Goal: Task Accomplishment & Management: Manage account settings

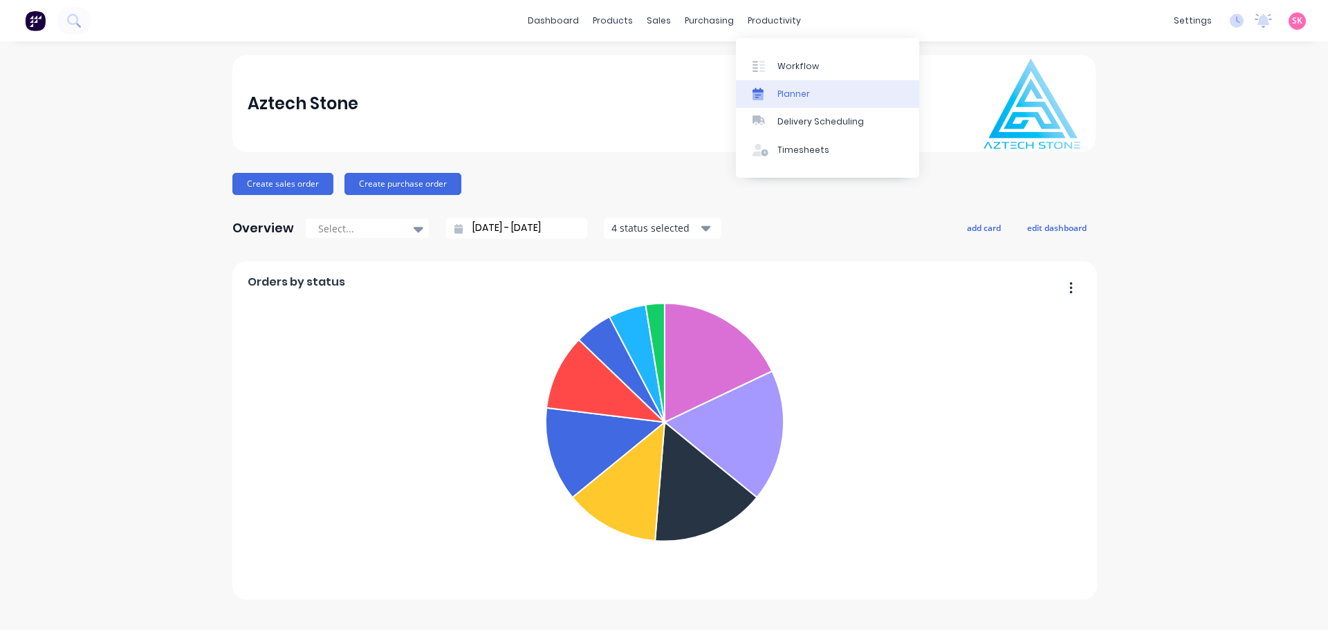
click at [799, 96] on div "Planner" at bounding box center [794, 94] width 33 height 12
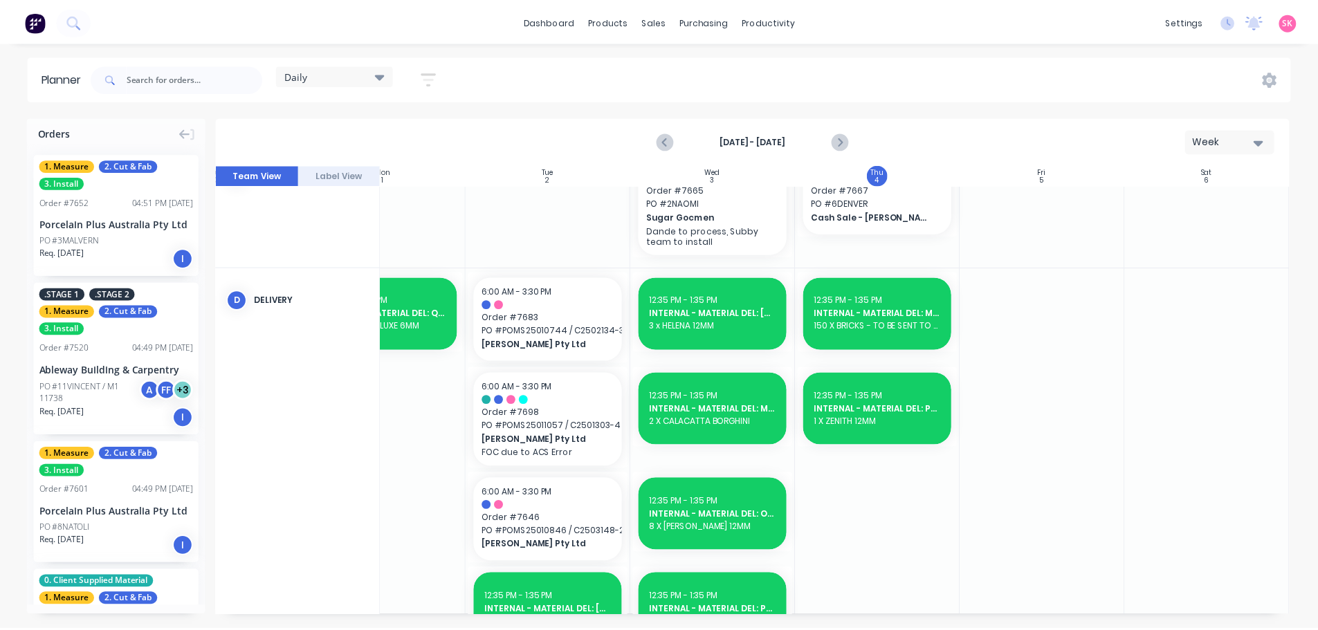
scroll to position [553, 252]
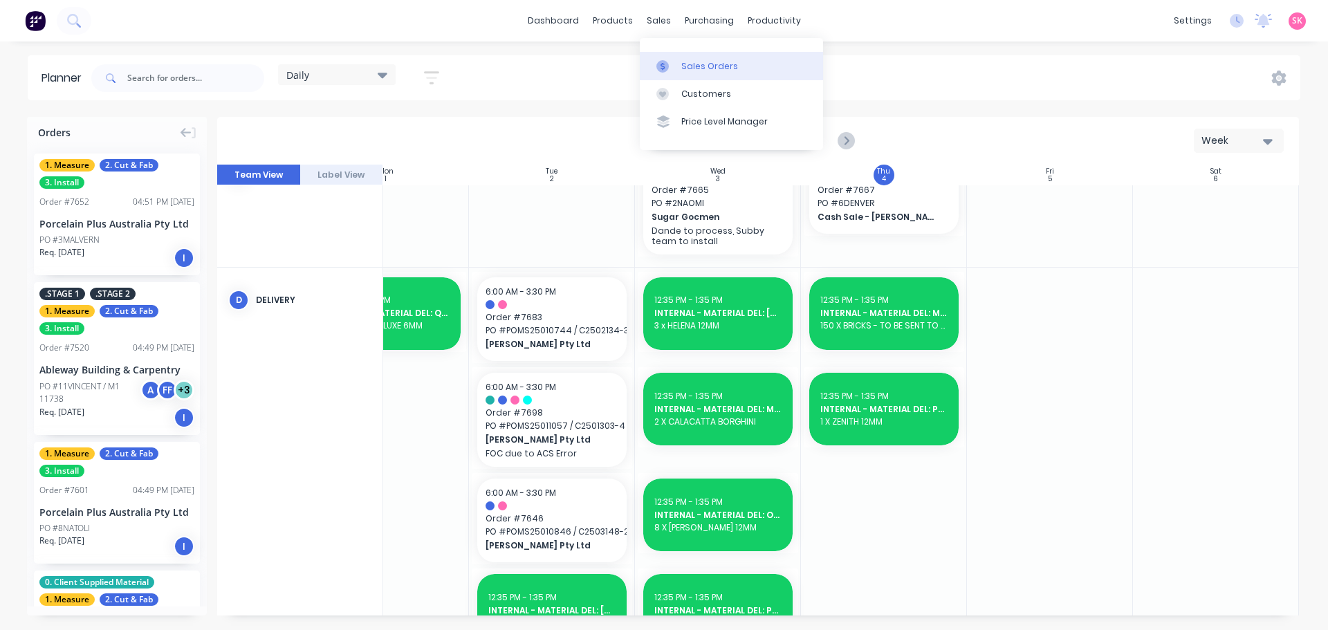
click at [661, 59] on link "Sales Orders" at bounding box center [731, 66] width 183 height 28
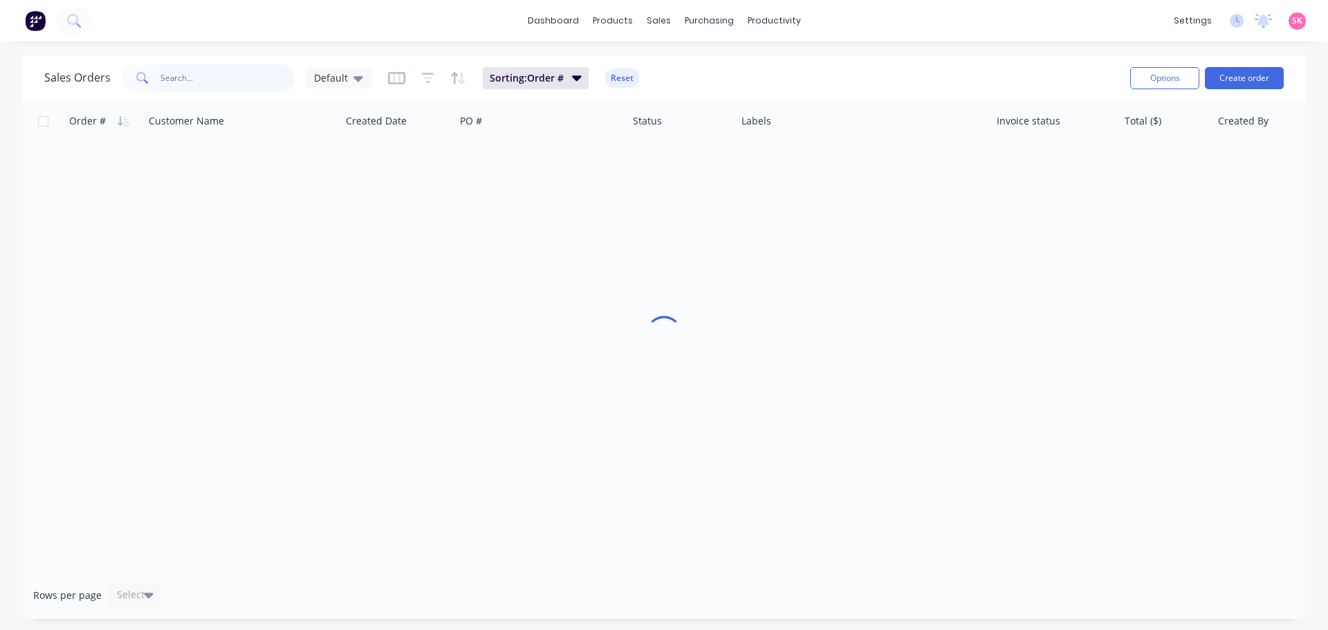
click at [236, 76] on input "text" at bounding box center [228, 78] width 135 height 28
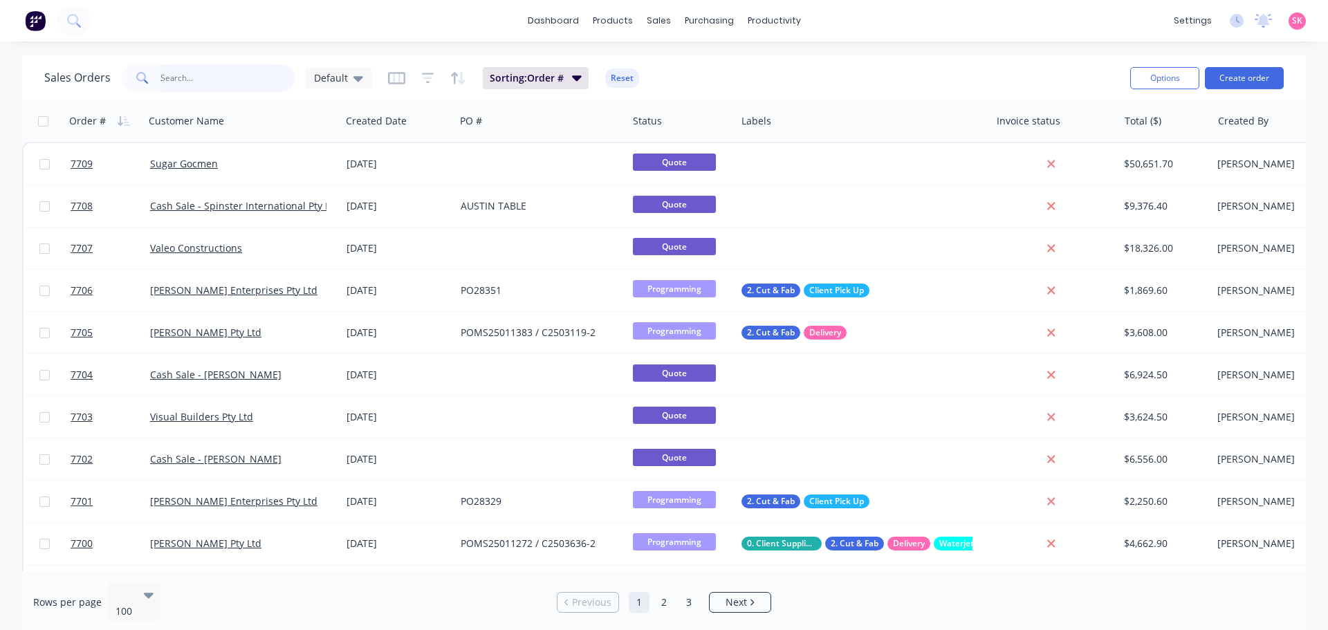
drag, startPoint x: 278, startPoint y: 71, endPoint x: 253, endPoint y: 75, distance: 25.1
click at [278, 71] on input "text" at bounding box center [228, 78] width 135 height 28
click at [251, 75] on input "text" at bounding box center [228, 78] width 135 height 28
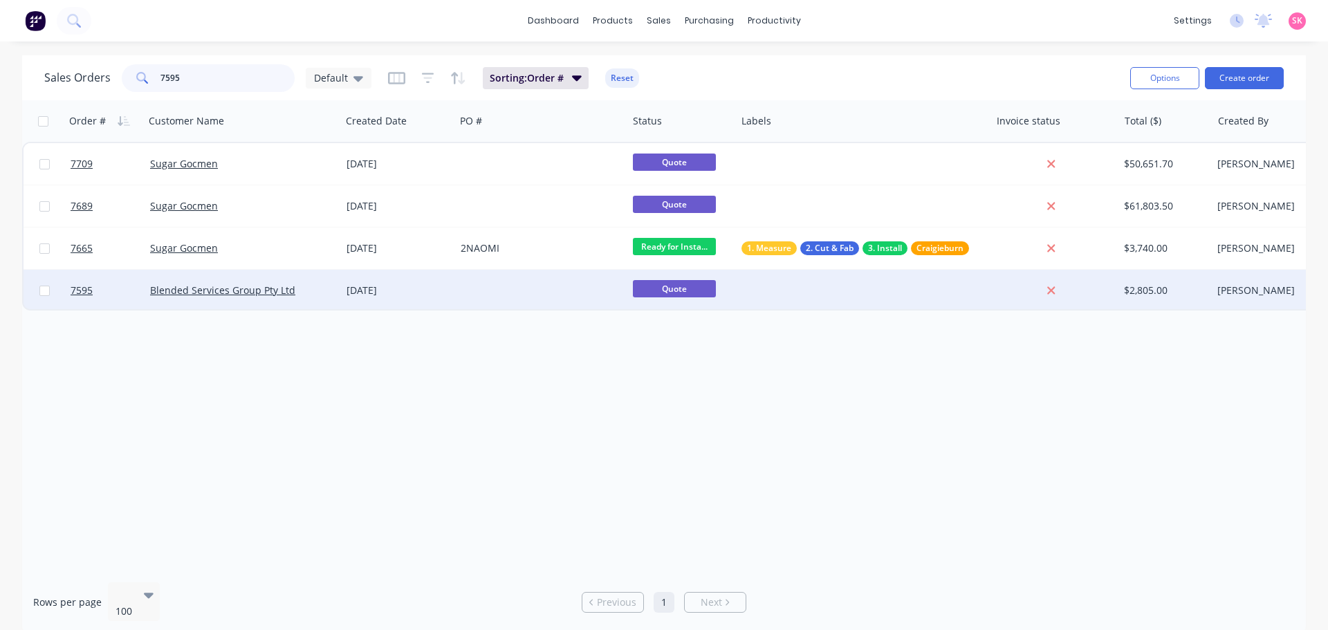
type input "7595"
click at [414, 289] on div "28 Jul 2025" at bounding box center [398, 291] width 103 height 14
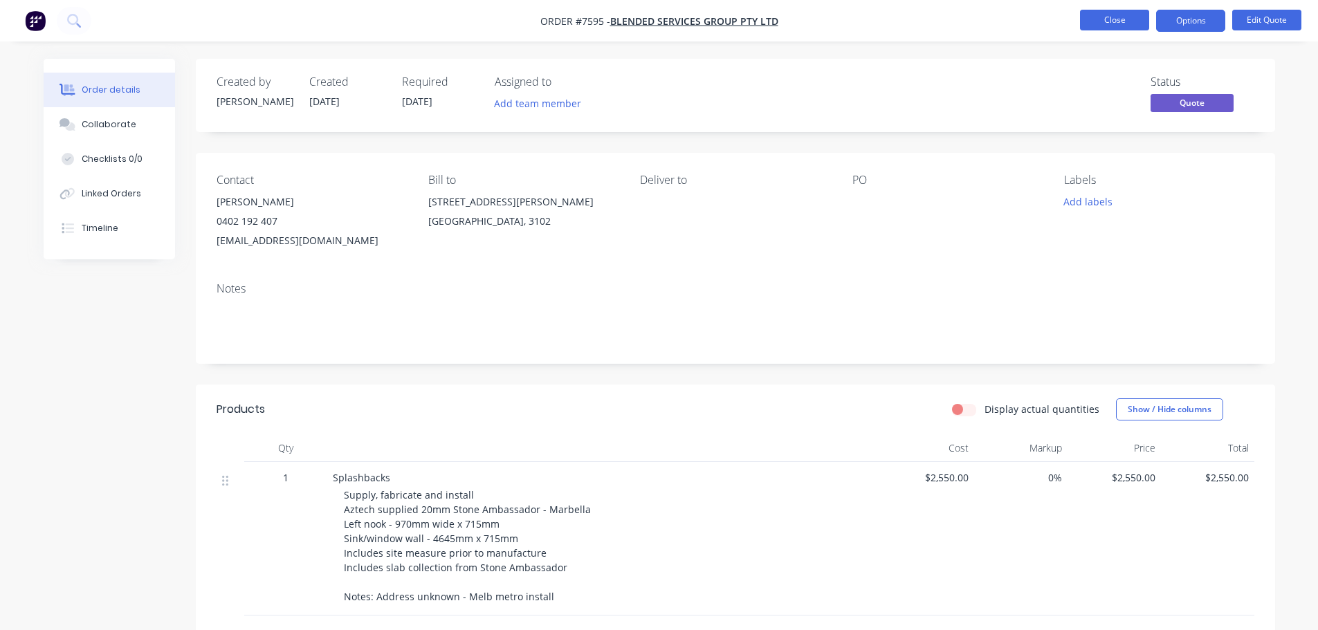
click at [1091, 28] on button "Close" at bounding box center [1114, 20] width 69 height 21
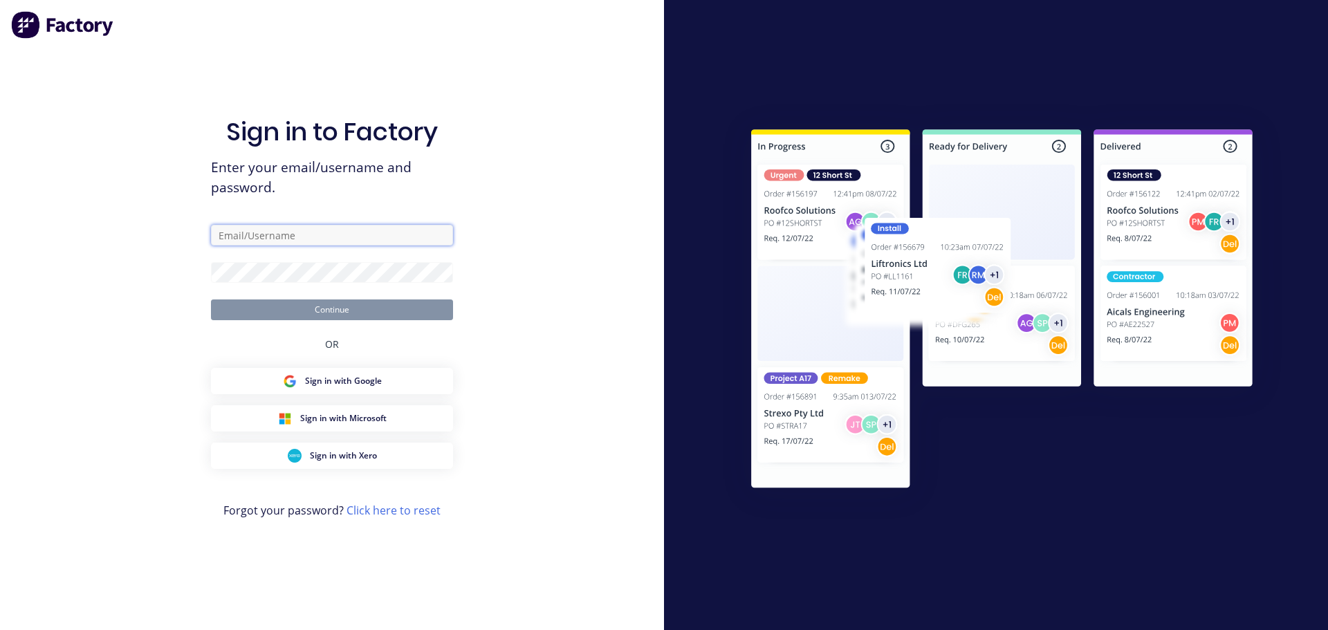
type input "office@aztechstone.com.au"
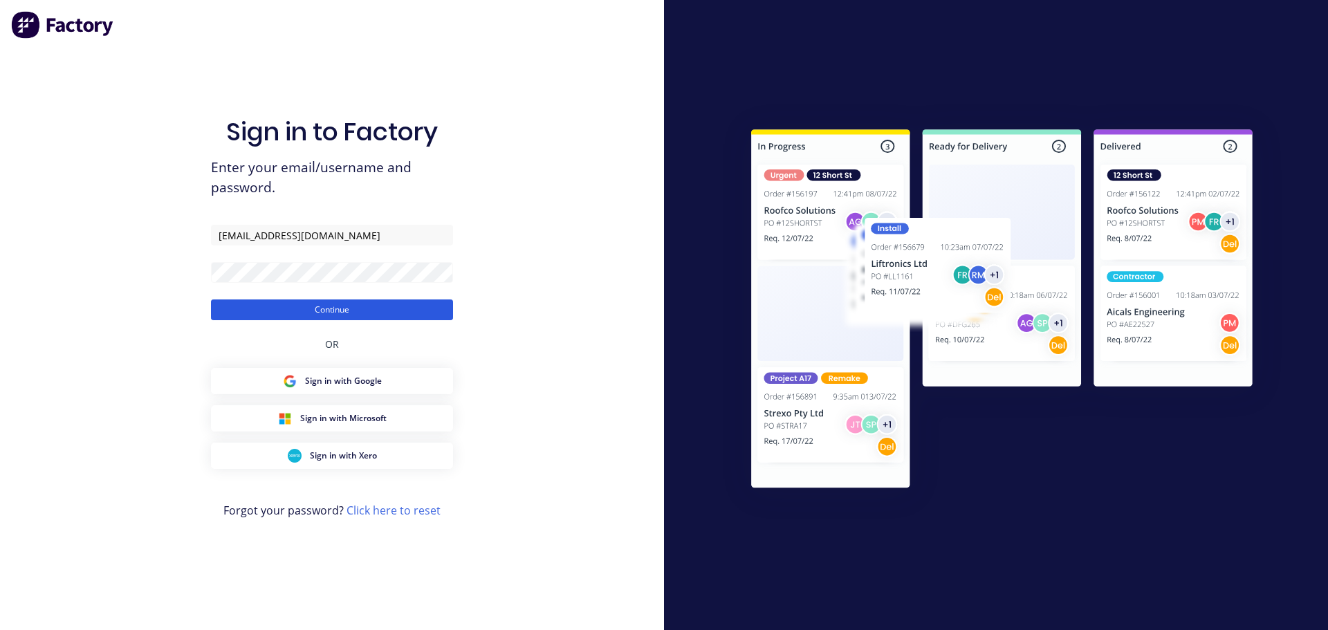
click at [363, 309] on button "Continue" at bounding box center [332, 310] width 242 height 21
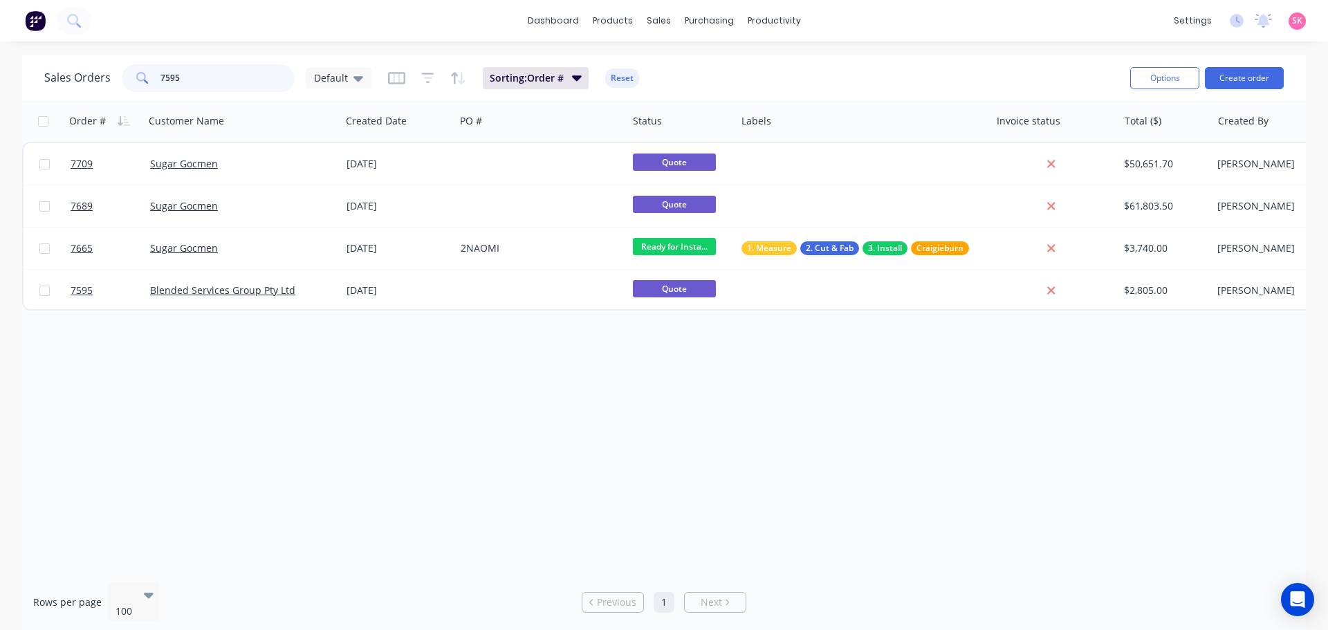
drag, startPoint x: 57, startPoint y: 77, endPoint x: 39, endPoint y: 77, distance: 18.0
click at [39, 77] on div "Sales Orders 7595 Default Sorting: Order # Reset Options Create order" at bounding box center [664, 77] width 1284 height 45
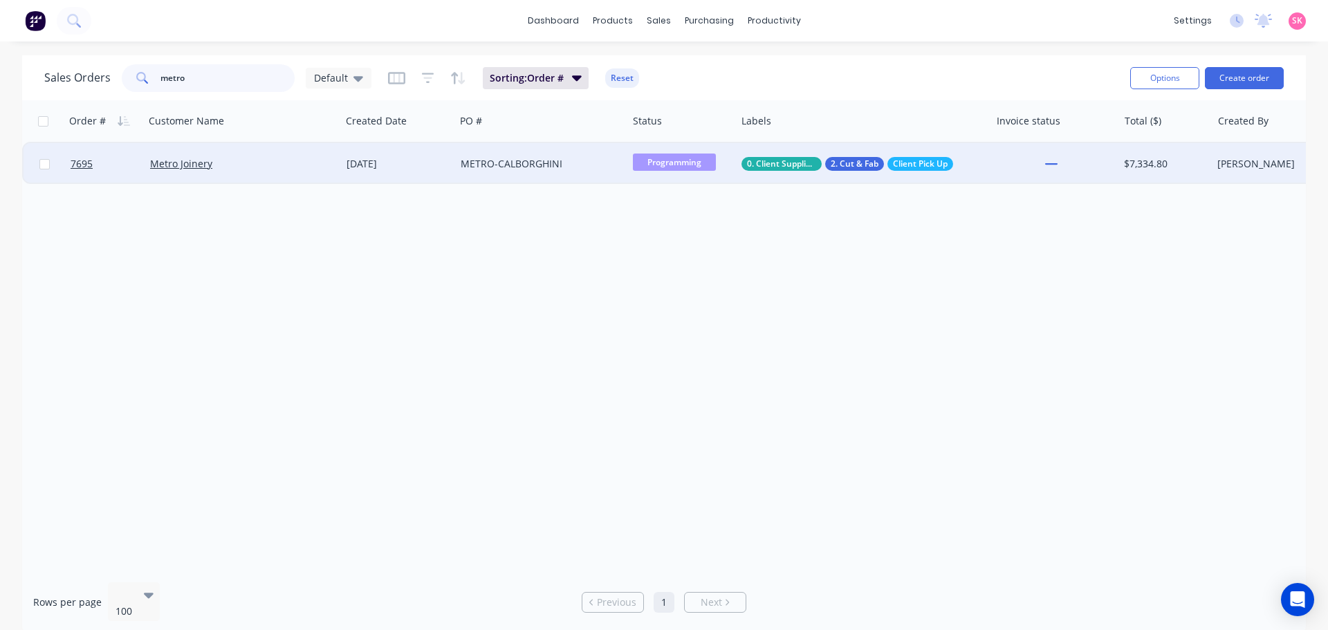
type input "metro"
click at [452, 171] on div "[DATE]" at bounding box center [398, 164] width 114 height 42
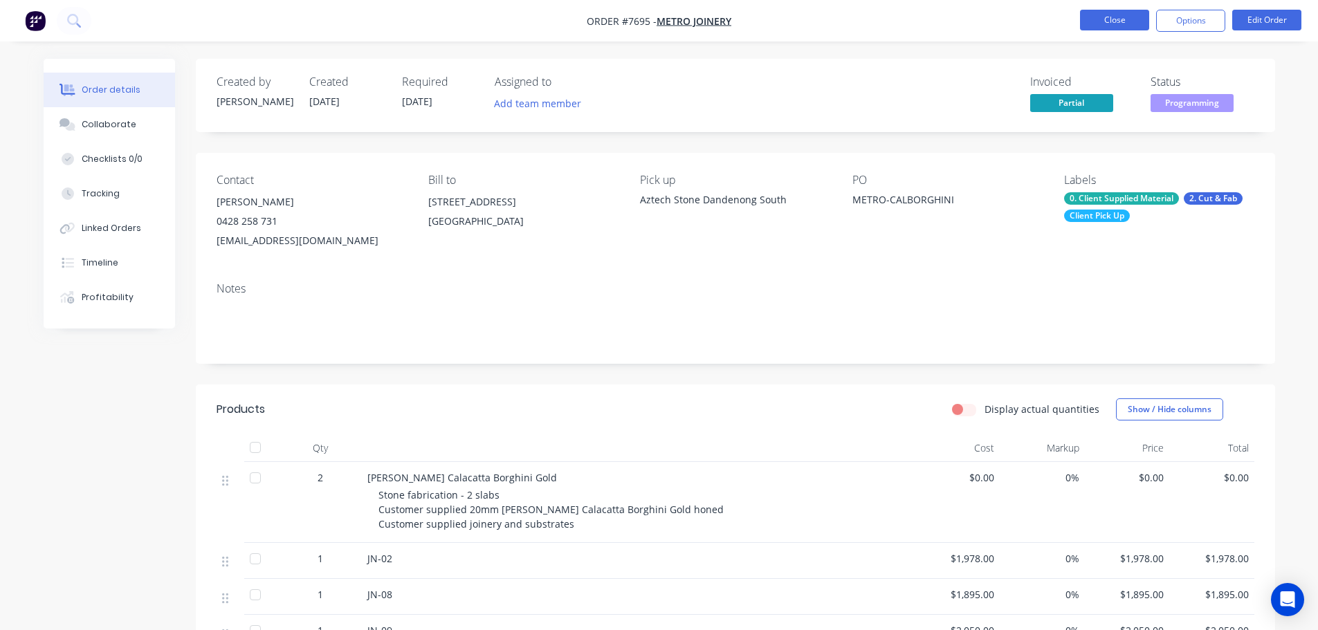
click at [1106, 17] on button "Close" at bounding box center [1114, 20] width 69 height 21
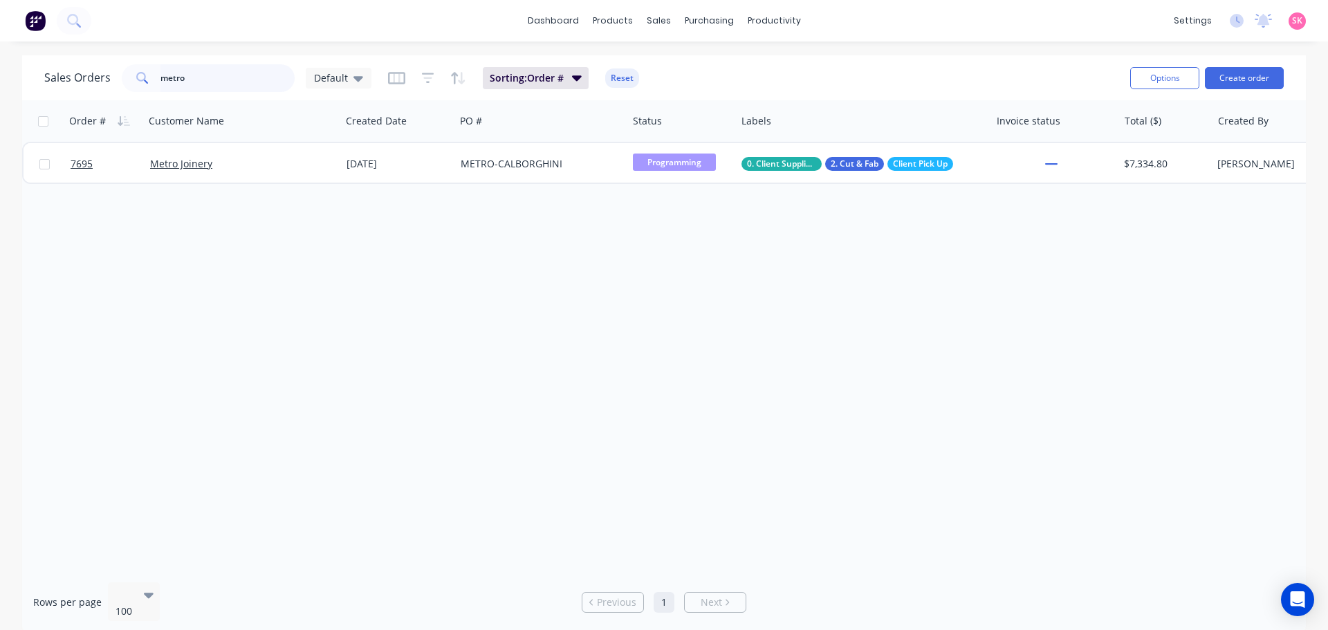
drag, startPoint x: 221, startPoint y: 85, endPoint x: 88, endPoint y: 89, distance: 133.6
click at [132, 85] on div "metro" at bounding box center [208, 78] width 173 height 28
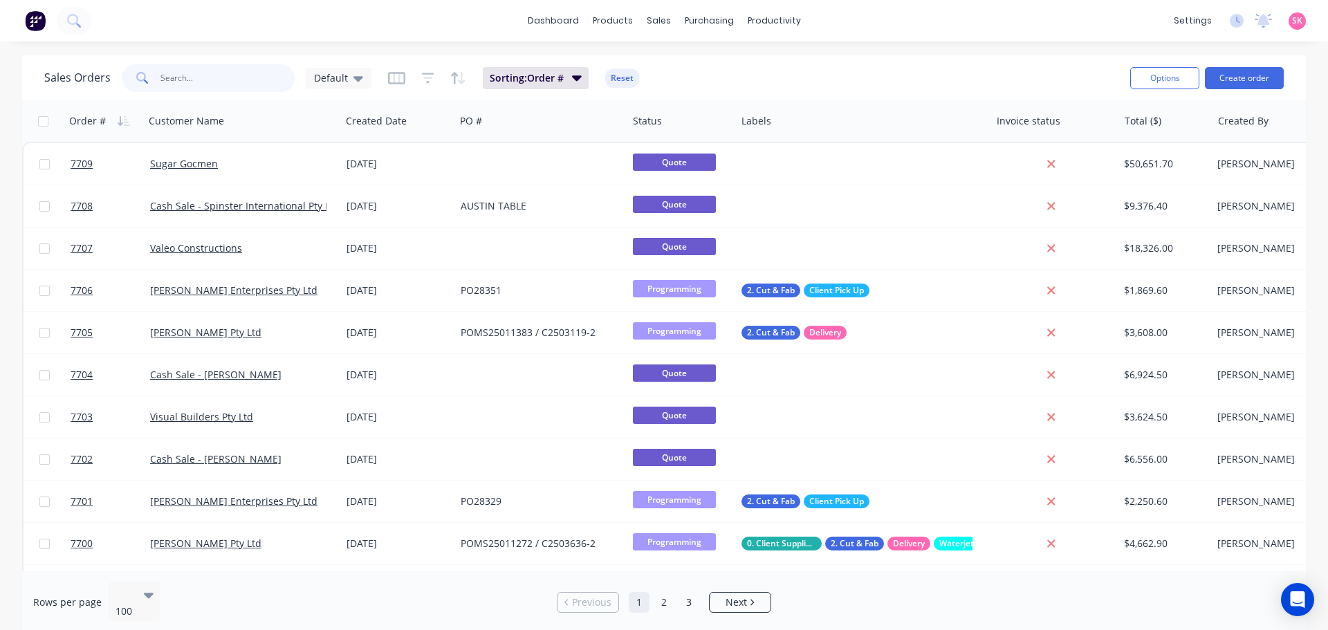
click at [198, 80] on input "text" at bounding box center [228, 78] width 135 height 28
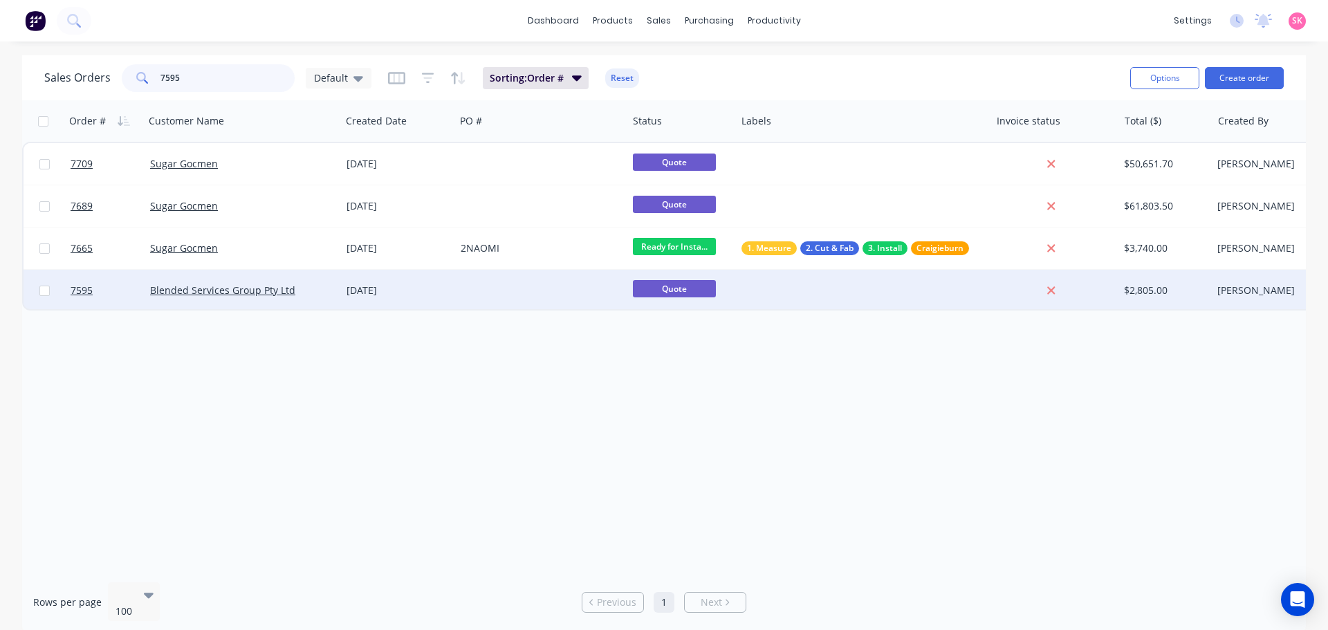
type input "7595"
click at [457, 295] on div at bounding box center [541, 291] width 172 height 42
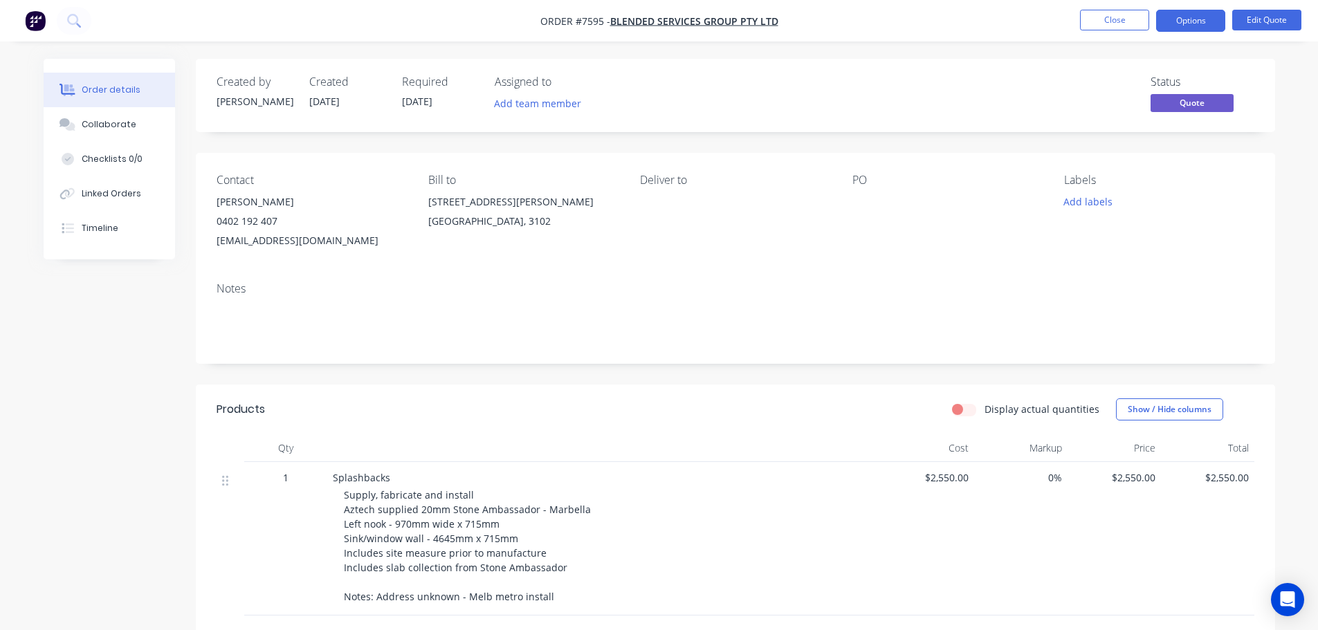
click at [670, 190] on div "Deliver to" at bounding box center [735, 212] width 190 height 77
click at [1254, 18] on button "Edit Quote" at bounding box center [1266, 20] width 69 height 21
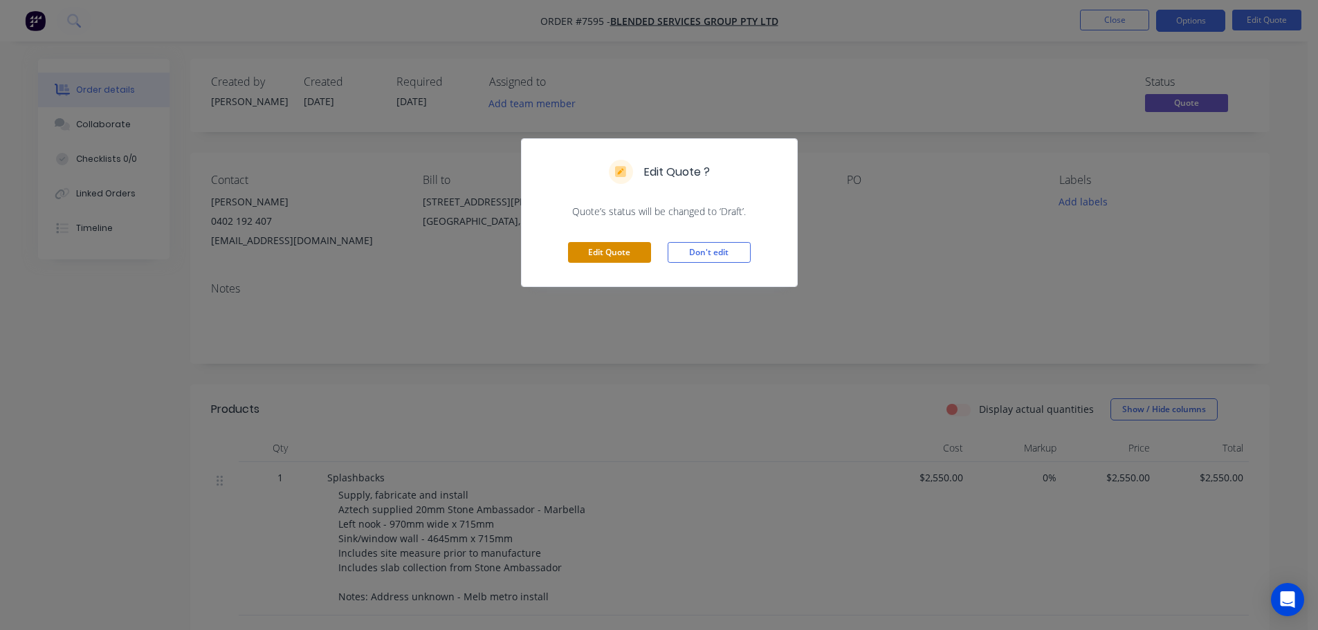
click at [612, 253] on button "Edit Quote" at bounding box center [609, 252] width 83 height 21
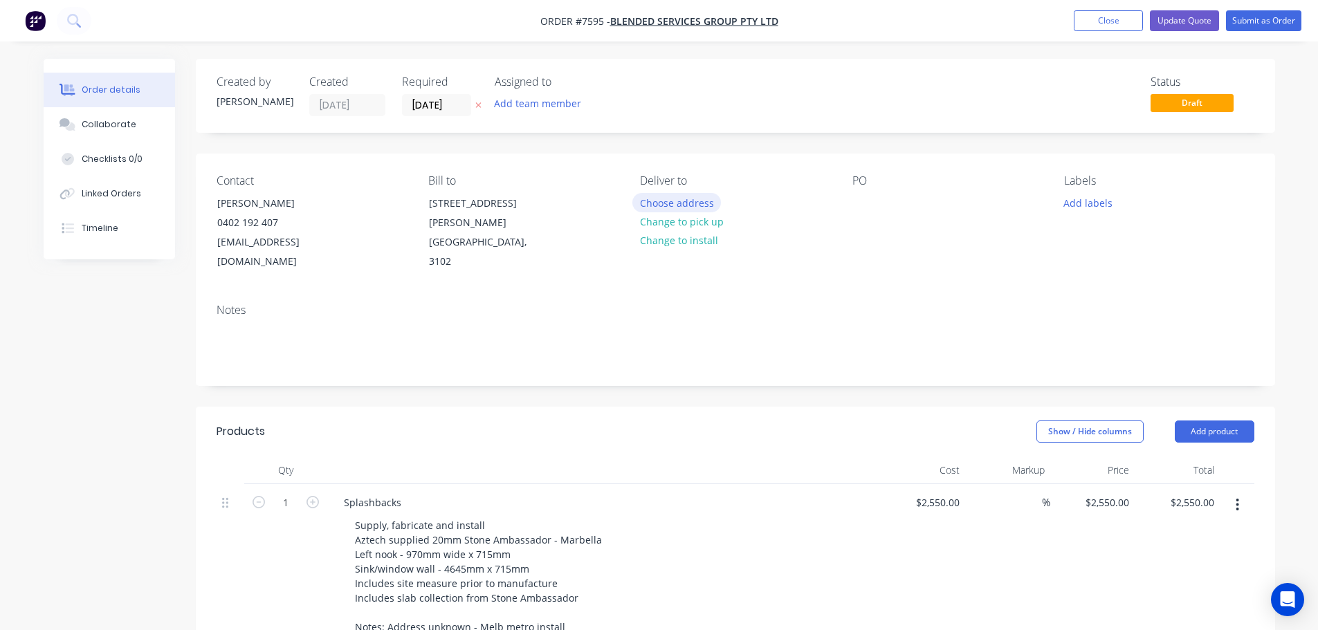
click at [682, 205] on button "Choose address" at bounding box center [676, 202] width 89 height 19
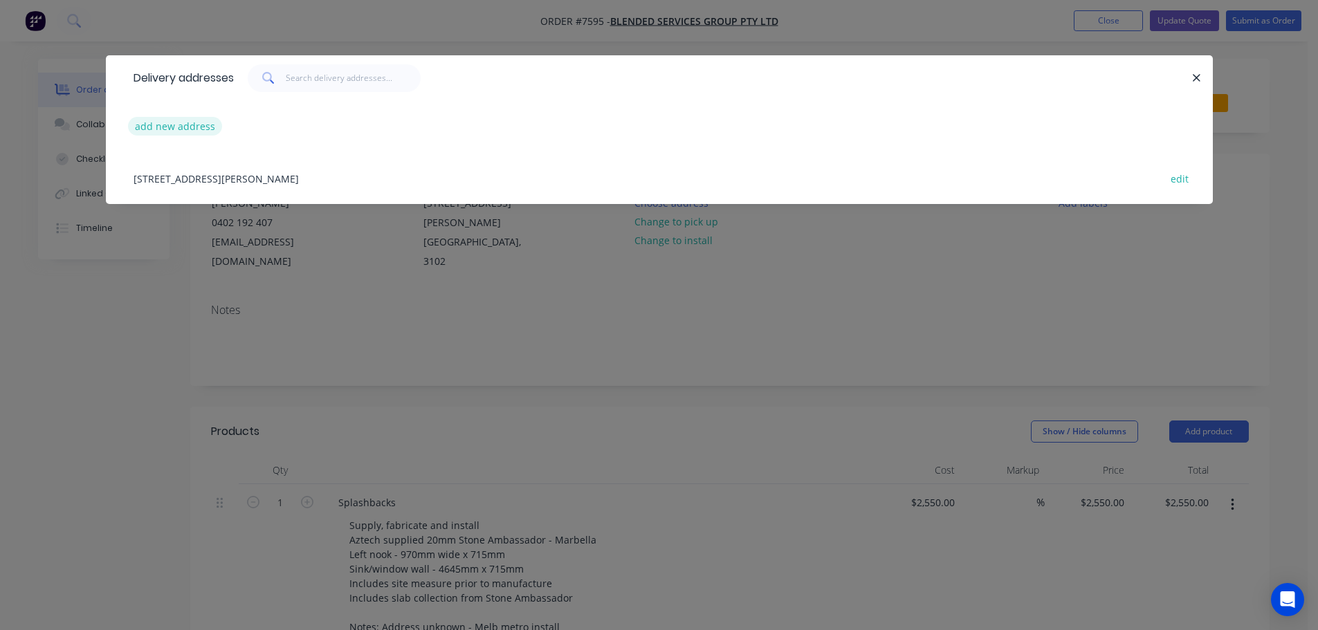
click at [199, 131] on button "add new address" at bounding box center [175, 126] width 95 height 19
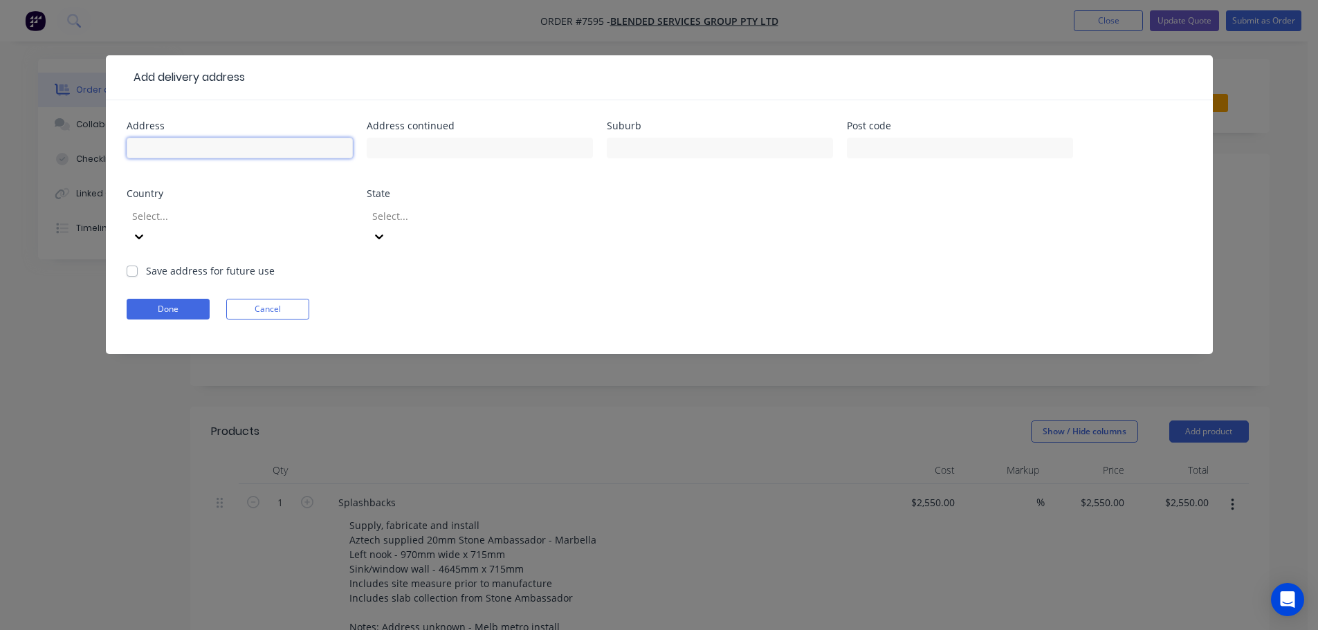
click at [199, 143] on input "text" at bounding box center [240, 148] width 226 height 21
type input "[STREET_ADDRESS]"
type input "Eltham North"
click at [924, 152] on input "text" at bounding box center [960, 148] width 226 height 21
type input "3095"
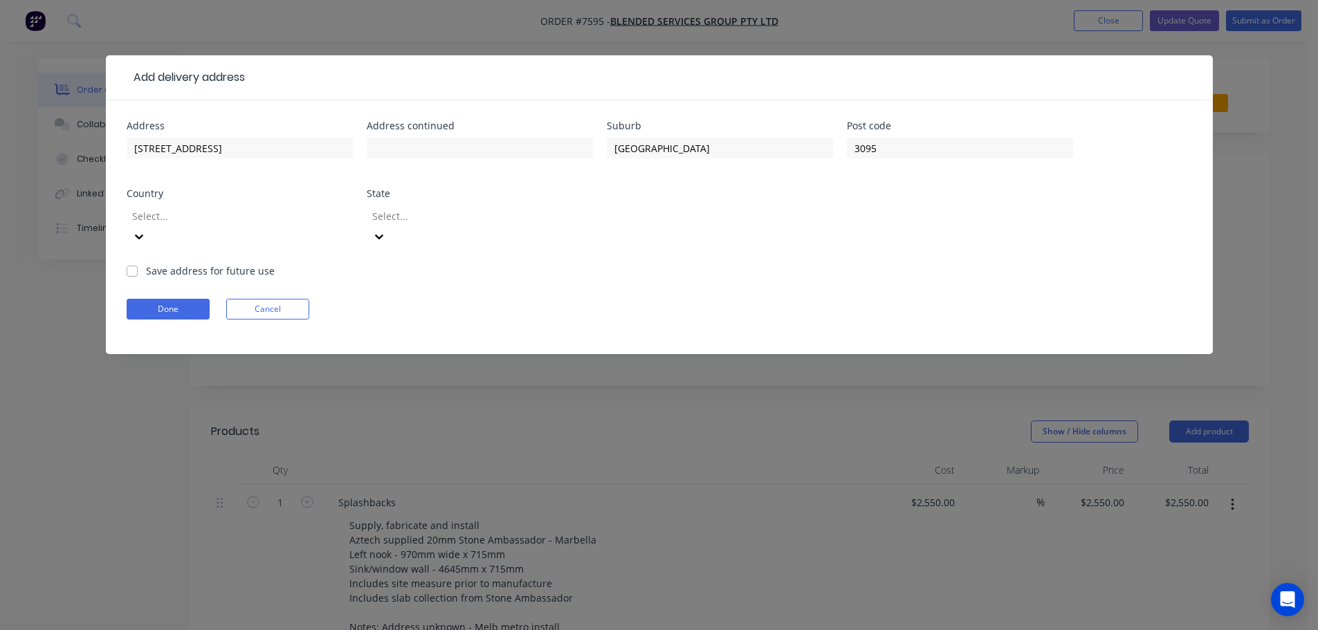
click at [214, 215] on div at bounding box center [230, 216] width 199 height 17
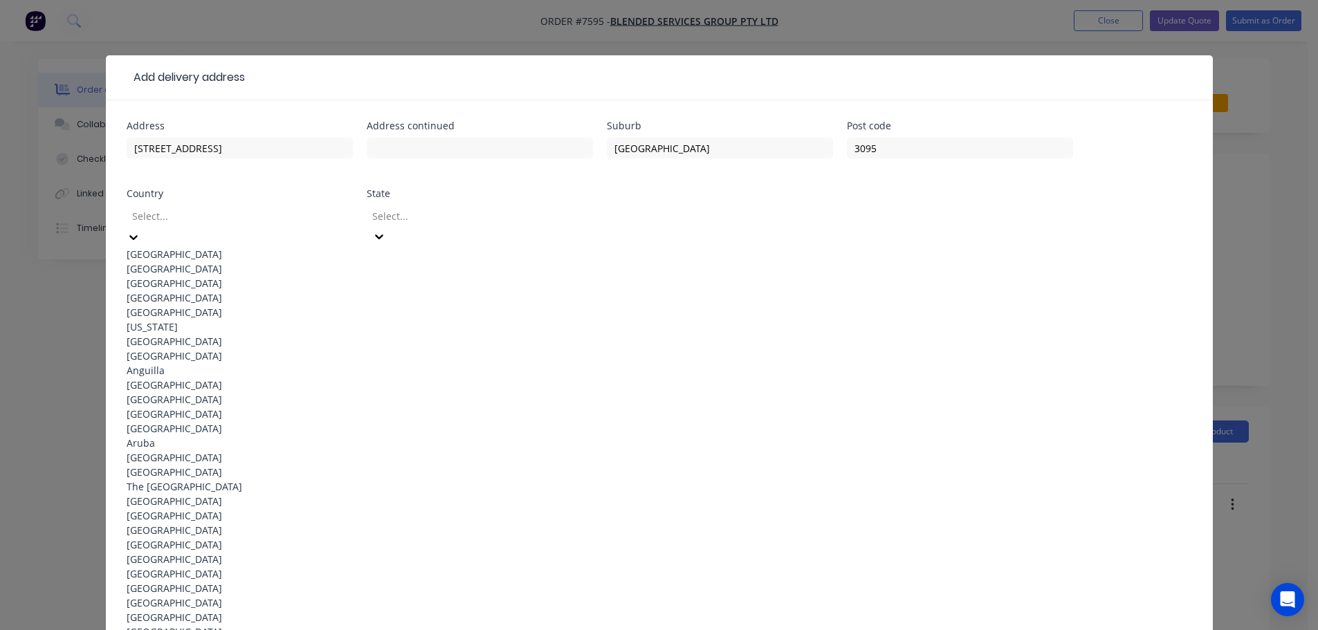
click at [227, 249] on div "Australia" at bounding box center [240, 254] width 226 height 15
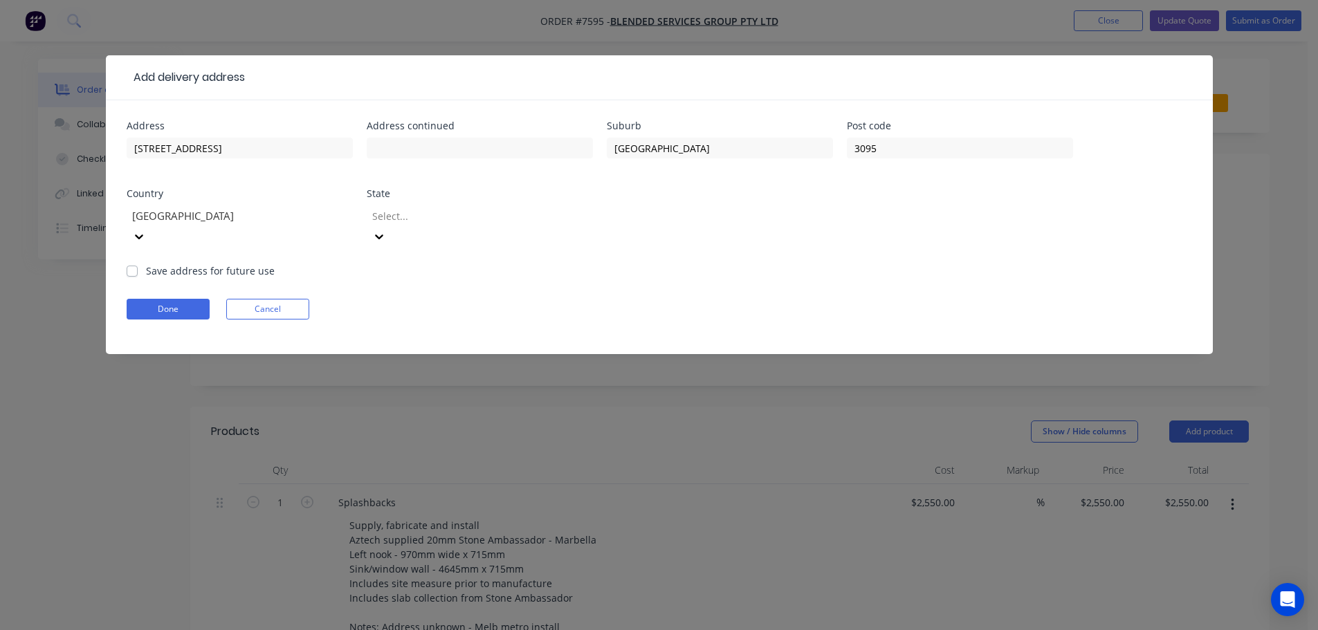
click at [452, 215] on div at bounding box center [470, 216] width 199 height 17
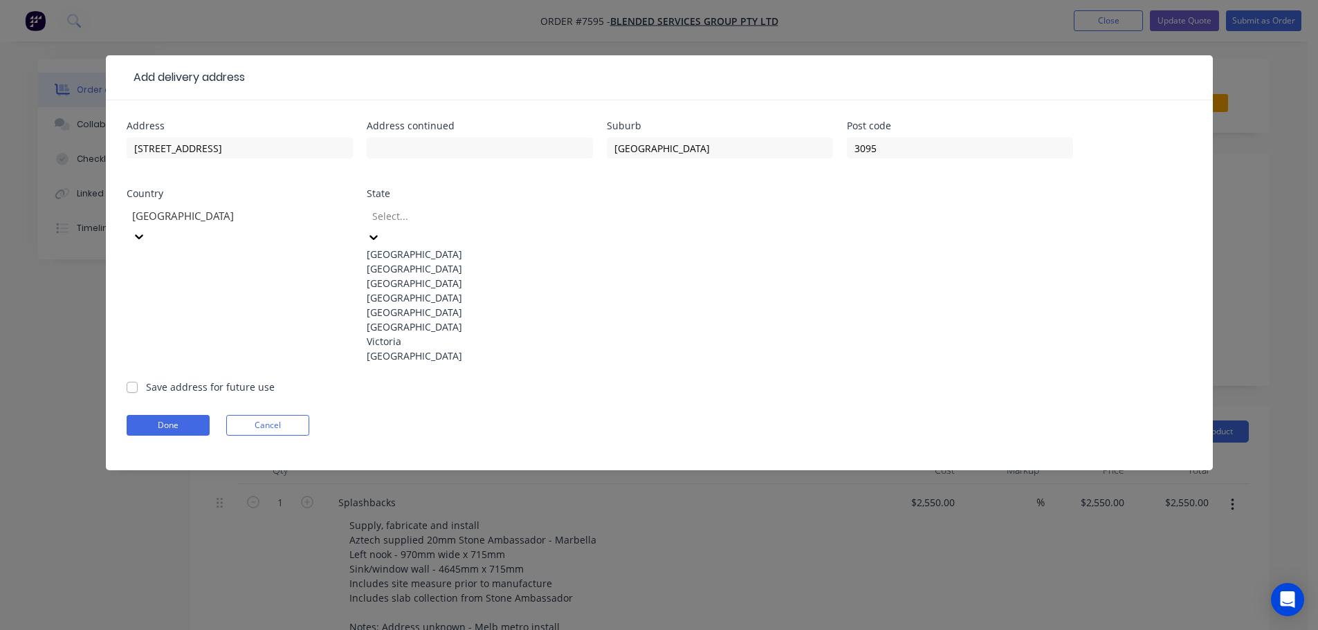
drag, startPoint x: 461, startPoint y: 405, endPoint x: 317, endPoint y: 319, distance: 168.1
click at [461, 349] on div "Victoria" at bounding box center [480, 341] width 226 height 15
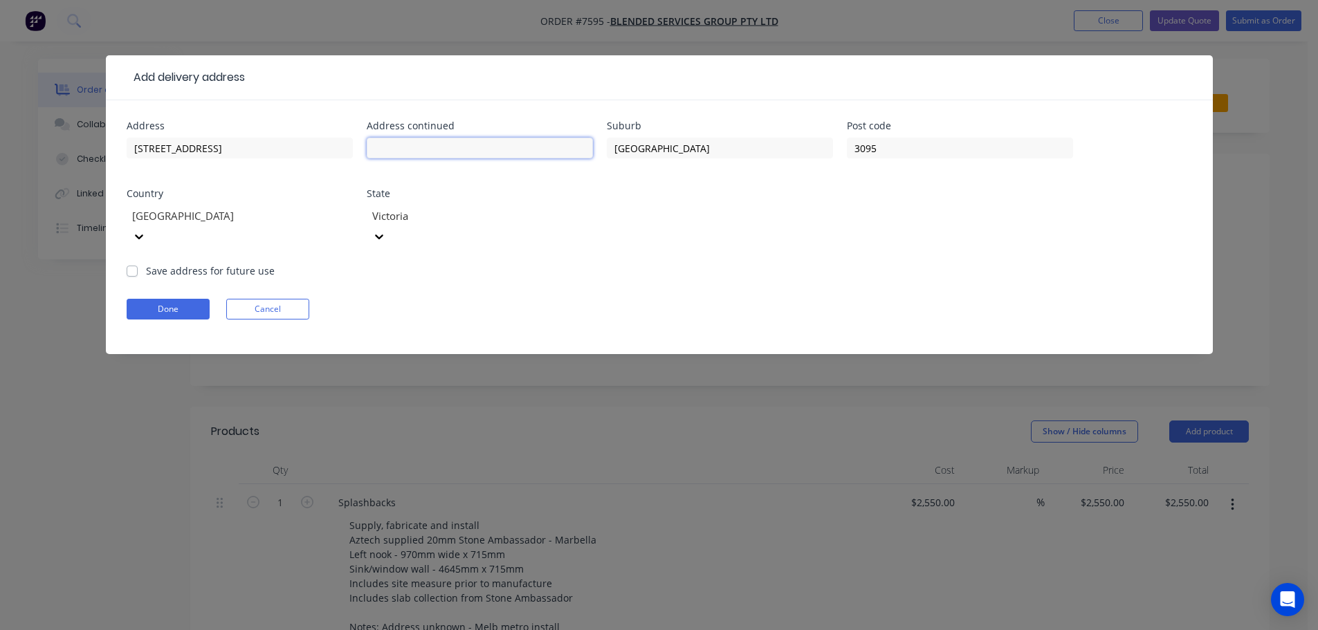
click at [428, 151] on input "text" at bounding box center [480, 148] width 226 height 21
click at [229, 141] on input "[STREET_ADDRESS]" at bounding box center [240, 148] width 226 height 21
click at [196, 299] on button "Done" at bounding box center [168, 309] width 83 height 21
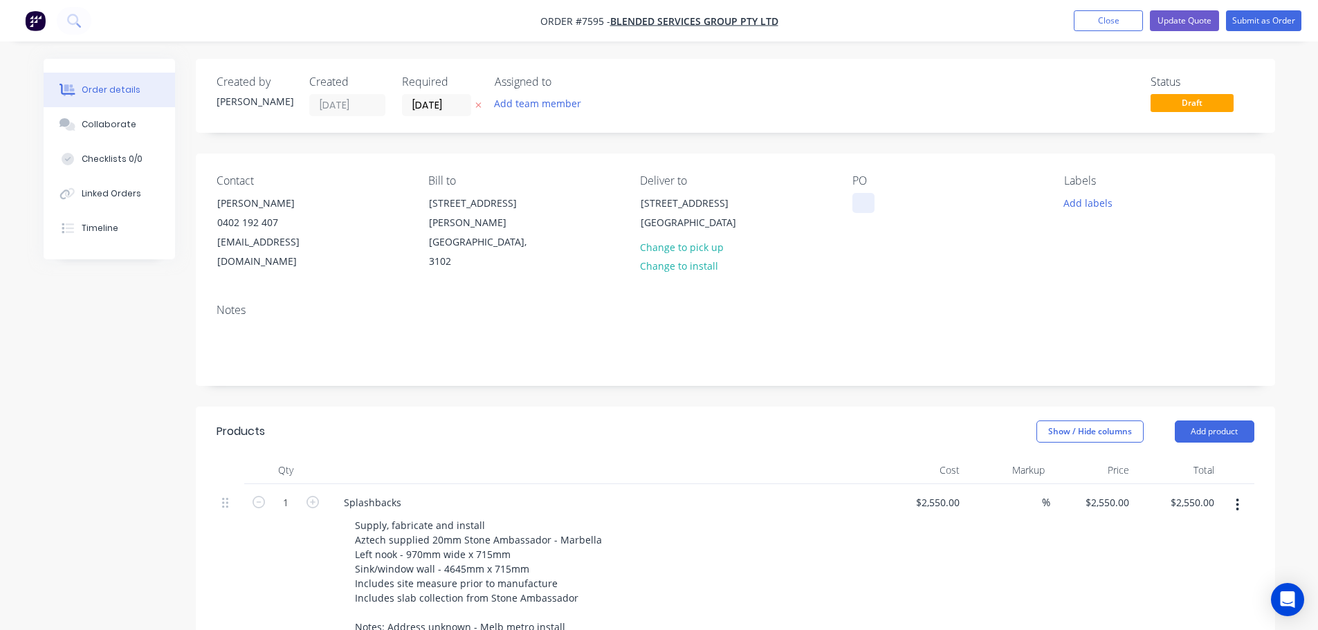
click at [869, 204] on div at bounding box center [863, 203] width 22 height 20
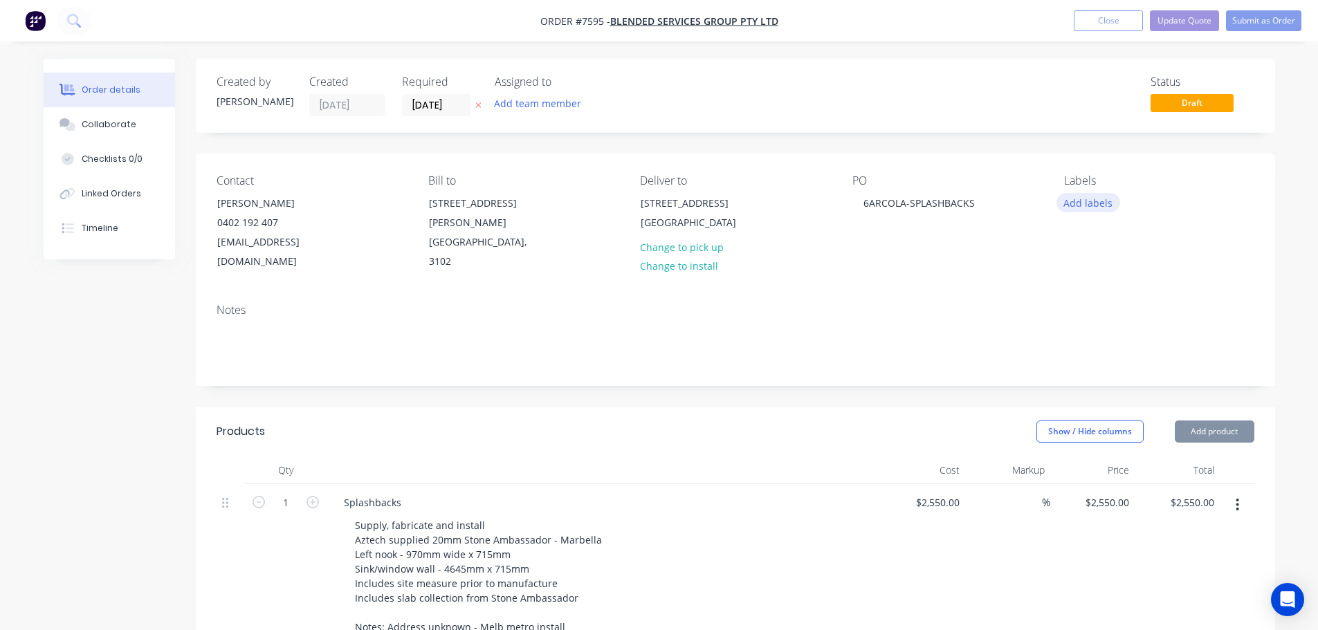
click at [1072, 205] on button "Add labels" at bounding box center [1088, 202] width 64 height 19
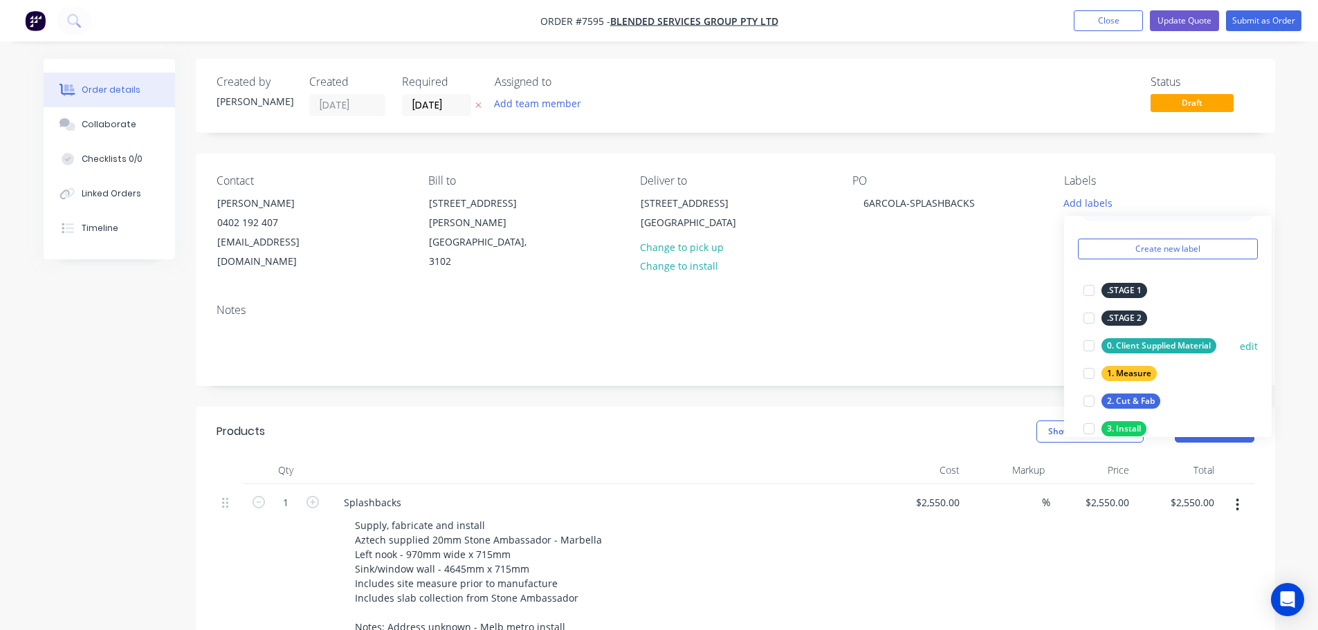
scroll to position [69, 0]
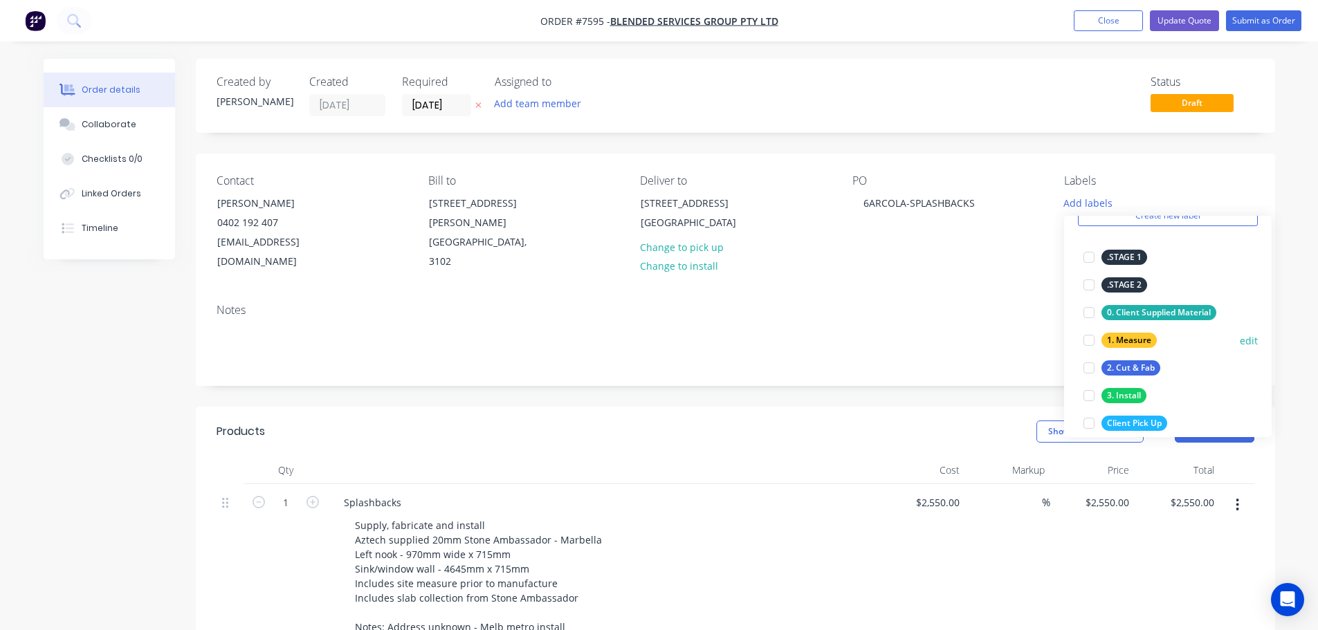
click at [1089, 344] on div at bounding box center [1089, 341] width 28 height 28
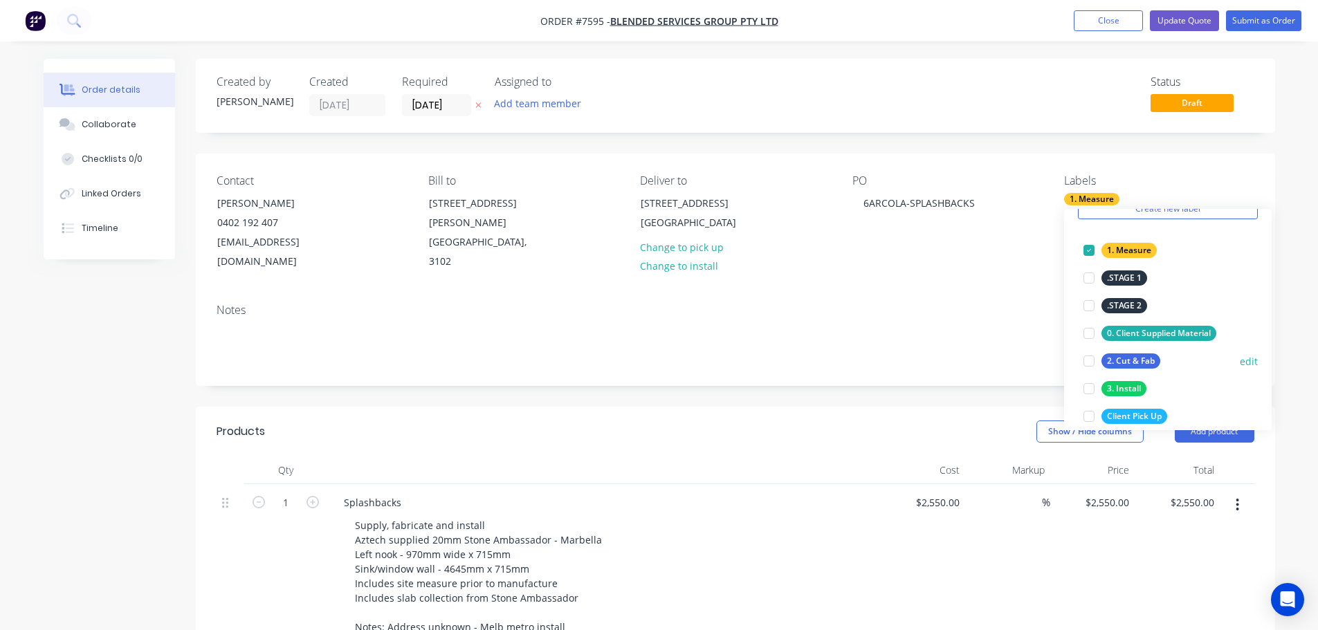
click at [1084, 360] on div at bounding box center [1089, 361] width 28 height 28
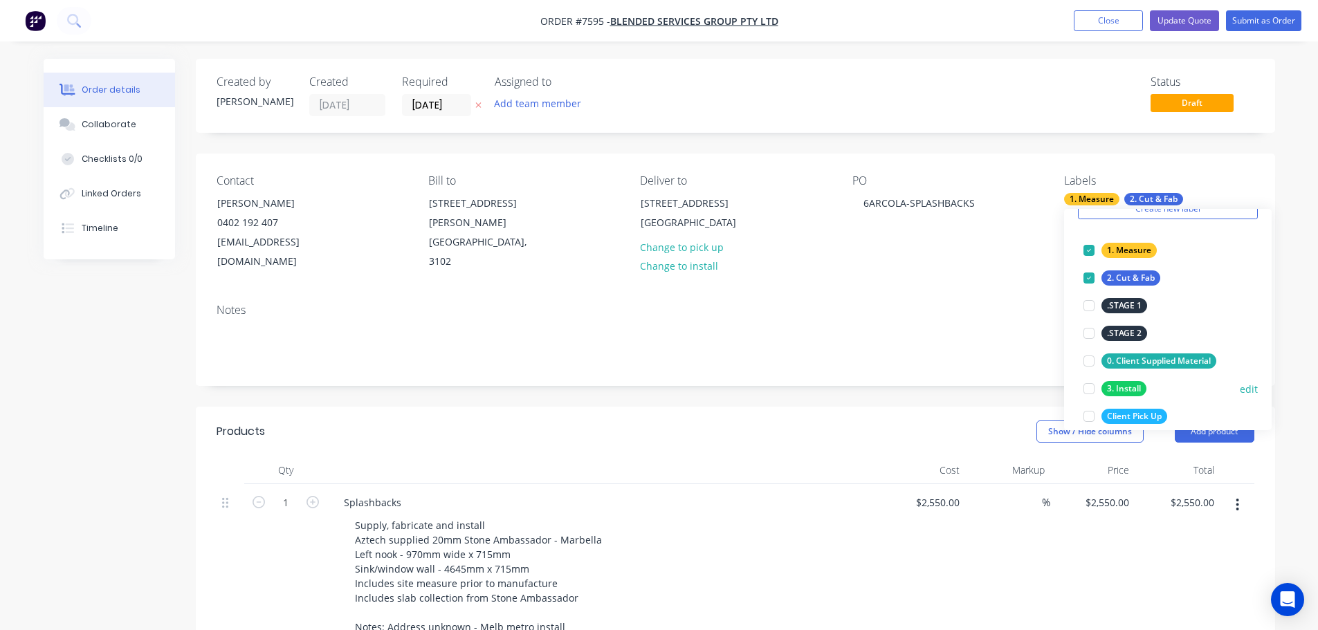
click at [1084, 383] on div at bounding box center [1089, 389] width 28 height 28
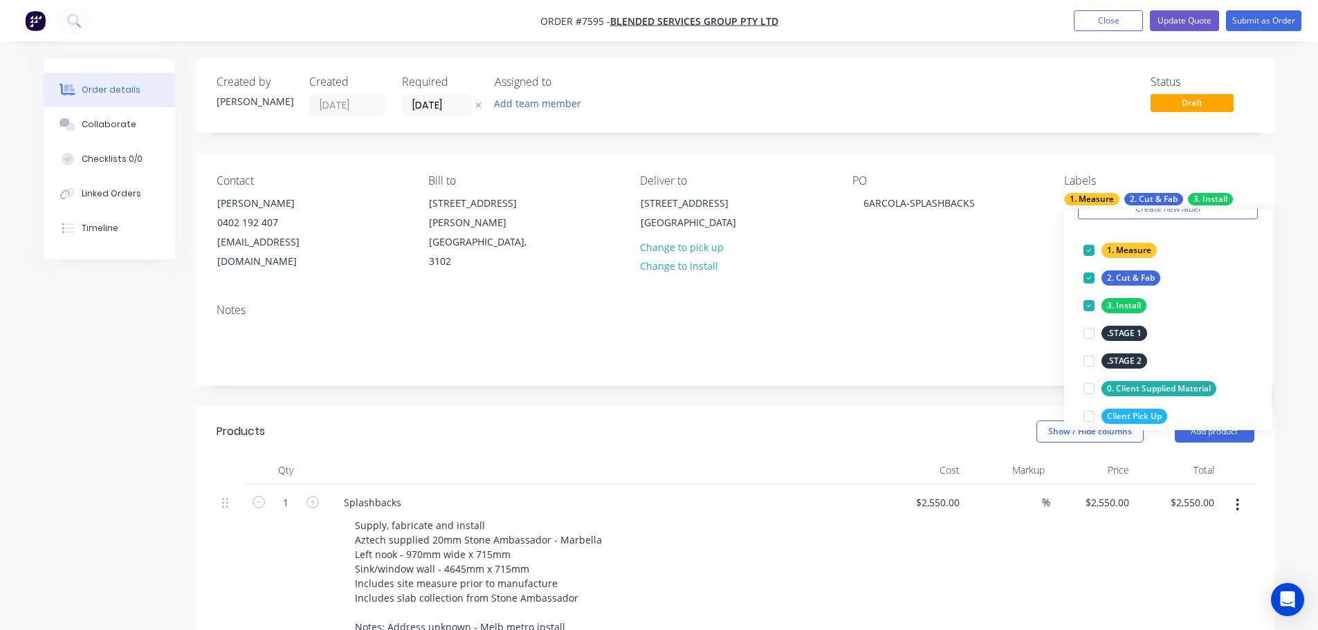
click at [955, 365] on div "Notes" at bounding box center [735, 339] width 1079 height 93
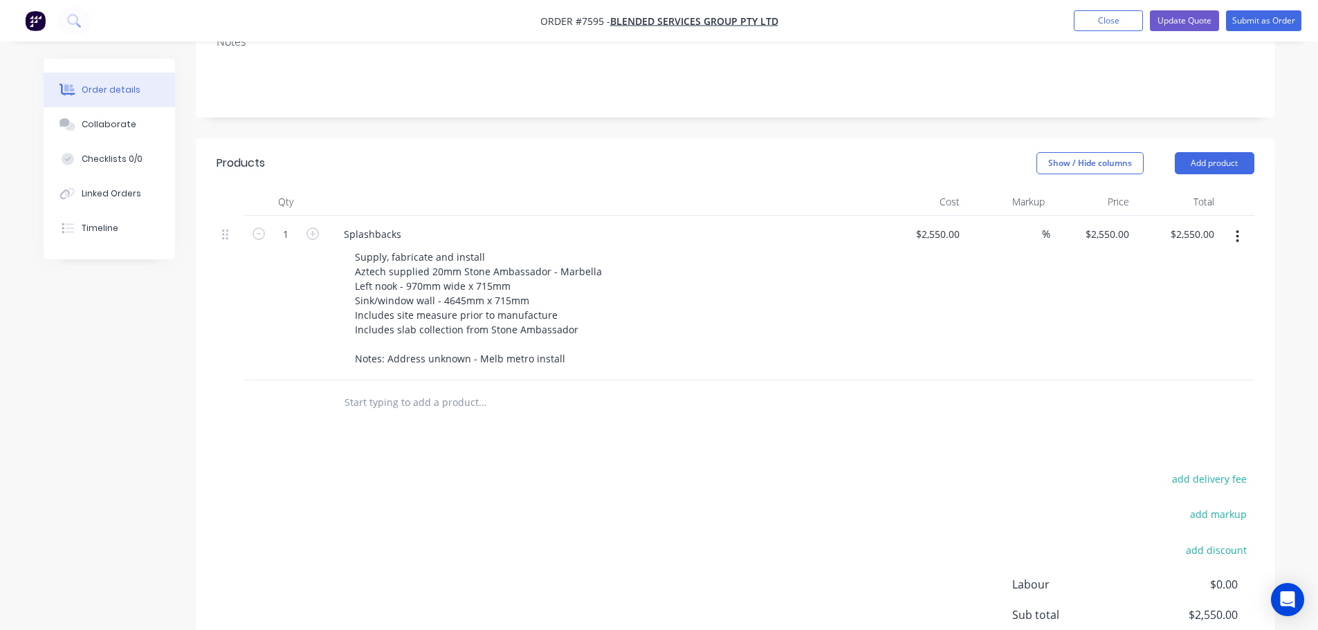
scroll to position [277, 0]
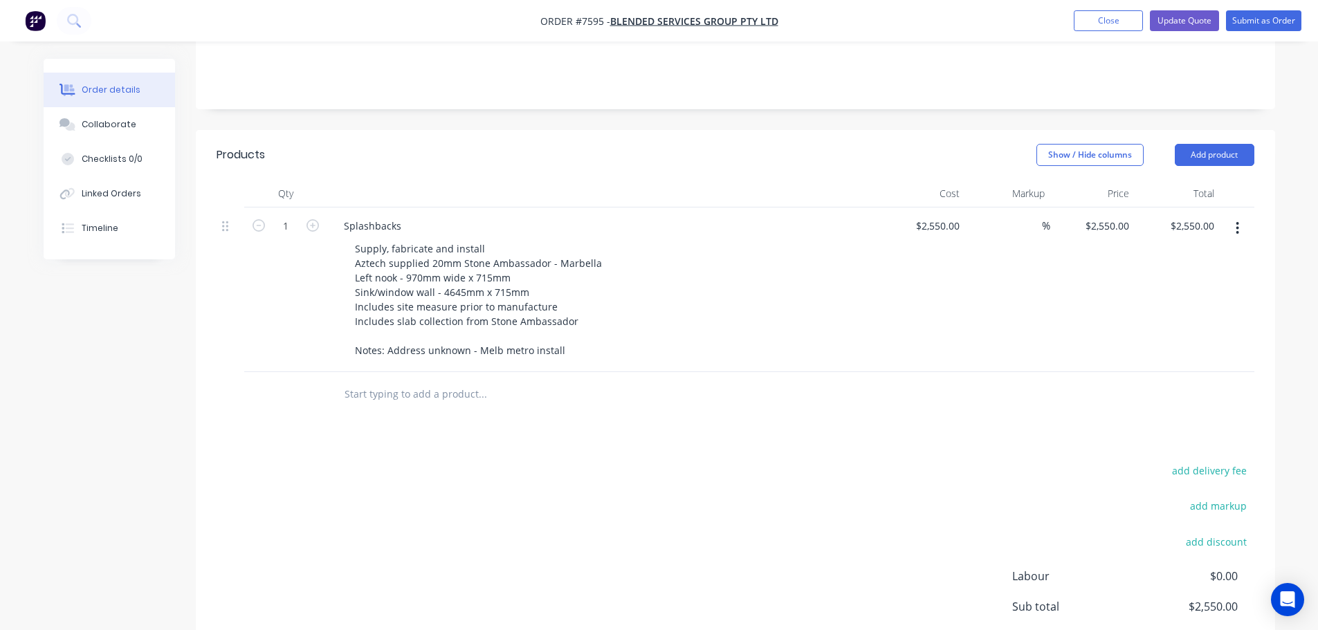
click at [495, 381] on input "text" at bounding box center [482, 395] width 277 height 28
type input "s"
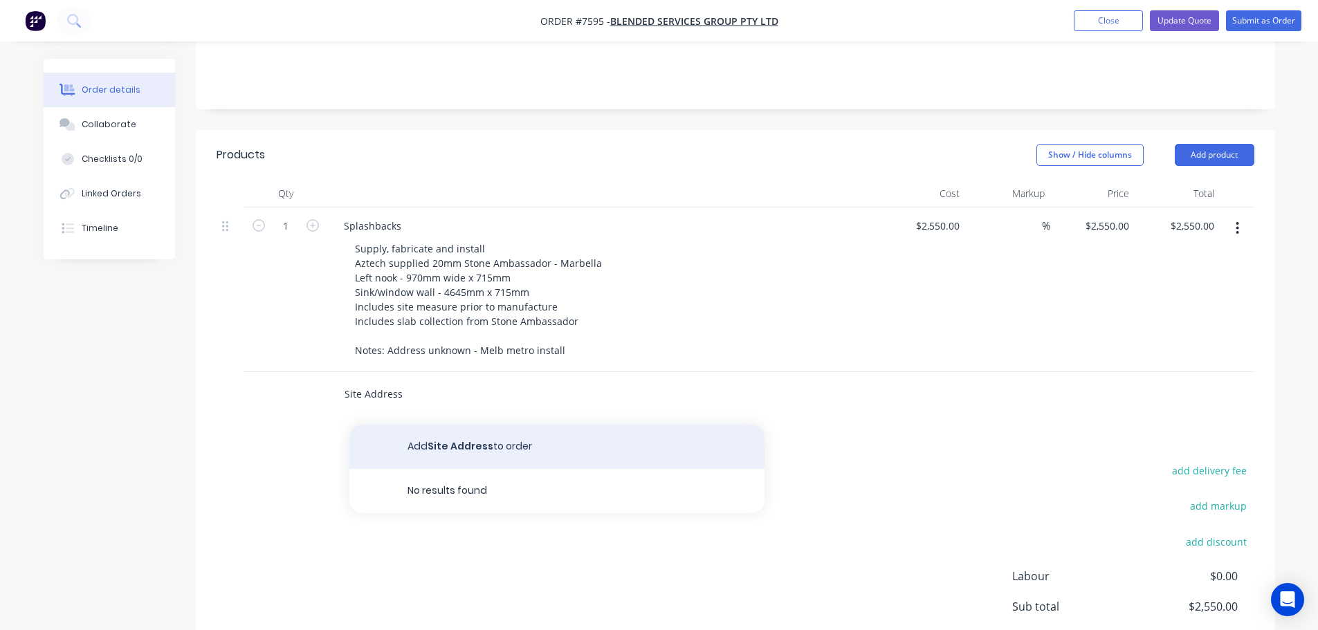
type input "Site Address"
click at [497, 430] on button "Add Site Address to order" at bounding box center [556, 447] width 415 height 44
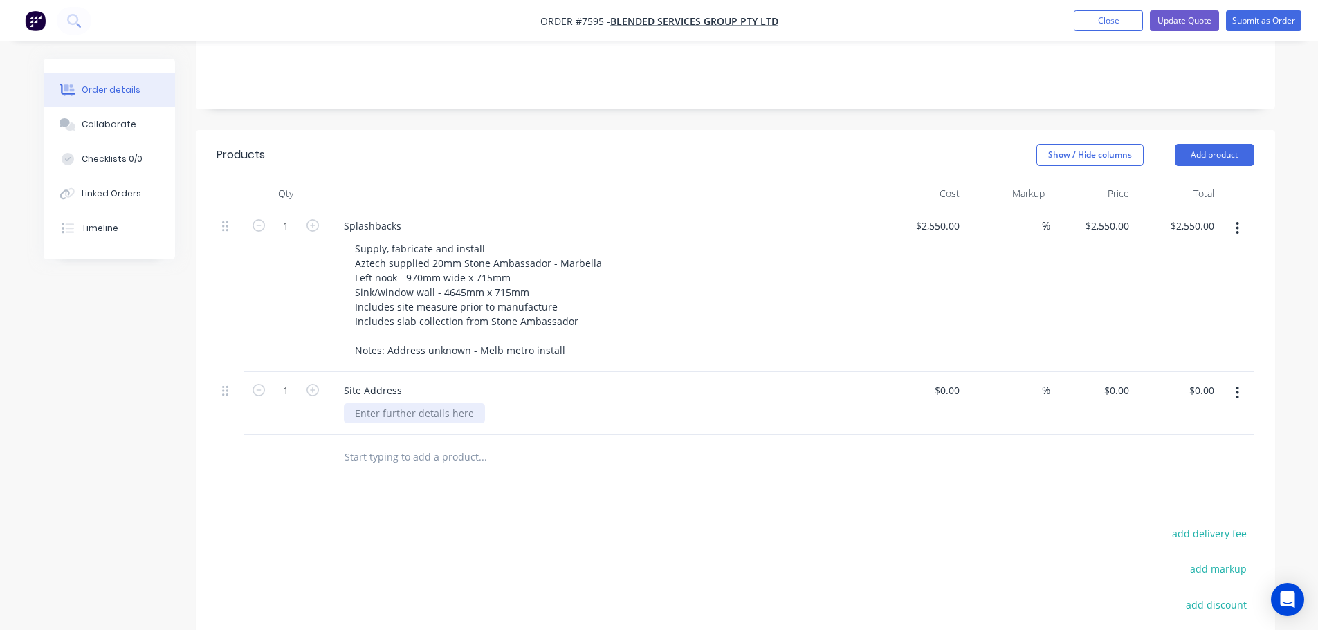
click at [410, 403] on div at bounding box center [414, 413] width 141 height 20
click at [396, 469] on div "Products Show / Hide columns Add product Qty Cost Markup Price Total 1 Splashba…" at bounding box center [735, 471] width 1079 height 682
click at [410, 443] on input "text" at bounding box center [482, 457] width 277 height 28
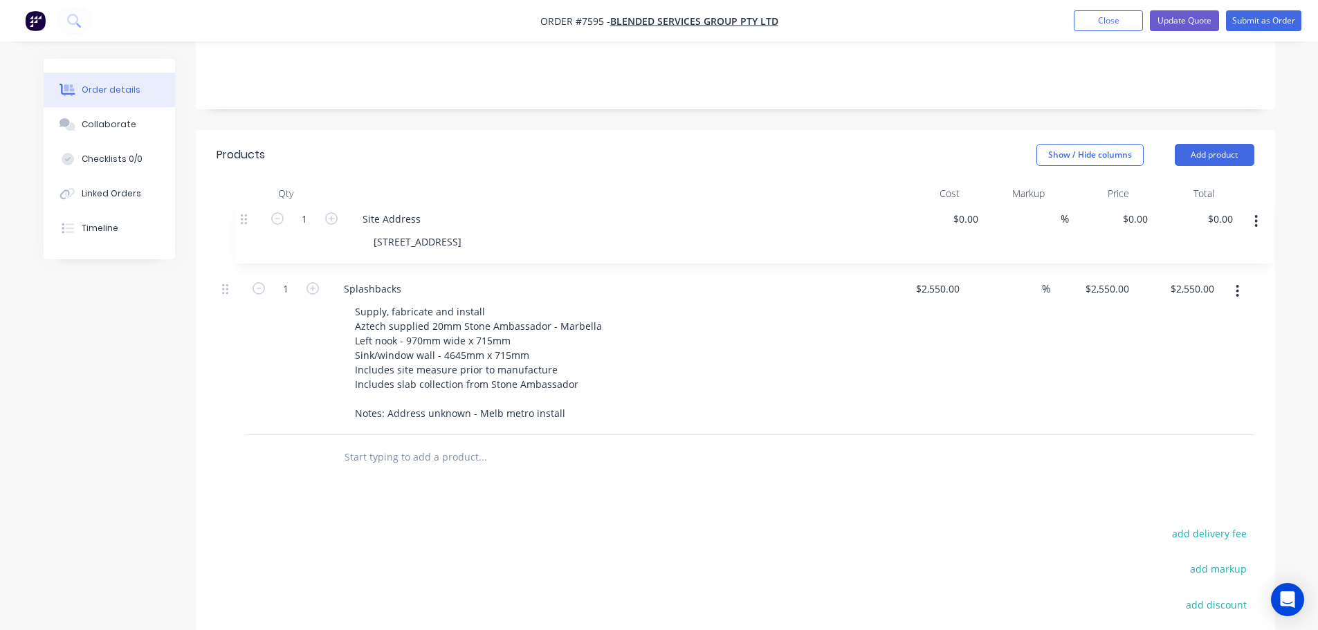
drag, startPoint x: 221, startPoint y: 376, endPoint x: 244, endPoint y: 213, distance: 164.1
click at [244, 213] on div "1 Splashbacks Supply, fabricate and install Aztech supplied 20mm Stone Ambassad…" at bounding box center [736, 322] width 1038 height 228
click at [454, 239] on div "[STREET_ADDRESS]" at bounding box center [399, 249] width 110 height 20
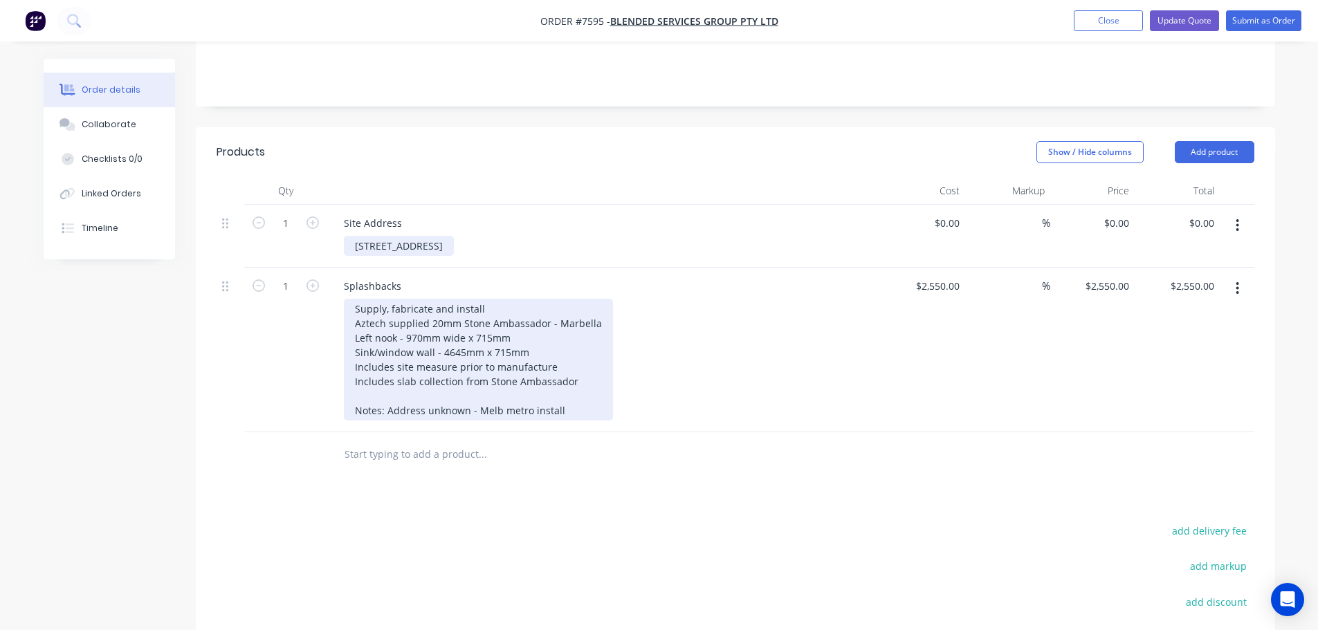
scroll to position [138, 0]
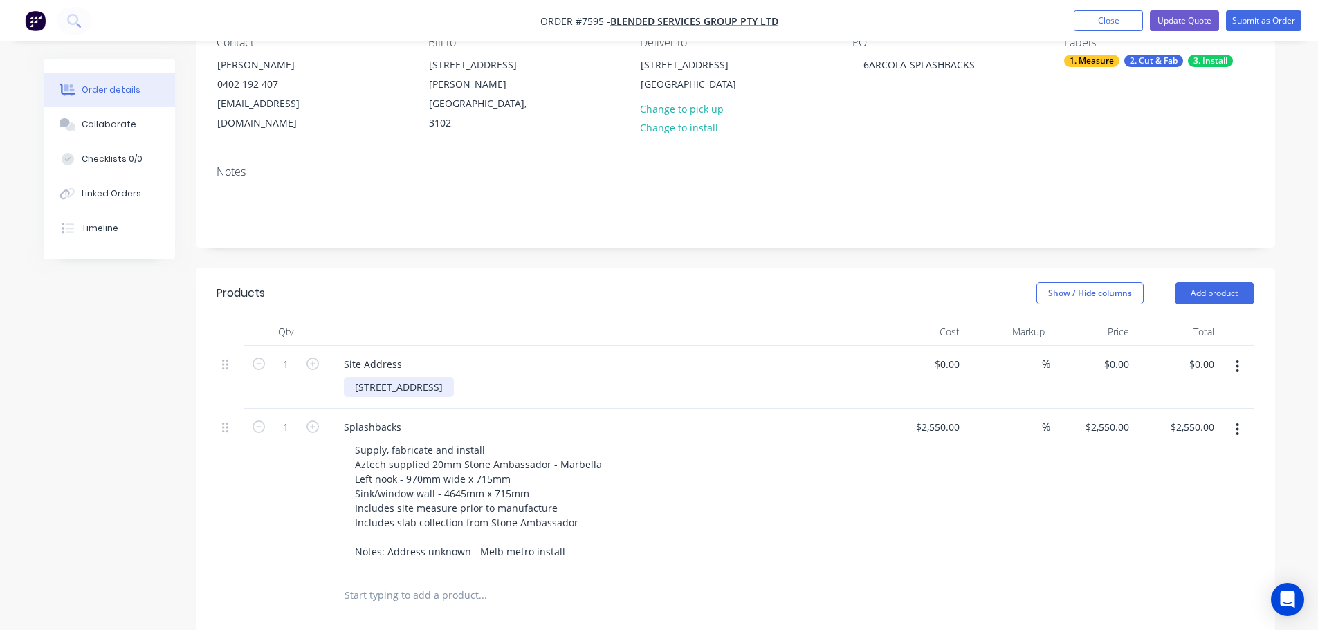
drag, startPoint x: 486, startPoint y: 367, endPoint x: 372, endPoint y: 368, distance: 114.2
click at [359, 377] on div "[STREET_ADDRESS]" at bounding box center [399, 387] width 110 height 20
click at [454, 377] on div "[STREET_ADDRESS]" at bounding box center [399, 387] width 110 height 20
click at [494, 377] on div "[STREET_ADDRESS]" at bounding box center [609, 387] width 531 height 20
click at [450, 377] on div "[STREET_ADDRESS]" at bounding box center [399, 387] width 110 height 20
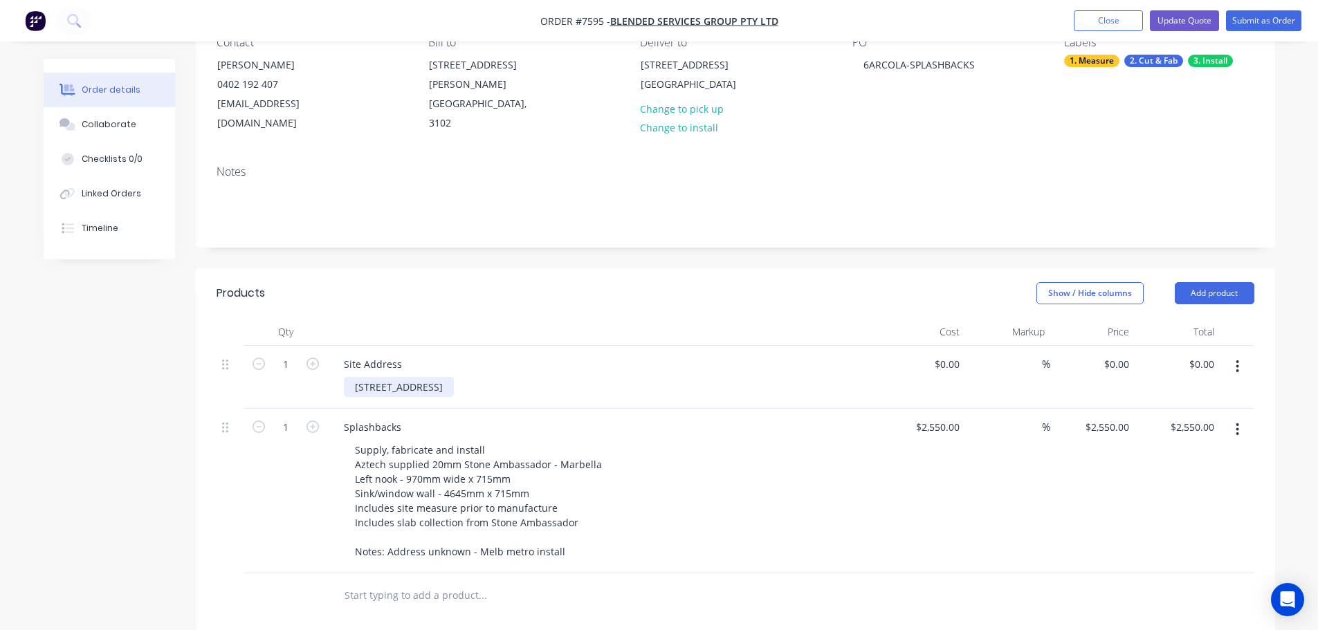
click at [450, 377] on div "[STREET_ADDRESS]" at bounding box center [399, 387] width 110 height 20
click at [403, 354] on div "Site Address" at bounding box center [373, 364] width 80 height 20
click at [407, 377] on div at bounding box center [414, 387] width 141 height 20
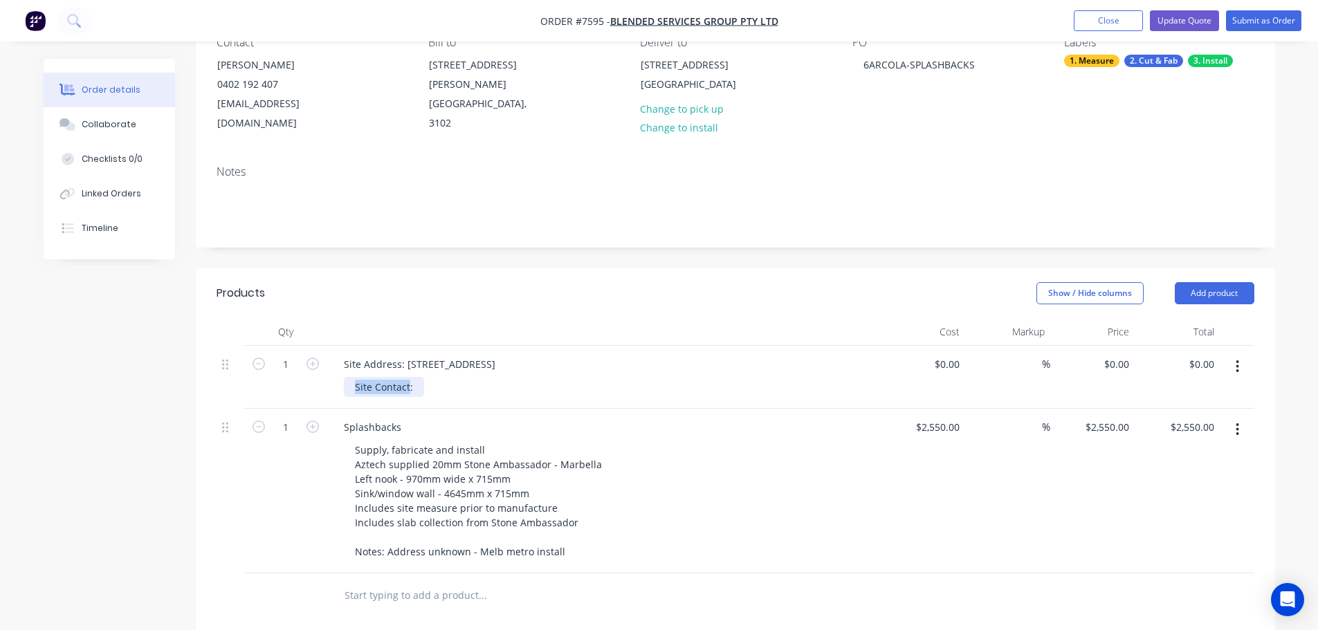
drag, startPoint x: 407, startPoint y: 365, endPoint x: 280, endPoint y: 363, distance: 126.6
click at [282, 363] on div "1 Site Address: 6 Arcola Court, Eltham North Site Contact: $0.00 $0.00 % $0.00 …" at bounding box center [736, 377] width 1038 height 63
click at [448, 282] on div "Show / Hide columns Add product" at bounding box center [845, 293] width 817 height 22
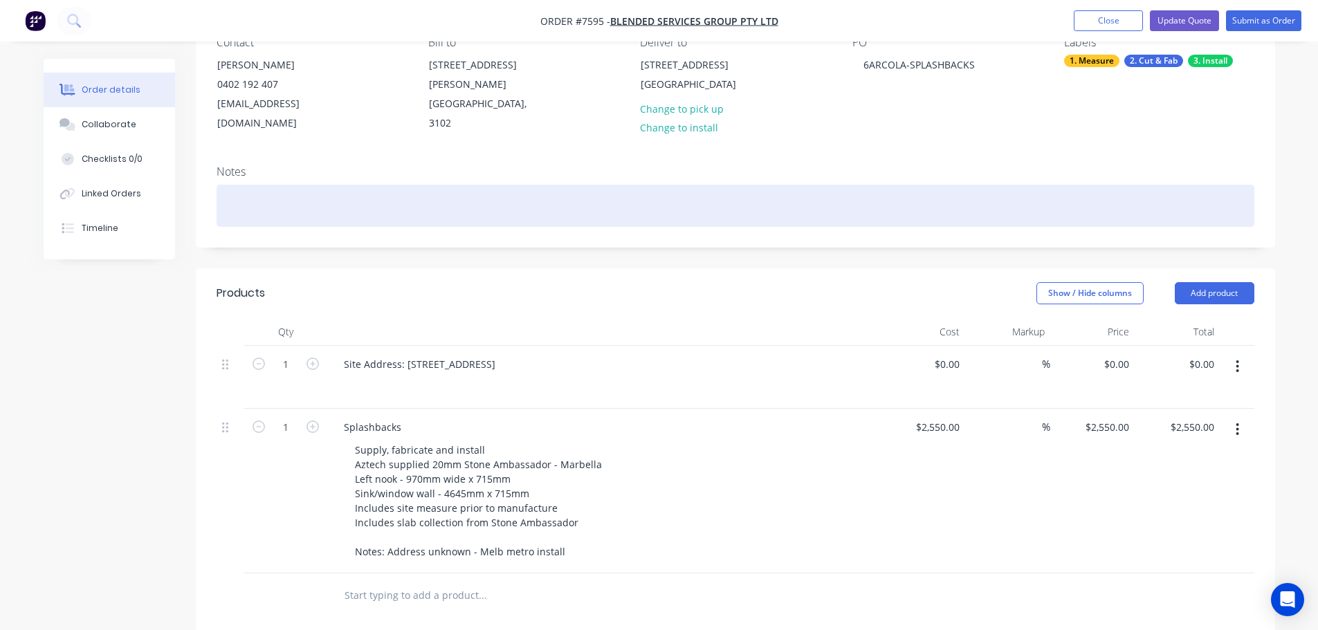
click at [338, 192] on div at bounding box center [736, 206] width 1038 height 42
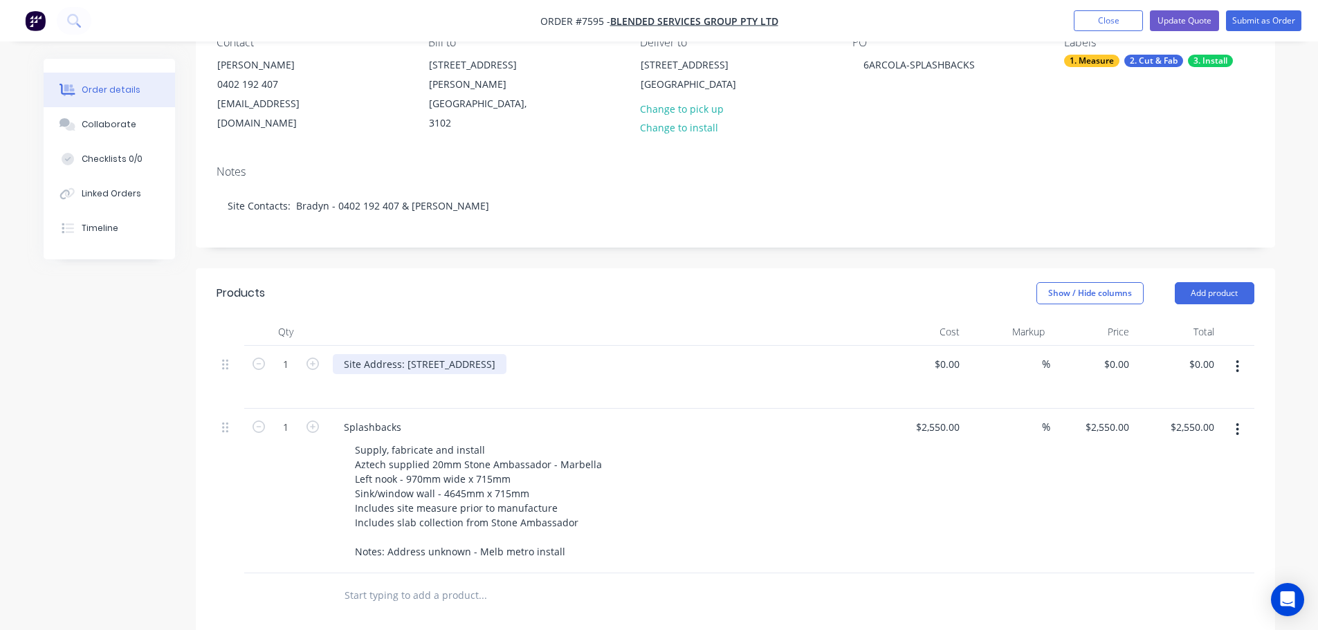
drag, startPoint x: 534, startPoint y: 344, endPoint x: 405, endPoint y: 344, distance: 128.7
click at [405, 354] on div "Site Address: 6 Arcola Court, Eltham North" at bounding box center [420, 364] width 174 height 20
drag, startPoint x: 405, startPoint y: 344, endPoint x: 619, endPoint y: 344, distance: 213.1
click at [619, 354] on div "Site Address: 6 Arcola Court, Eltham North" at bounding box center [604, 364] width 542 height 20
click at [379, 354] on div "Site Address:" at bounding box center [374, 364] width 83 height 20
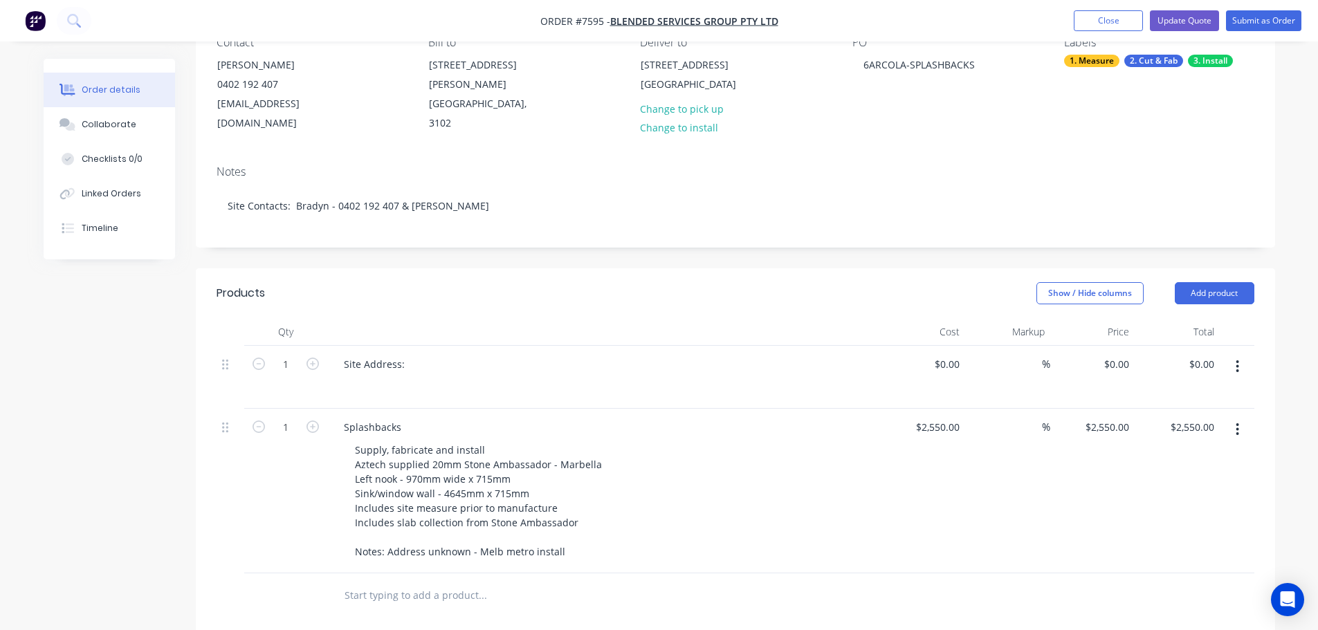
click at [371, 377] on div at bounding box center [609, 387] width 531 height 20
click at [408, 354] on div "Site Address:" at bounding box center [374, 364] width 83 height 20
click at [367, 377] on div at bounding box center [356, 387] width 25 height 20
click at [360, 377] on div at bounding box center [356, 387] width 25 height 20
click at [477, 318] on div at bounding box center [603, 332] width 553 height 28
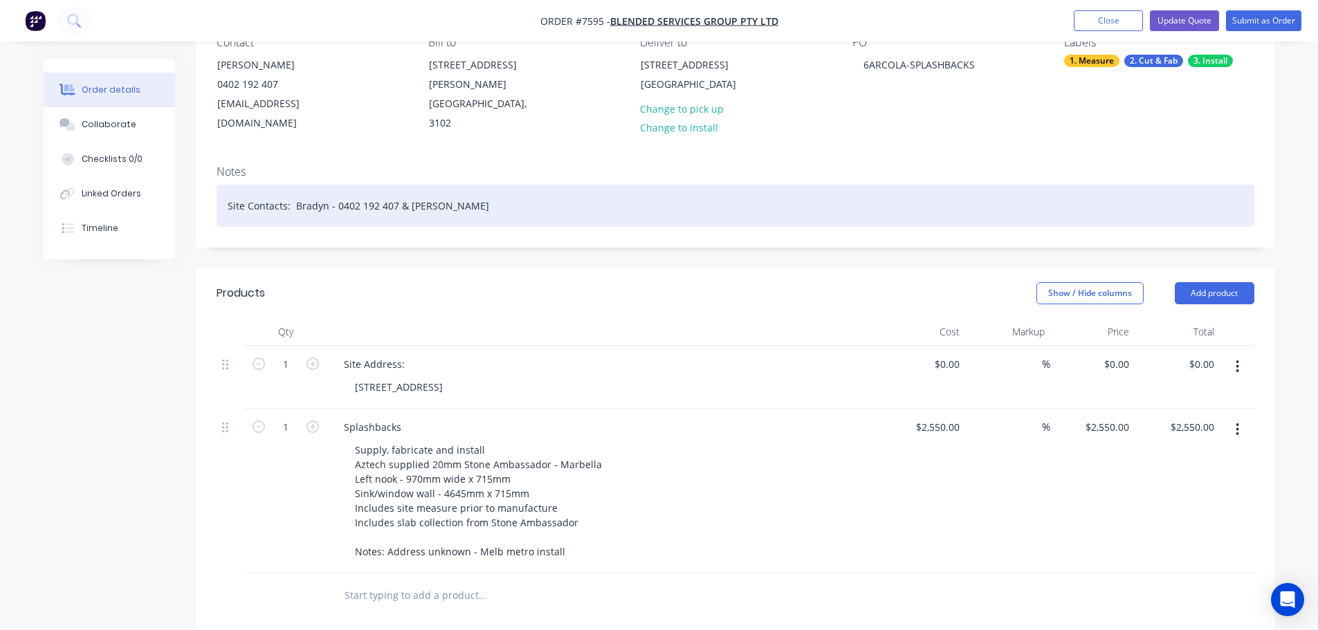
click at [444, 196] on div "Site Contacts: Bradyn - 0402 192 407 & Anthony" at bounding box center [736, 206] width 1038 height 42
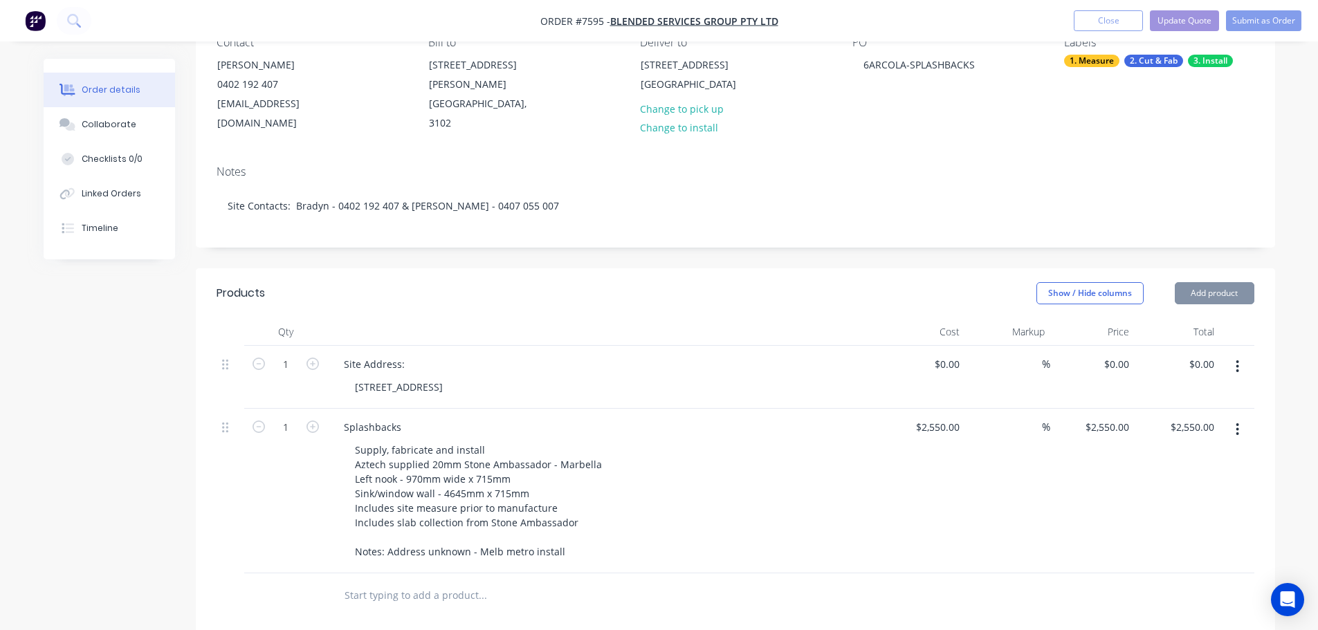
click at [439, 224] on div "Notes Site Contacts: Bradyn - 0402 192 407 & Anthony - 0407 055 007" at bounding box center [735, 200] width 1079 height 93
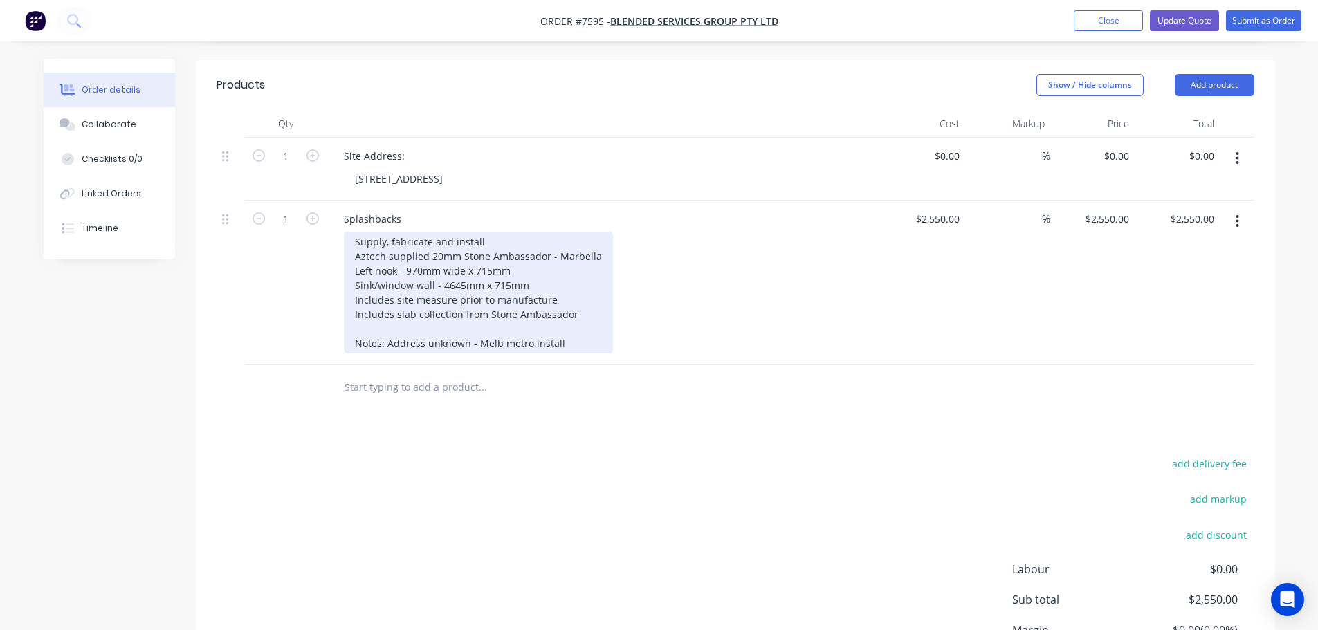
scroll to position [208, 0]
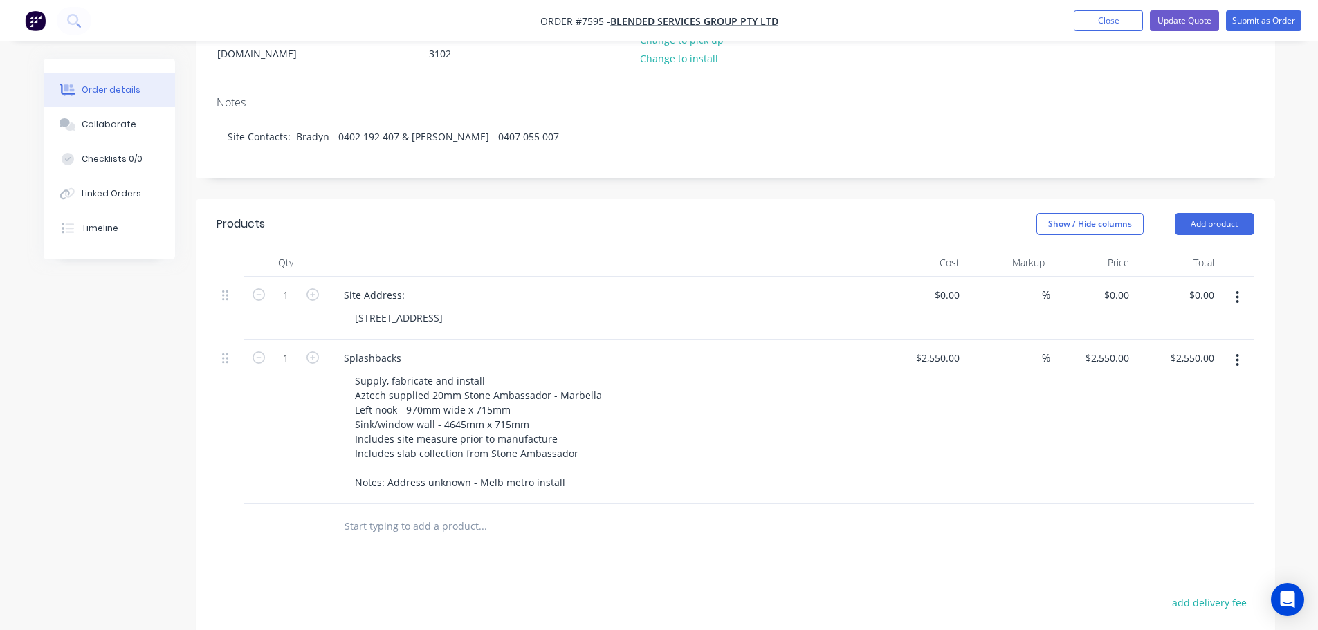
click at [380, 513] on input "text" at bounding box center [482, 527] width 277 height 28
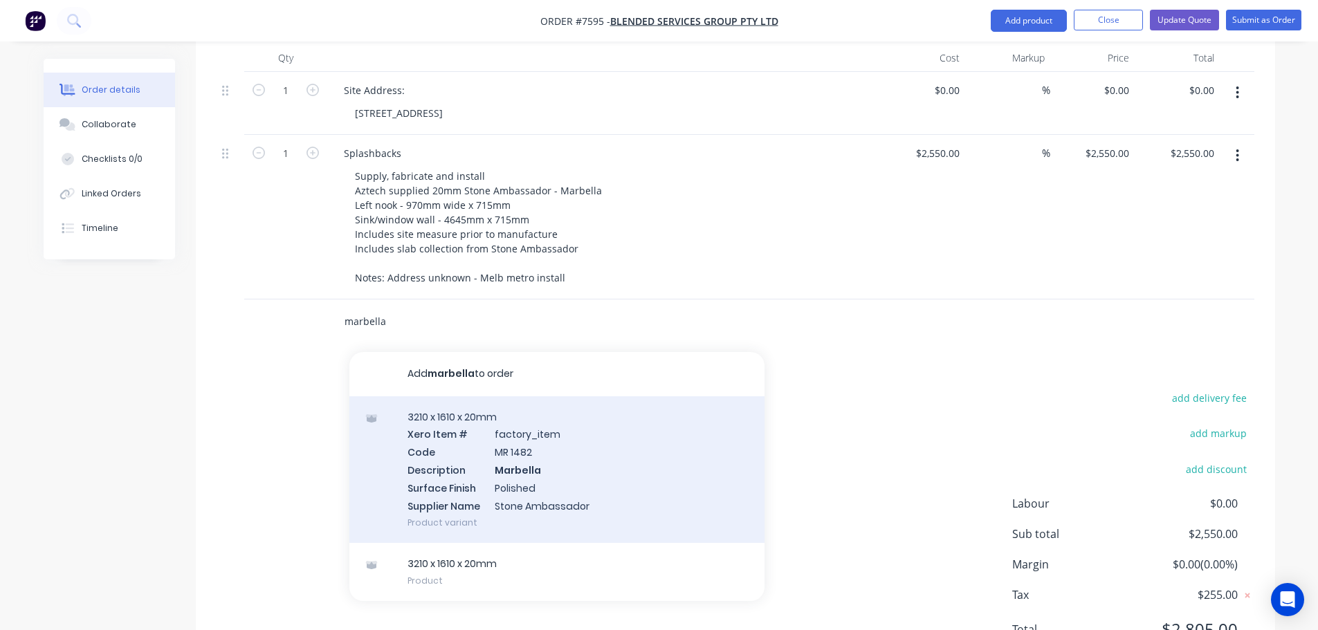
scroll to position [415, 0]
type input "marbella"
click at [518, 462] on div "3210 x 1610 x 20mm Xero Item # factory_item Code MR 1482 Description Marbella S…" at bounding box center [556, 467] width 415 height 147
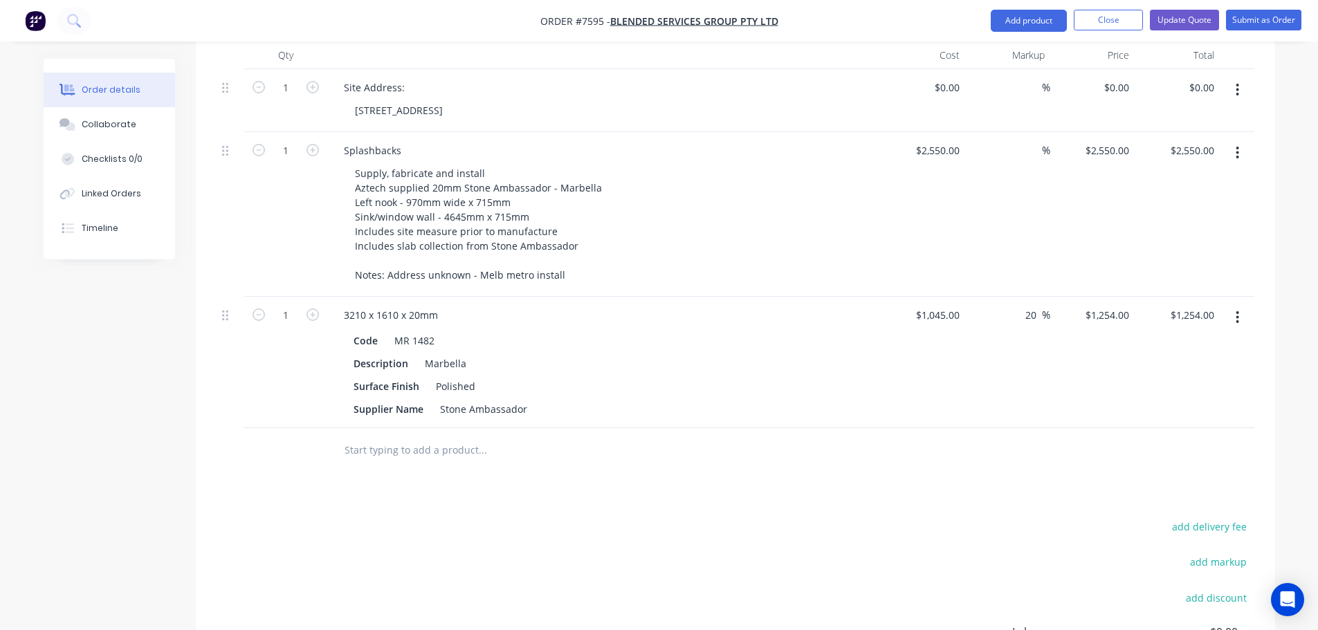
click at [925, 313] on div "$1,045.00 $1,045.00" at bounding box center [923, 362] width 85 height 131
click at [932, 305] on div "1045 $1,045.00" at bounding box center [937, 315] width 56 height 20
type input "$0.00"
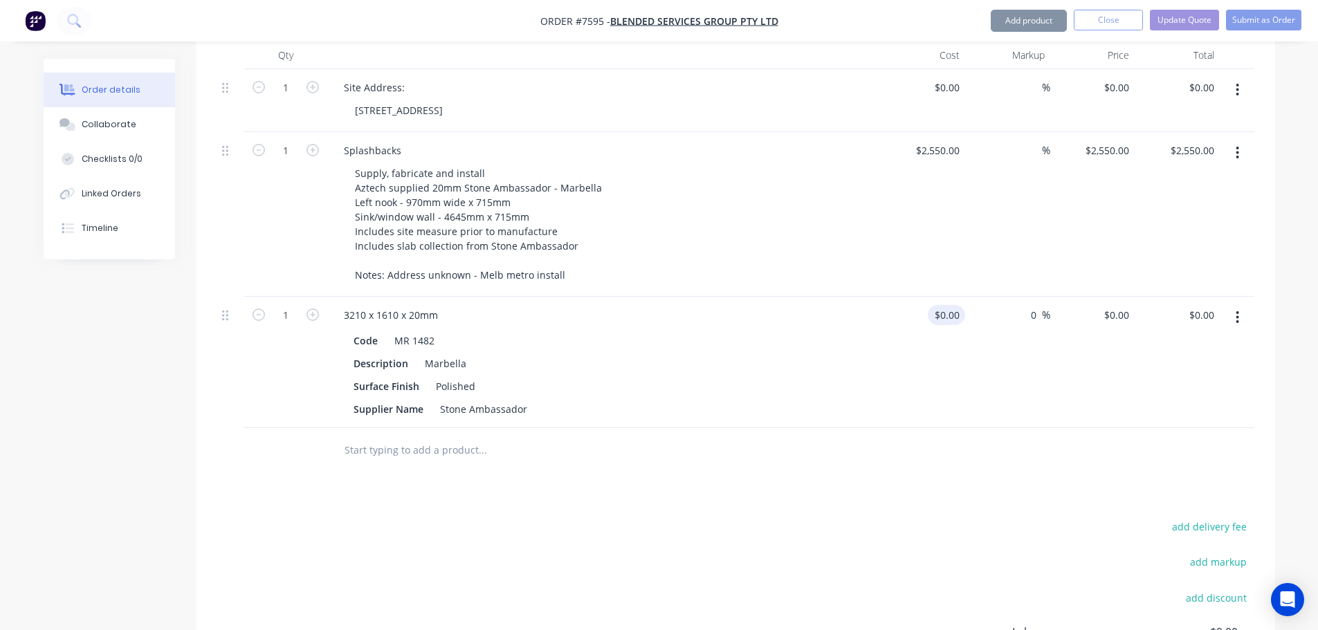
type input "0"
type input "$0.00"
click at [933, 446] on div at bounding box center [736, 450] width 1038 height 45
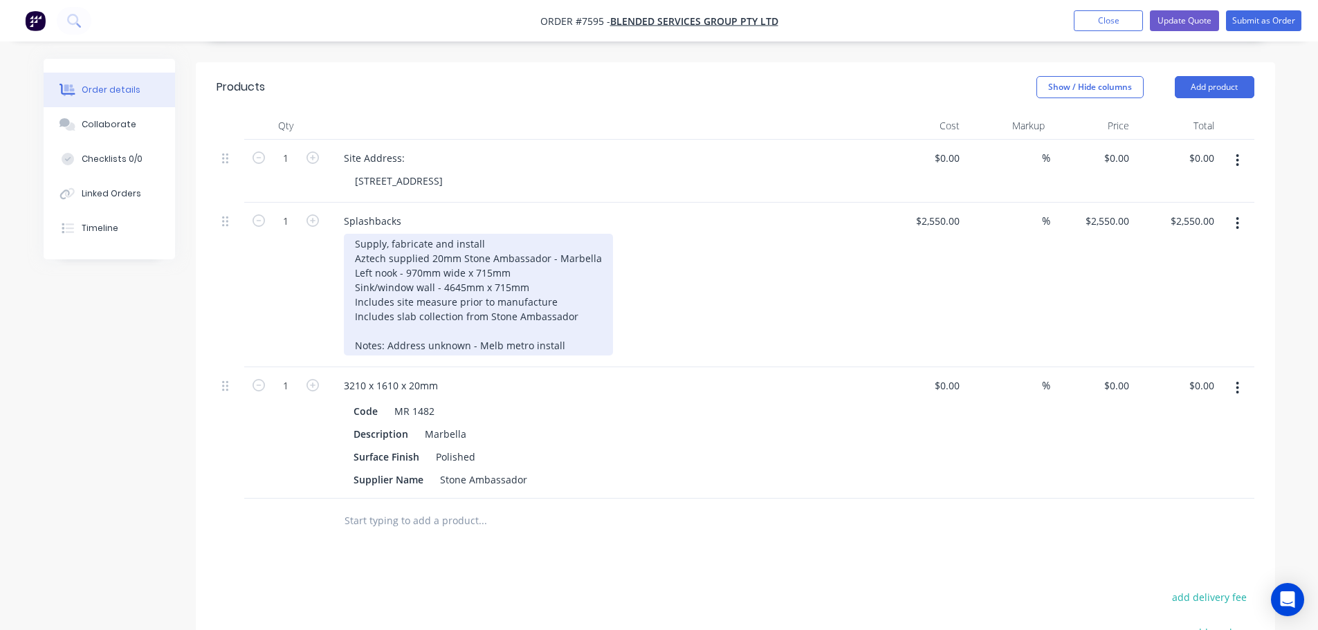
scroll to position [277, 0]
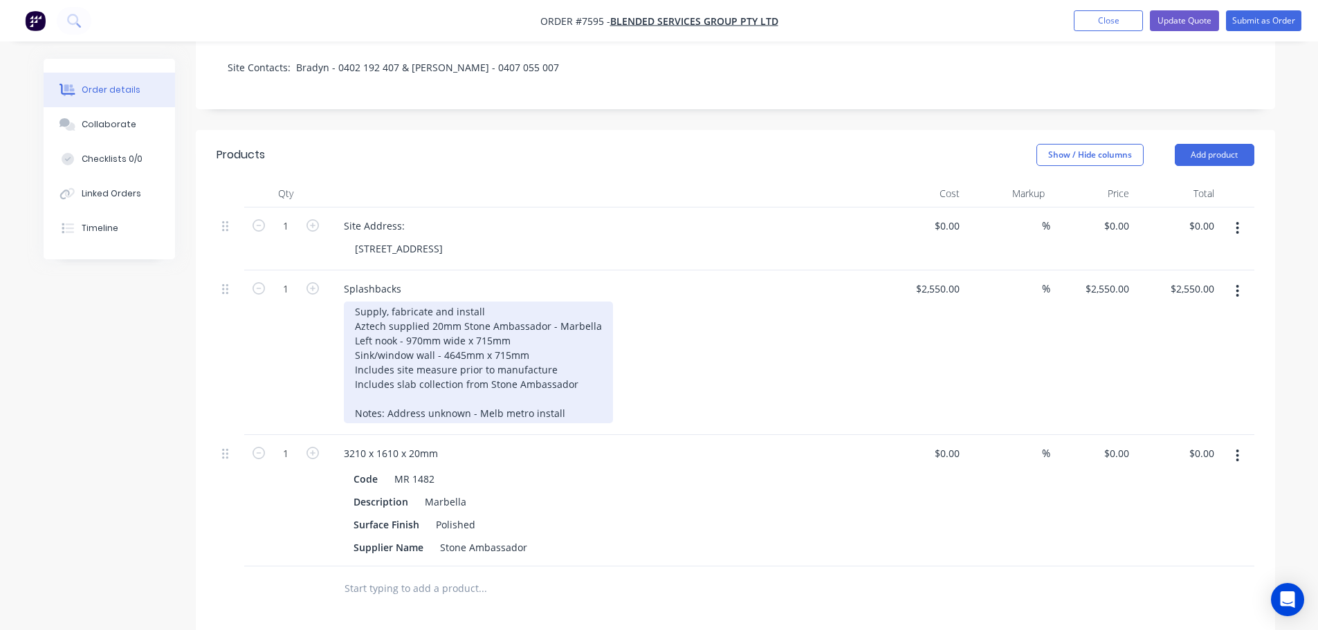
click at [536, 394] on div "Supply, fabricate and install Aztech supplied 20mm Stone Ambassador - Marbella …" at bounding box center [478, 363] width 269 height 122
drag, startPoint x: 526, startPoint y: 392, endPoint x: 365, endPoint y: 376, distance: 161.9
click at [365, 376] on div "Supply, fabricate and install Aztech supplied 20mm Stone Ambassador - Marbella …" at bounding box center [478, 363] width 269 height 122
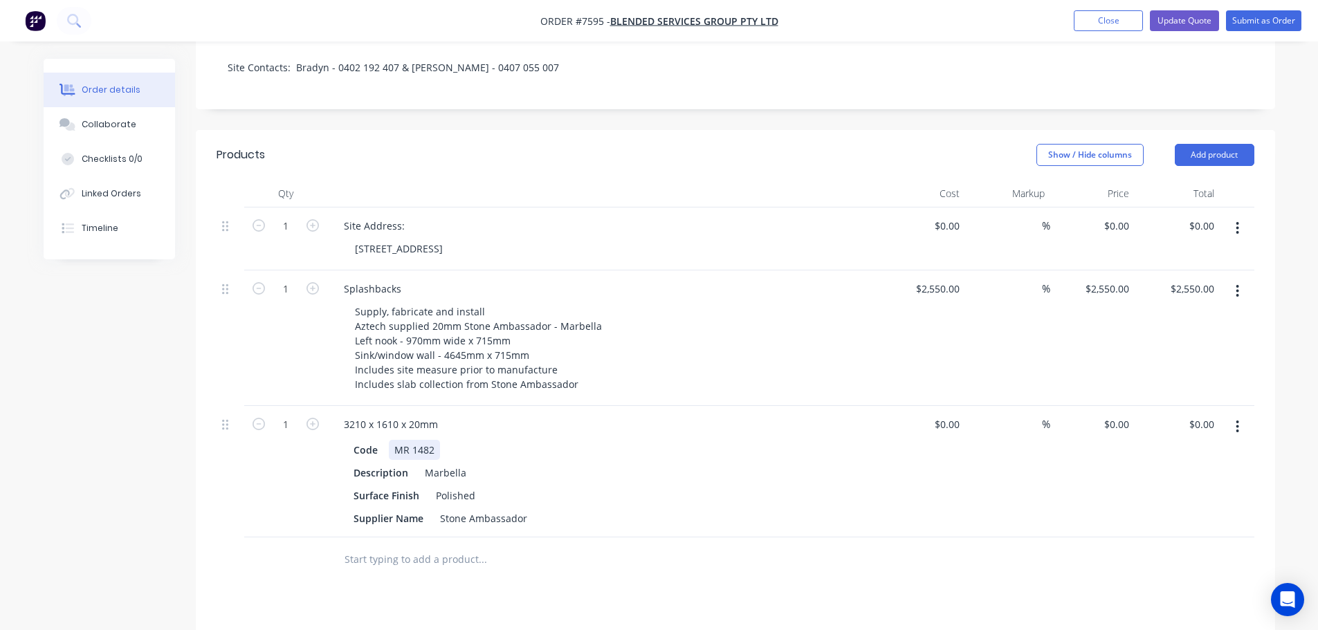
click at [661, 441] on div "Code MR 1482 Description Marbella Surface Finish Polished Supplier Name Stone A…" at bounding box center [604, 482] width 542 height 91
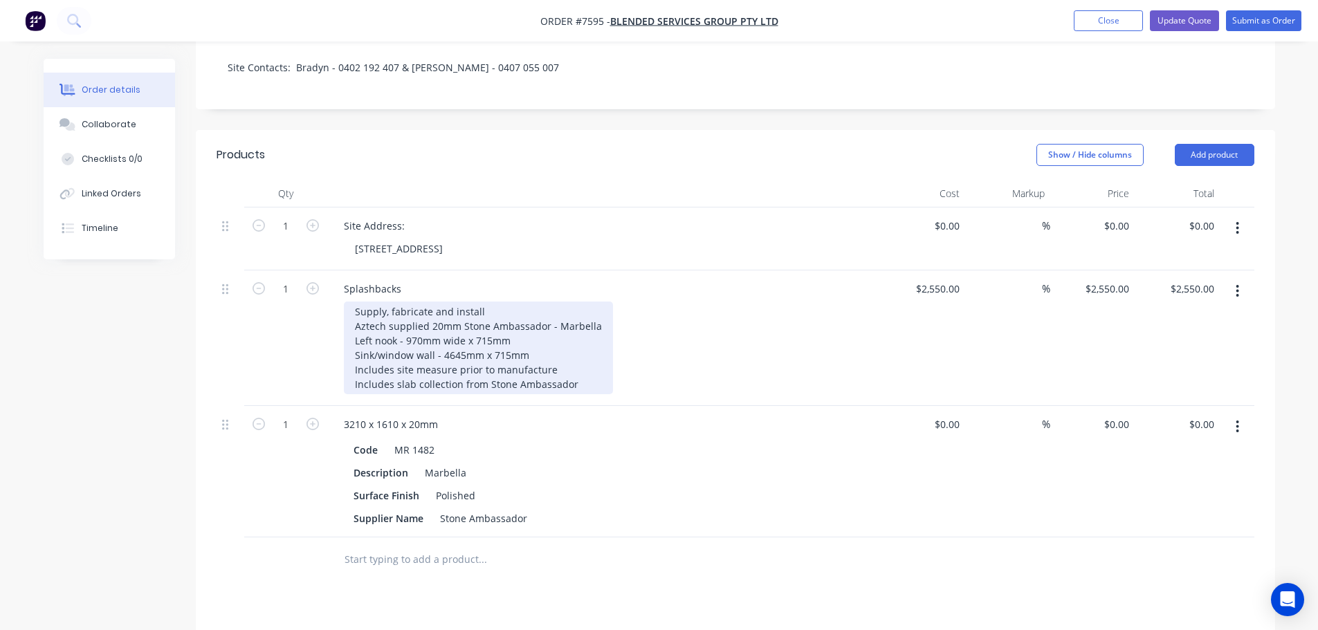
click at [596, 306] on div "Supply, fabricate and install Aztech supplied 20mm Stone Ambassador - Marbella …" at bounding box center [478, 348] width 269 height 93
click at [560, 343] on div "Supply, fabricate and install Aztech supplied 20mm Stone Ambassador - Marbella …" at bounding box center [478, 348] width 269 height 93
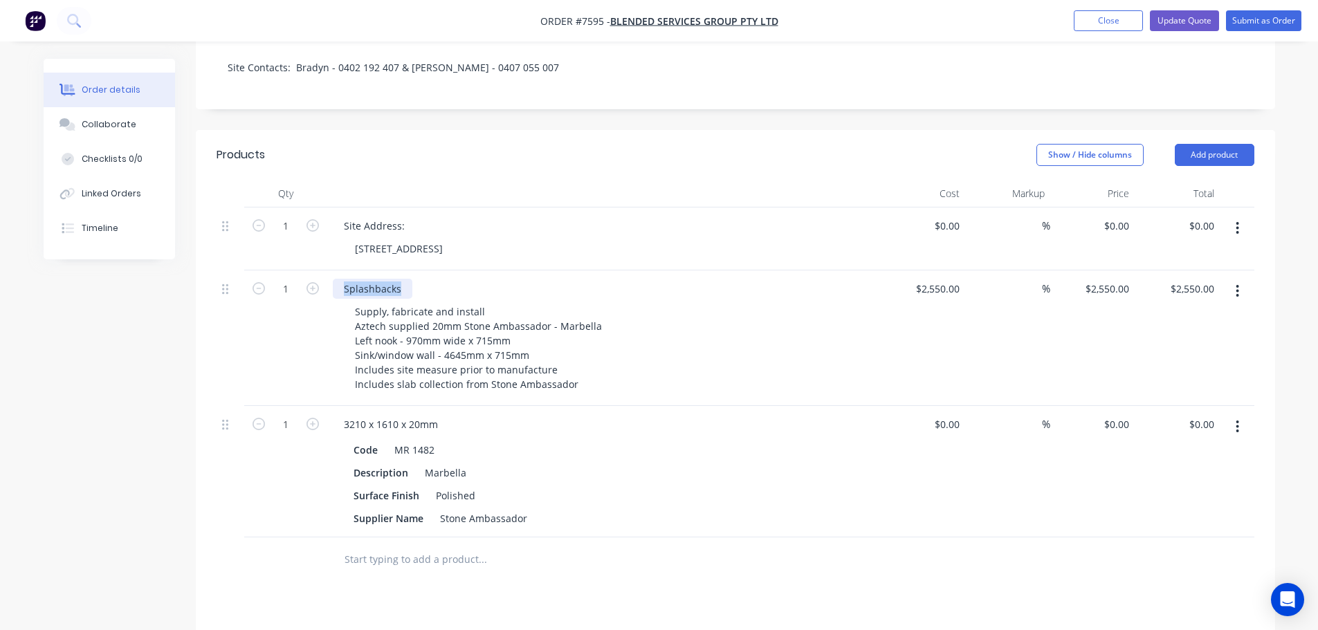
drag, startPoint x: 402, startPoint y: 269, endPoint x: 188, endPoint y: 264, distance: 213.8
click at [189, 264] on div "Created by Warrick Created 28/07/25 Required 28/07/25 Assigned to Add team memb…" at bounding box center [660, 358] width 1232 height 1153
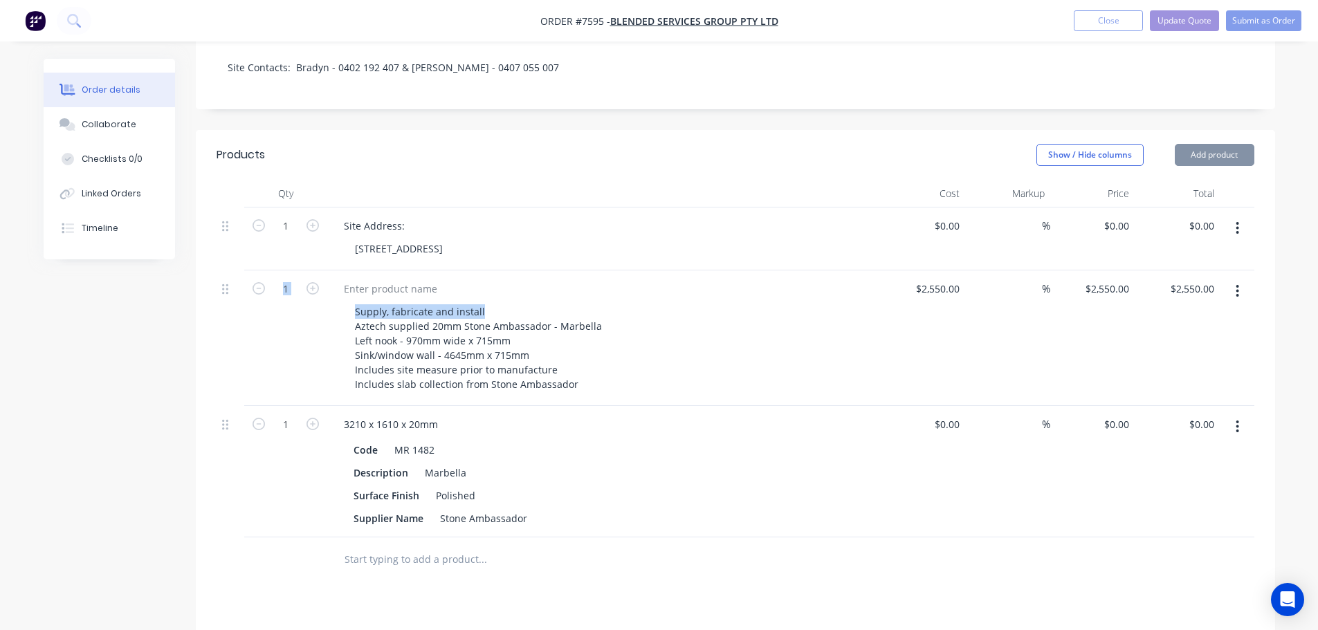
drag, startPoint x: 336, startPoint y: 293, endPoint x: 284, endPoint y: 292, distance: 52.6
click at [284, 292] on div "1 Supply, fabricate and install Aztech supplied 20mm Stone Ambassador - Marbell…" at bounding box center [736, 339] width 1038 height 136
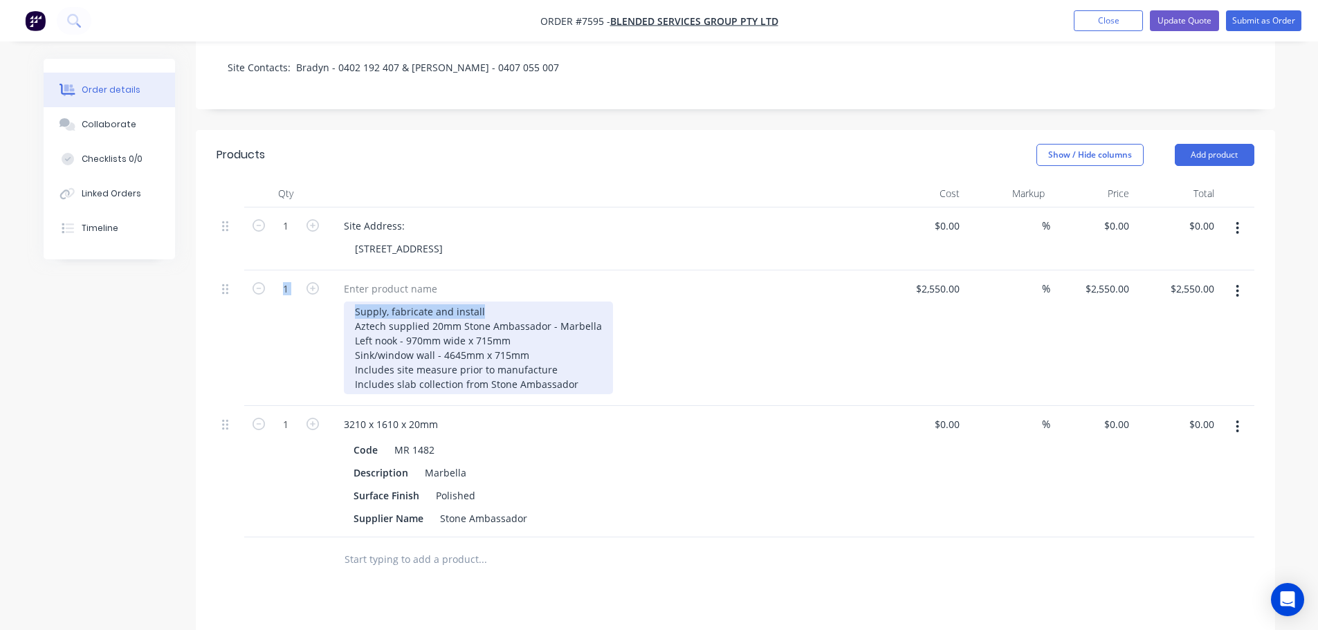
click at [490, 302] on div "Supply, fabricate and install Aztech supplied 20mm Stone Ambassador - Marbella …" at bounding box center [478, 348] width 269 height 93
drag, startPoint x: 302, startPoint y: 290, endPoint x: 294, endPoint y: 296, distance: 9.8
click at [296, 291] on div "1 Supply, fabricate and install Aztech supplied 20mm Stone Ambassador - Marbell…" at bounding box center [736, 339] width 1038 height 136
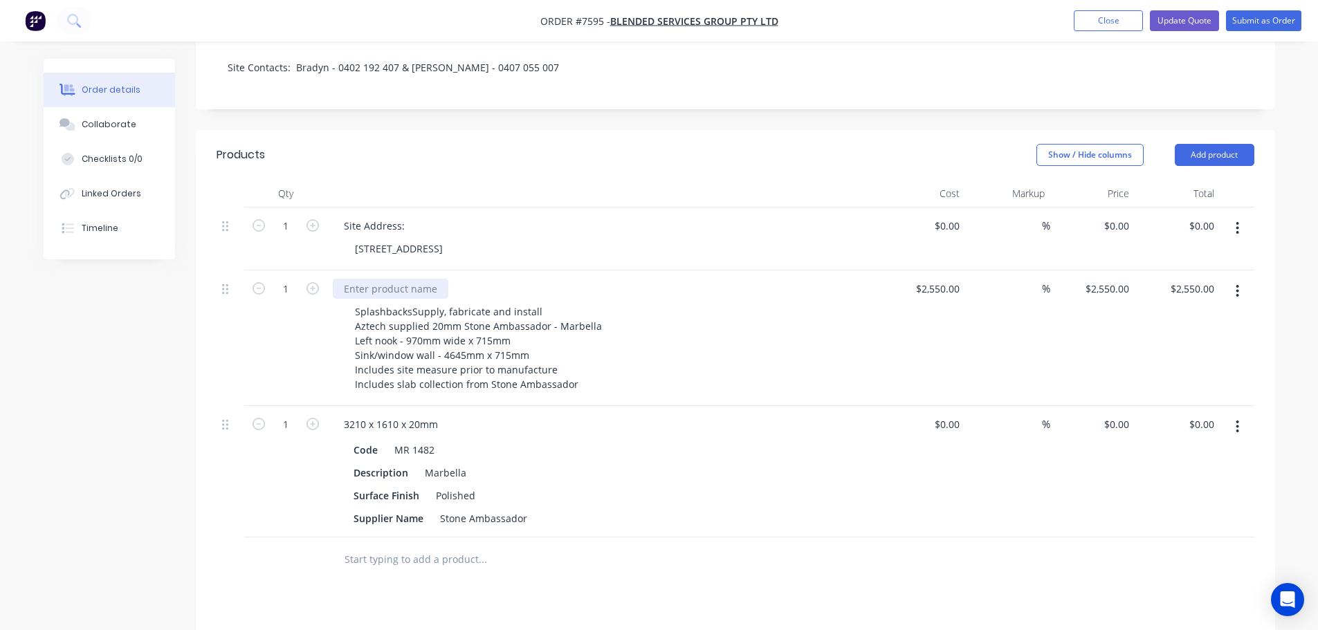
click at [424, 279] on div at bounding box center [391, 289] width 116 height 20
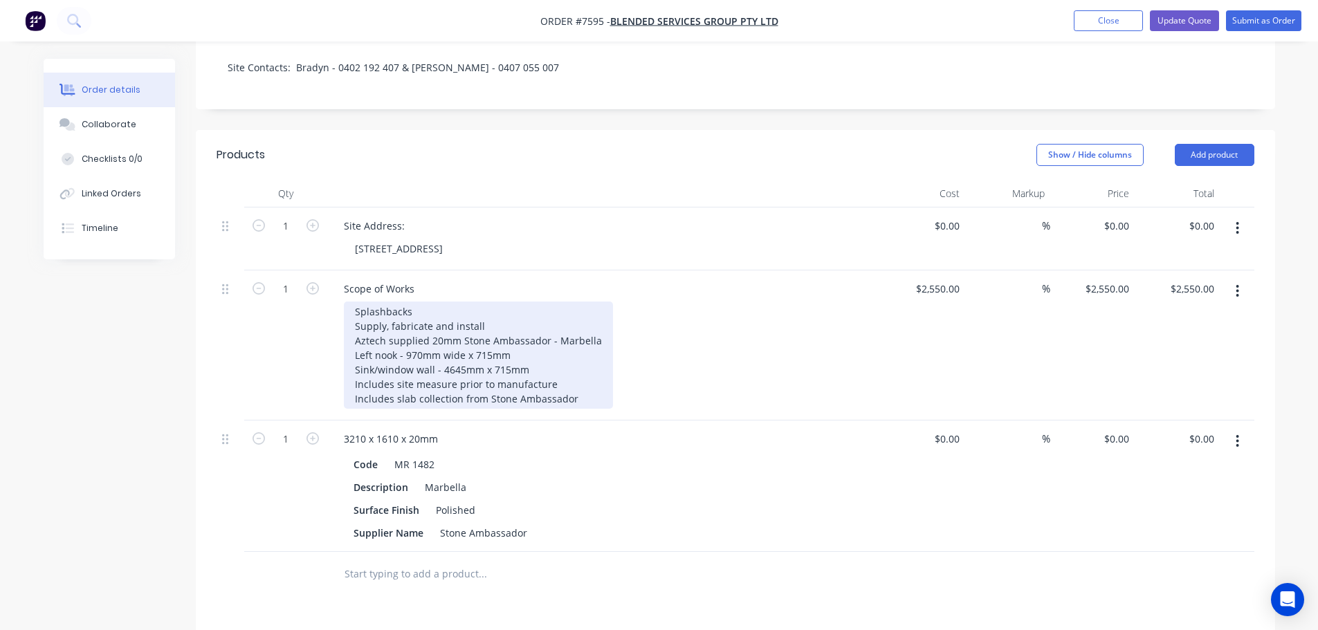
click at [354, 311] on div "Splashbacks Supply, fabricate and install Aztech supplied 20mm Stone Ambassador…" at bounding box center [478, 355] width 269 height 107
click at [354, 310] on div "Splashbacks Supply, fabricate and install Aztech supplied 20mm Stone Ambassador…" at bounding box center [478, 355] width 269 height 107
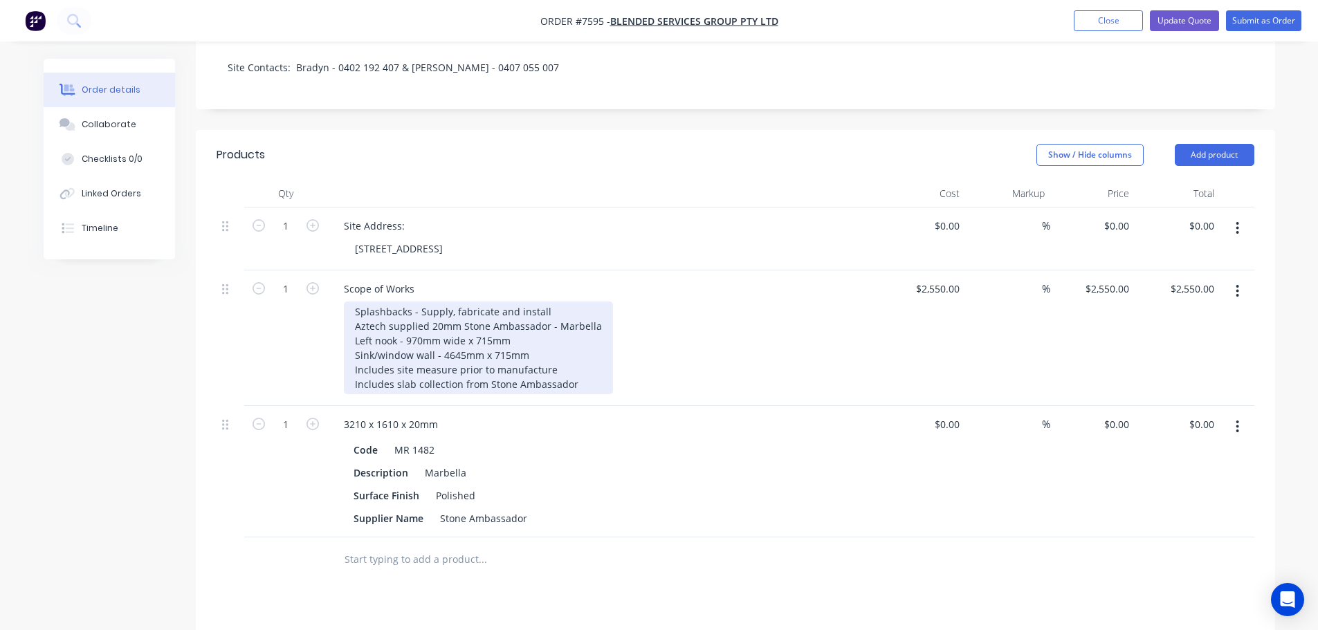
click at [572, 318] on div "Splashbacks - Supply, fabricate and install Aztech supplied 20mm Stone Ambassad…" at bounding box center [478, 348] width 269 height 93
click at [445, 316] on div "Splashbacks - Supply, fabricate and install Aztech supplied 20mm Stone Ambassad…" at bounding box center [478, 348] width 269 height 93
click at [448, 343] on div "Splashbacks - Supply, fabricate and install Aztech supplied 20mm Stone Ambassad…" at bounding box center [478, 348] width 269 height 93
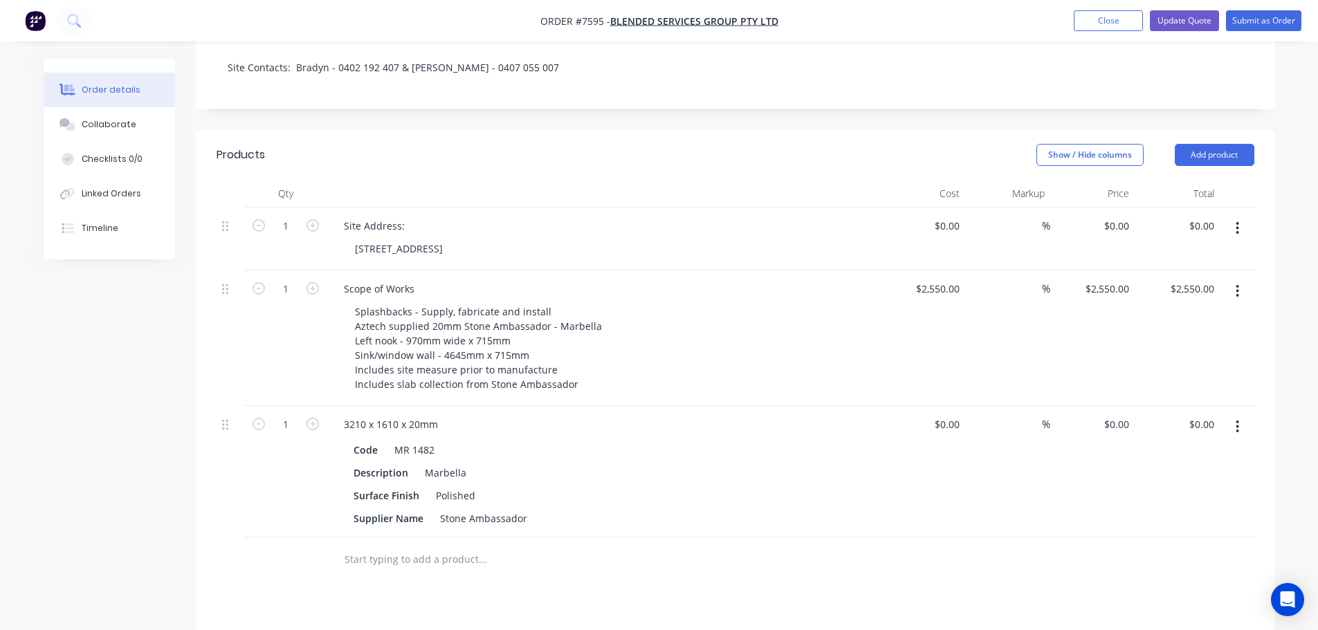
click at [660, 549] on div at bounding box center [540, 560] width 415 height 28
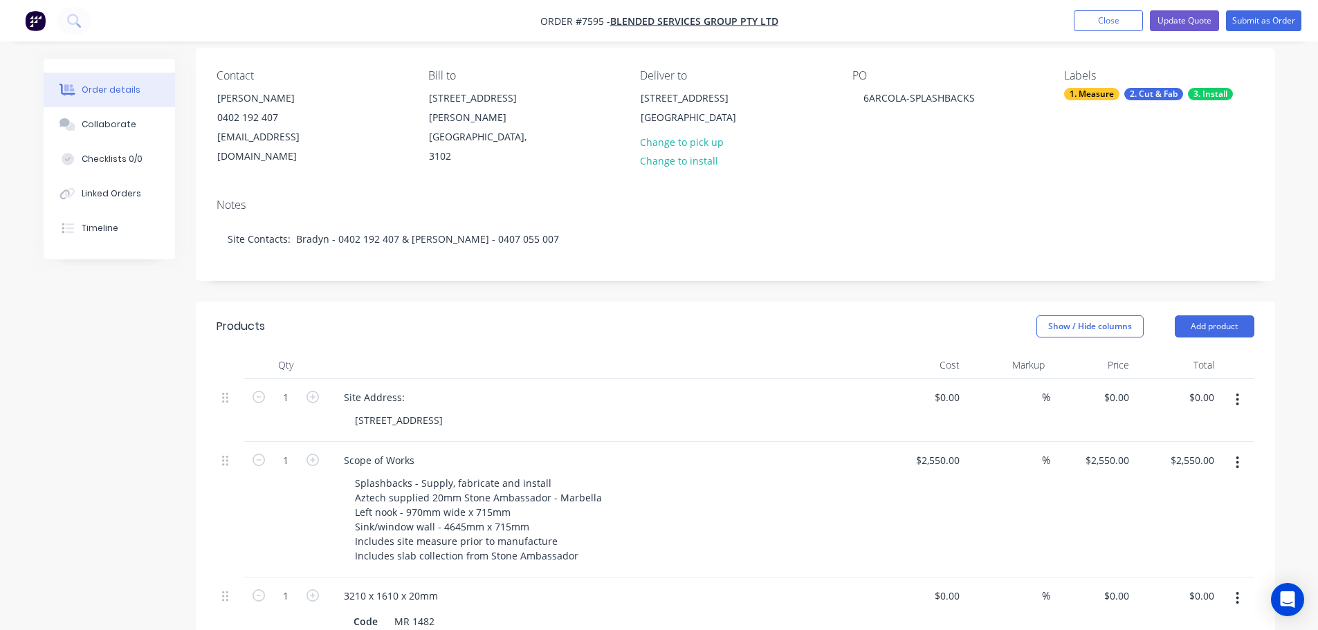
scroll to position [0, 0]
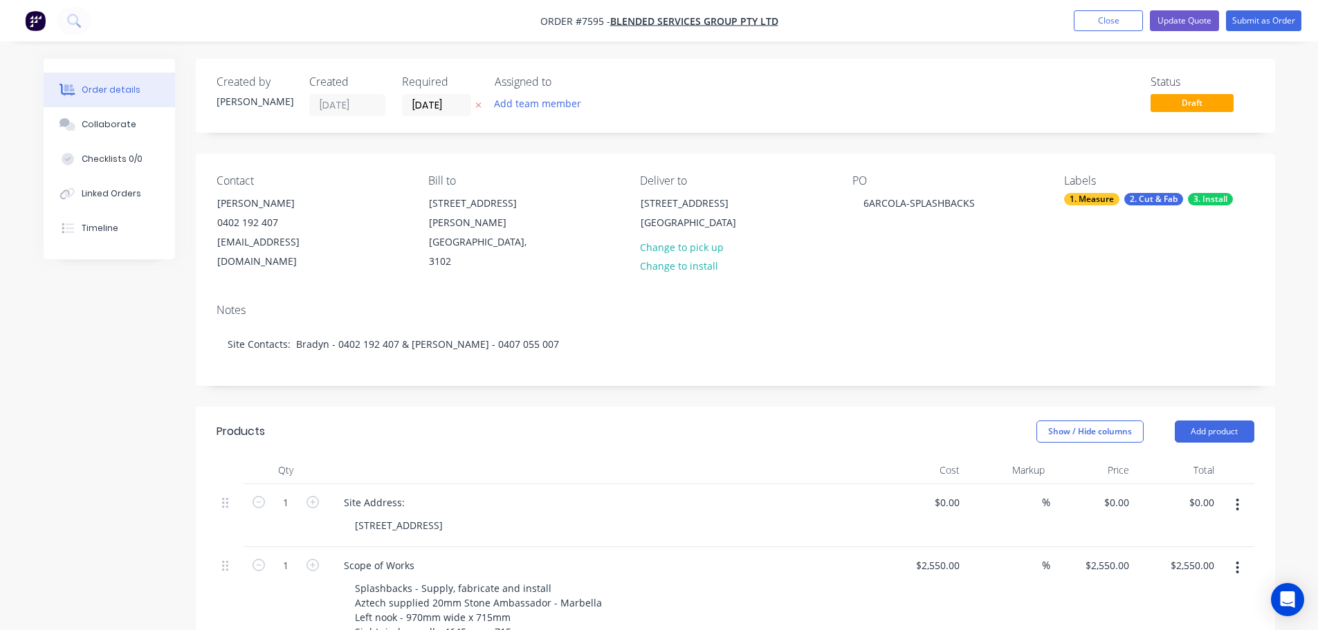
click at [446, 93] on div "Required 28/07/25" at bounding box center [440, 95] width 76 height 41
click at [446, 101] on input "28/07/25" at bounding box center [437, 105] width 68 height 21
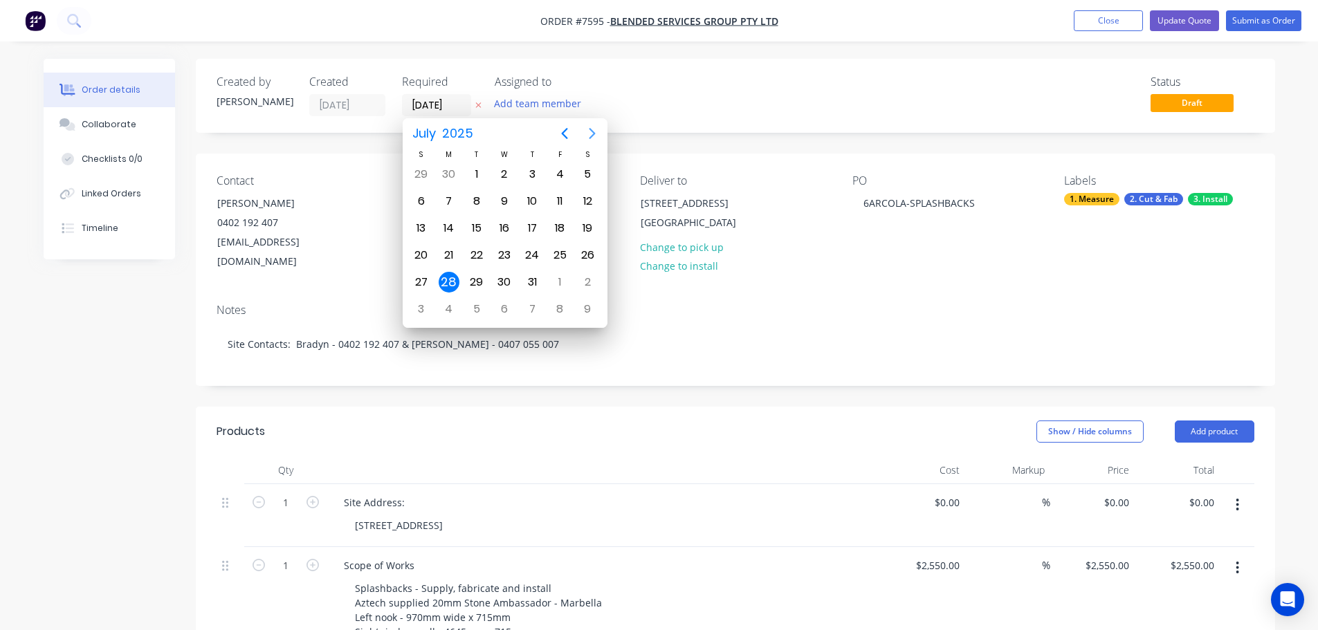
click at [595, 125] on button "Next page" at bounding box center [592, 134] width 28 height 28
click at [556, 122] on button "Previous page" at bounding box center [565, 134] width 28 height 28
click at [524, 200] on div "11" at bounding box center [532, 201] width 21 height 21
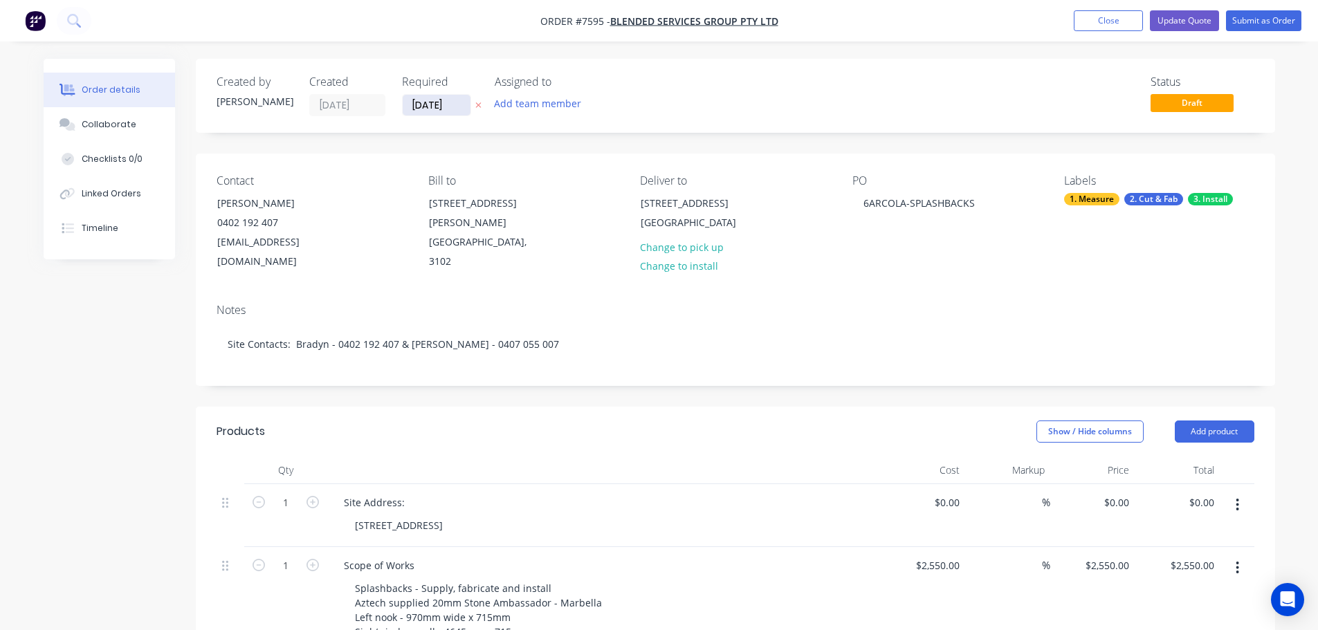
click at [446, 101] on input "[DATE]" at bounding box center [437, 105] width 68 height 21
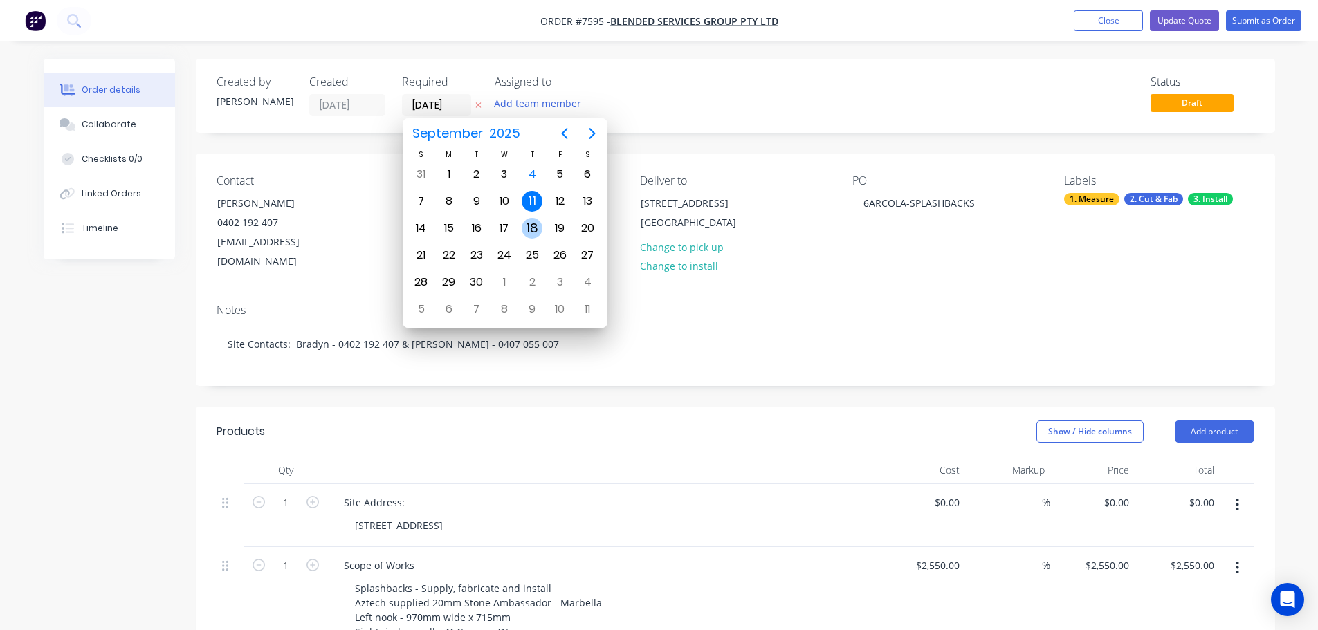
click at [538, 228] on div "18" at bounding box center [532, 228] width 21 height 21
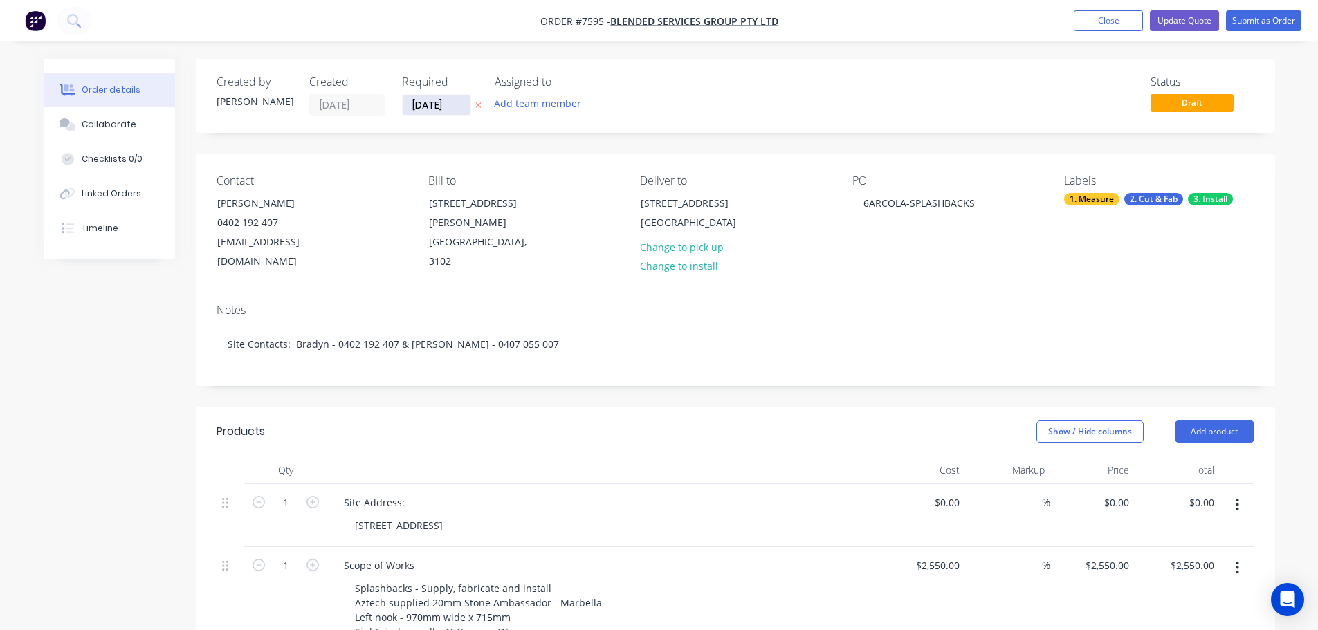
click at [452, 107] on input "18/09/25" at bounding box center [437, 105] width 68 height 21
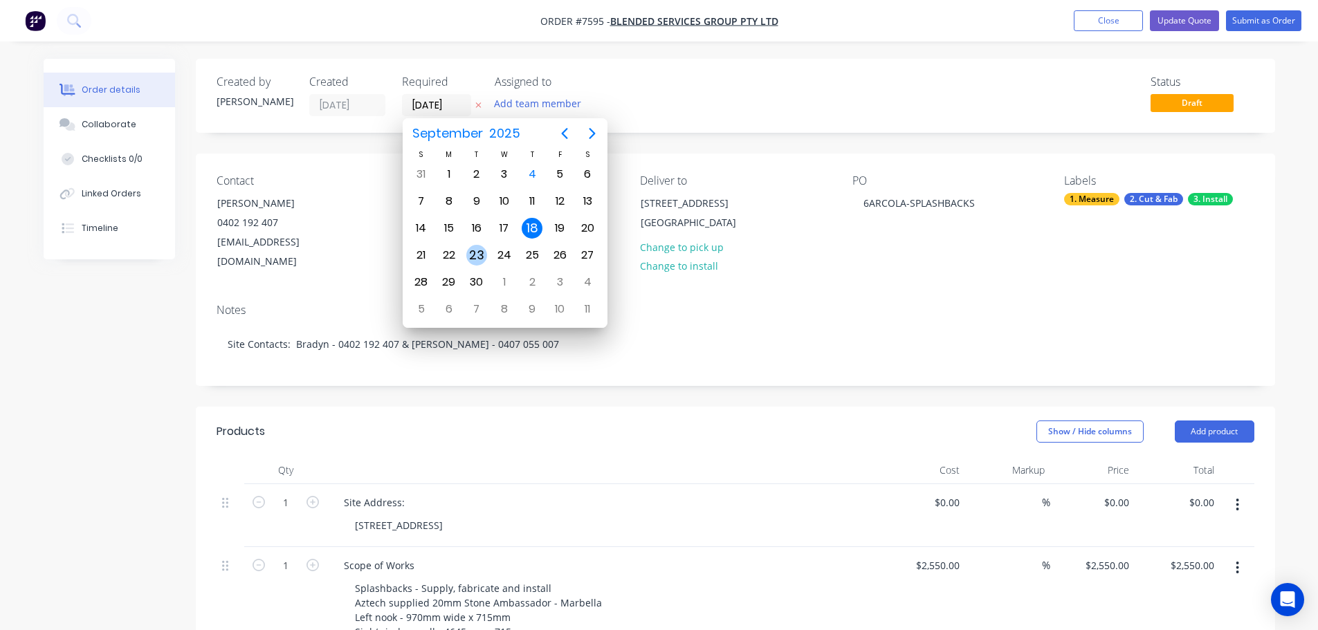
click at [473, 250] on div "23" at bounding box center [476, 255] width 21 height 21
type input "[DATE]"
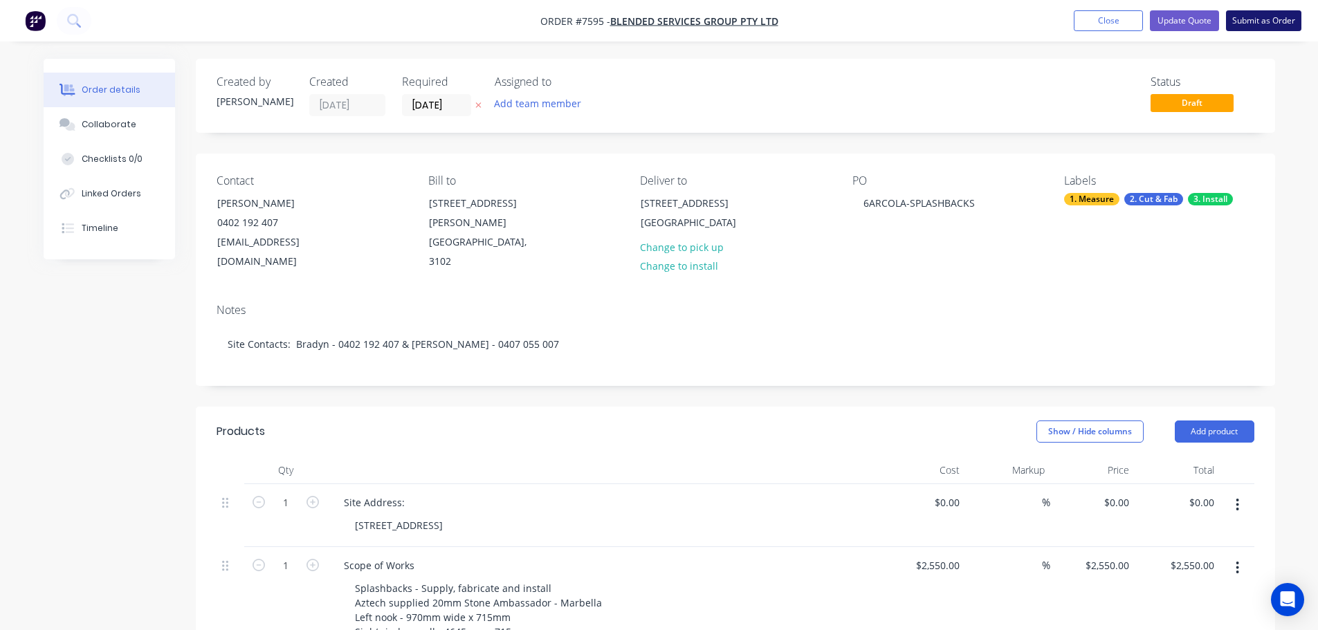
click at [1247, 19] on button "Submit as Order" at bounding box center [1263, 20] width 75 height 21
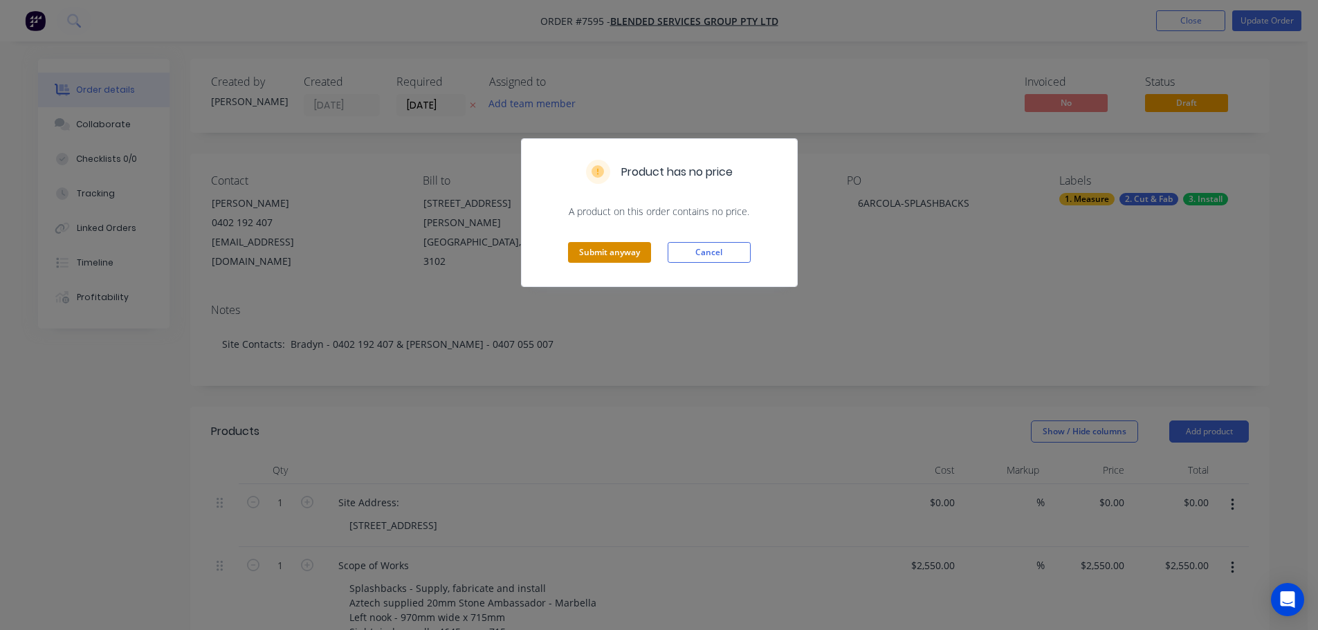
click at [631, 247] on button "Submit anyway" at bounding box center [609, 252] width 83 height 21
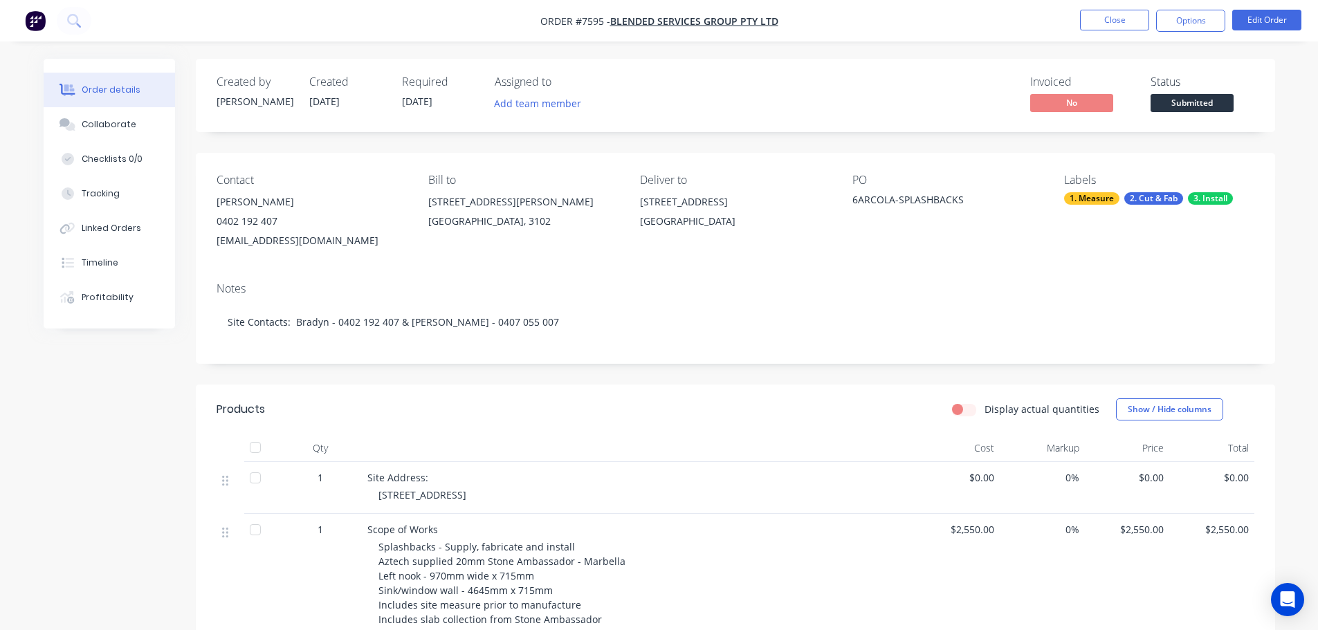
click at [1168, 101] on span "Submitted" at bounding box center [1192, 102] width 83 height 17
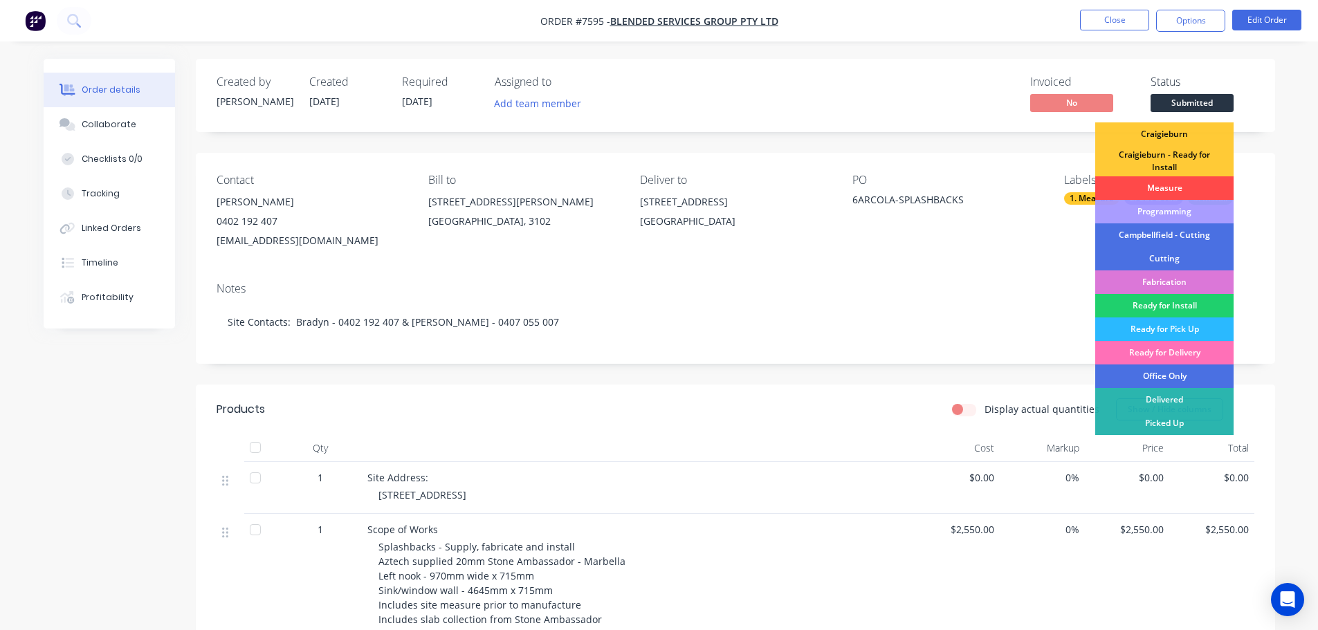
click at [1155, 181] on div "Measure" at bounding box center [1164, 188] width 138 height 24
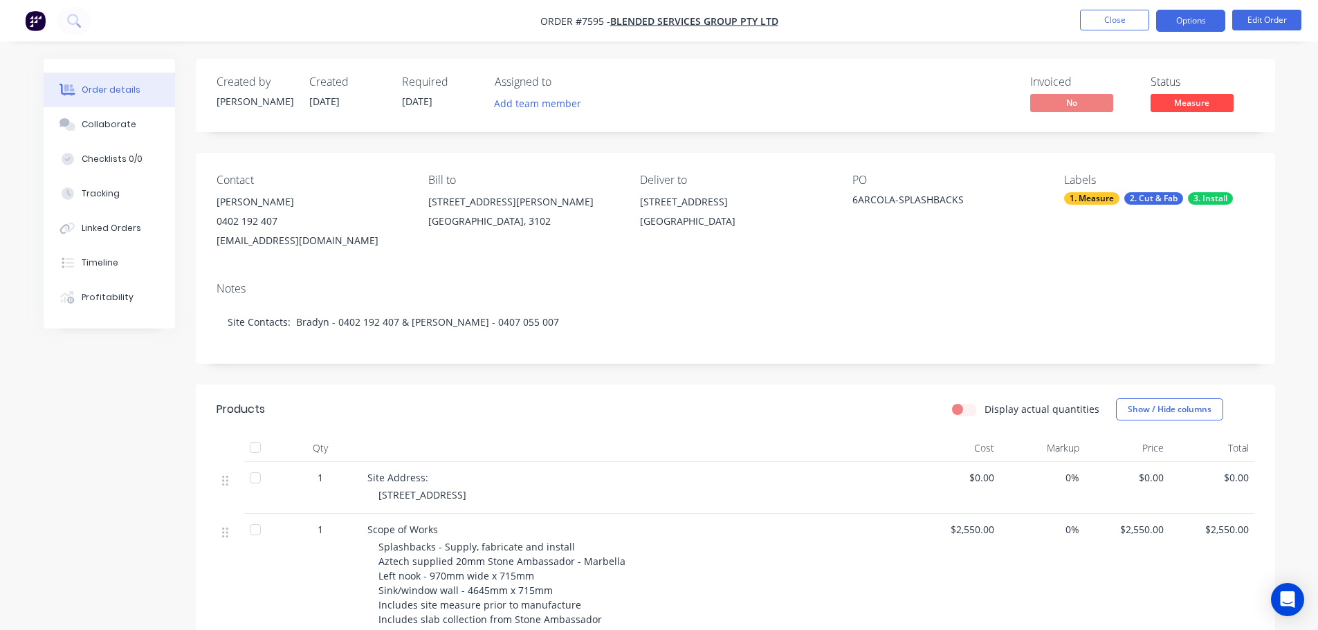
click at [1189, 10] on button "Options" at bounding box center [1190, 21] width 69 height 22
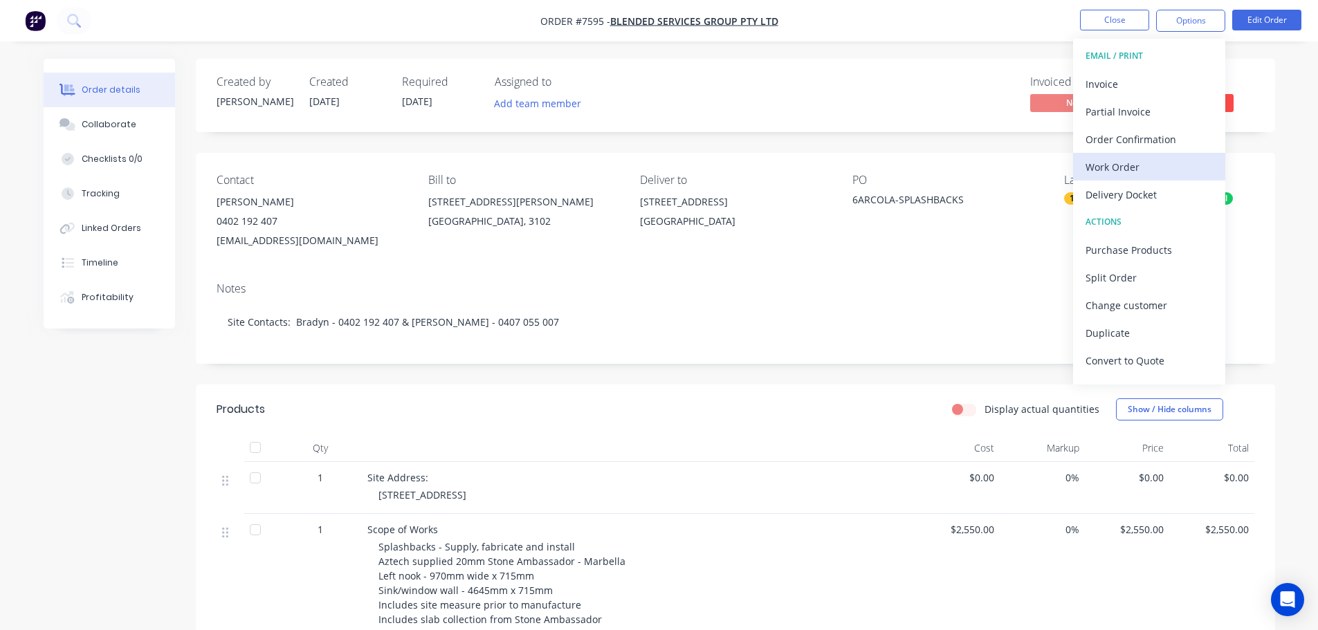
click at [1177, 165] on div "Work Order" at bounding box center [1149, 167] width 127 height 20
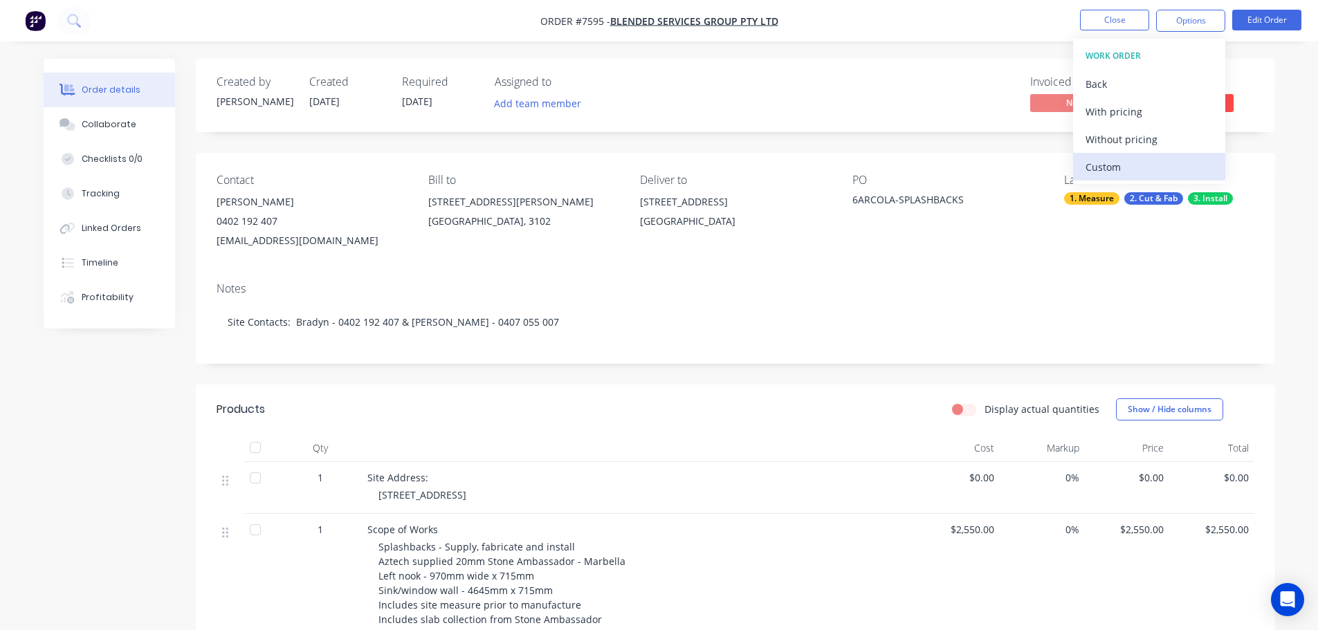
click at [1175, 156] on button "Custom" at bounding box center [1149, 167] width 152 height 28
click at [1172, 136] on div "Without pricing" at bounding box center [1149, 139] width 127 height 20
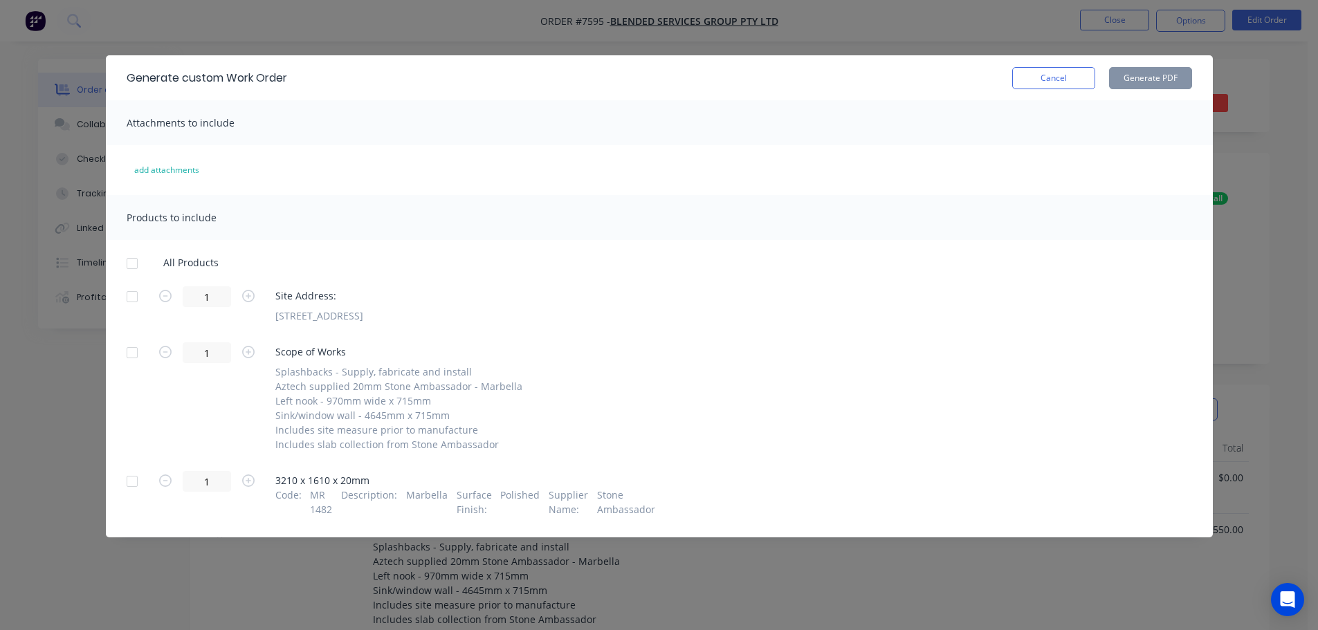
click at [122, 293] on div at bounding box center [132, 297] width 28 height 28
click at [137, 490] on div at bounding box center [132, 482] width 28 height 28
click at [1143, 78] on button "Generate PDF" at bounding box center [1150, 78] width 83 height 22
click at [131, 299] on div at bounding box center [132, 297] width 28 height 28
click at [131, 482] on div at bounding box center [132, 482] width 28 height 28
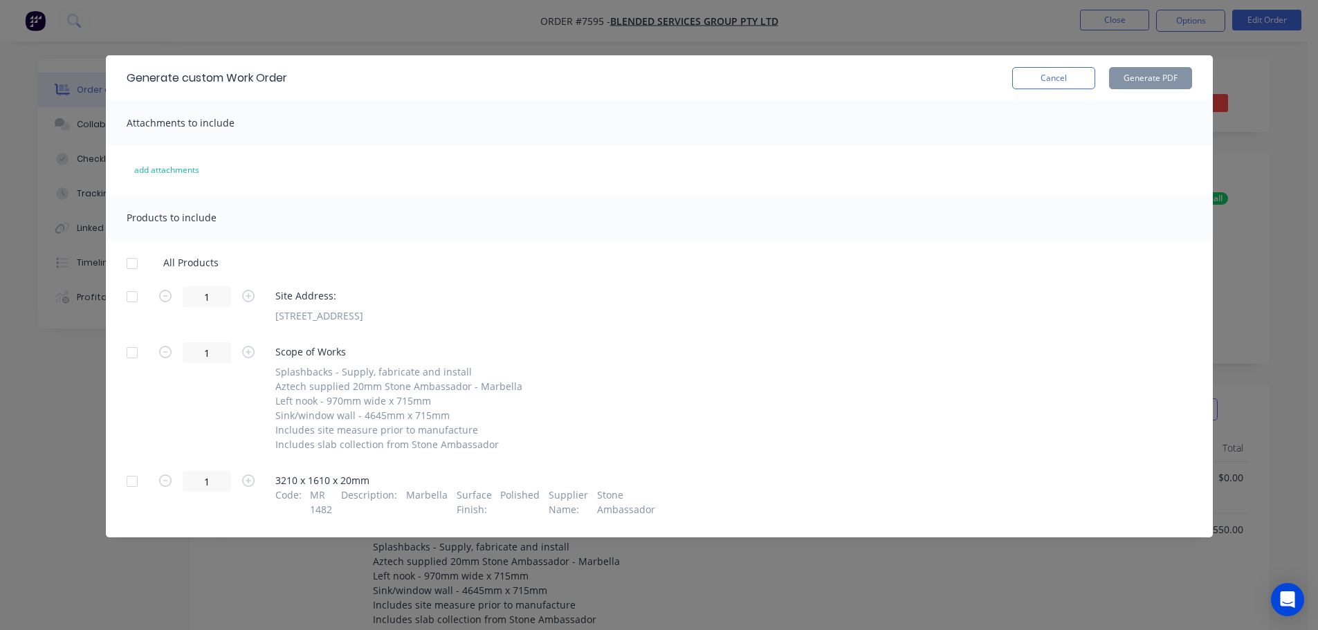
click at [132, 350] on div at bounding box center [132, 353] width 28 height 28
click at [1132, 83] on button "Generate PDF" at bounding box center [1150, 78] width 83 height 22
click at [1085, 78] on button "Cancel" at bounding box center [1053, 78] width 83 height 22
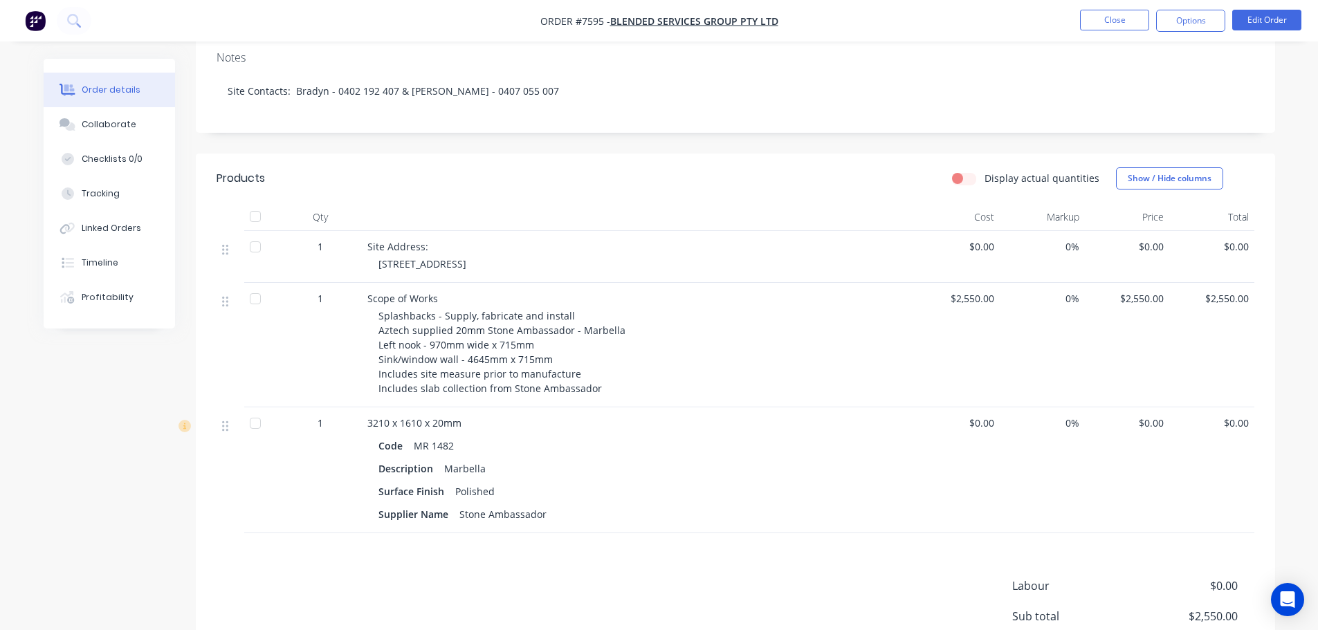
scroll to position [346, 0]
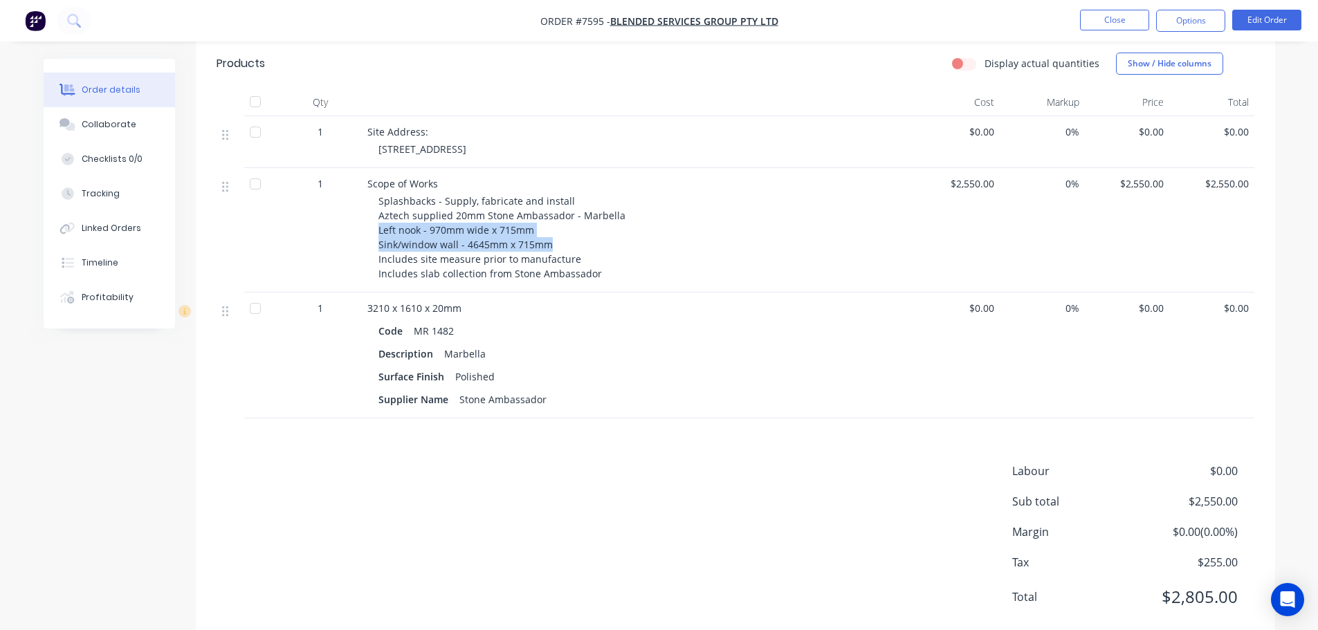
drag, startPoint x: 381, startPoint y: 235, endPoint x: 503, endPoint y: 239, distance: 122.5
click at [560, 241] on div "Splashbacks - Supply, fabricate and install Aztech supplied 20mm Stone Ambassad…" at bounding box center [643, 237] width 531 height 87
copy span "Left nook - 970mm wide x 715mm Sink/window wall - 4645mm x 715mm"
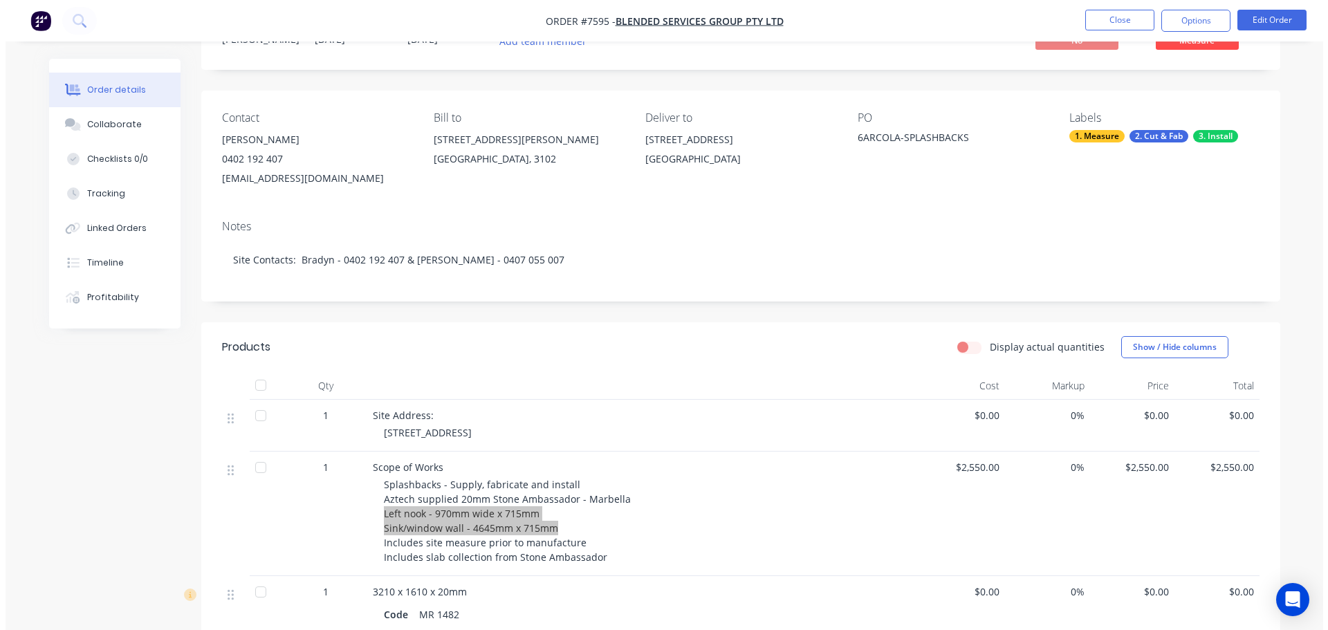
scroll to position [0, 0]
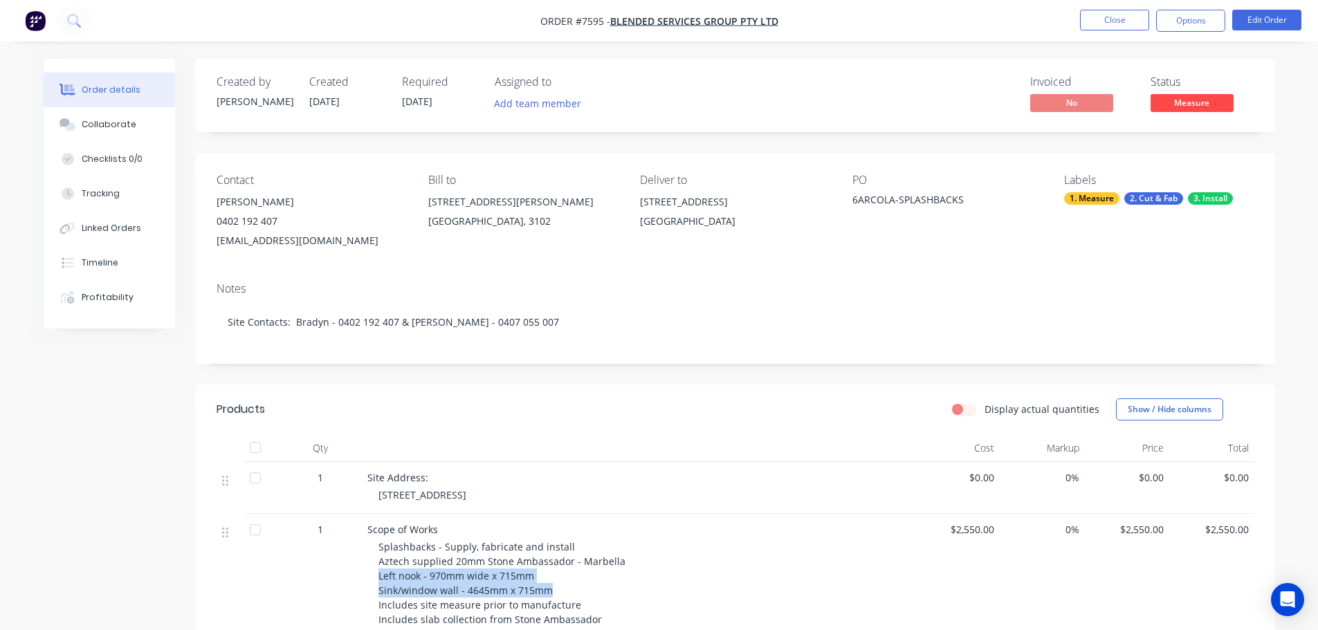
drag, startPoint x: 381, startPoint y: 238, endPoint x: 209, endPoint y: 239, distance: 172.3
click at [209, 239] on div "Contact Bradyn Taglieri 0402 192 407 btaglieri@blendedservices.com.au Bill to 3…" at bounding box center [735, 212] width 1079 height 118
copy div "[EMAIL_ADDRESS][DOMAIN_NAME]"
click at [1126, 12] on button "Close" at bounding box center [1114, 20] width 69 height 21
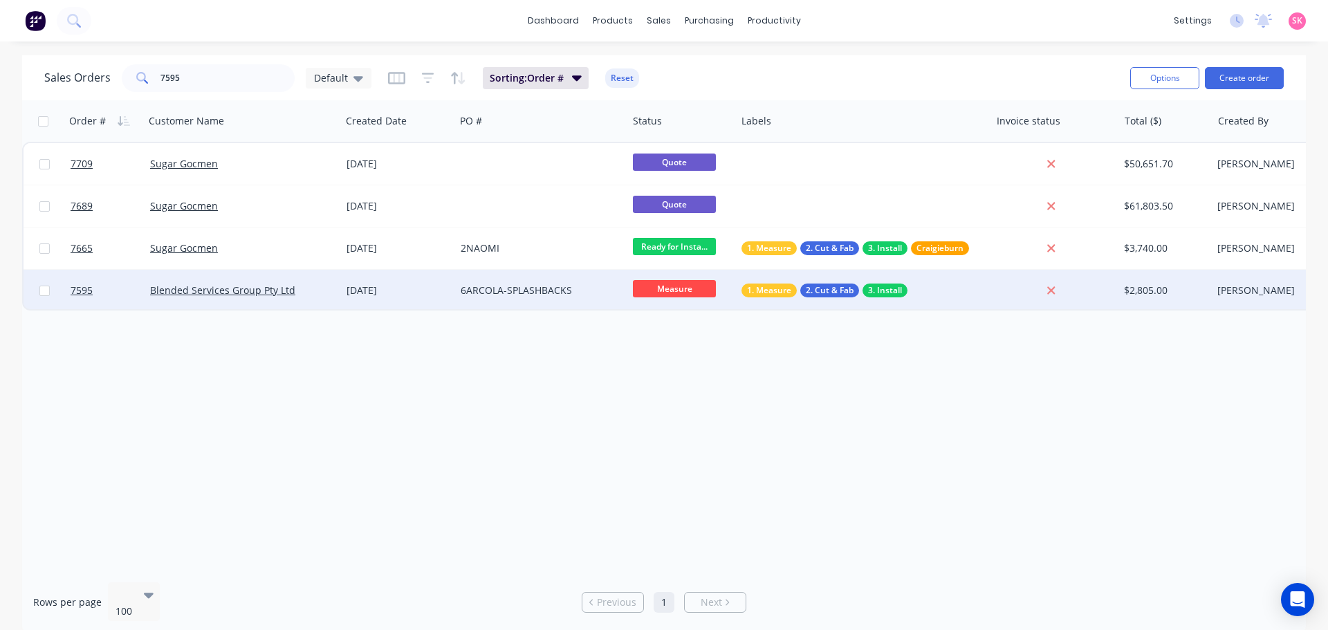
click at [590, 282] on div "6ARCOLA-SPLASHBACKS" at bounding box center [541, 291] width 172 height 42
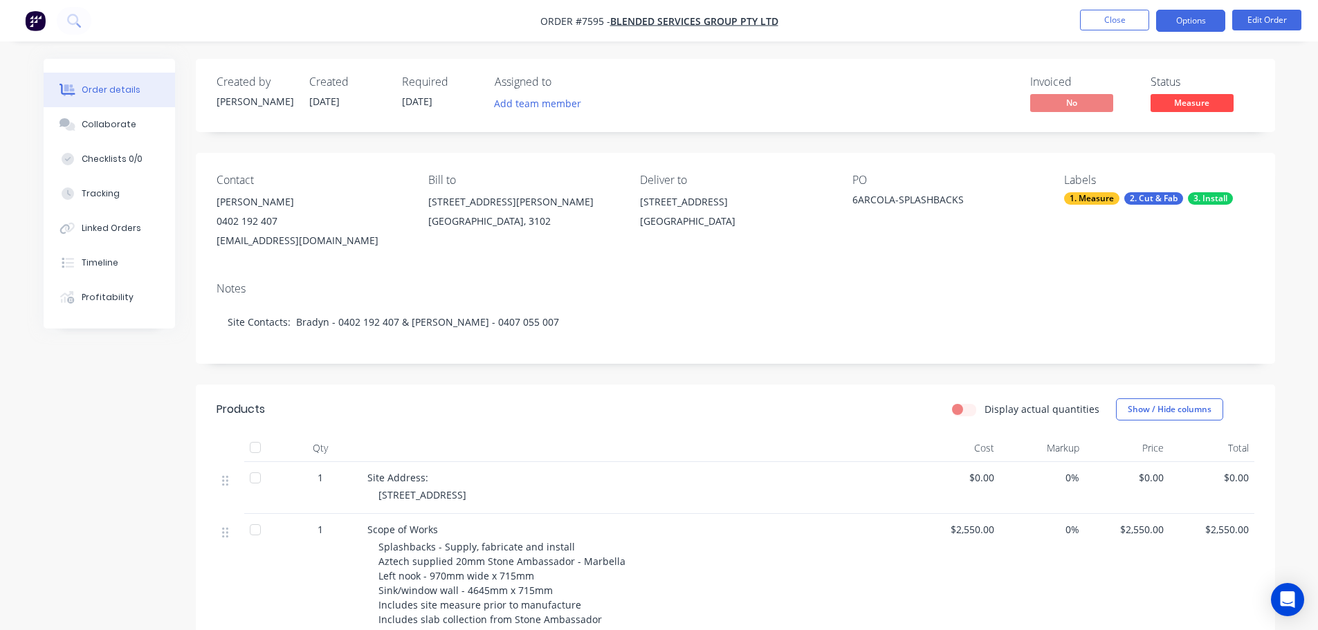
click at [1196, 15] on button "Options" at bounding box center [1190, 21] width 69 height 22
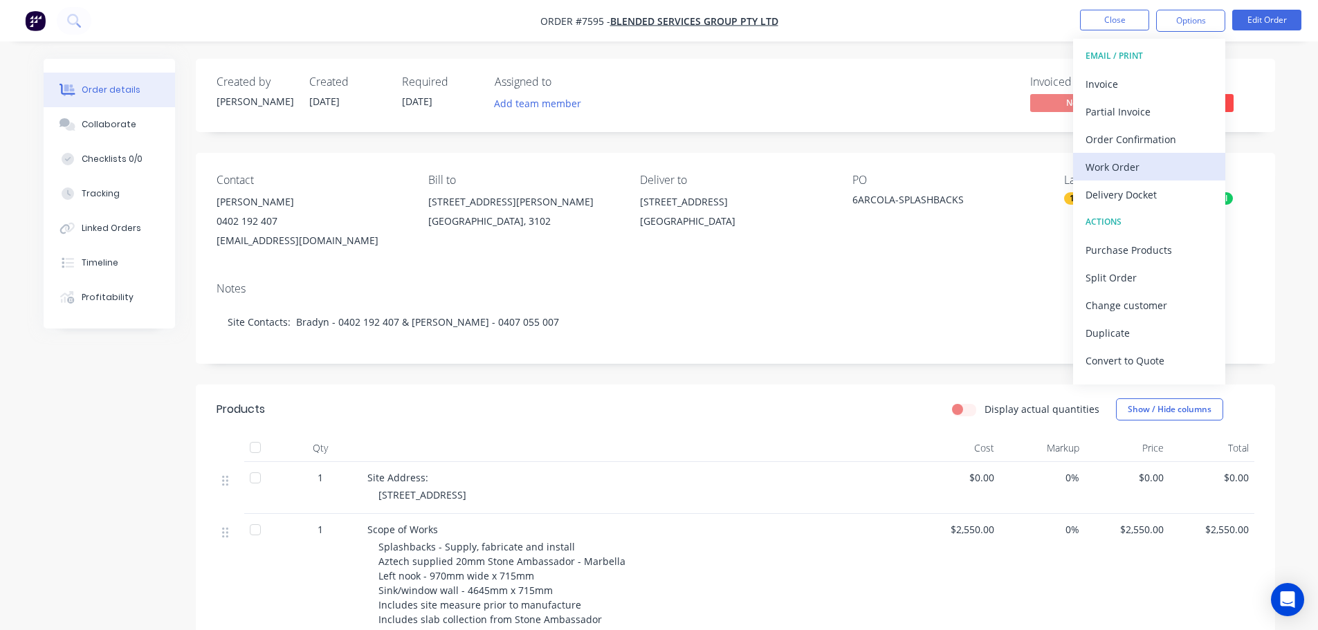
click at [1156, 174] on div "Work Order" at bounding box center [1149, 167] width 127 height 20
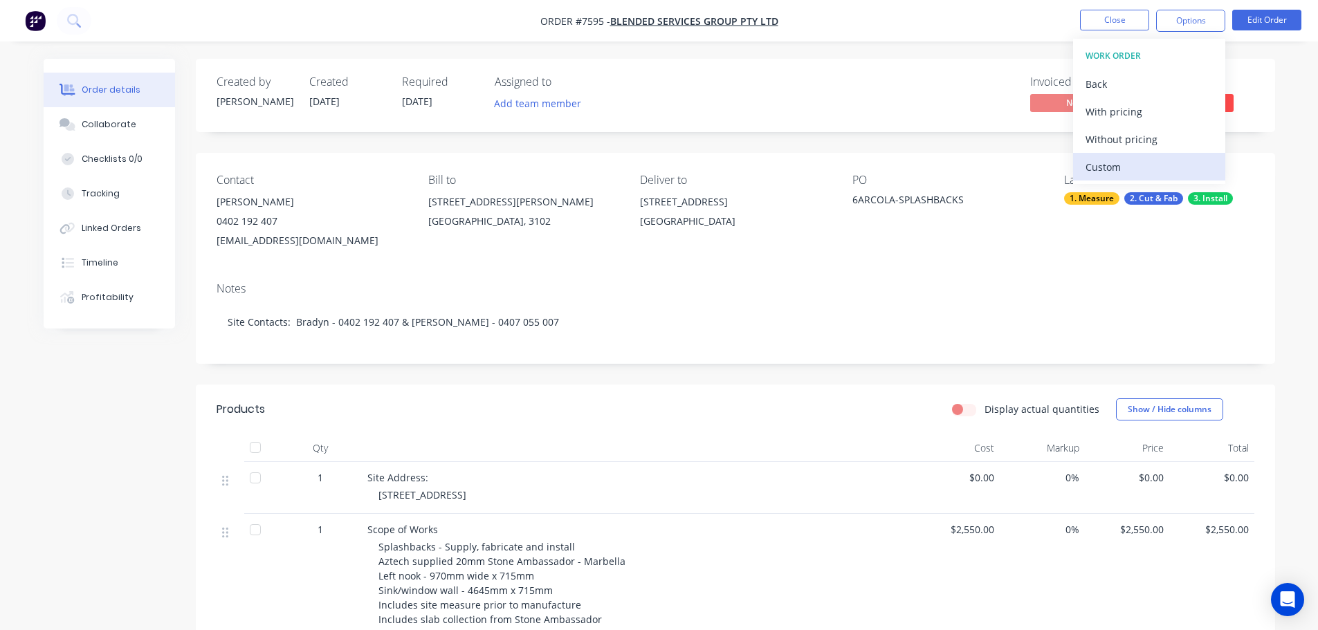
click at [1159, 163] on div "Custom" at bounding box center [1149, 167] width 127 height 20
click at [1161, 143] on div "Without pricing" at bounding box center [1149, 139] width 127 height 20
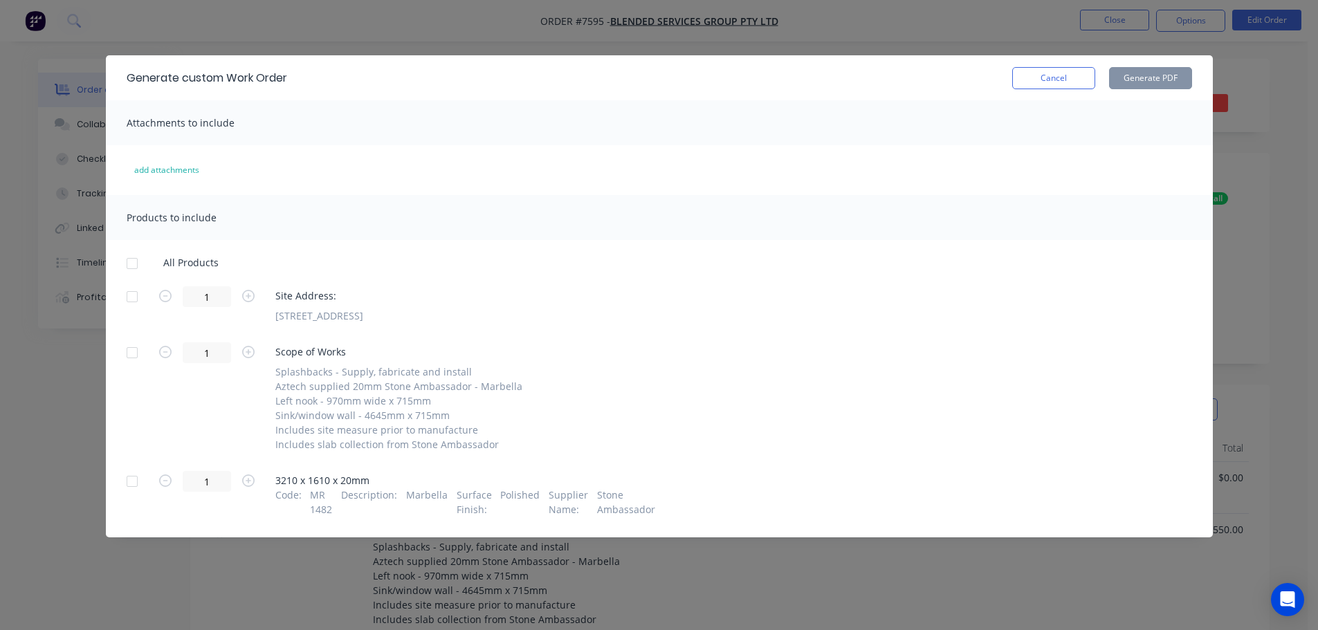
click at [134, 262] on div at bounding box center [132, 264] width 28 height 28
click at [1122, 69] on button "Generate PDF" at bounding box center [1150, 78] width 83 height 22
click at [1040, 73] on button "Cancel" at bounding box center [1053, 78] width 83 height 22
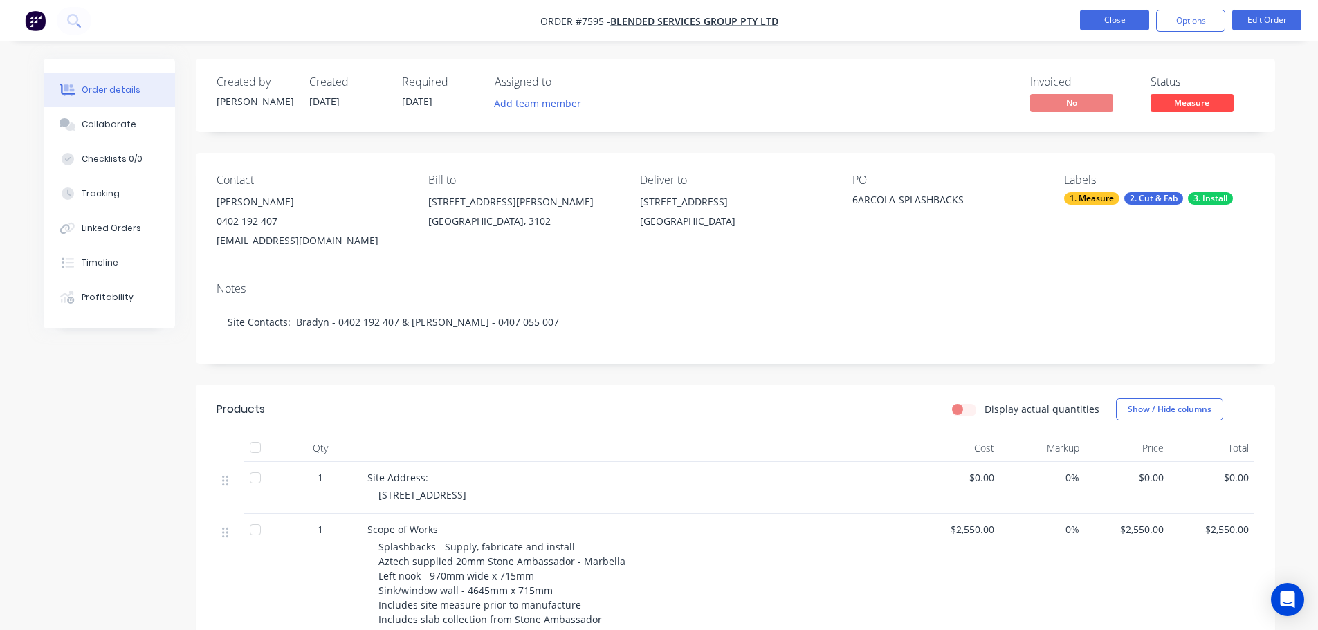
click at [1121, 20] on button "Close" at bounding box center [1114, 20] width 69 height 21
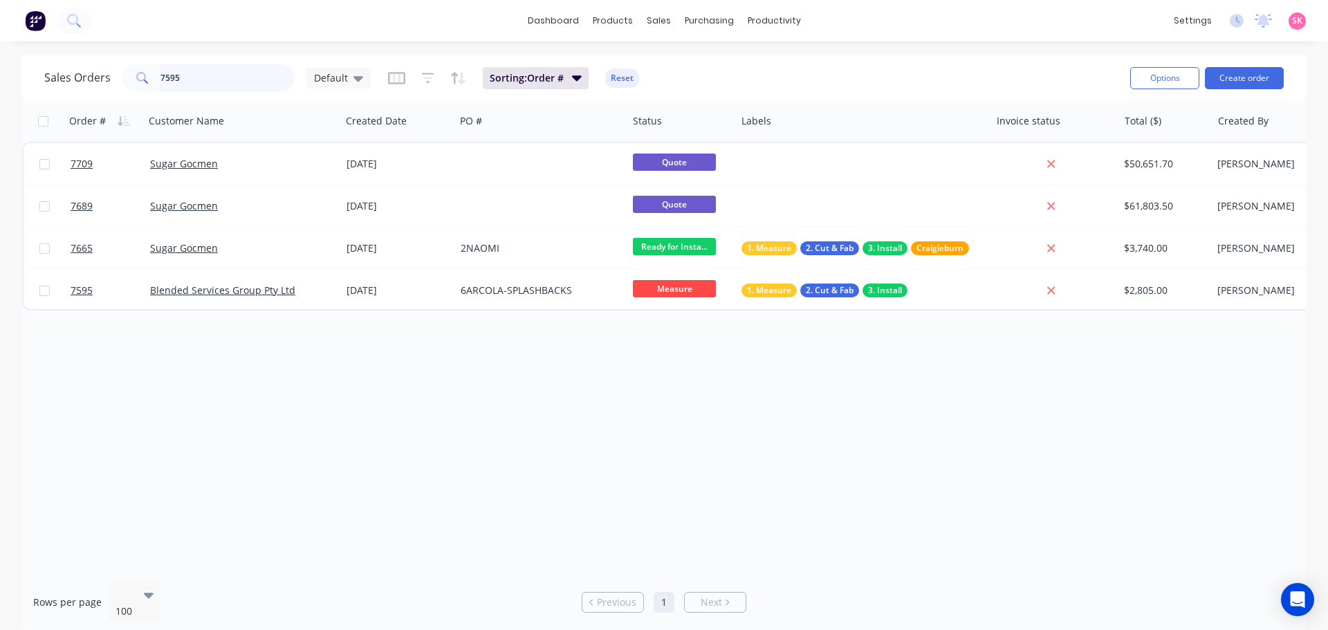
drag, startPoint x: 161, startPoint y: 80, endPoint x: 17, endPoint y: 66, distance: 143.9
click at [62, 79] on div "Sales Orders 7595 Default" at bounding box center [207, 78] width 327 height 28
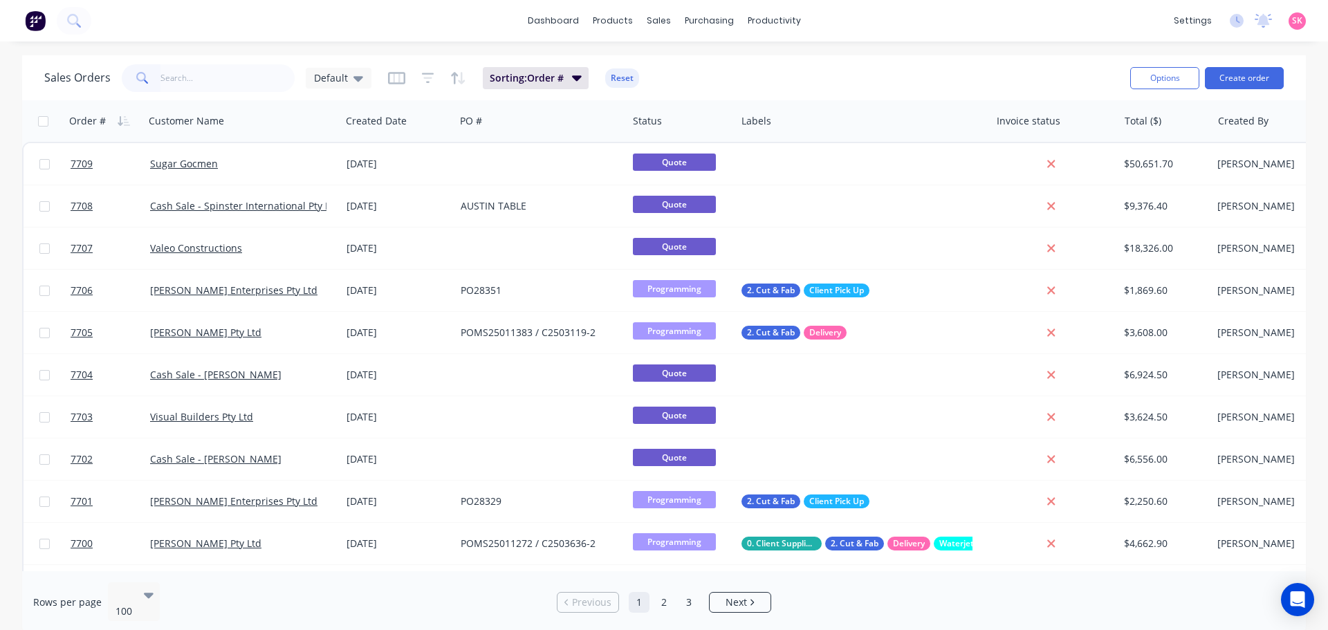
click at [235, 92] on div "Sales Orders Default Sorting: Order # Reset" at bounding box center [581, 78] width 1075 height 34
click at [243, 79] on input "text" at bounding box center [228, 78] width 135 height 28
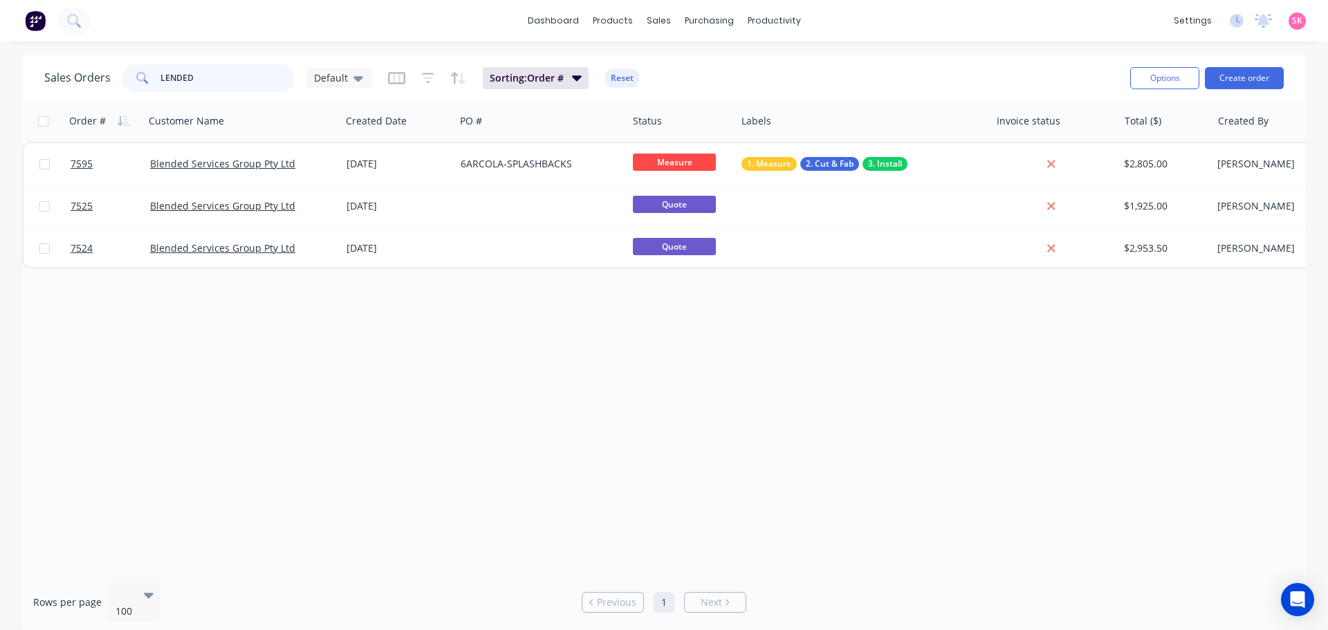
type input "LENDED"
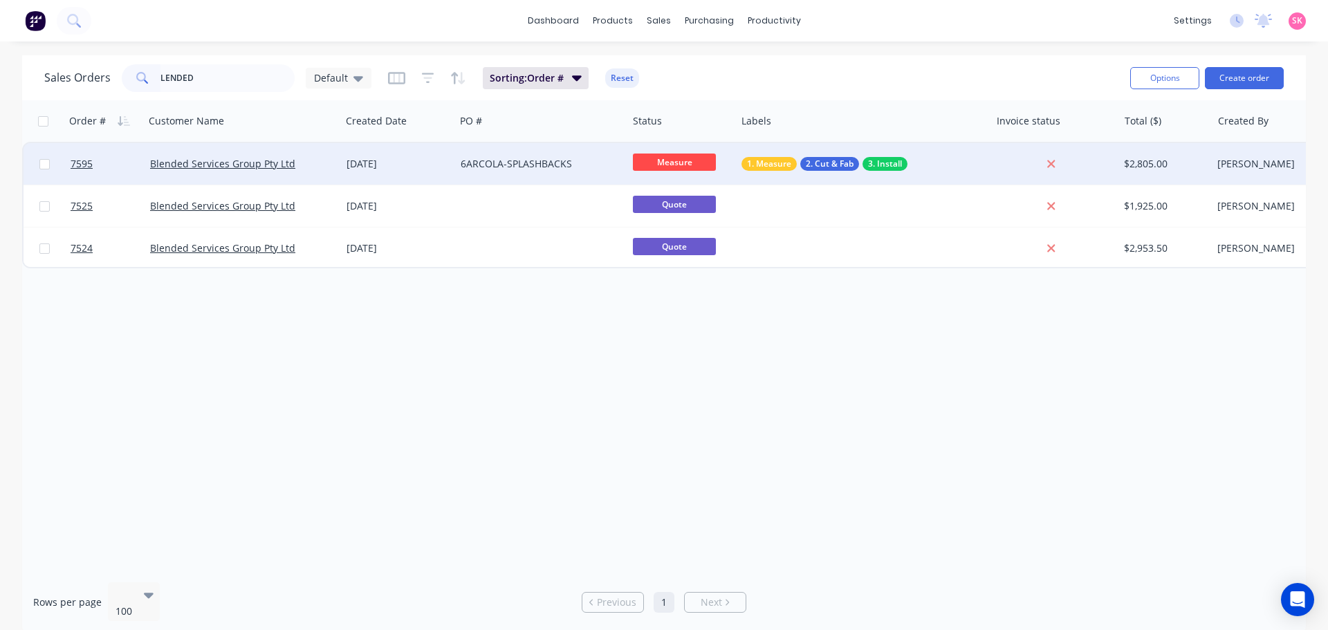
click at [843, 167] on span "2. Cut & Fab" at bounding box center [830, 164] width 48 height 14
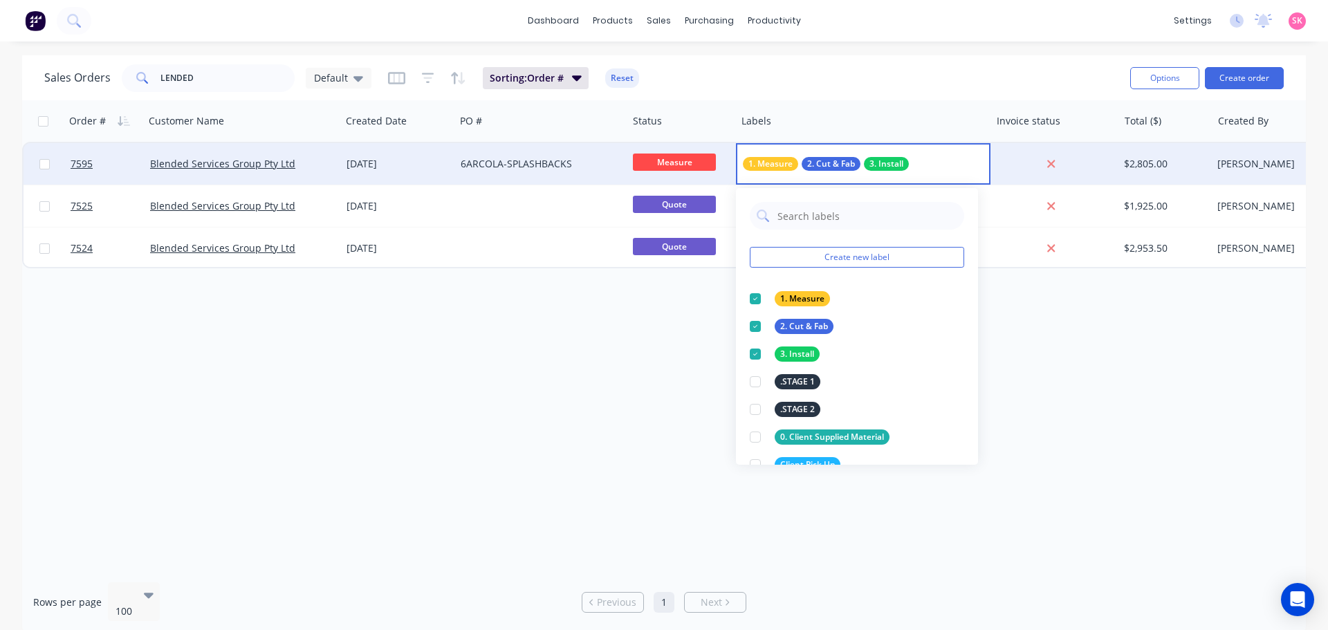
click at [363, 145] on div "[DATE]" at bounding box center [398, 164] width 114 height 42
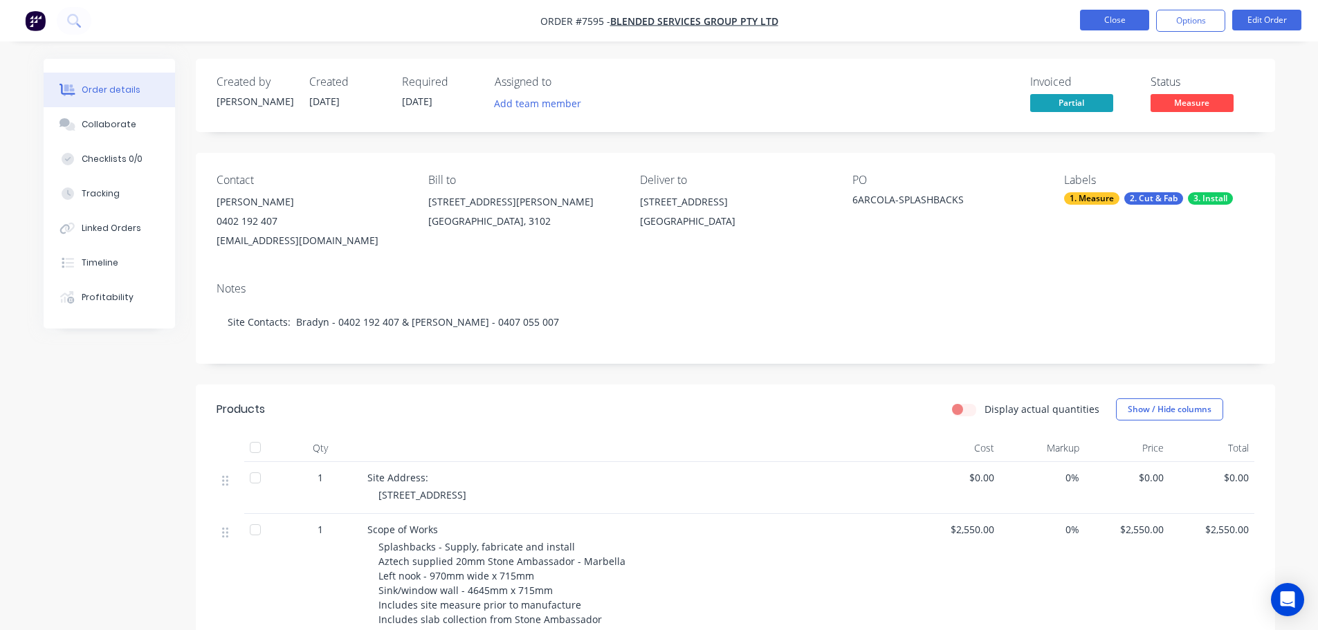
click at [1132, 21] on button "Close" at bounding box center [1114, 20] width 69 height 21
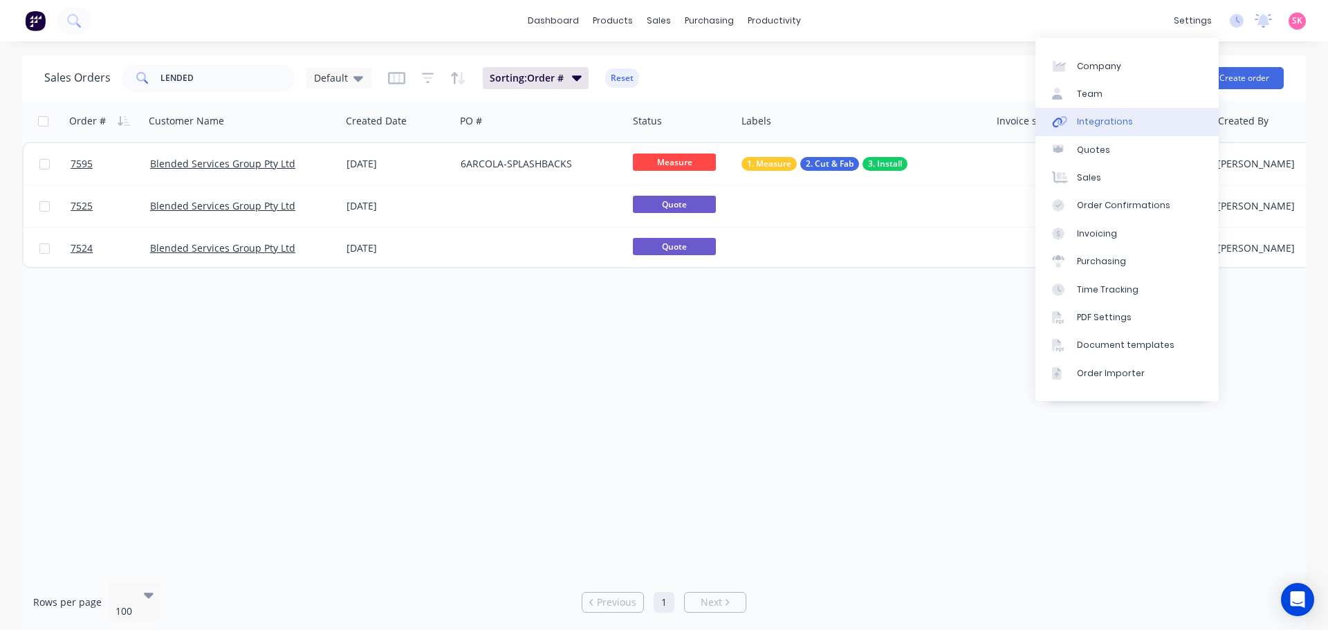
click at [1166, 115] on link "Integrations" at bounding box center [1127, 122] width 183 height 28
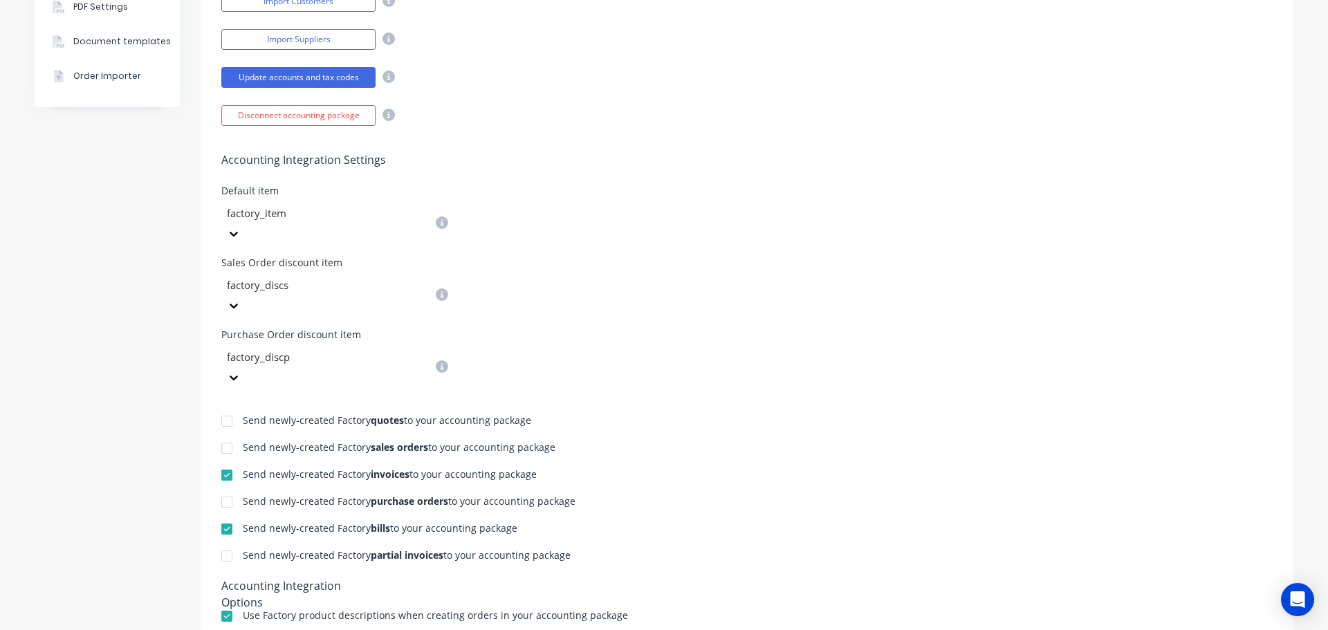
scroll to position [484, 0]
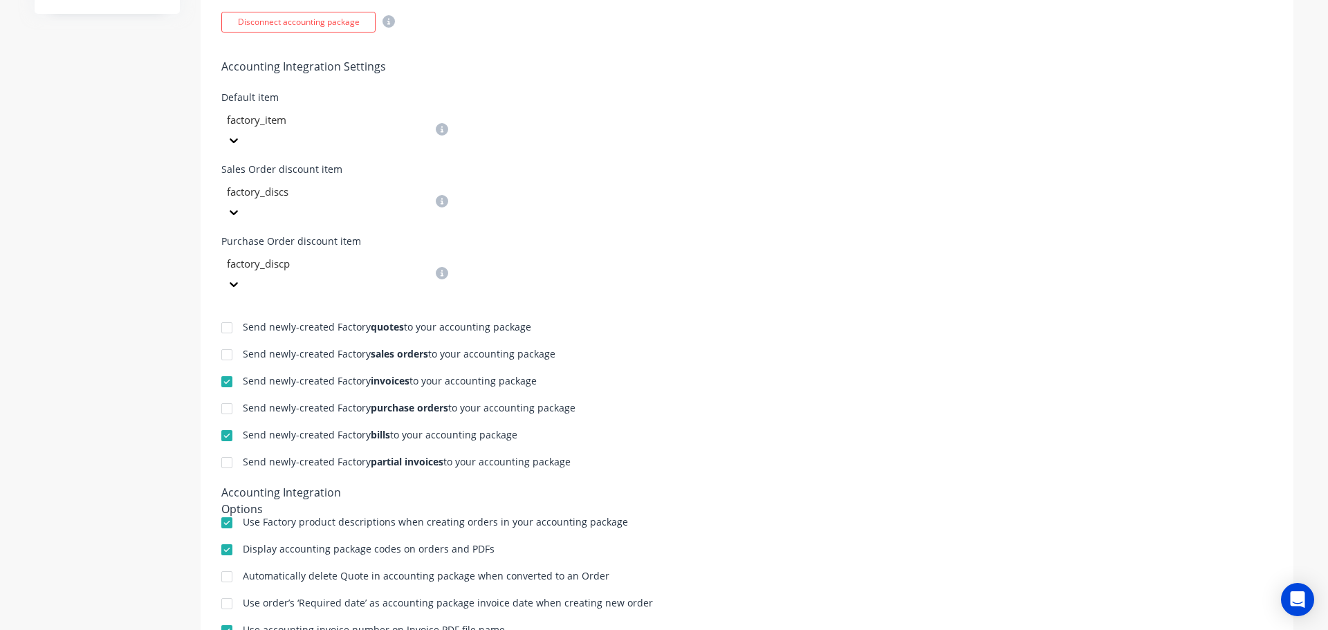
click at [226, 449] on div at bounding box center [227, 463] width 28 height 28
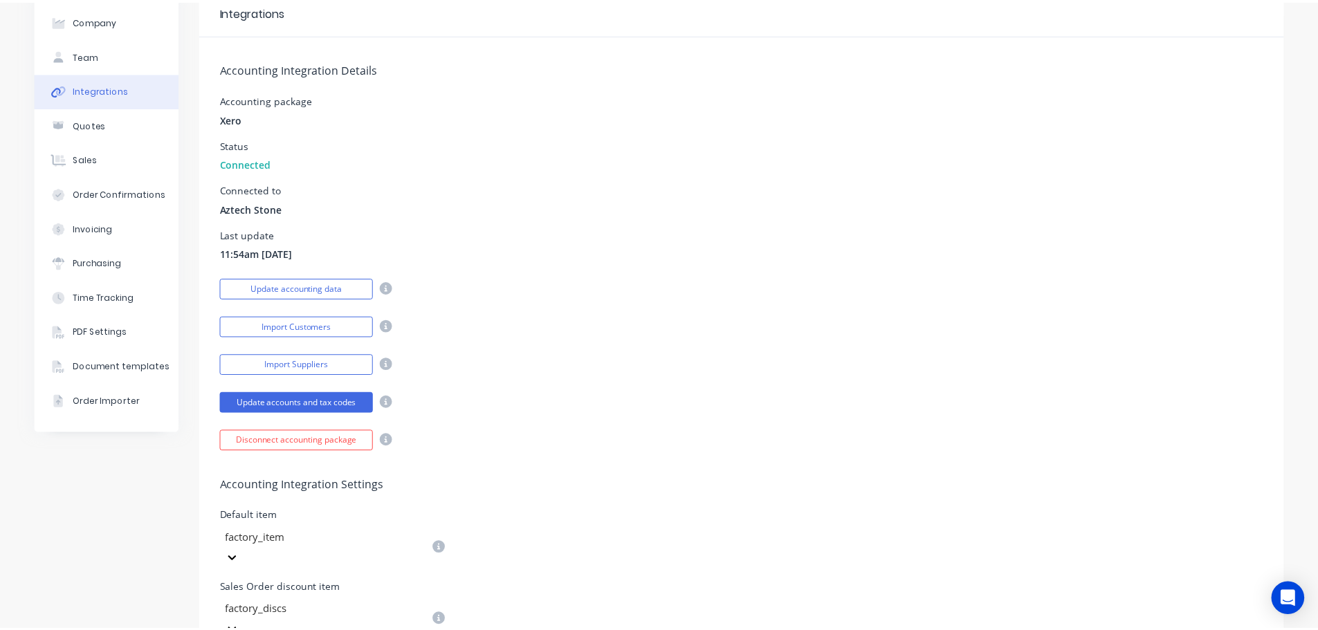
scroll to position [0, 0]
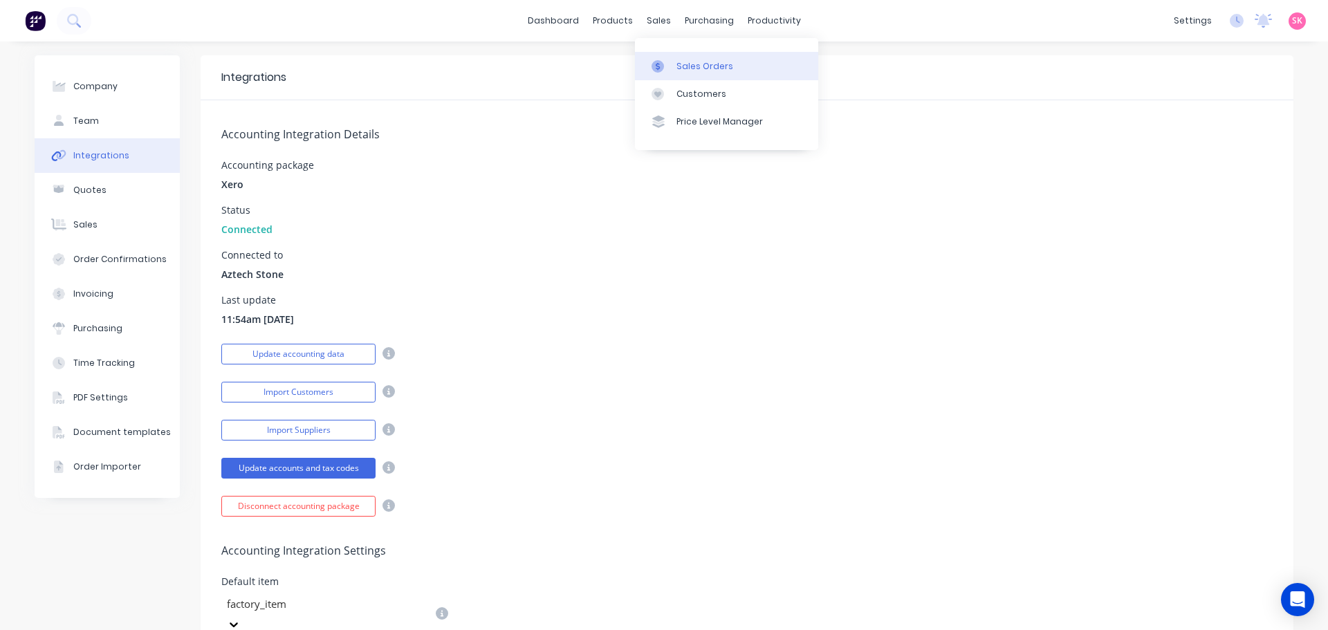
click at [670, 71] on div at bounding box center [662, 66] width 21 height 12
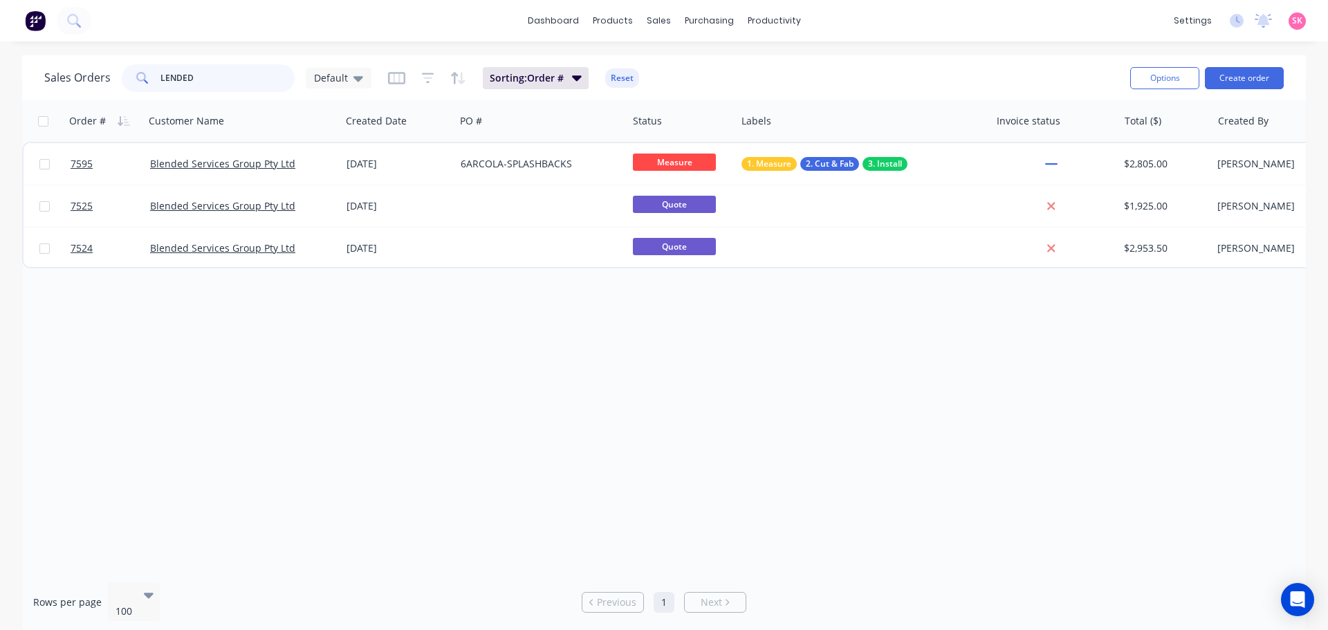
click at [66, 62] on div "Sales Orders LENDED Default Sorting: Order # Reset" at bounding box center [581, 78] width 1075 height 34
type input "BLENDED"
click at [480, 422] on div "Order # Customer Name Created Date PO # Status Labels Invoice status Total ($) …" at bounding box center [664, 335] width 1284 height 471
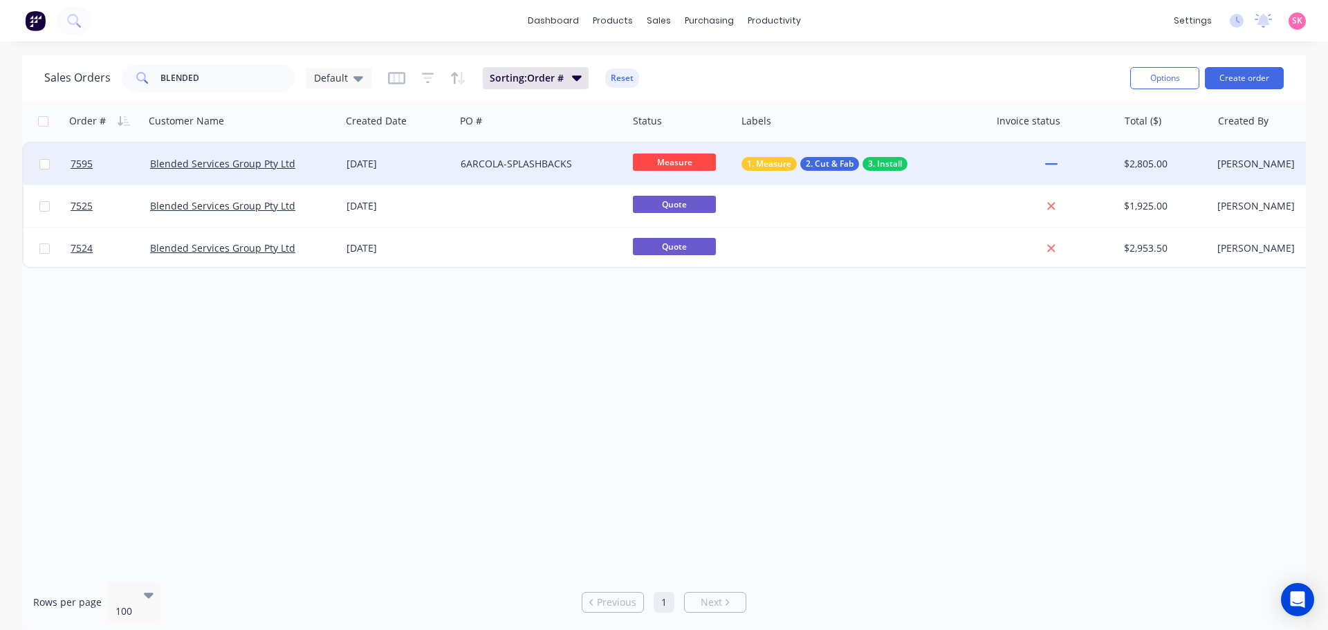
click at [474, 162] on div "6ARCOLA-SPLASHBACKS" at bounding box center [538, 164] width 154 height 14
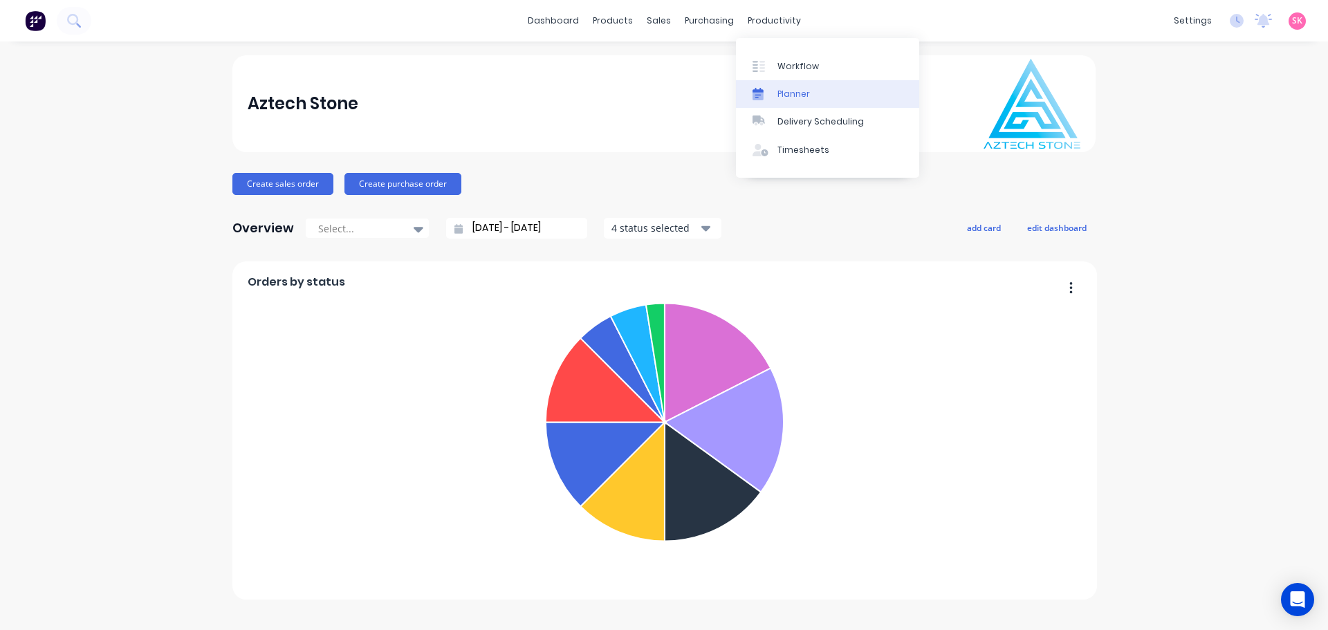
click at [778, 92] on div "Planner" at bounding box center [794, 94] width 33 height 12
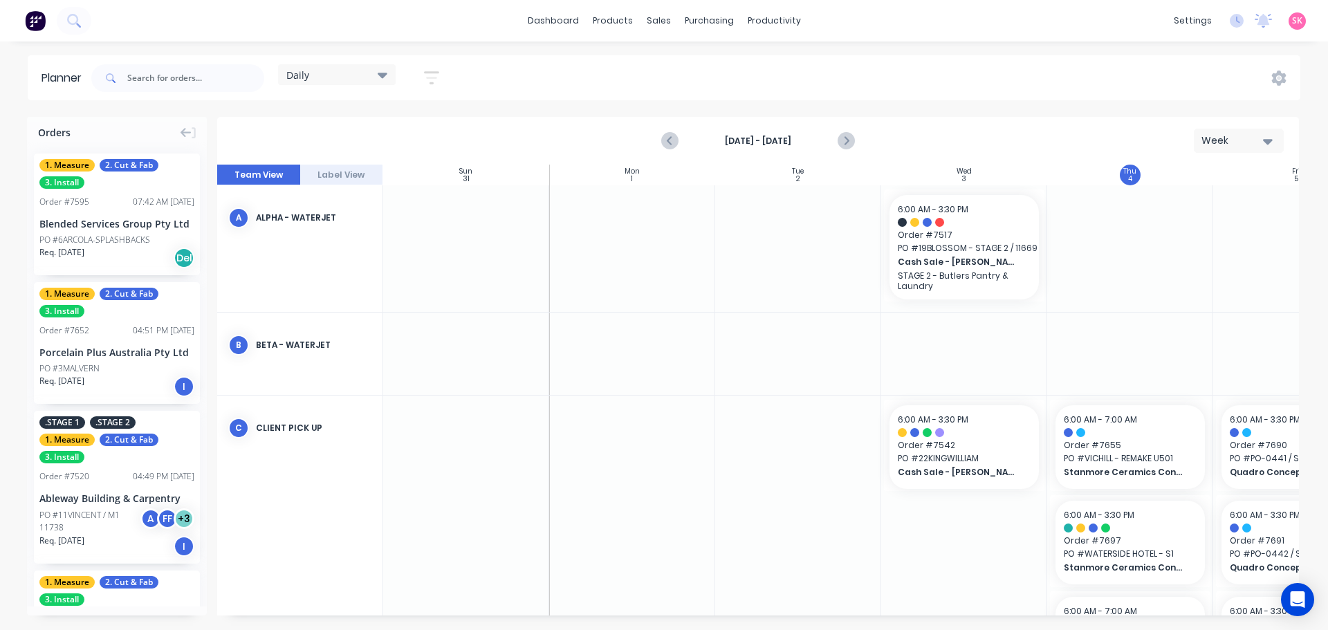
scroll to position [0, 1]
click at [845, 142] on icon "Next page" at bounding box center [845, 141] width 17 height 17
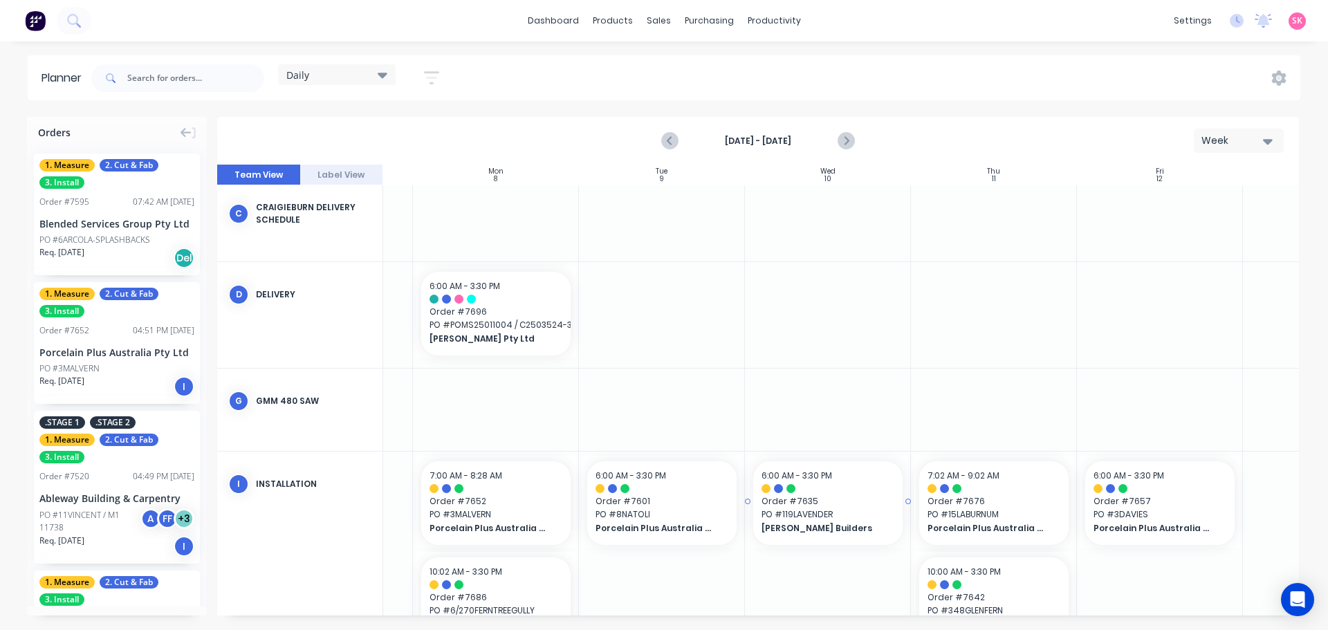
scroll to position [254, 136]
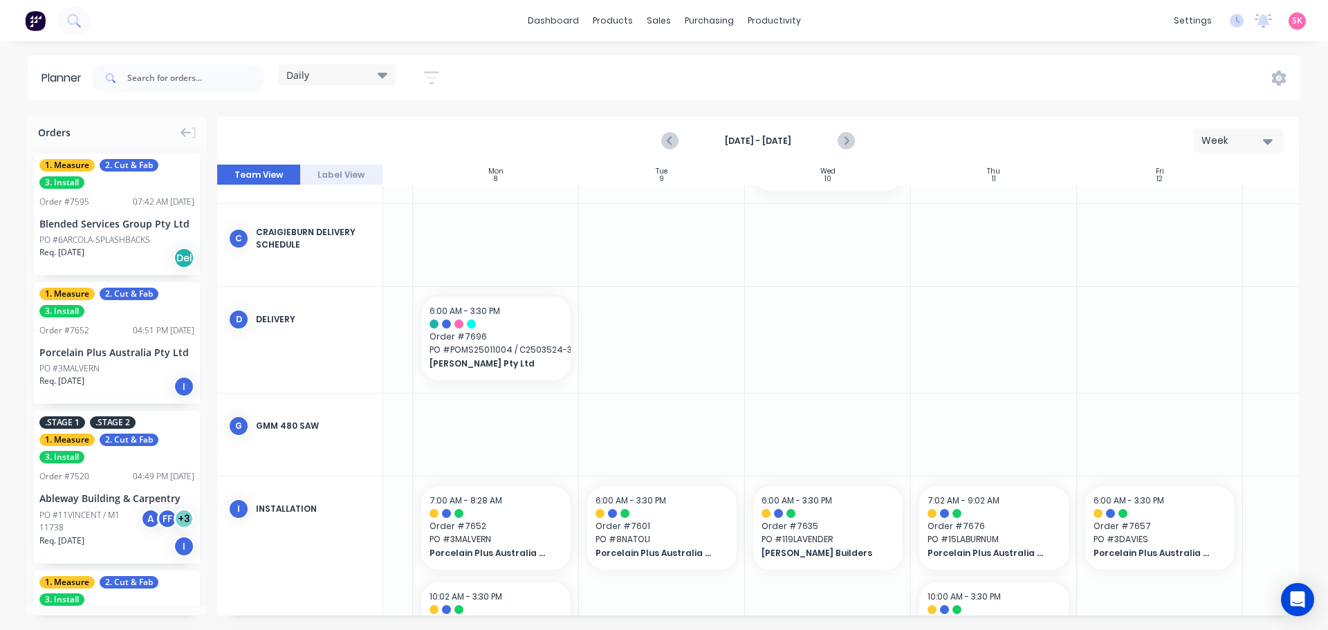
click at [872, 313] on div at bounding box center [828, 340] width 166 height 106
click at [851, 347] on div at bounding box center [828, 340] width 166 height 106
click at [675, 148] on icon "Previous page" at bounding box center [670, 141] width 17 height 17
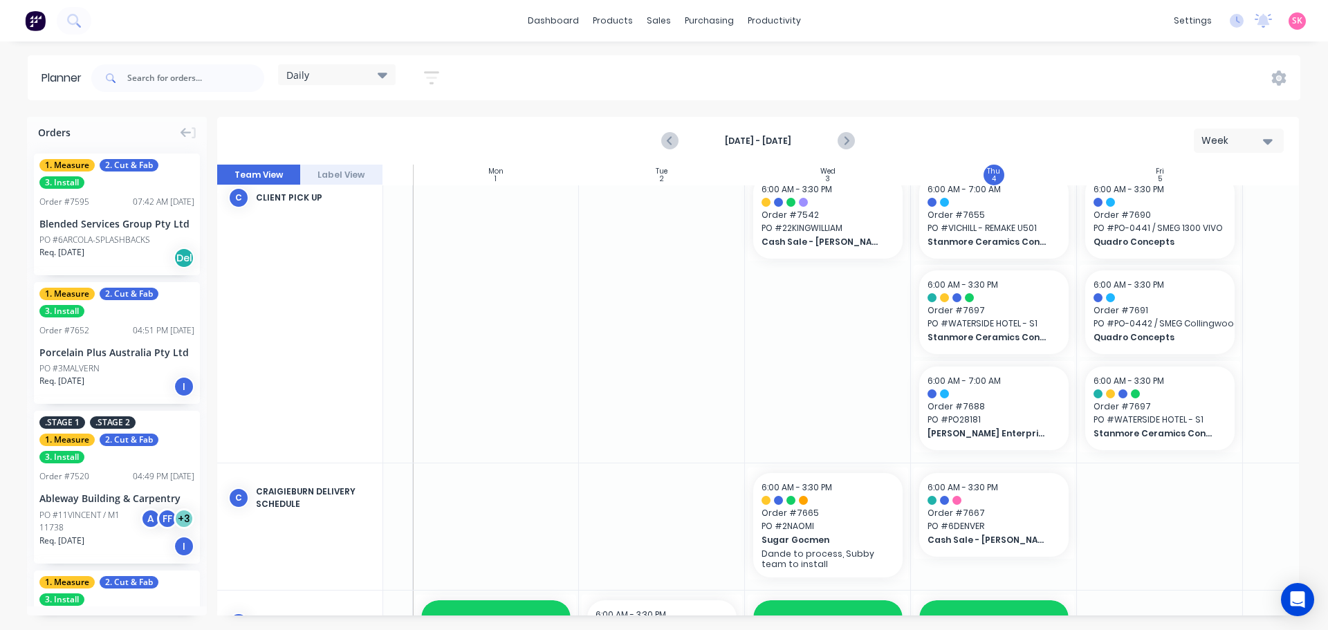
scroll to position [433, 136]
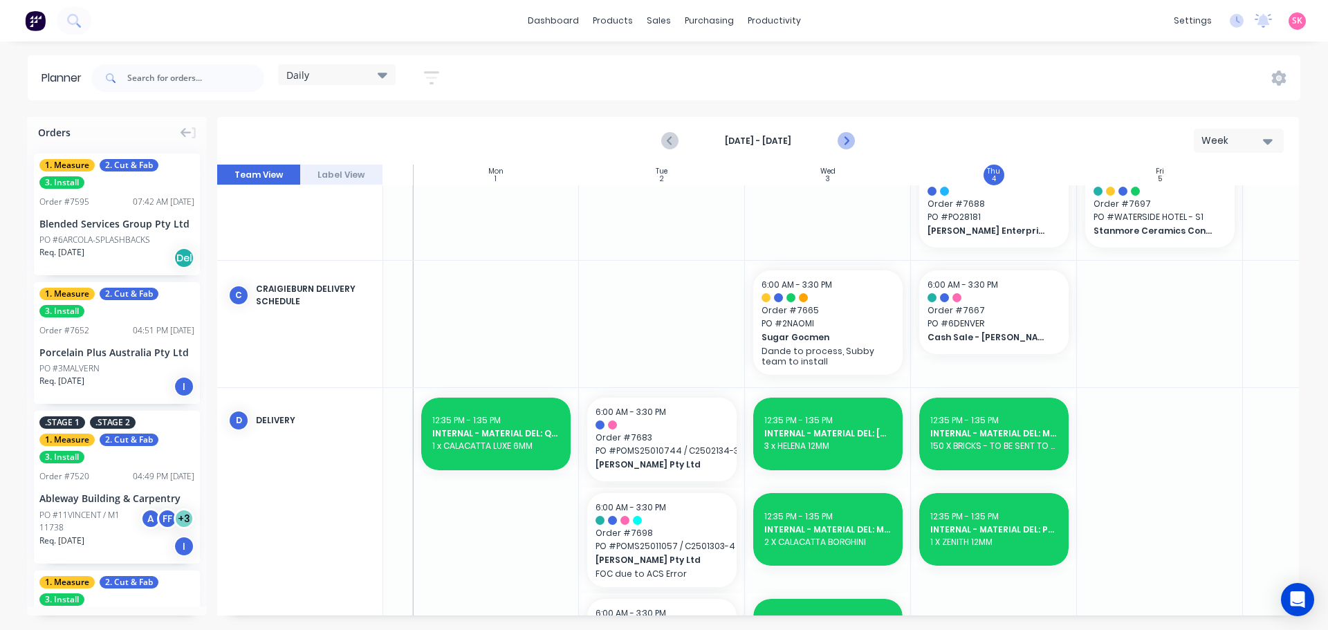
click at [843, 136] on icon "Next page" at bounding box center [845, 141] width 17 height 17
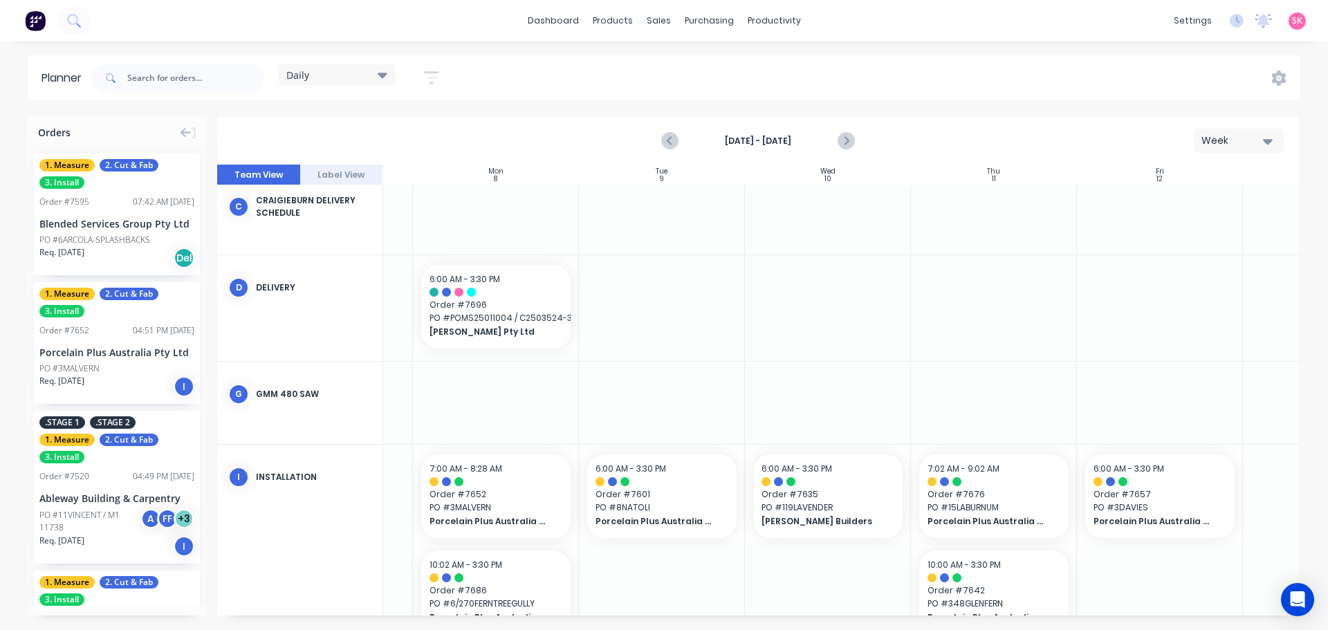
scroll to position [195, 136]
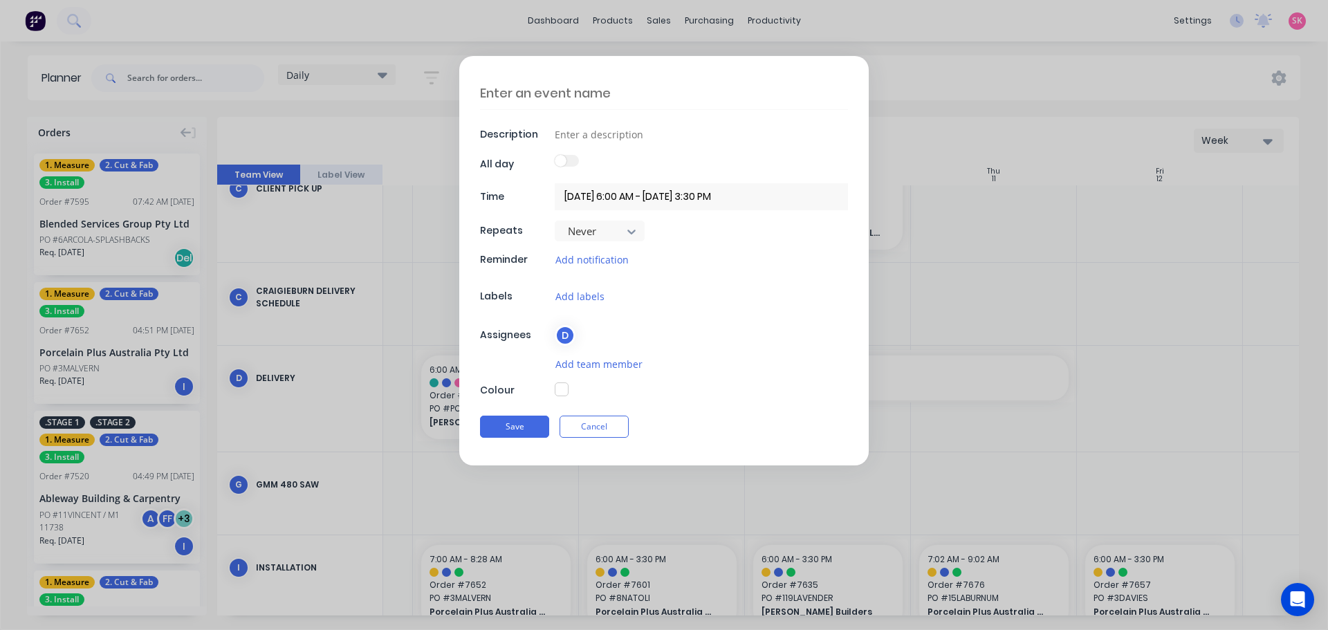
click at [562, 393] on button "button" at bounding box center [562, 390] width 14 height 14
type textarea "x"
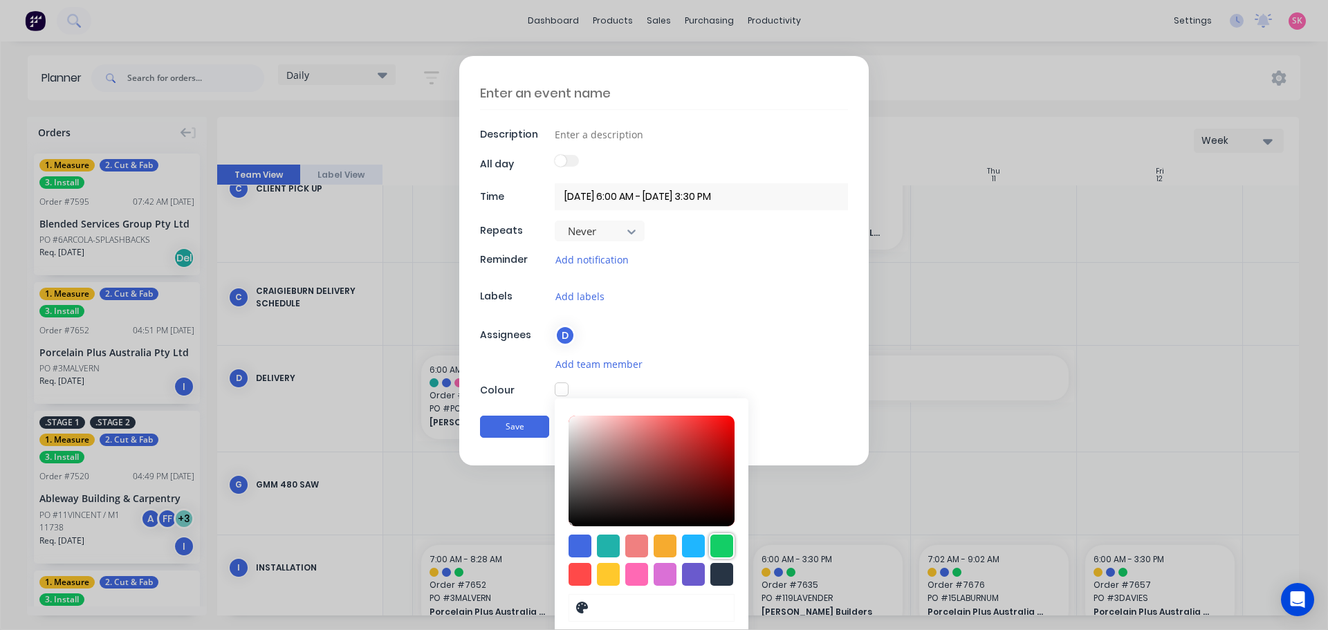
click at [718, 544] on div at bounding box center [722, 546] width 23 height 23
type input "#13CE66"
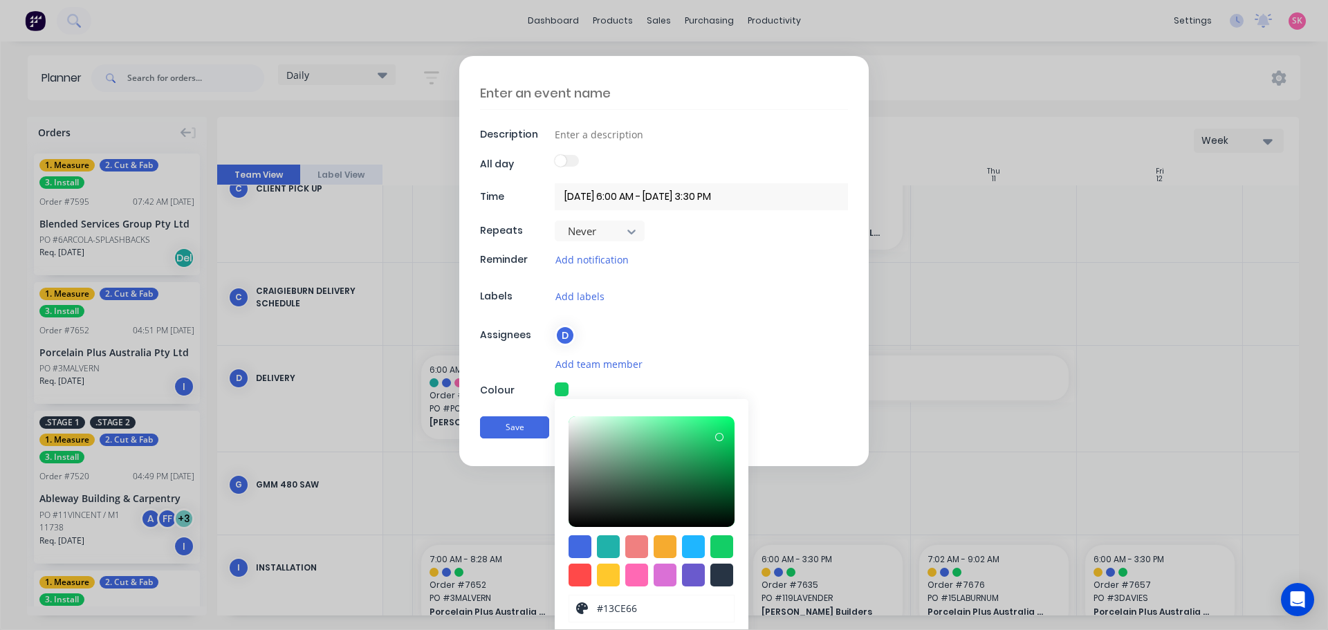
click at [511, 86] on textarea at bounding box center [664, 93] width 368 height 33
type textarea "I"
type textarea "x"
type textarea "IN"
type textarea "x"
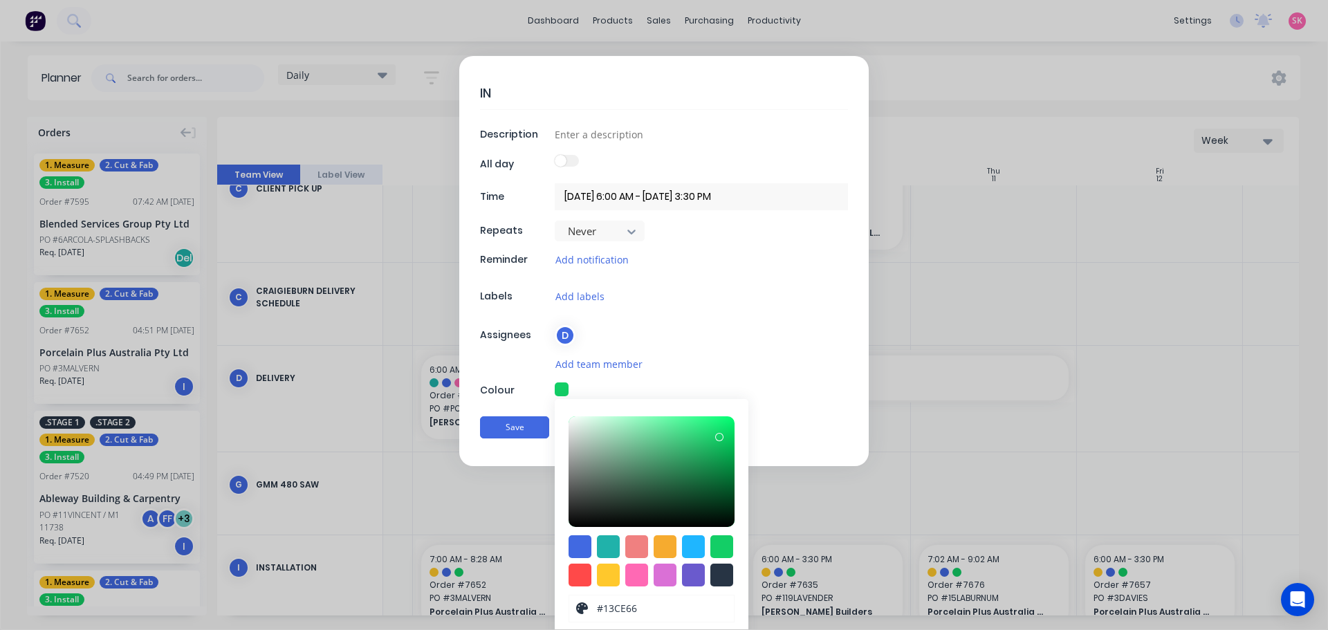
type textarea "INT"
type textarea "x"
type textarea "INTE"
type textarea "x"
type textarea "INTER"
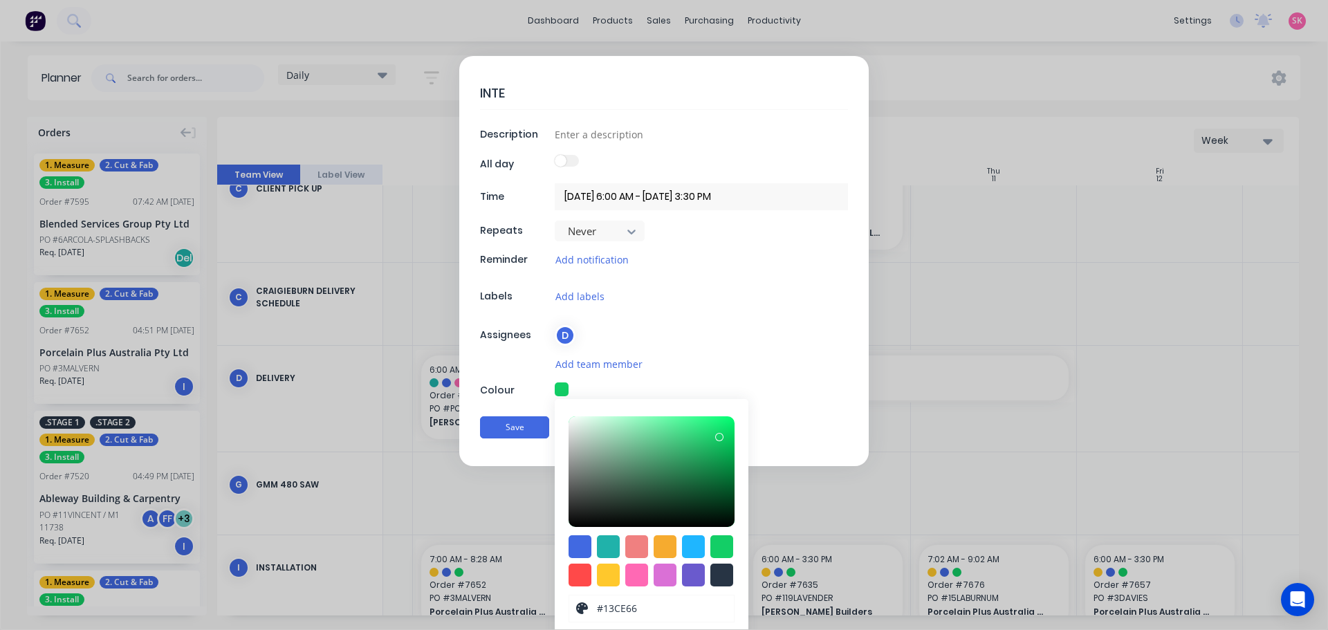
type textarea "x"
type textarea "INTERN"
type textarea "x"
type textarea "INTERNA"
type textarea "x"
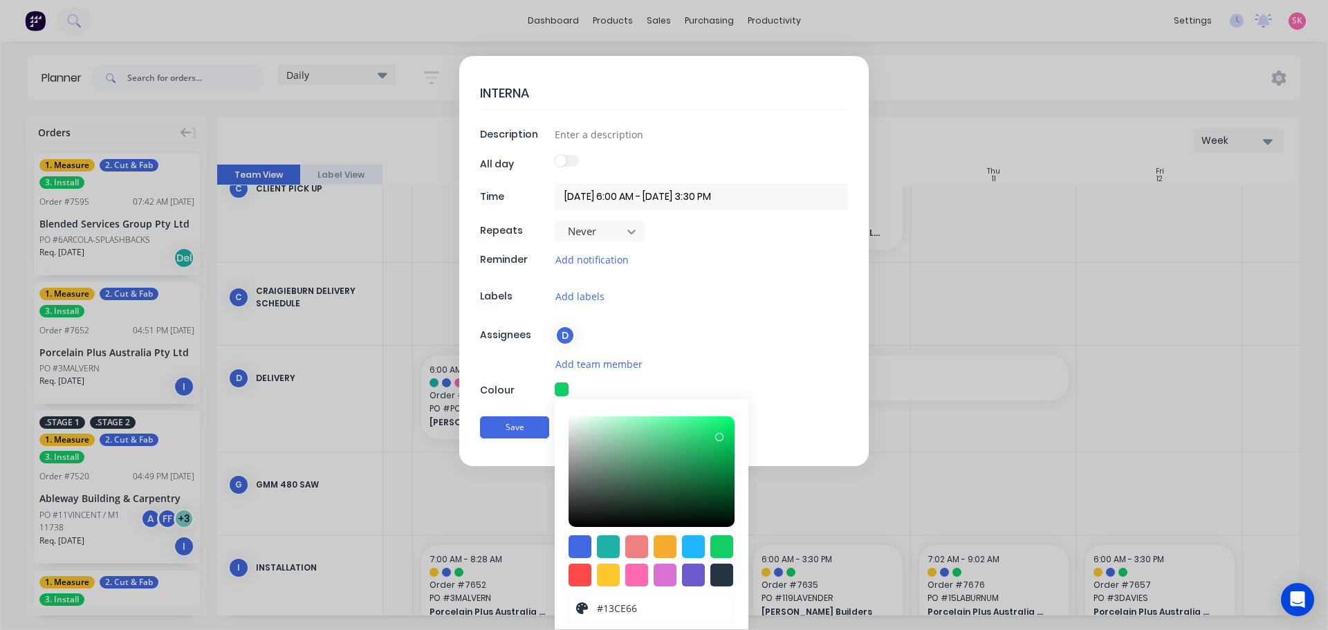
type textarea "INTERNAL"
type textarea "x"
type textarea "INTERNAL;"
type textarea "x"
type textarea "INTERNAL;"
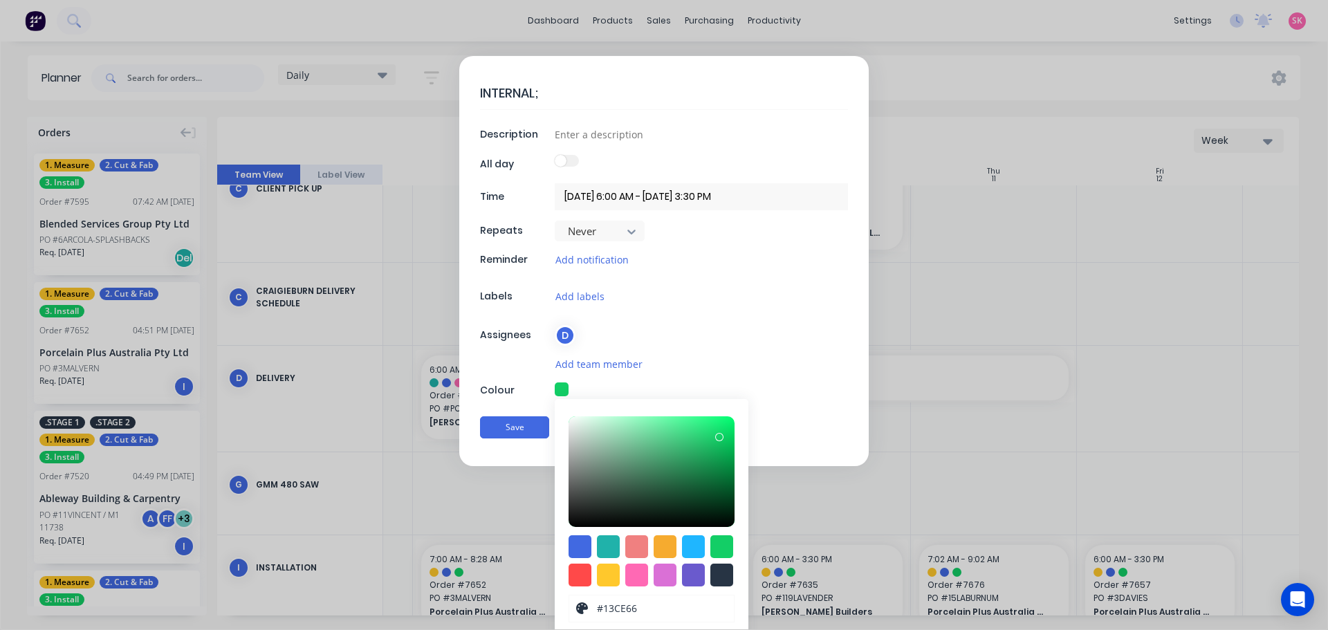
type textarea "x"
type textarea "INTERNAL; M"
type textarea "x"
type textarea "INTERNAL; MA"
type textarea "x"
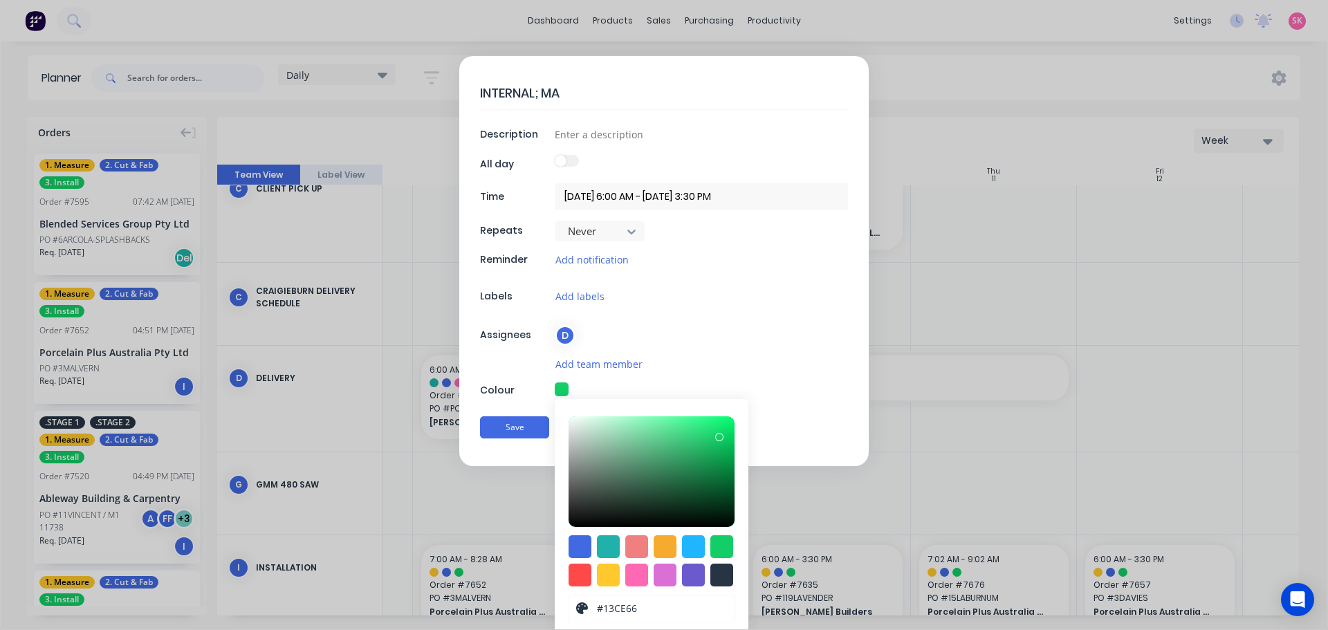
type textarea "INTERNAL; MAT"
type textarea "x"
type textarea "INTERNAL; MATE"
type textarea "x"
type textarea "INTERNAL; MAT"
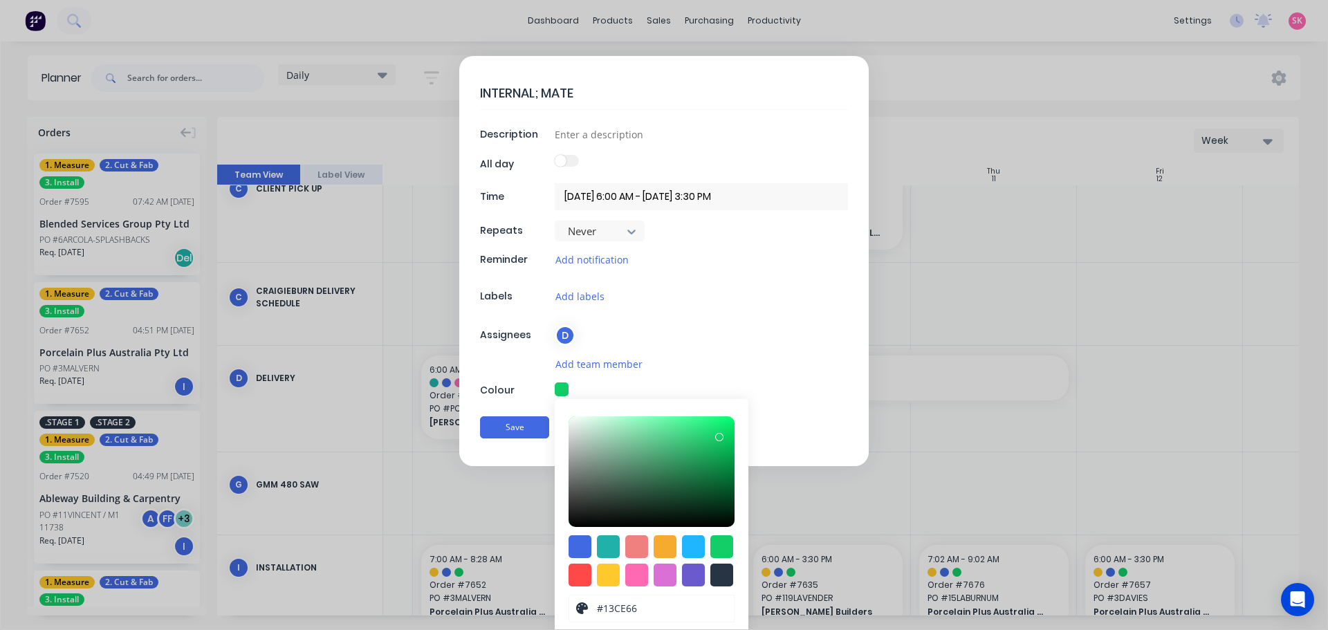
type textarea "x"
type textarea "INTERNAL; MA"
type textarea "x"
type textarea "INTERNAL; M"
type textarea "x"
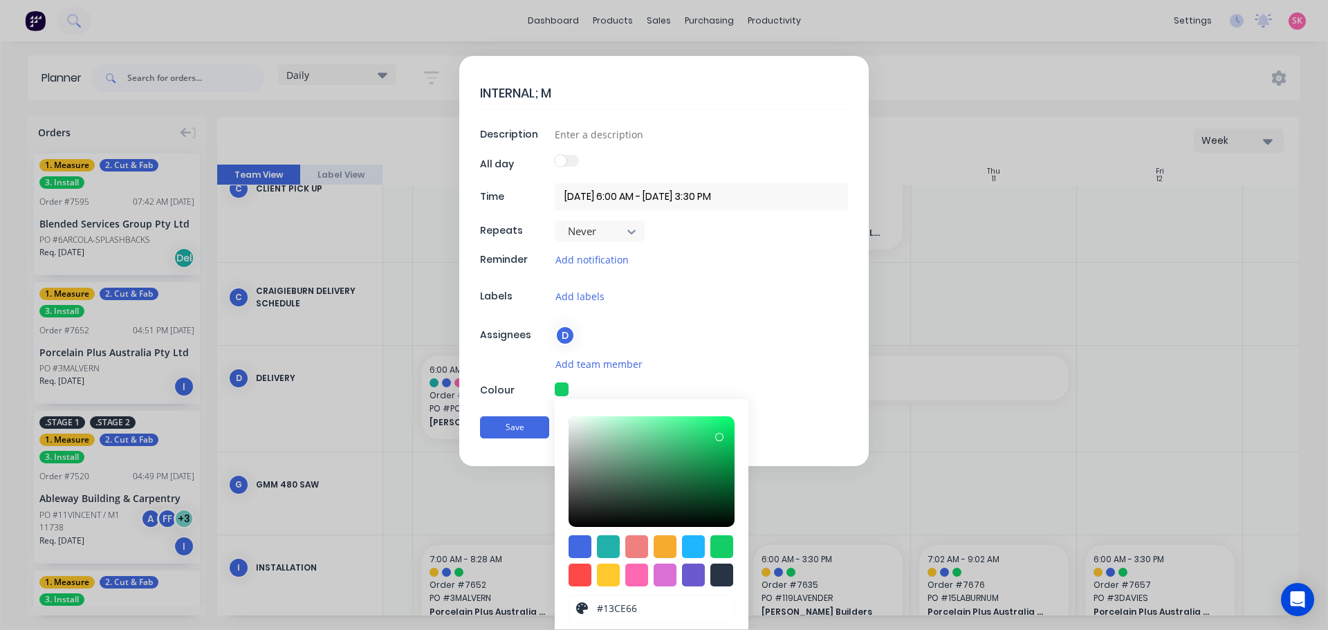
type textarea "INTERNAL;"
type textarea "x"
type textarea "INTERNAL;"
type textarea "x"
type textarea "INTERNAL"
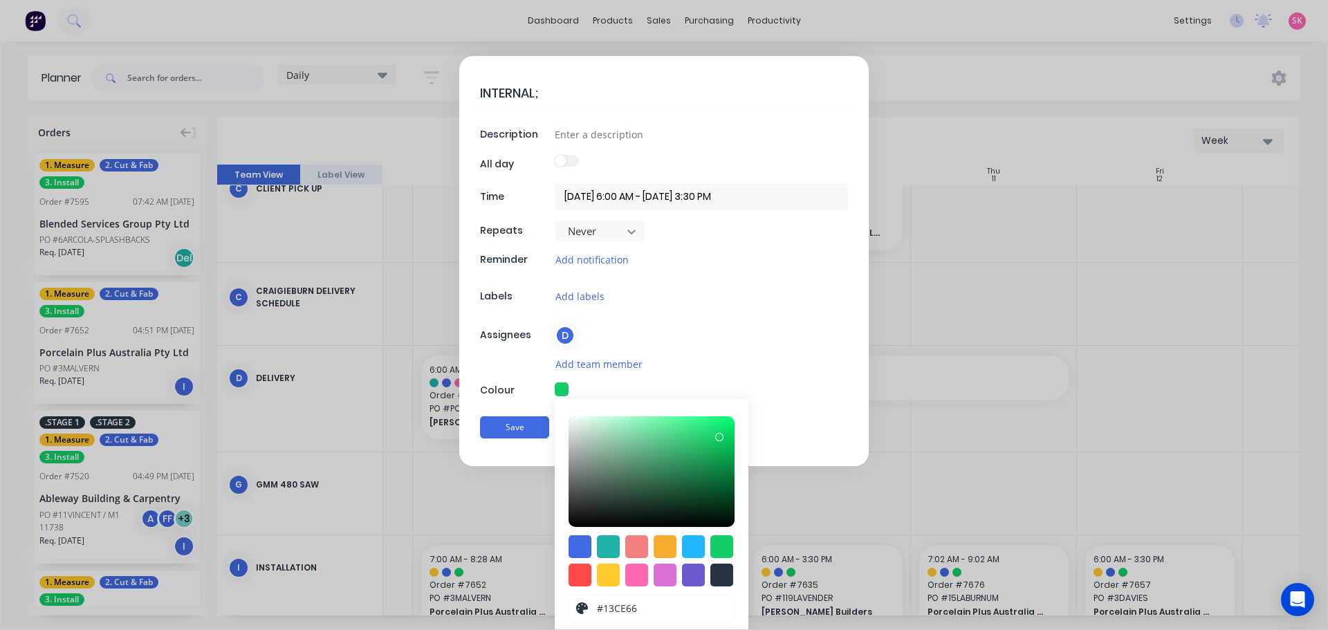
type textarea "x"
type textarea "INTERNAL"
type textarea "x"
type textarea "INTERNAL M"
type textarea "x"
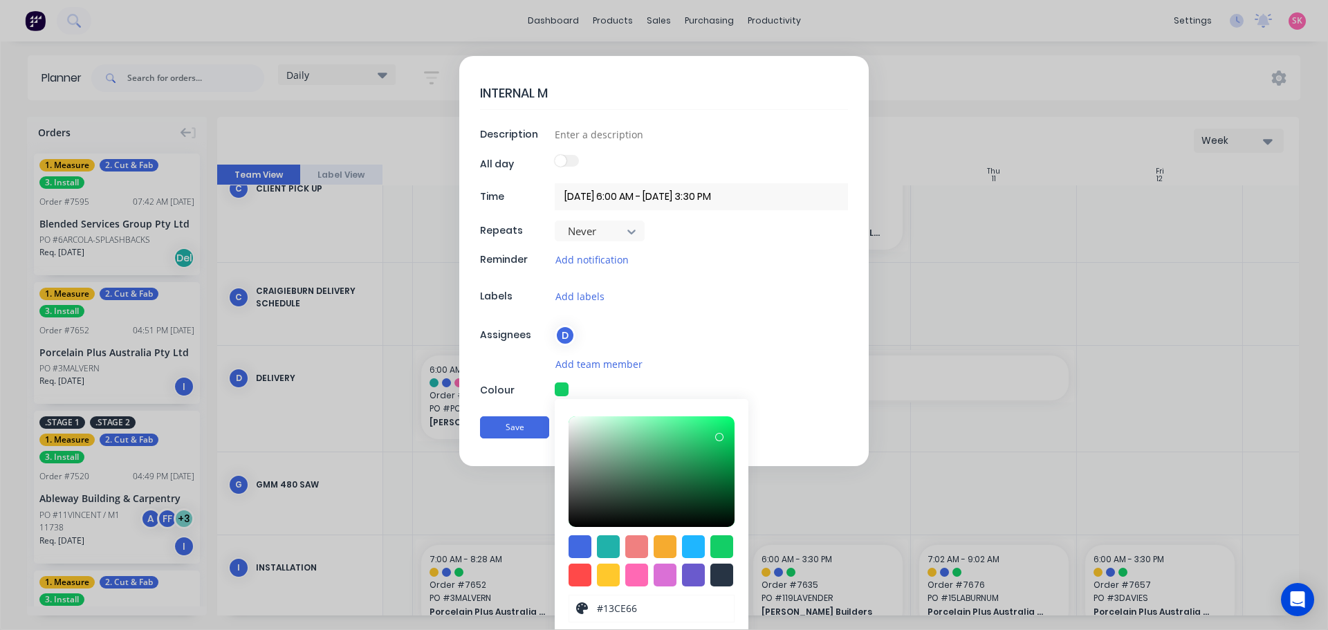
type textarea "INTERNAL MA"
type textarea "x"
type textarea "INTERNAL MAT"
type textarea "x"
type textarea "INTERNAL MATE"
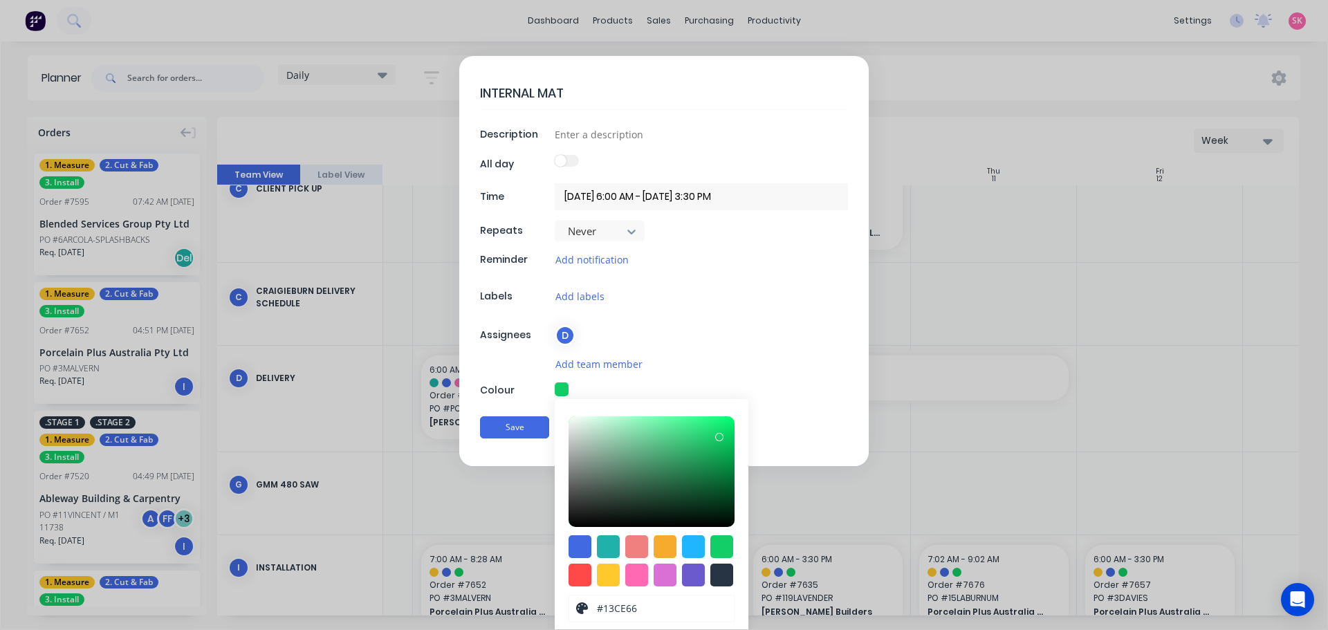
type textarea "x"
type textarea "INTERNAL MATER"
type textarea "x"
type textarea "INTERNAL MATERI"
type textarea "x"
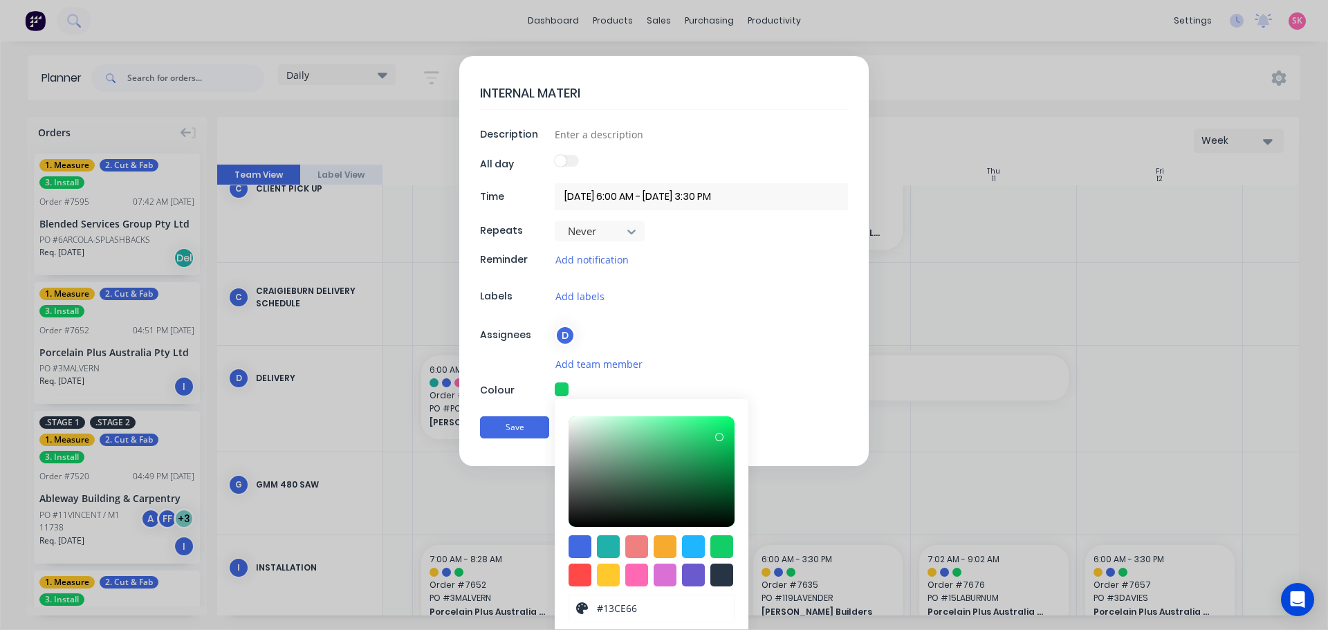
type textarea "INTERNAL MATER"
type textarea "x"
type textarea "INTERNAL MATERI"
type textarea "x"
type textarea "INTERNAL MATERIA"
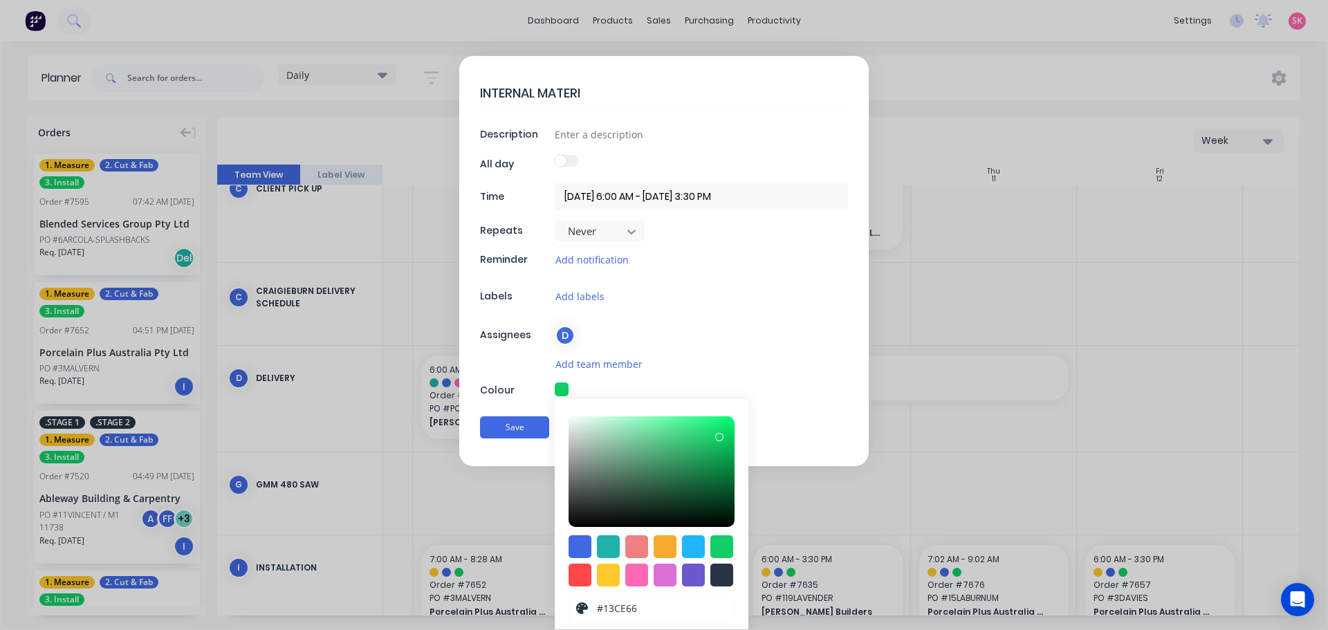
type textarea "x"
type textarea "INTERNAL MATERIAL"
type textarea "x"
type textarea "INTERNAL MATERIAL"
type textarea "x"
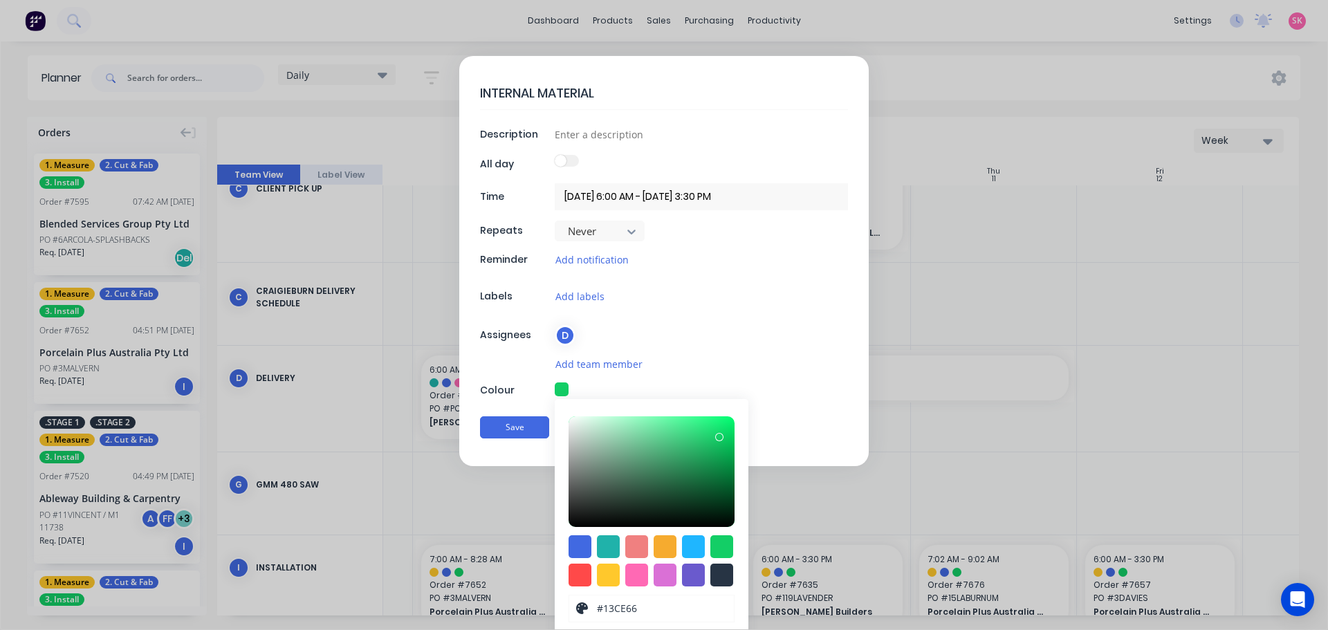
type textarea "INTERNAL MATERIAL D"
type textarea "x"
type textarea "INTERNAL MATERIAL DE"
type textarea "x"
type textarea "INTERNAL MATERIAL DEL"
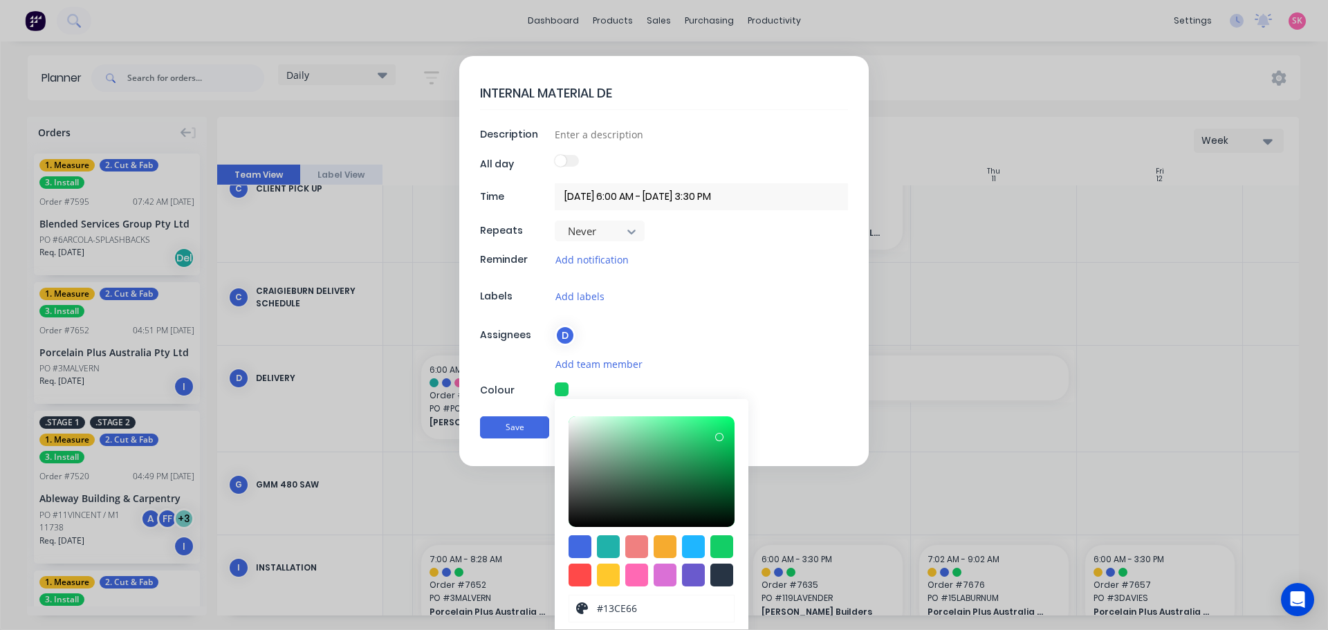
type textarea "x"
type textarea "INTERNAL MATERIAL DEL:"
type textarea "x"
type textarea "INTERNAL MATERIAL DEL:"
type textarea "x"
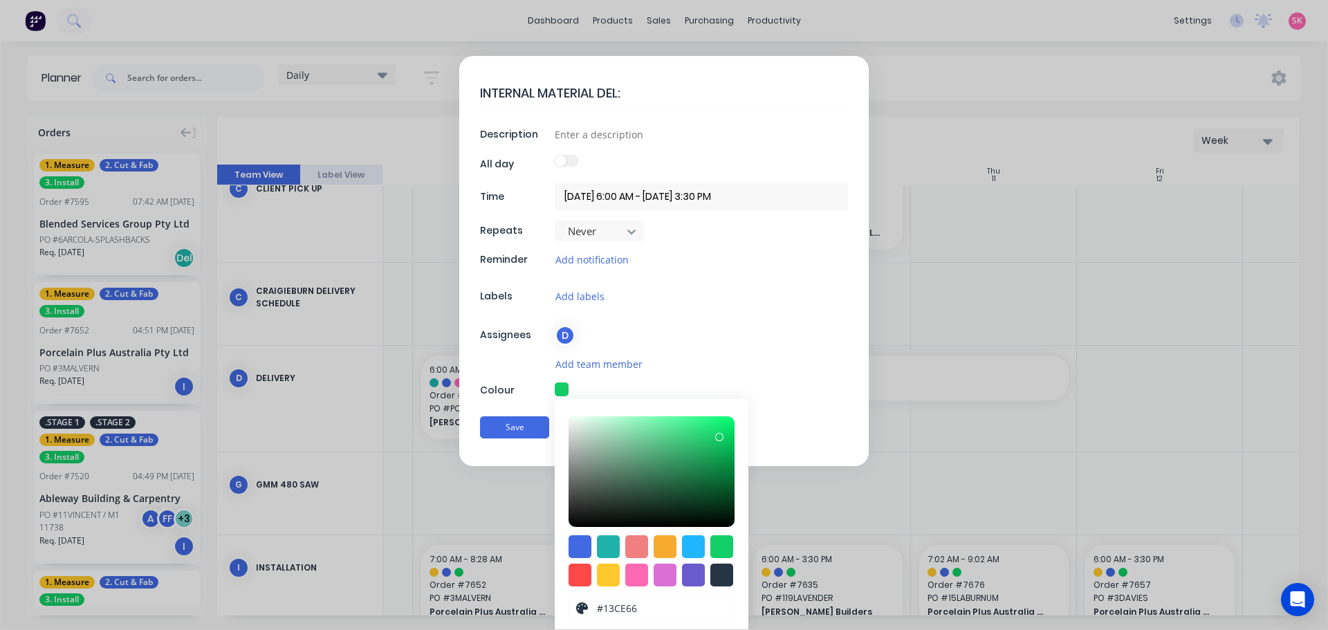
type textarea "INTERNAL MATERIAL DEL: P"
type textarea "x"
type textarea "INTERNAL MATERIAL DEL: PP"
type textarea "x"
type textarea "INTERNAL MATERIAL DEL: PPA"
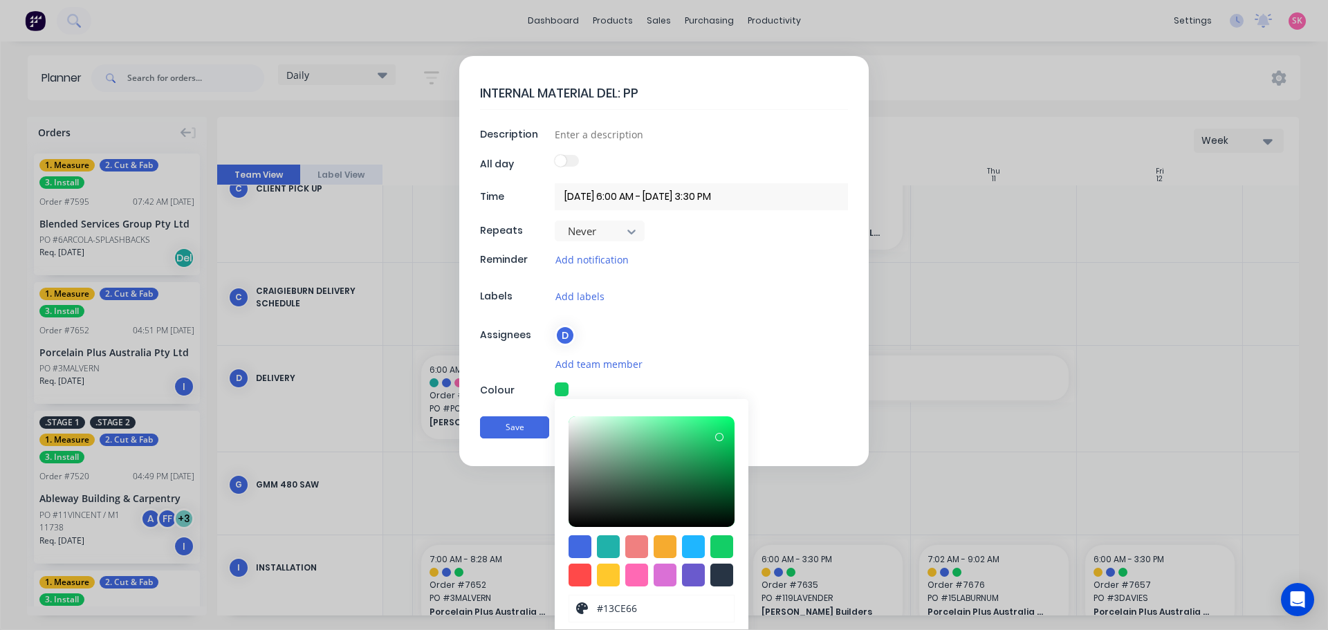
type textarea "x"
type textarea "INTERNAL MATERIAL DEL: PPA"
type textarea "x"
type textarea "INTERNAL MATERIAL DEL: PPA"
type textarea "x"
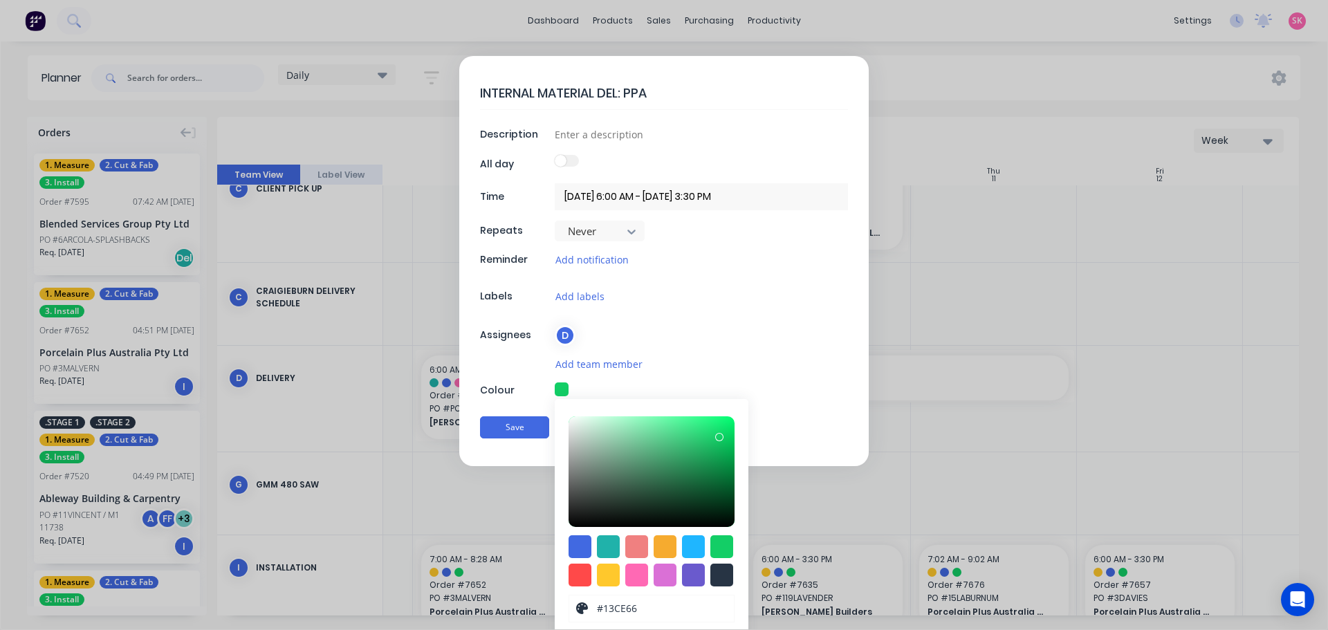
click at [620, 146] on div "INTERNAL MATERIAL DEL: PPA Description All day Time 10/09/2025 6:00 AM - 11/09/…" at bounding box center [664, 261] width 410 height 410
click at [632, 131] on input at bounding box center [701, 134] width 293 height 21
type input "1"
type textarea "x"
type input "1"
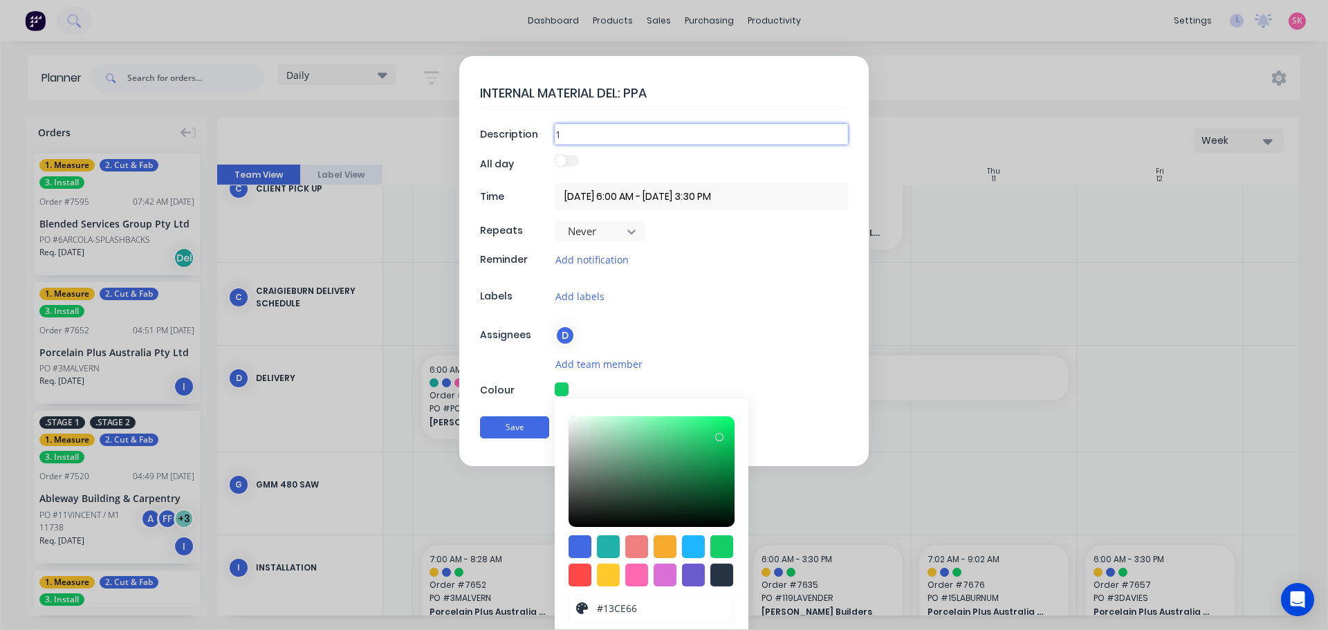
type textarea "x"
type input "1 Z"
type textarea "x"
type input "1 Z"
type textarea "x"
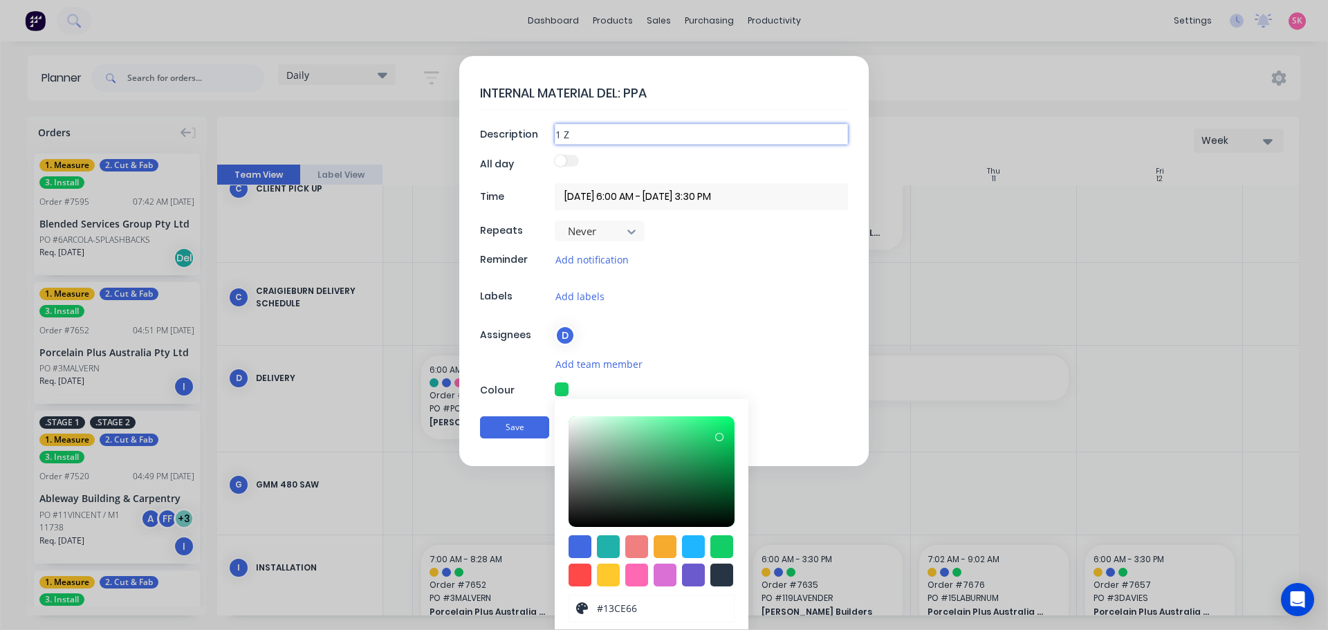
type input "1 Z"
type textarea "x"
type input "1"
type textarea "x"
type input "1"
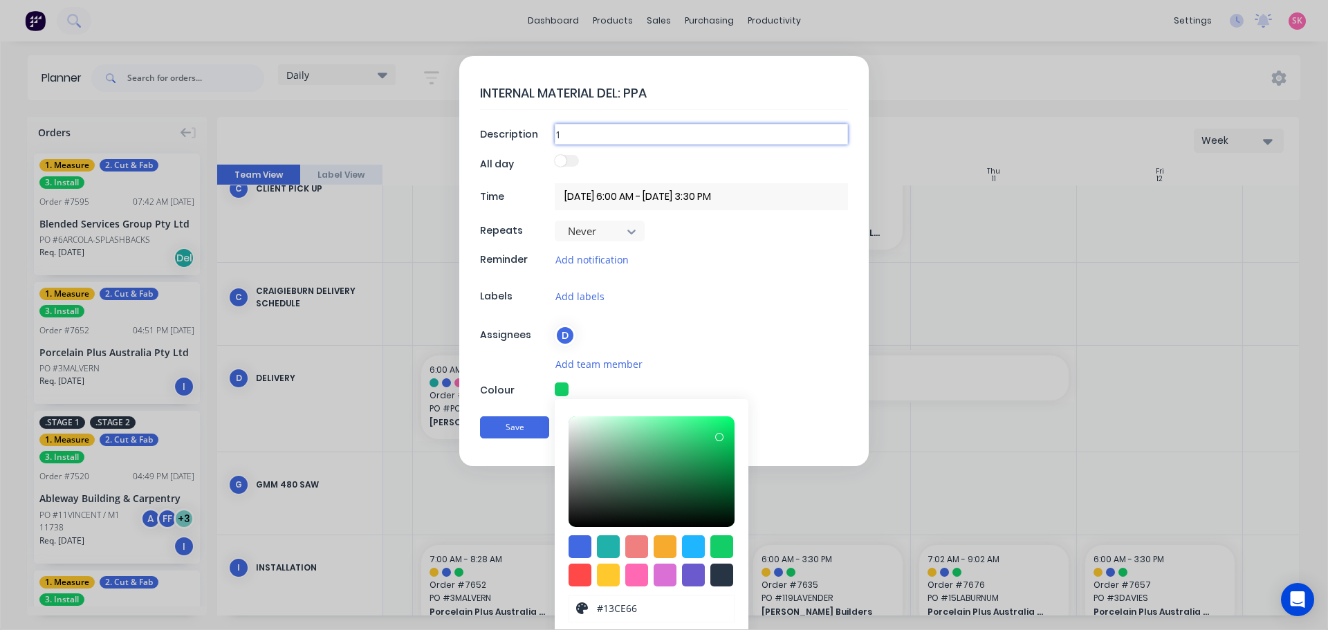
type textarea "x"
type input "1X"
type textarea "x"
type input "1X"
type textarea "x"
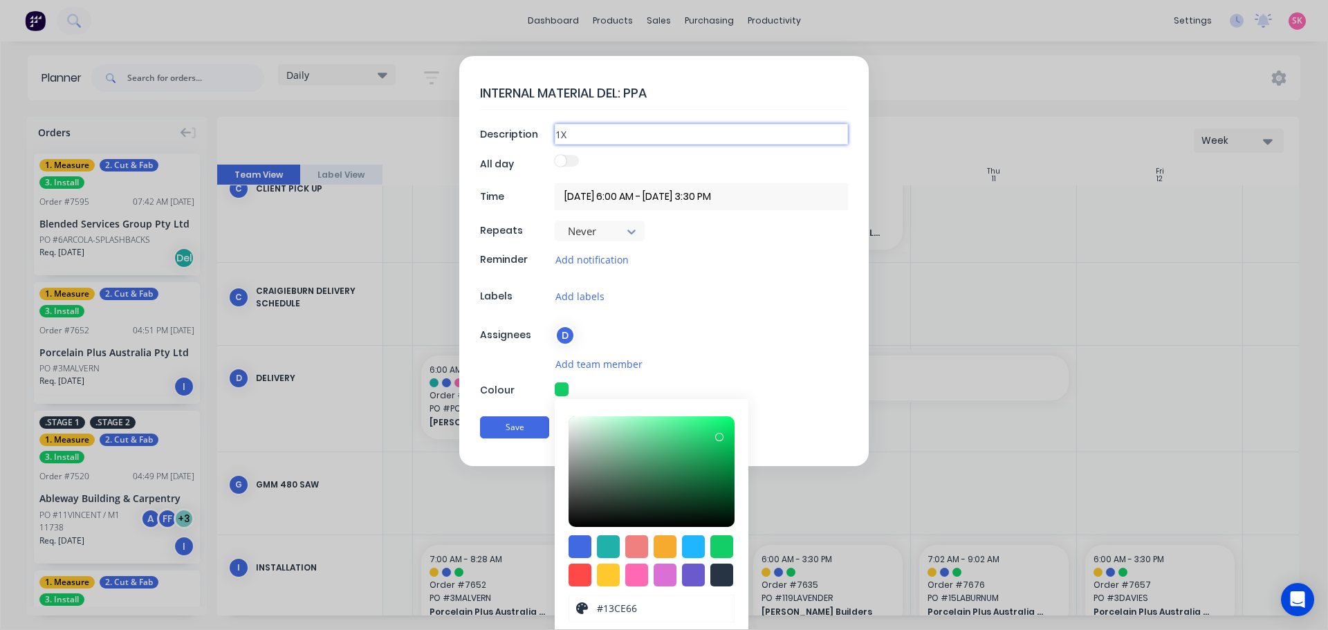
type input "1X D"
type textarea "x"
type input "1X DE"
type textarea "x"
type input "1X DEK"
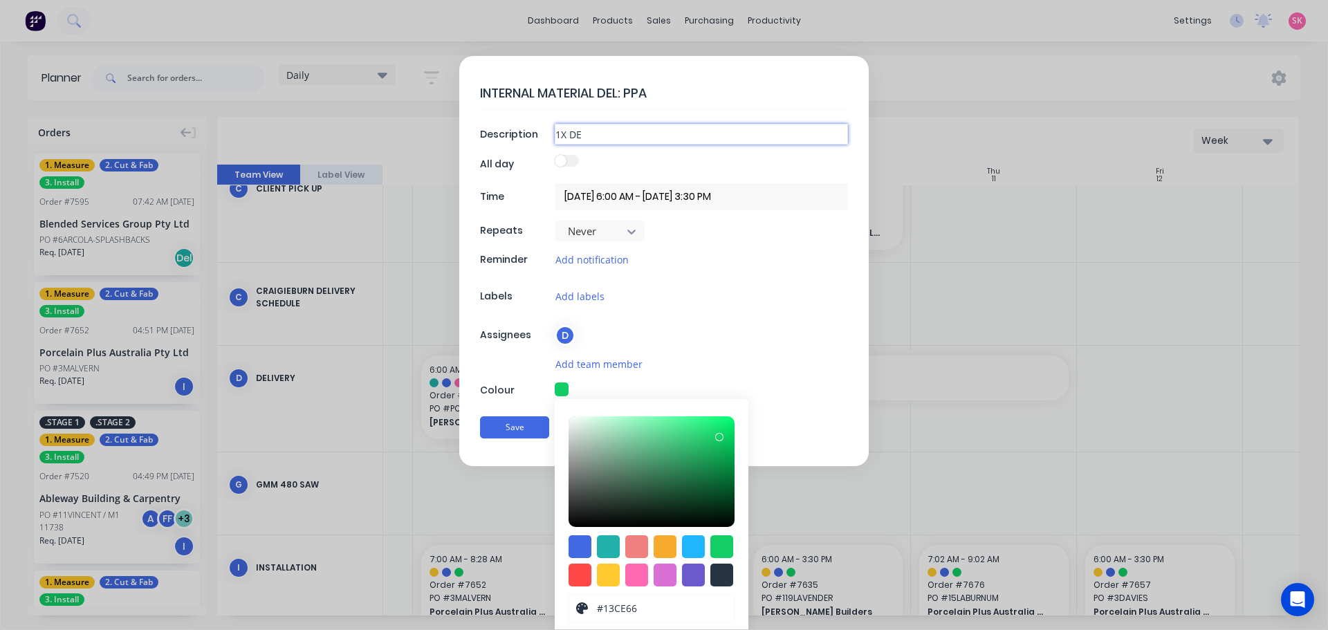
type textarea "x"
type input "1X DEKT"
type textarea "x"
type input "1X DEKTO"
type textarea "x"
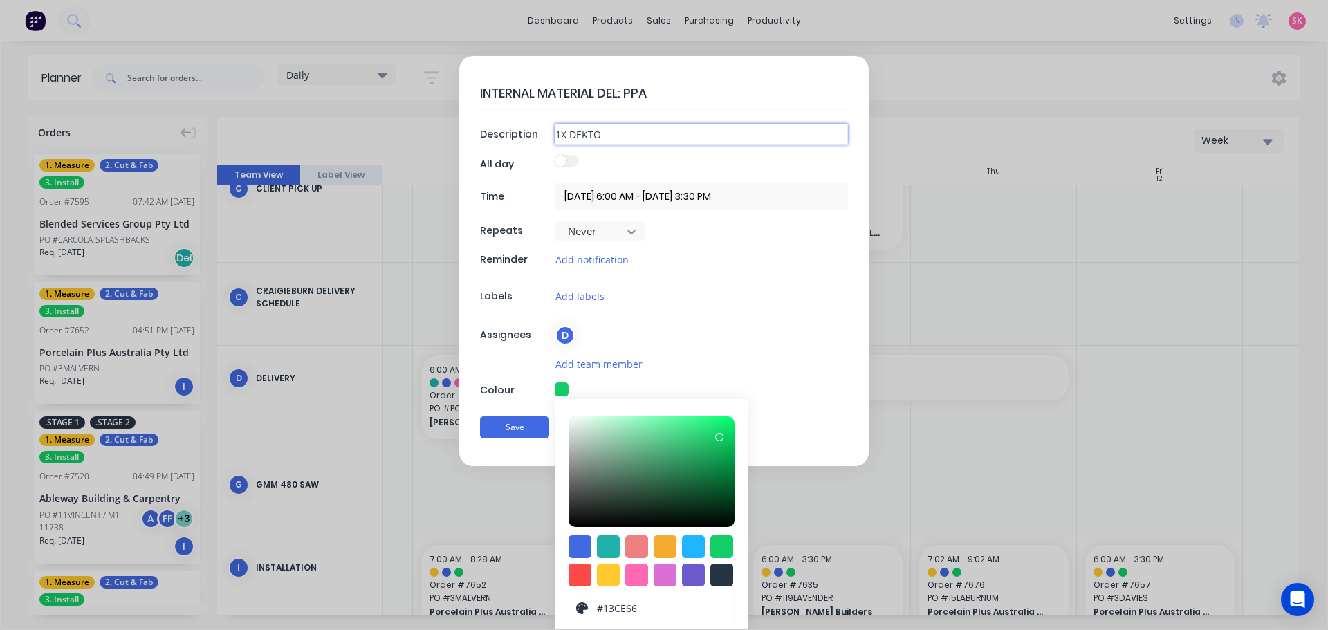
type input "1X DEKTON"
type textarea "x"
type input "1X DEKTON"
type textarea "x"
type input "1X DEKTON Z"
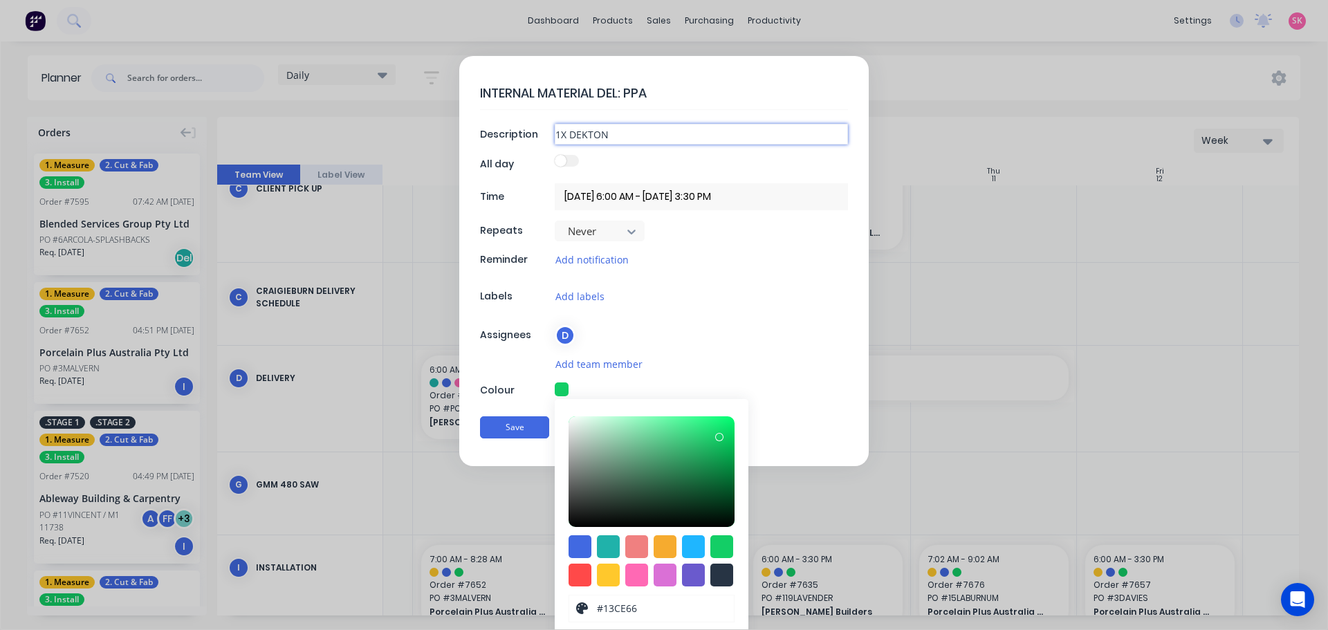
type textarea "x"
type input "1X DEKTON ZE"
type textarea "x"
type input "1X DEKTON ZEN"
type textarea "x"
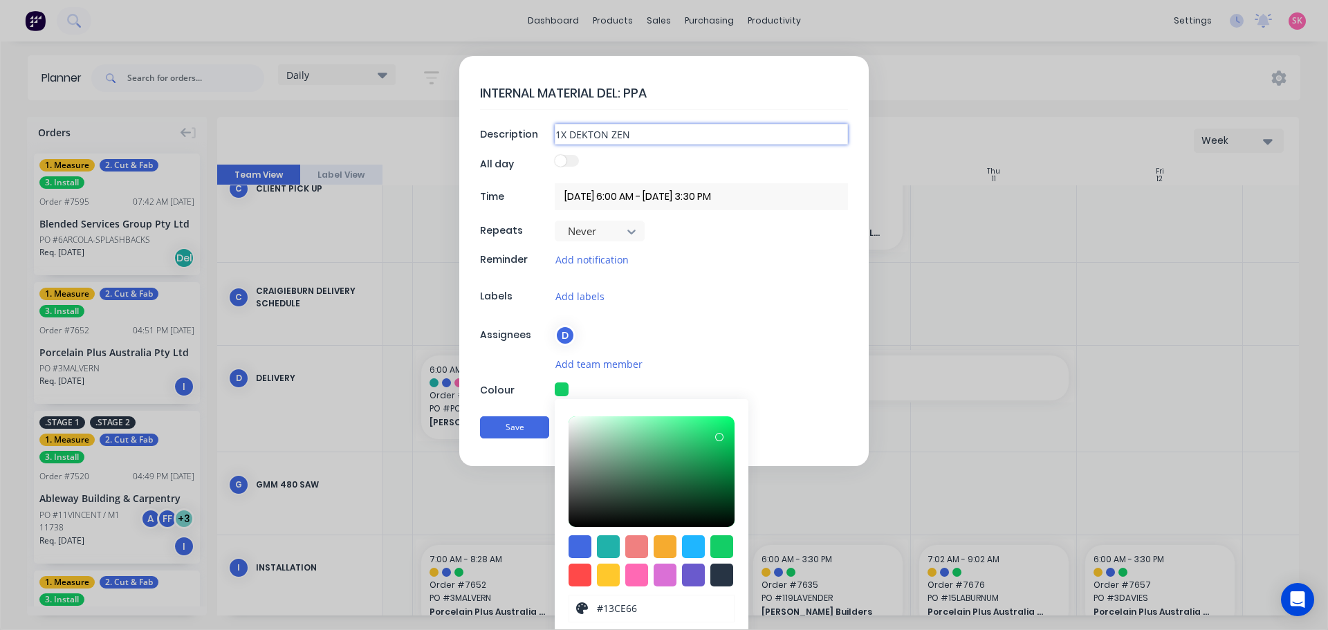
type input "1X DEKTON ZENI"
type textarea "x"
type input "1X DEKTON ZENIT"
type textarea "x"
type input "1X DEKTON ZENITH"
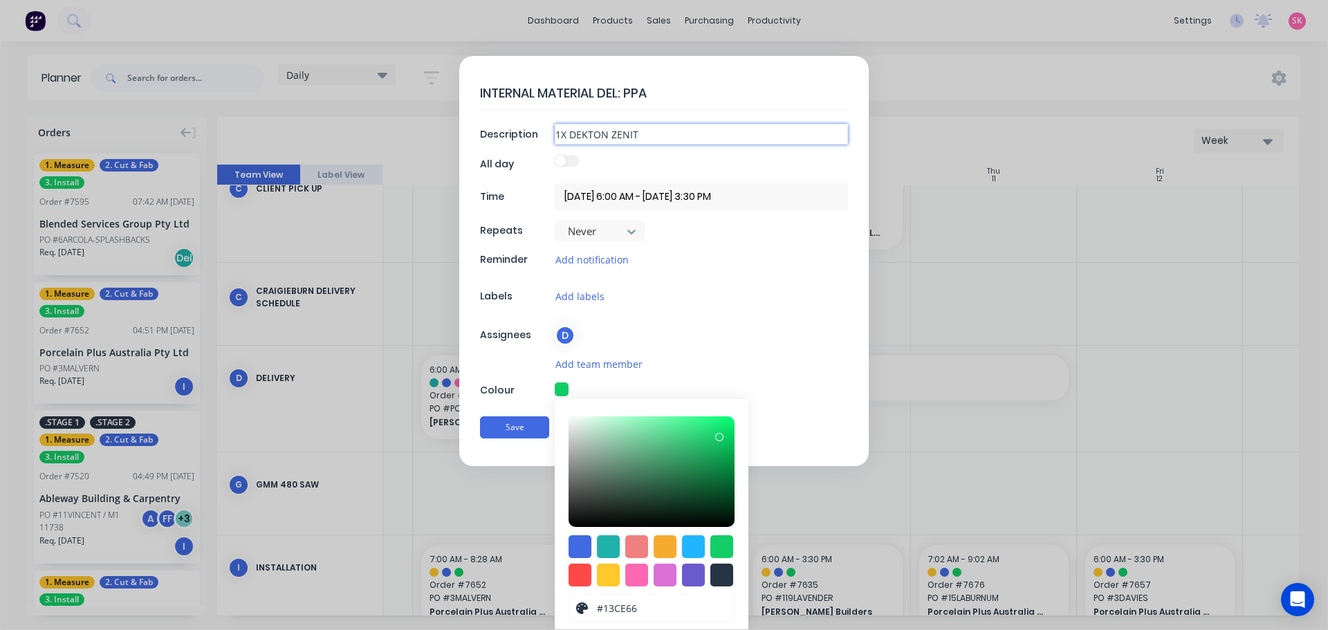
type textarea "x"
type input "1X DEKTON ZENITH"
type textarea "x"
type input "1X DEKTON ZENITH 1"
type textarea "x"
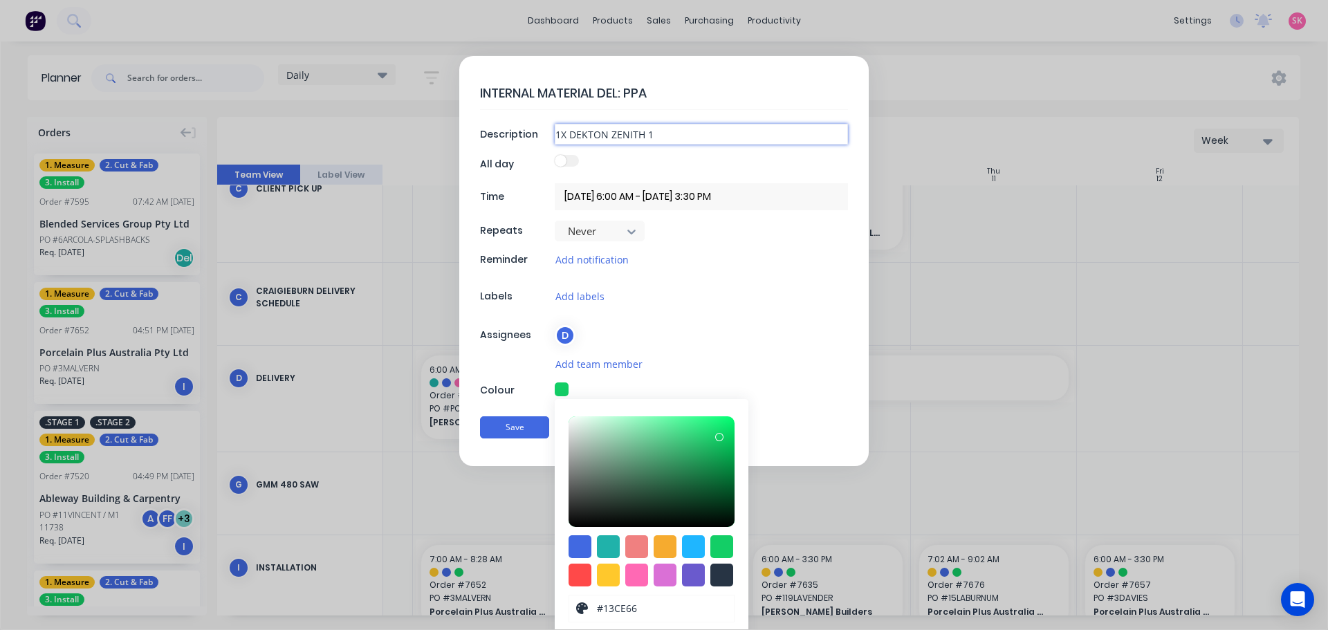
type input "1X DEKTON ZENITH 12"
type textarea "x"
type input "1X DEKTON ZENITH 12M"
type textarea "x"
type input "1X DEKTON ZENITH 12MM"
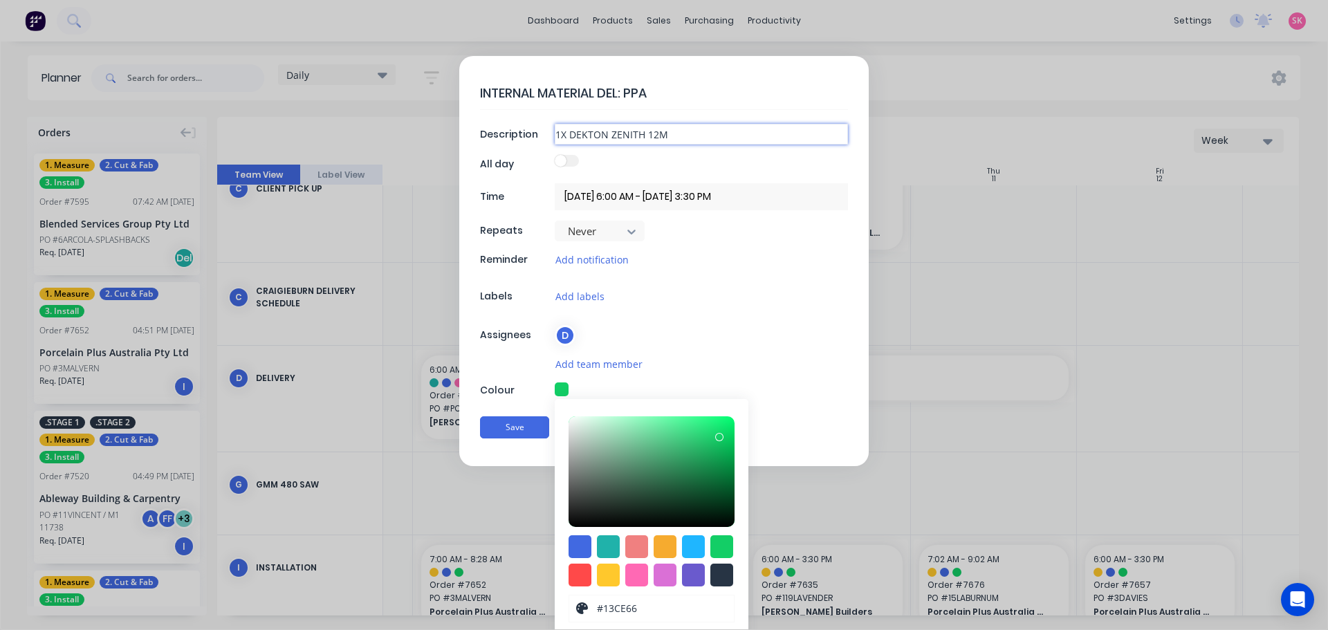
type textarea "x"
type input "1X DEKTON ZENITH 12MM"
click at [775, 170] on div at bounding box center [701, 164] width 293 height 19
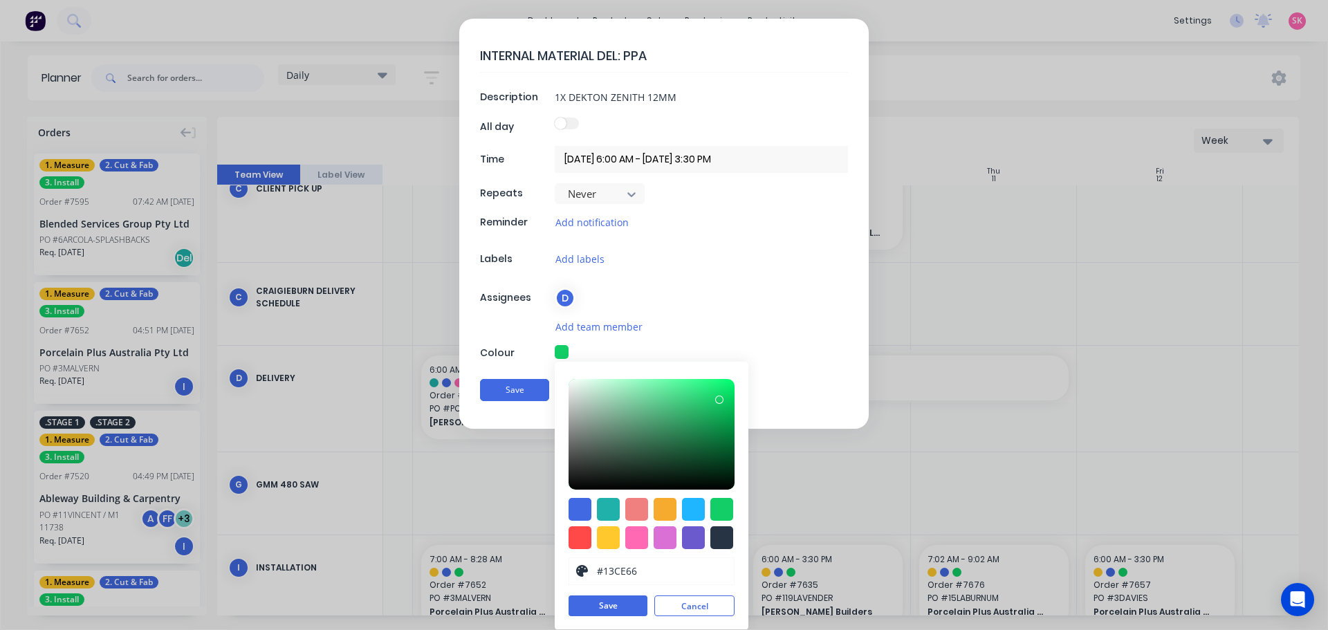
scroll to position [38, 0]
drag, startPoint x: 607, startPoint y: 605, endPoint x: 577, endPoint y: 569, distance: 46.7
click at [607, 605] on button "Save" at bounding box center [608, 605] width 79 height 21
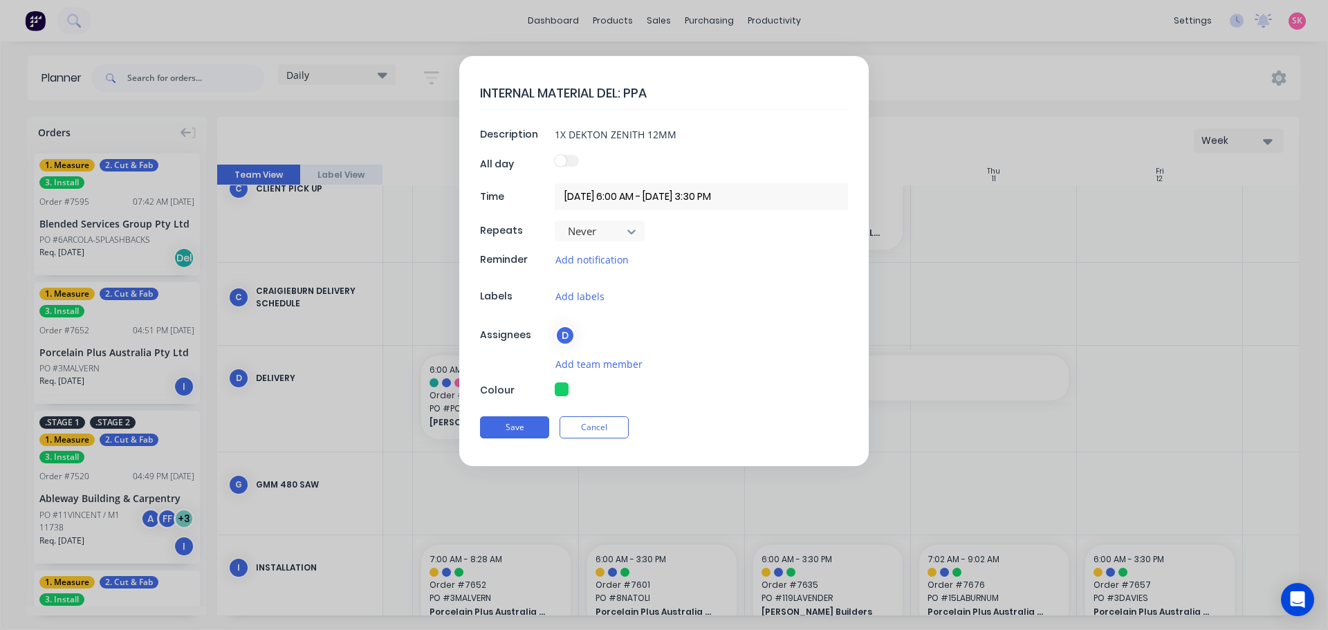
scroll to position [0, 0]
click at [524, 439] on div "Save Cancel" at bounding box center [664, 428] width 368 height 36
click at [524, 428] on button "Save" at bounding box center [514, 428] width 69 height 22
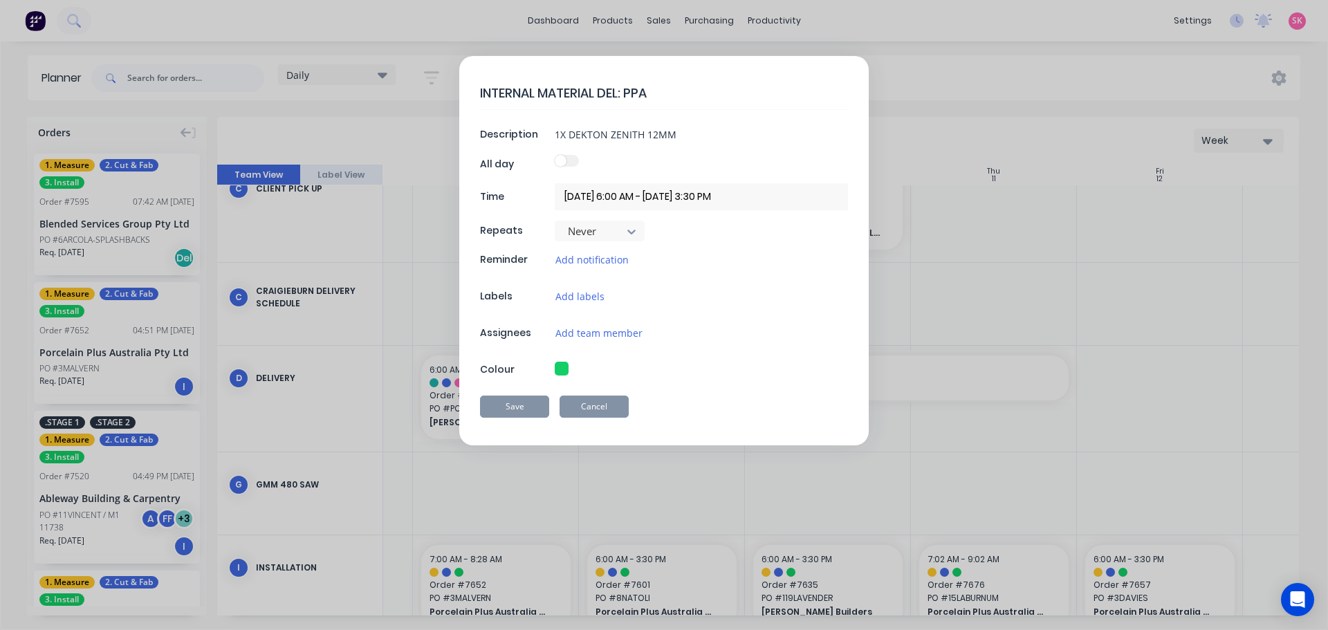
type textarea "x"
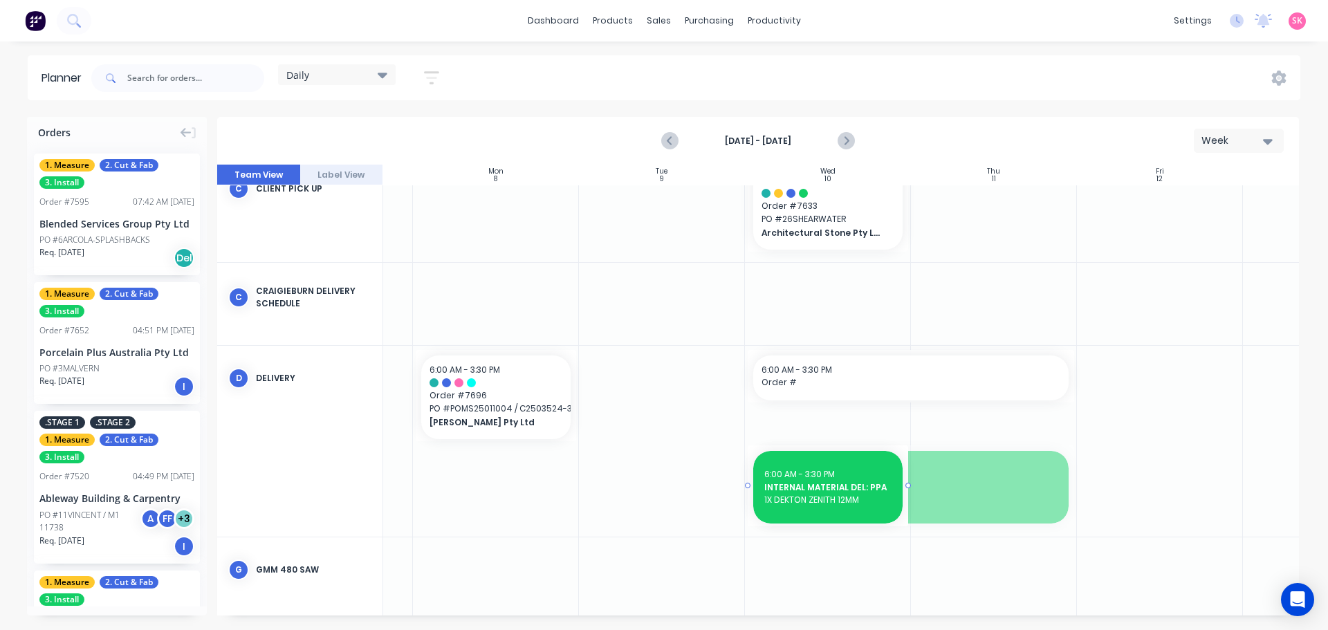
drag, startPoint x: 1072, startPoint y: 483, endPoint x: 872, endPoint y: 474, distance: 200.8
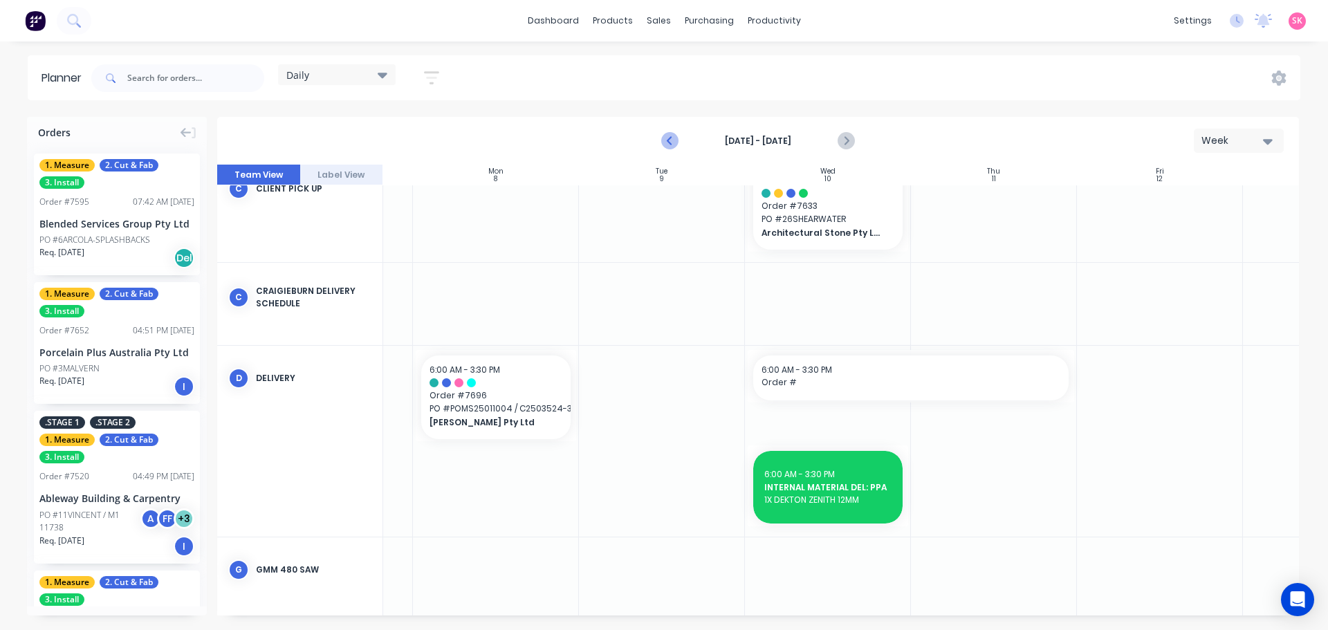
click at [665, 138] on icon "Previous page" at bounding box center [670, 141] width 17 height 17
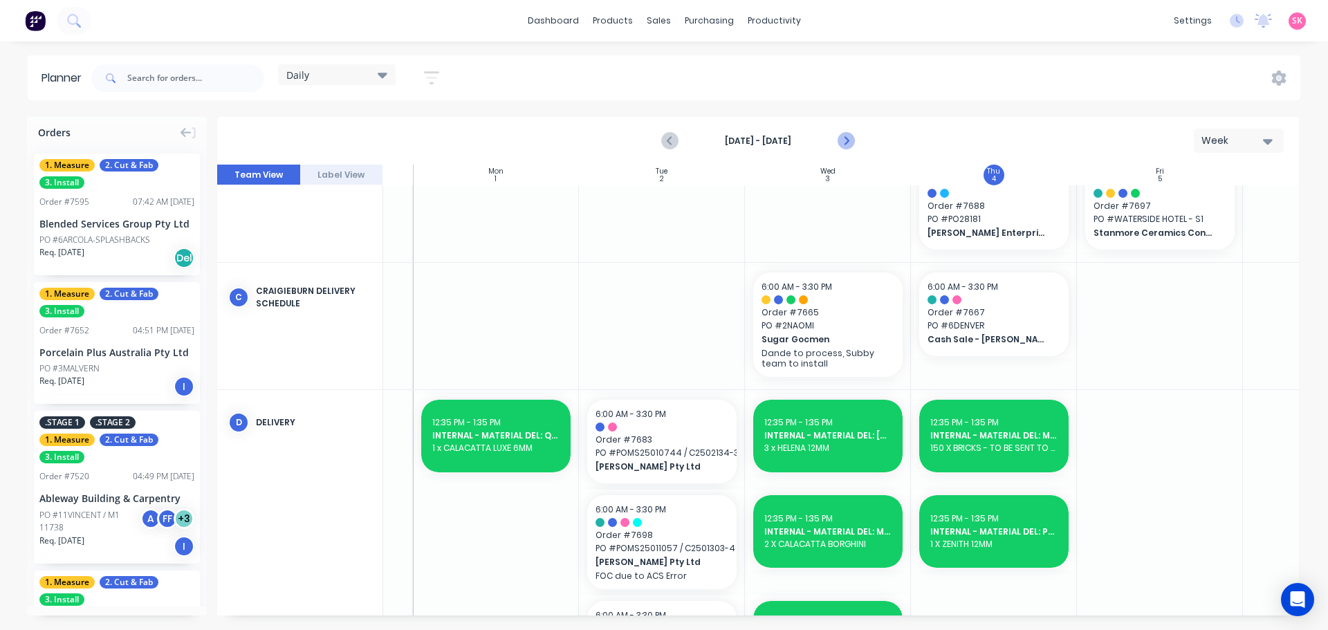
click at [839, 147] on icon "Next page" at bounding box center [845, 141] width 17 height 17
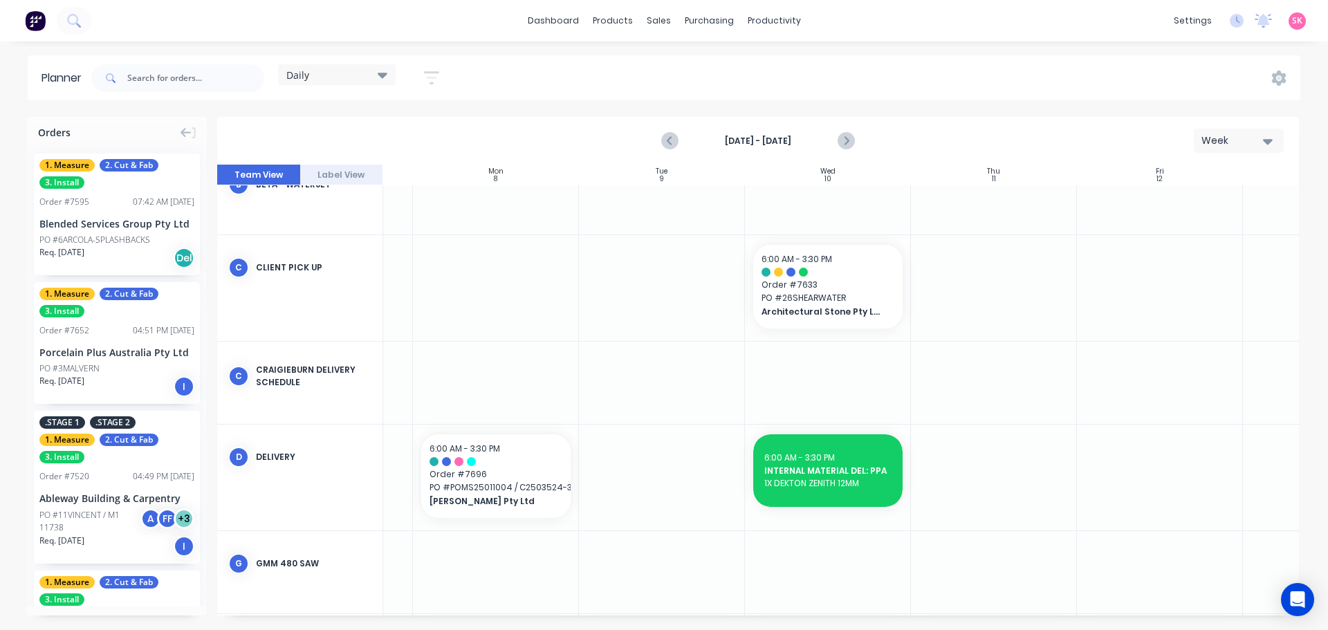
click at [859, 142] on div "Sep 7th - Sep 13th Week" at bounding box center [758, 140] width 1079 height 45
click at [855, 141] on button "Next page" at bounding box center [846, 141] width 28 height 28
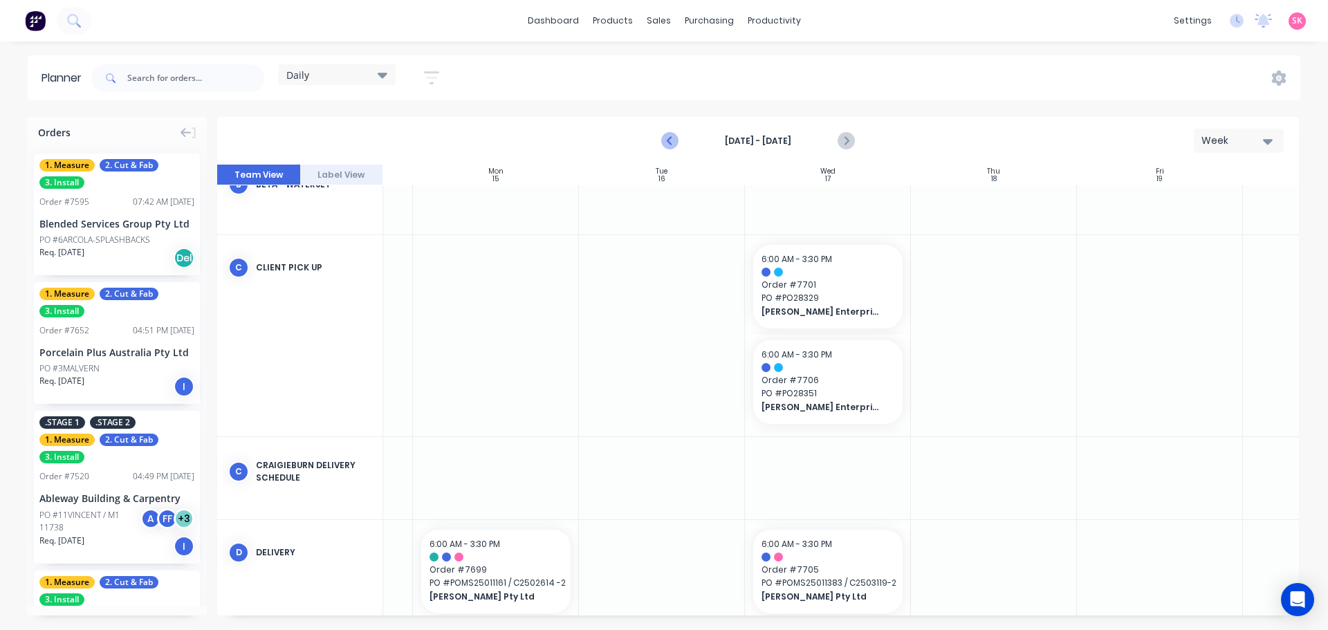
click at [672, 141] on icon "Previous page" at bounding box center [670, 141] width 17 height 17
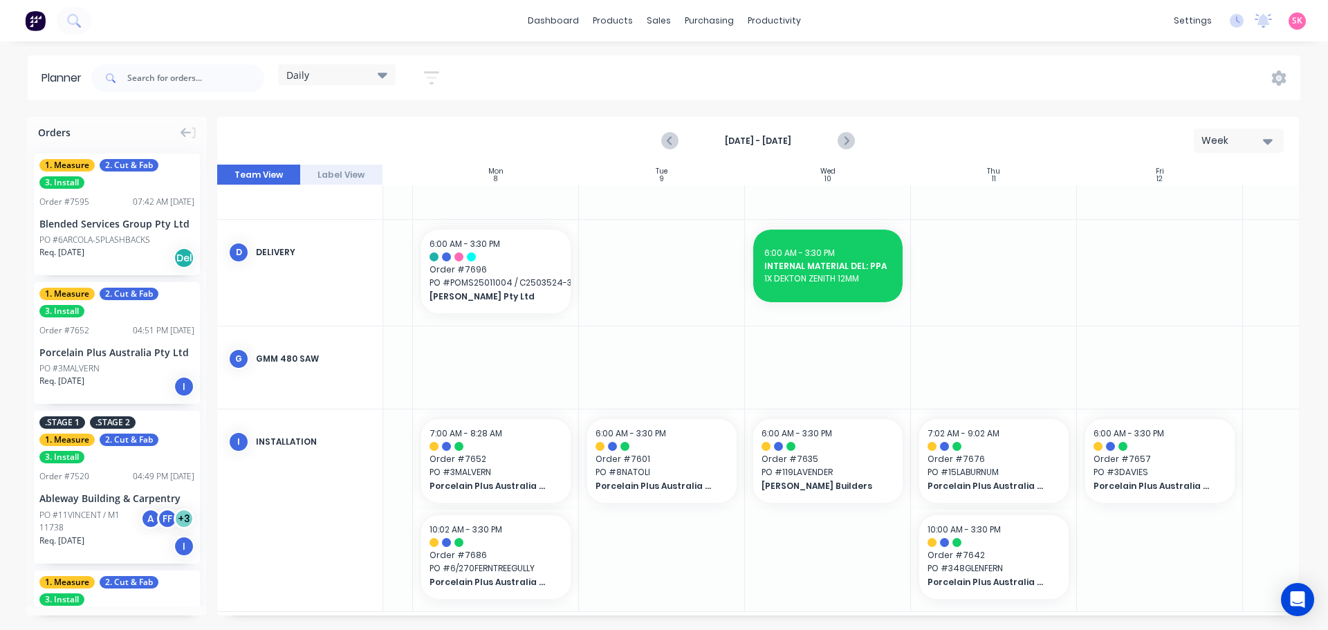
scroll to position [333, 136]
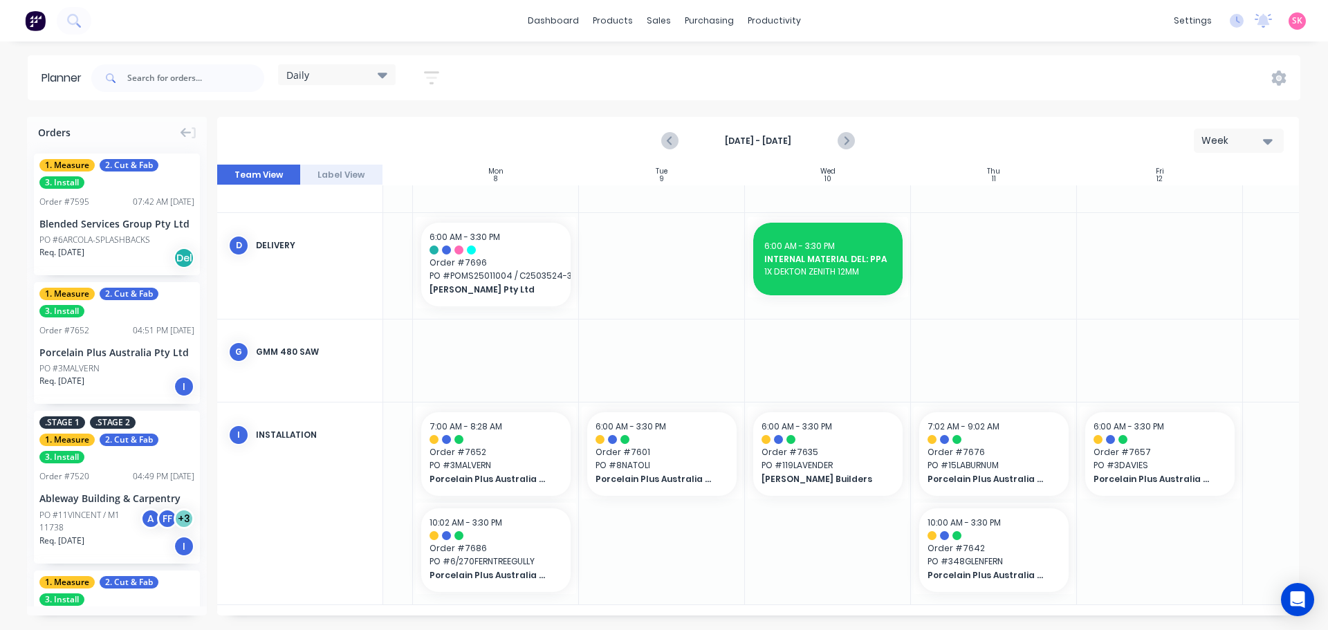
click at [1153, 460] on span "PO # 3DAVIES" at bounding box center [1160, 465] width 133 height 12
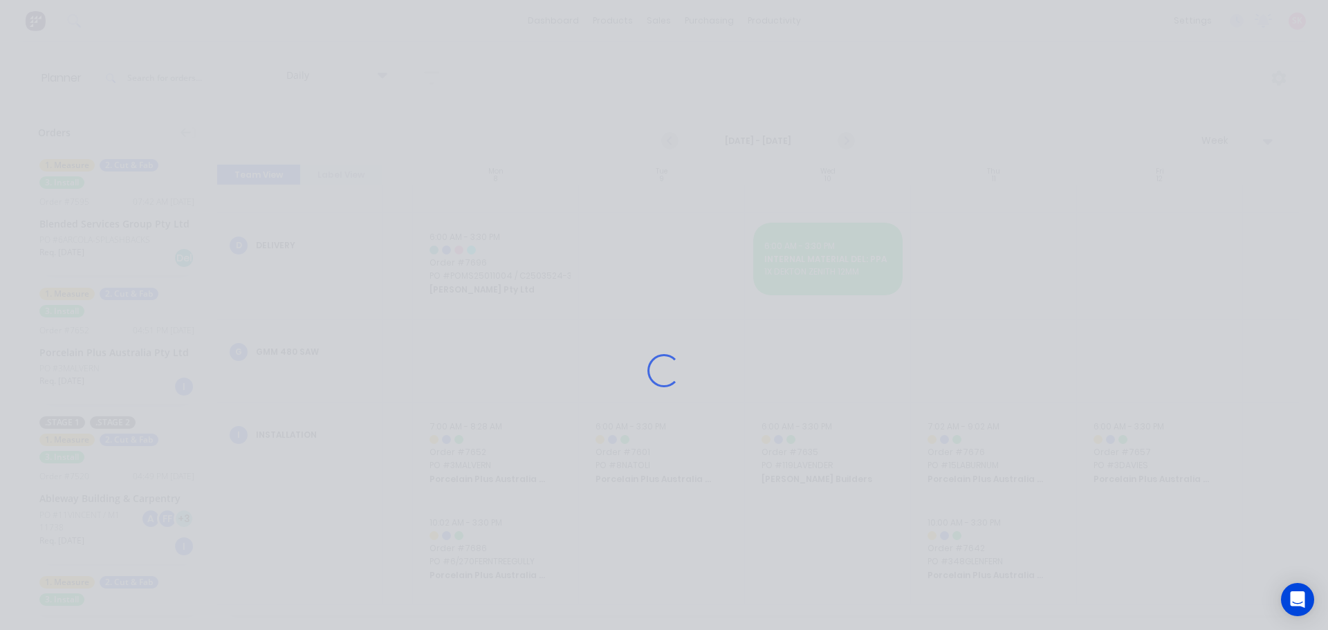
scroll to position [323, 136]
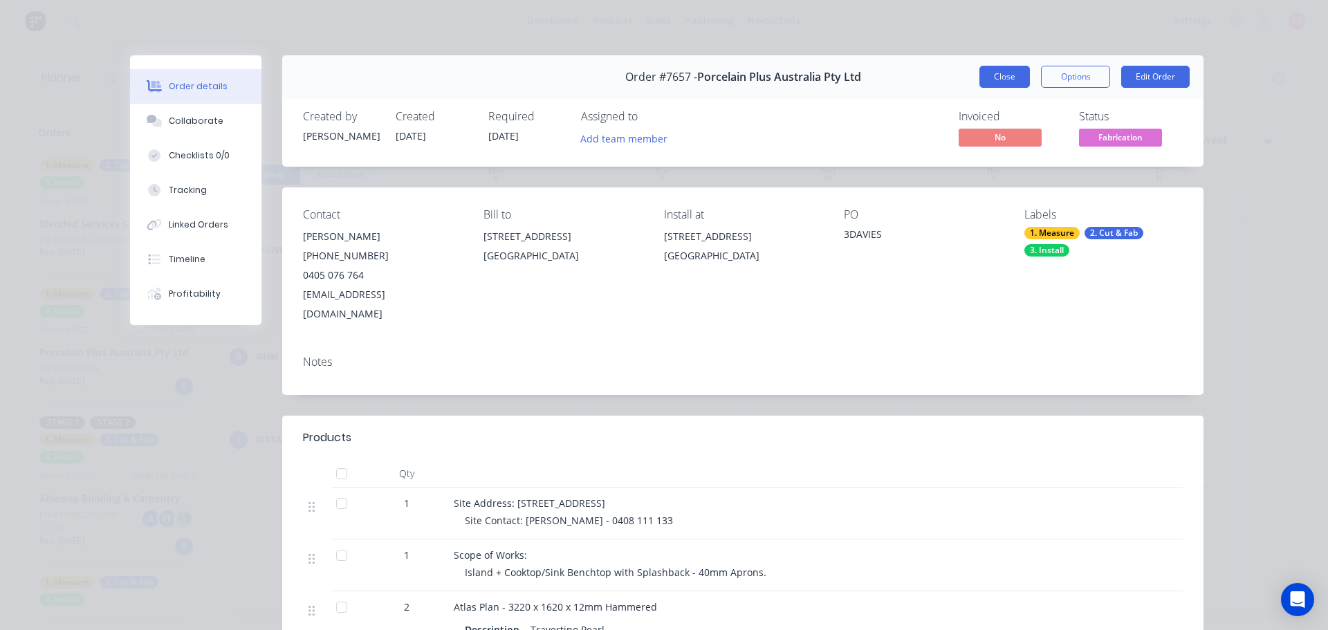
click at [993, 71] on button "Close" at bounding box center [1005, 77] width 51 height 22
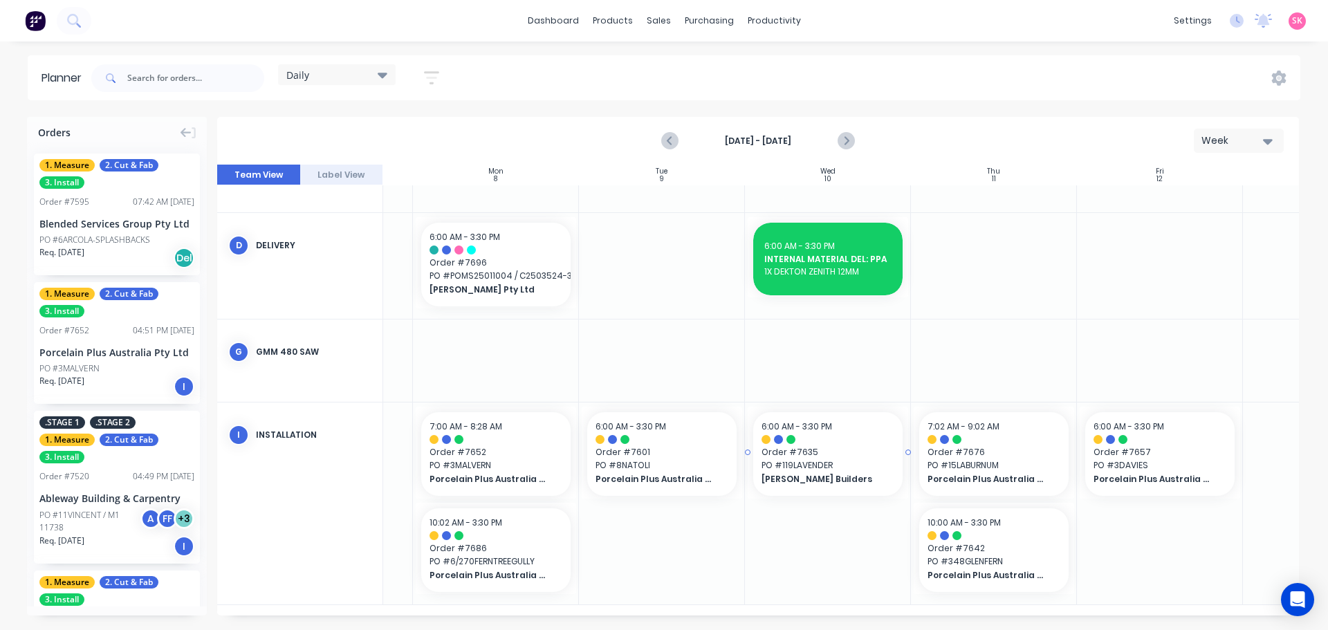
scroll to position [333, 136]
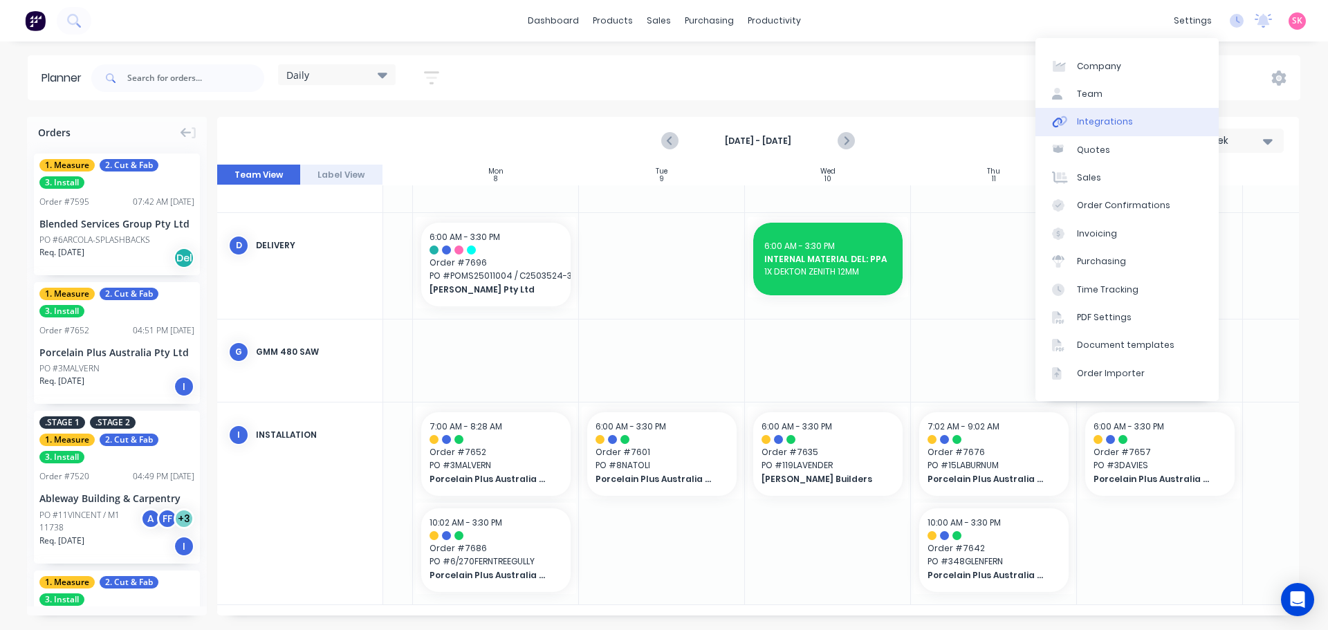
click at [1182, 120] on link "Integrations" at bounding box center [1127, 122] width 183 height 28
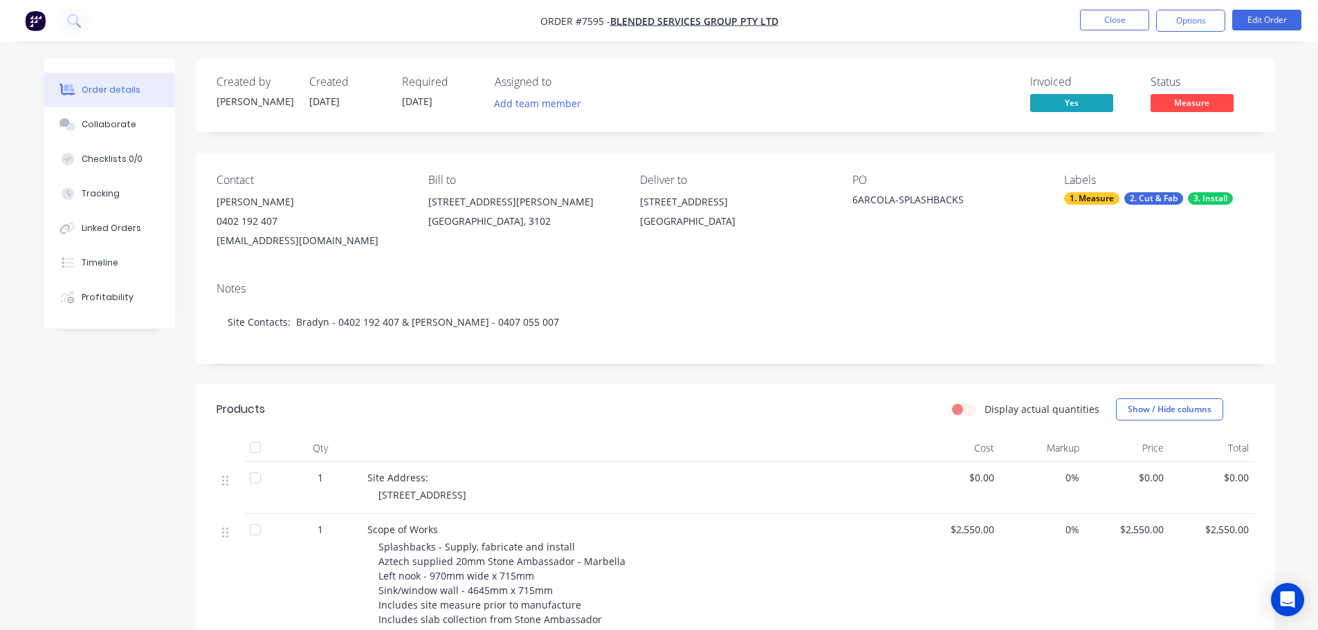
click at [1067, 109] on span "Yes" at bounding box center [1071, 102] width 83 height 17
click at [1074, 91] on div "Invoiced Yes" at bounding box center [1082, 95] width 104 height 40
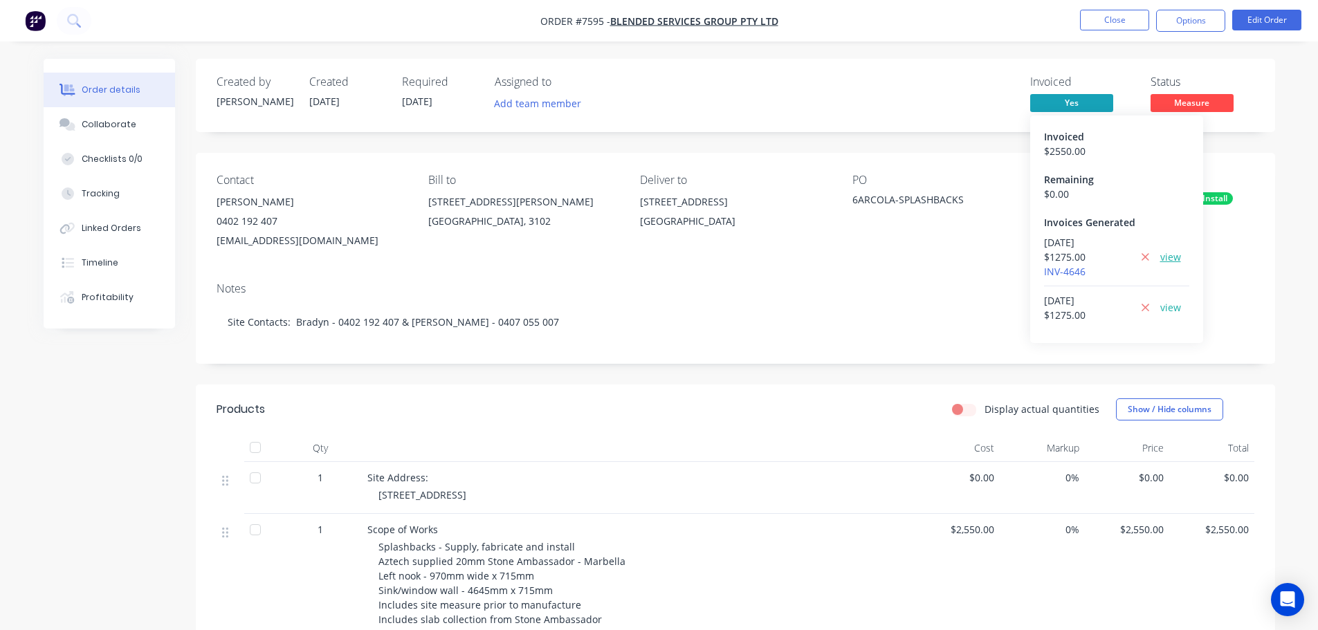
click at [1170, 259] on link "view" at bounding box center [1170, 257] width 21 height 15
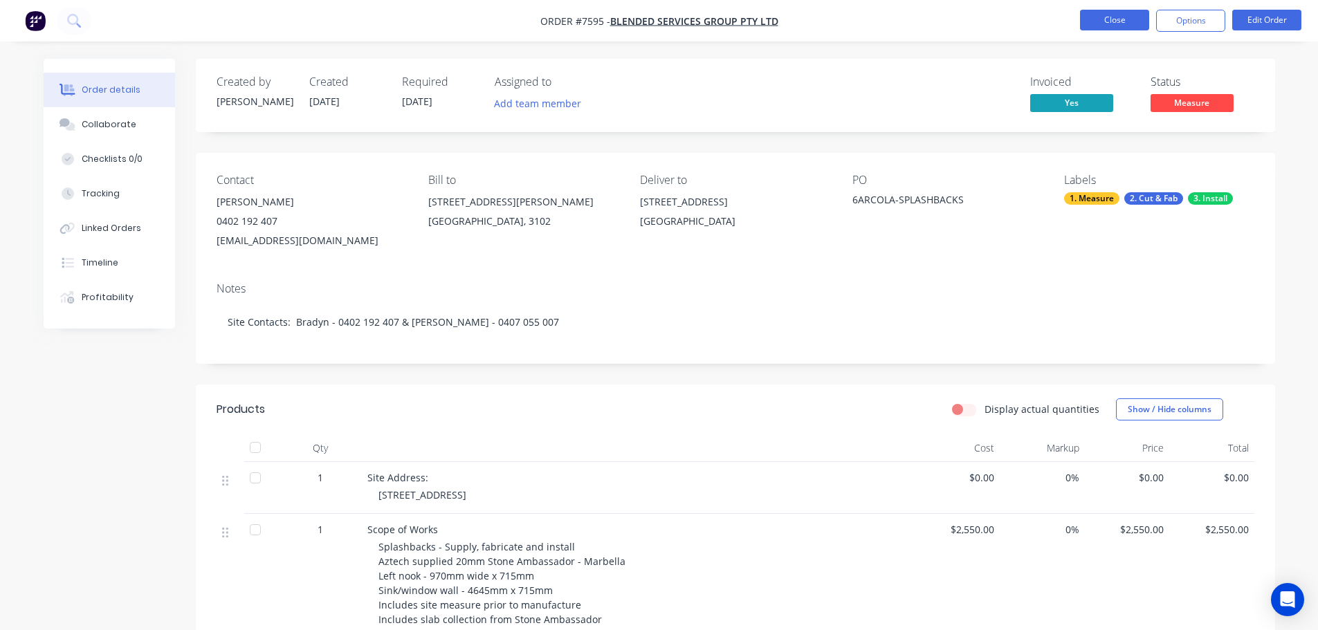
click at [1124, 24] on button "Close" at bounding box center [1114, 20] width 69 height 21
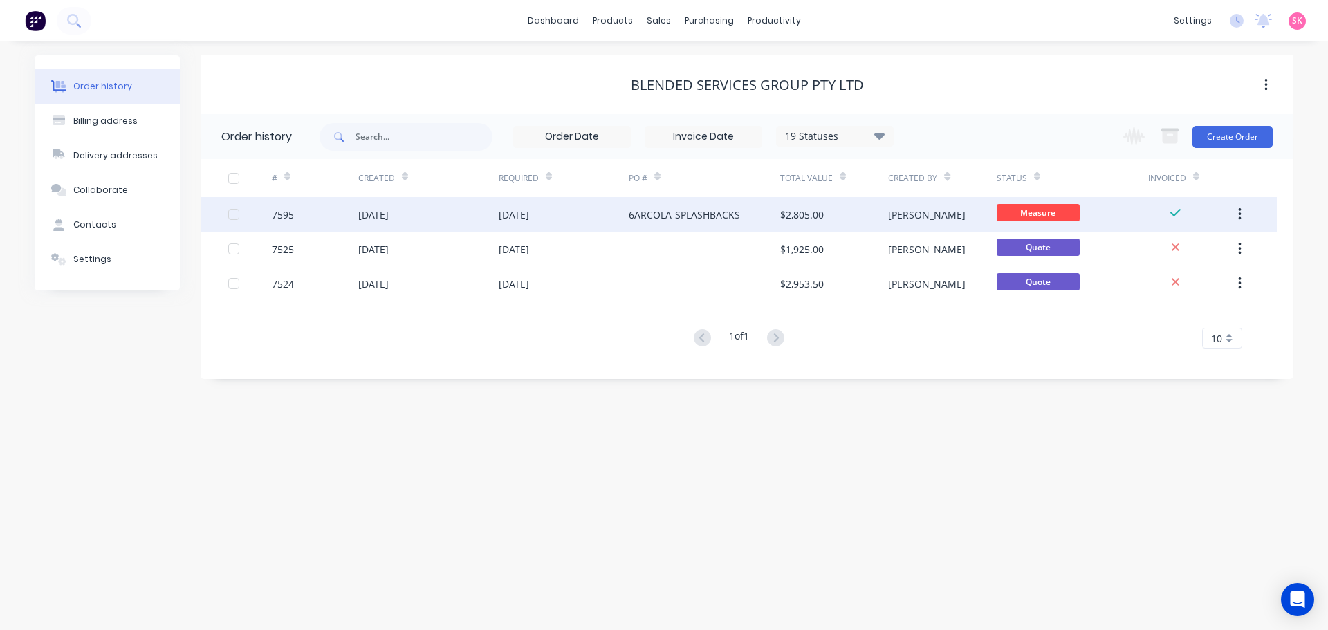
click at [1171, 217] on icon at bounding box center [1176, 213] width 10 height 12
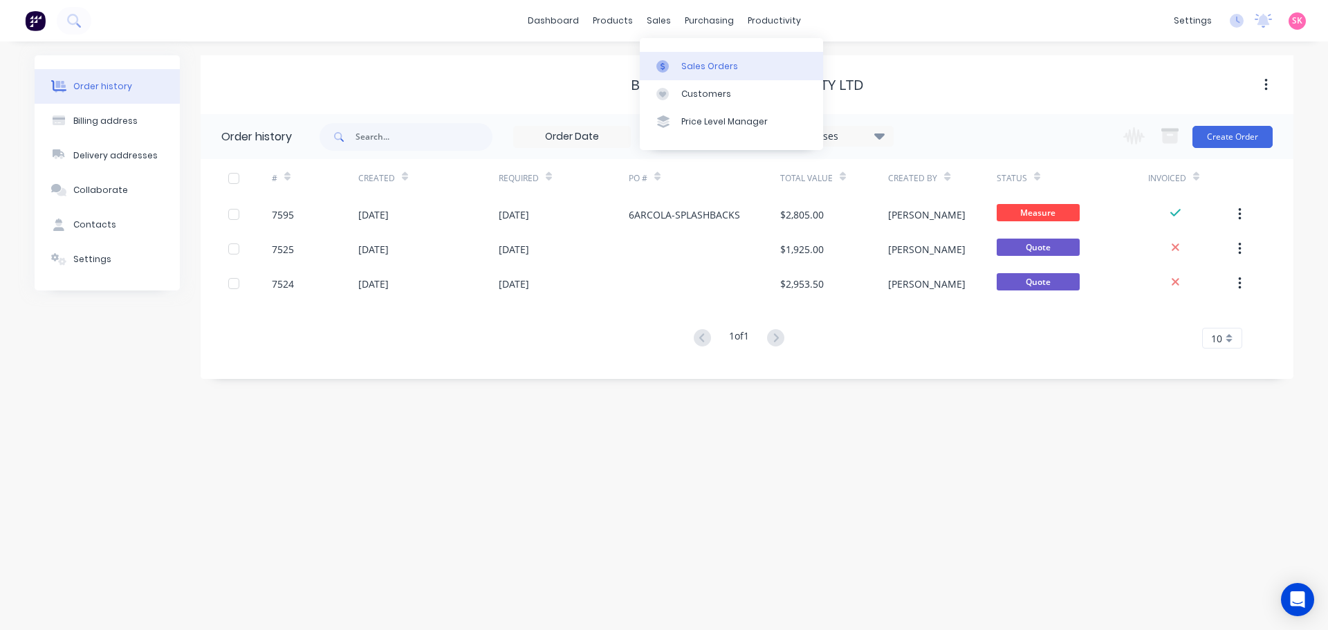
click at [667, 71] on icon at bounding box center [663, 66] width 12 height 12
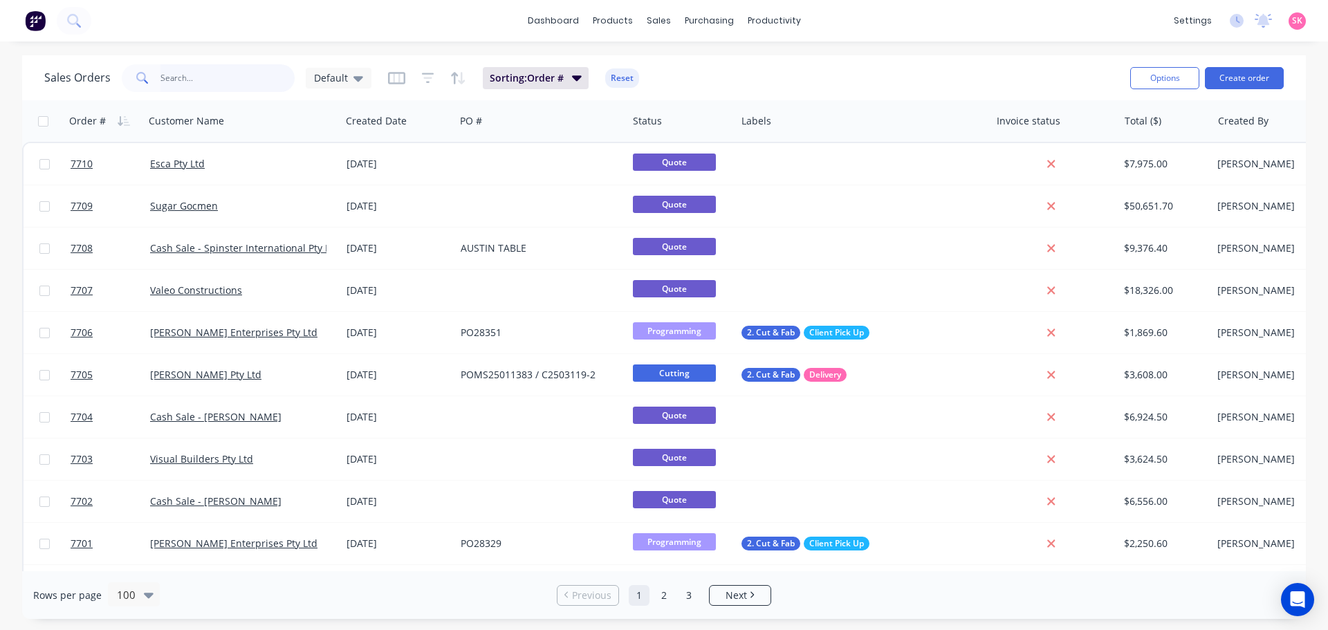
click at [188, 66] on input "text" at bounding box center [228, 78] width 135 height 28
click at [195, 71] on input "text" at bounding box center [228, 78] width 135 height 28
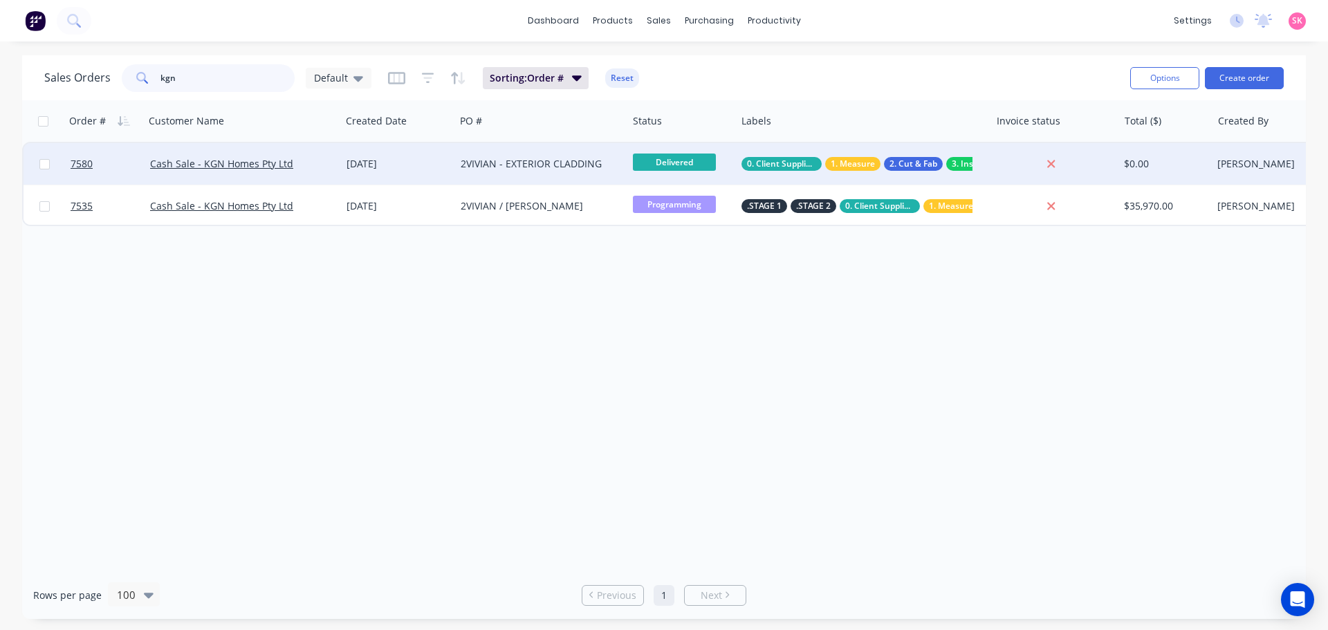
type input "kgn"
click at [316, 167] on div "Cash Sale - KGN Homes Pty Ltd" at bounding box center [238, 164] width 176 height 14
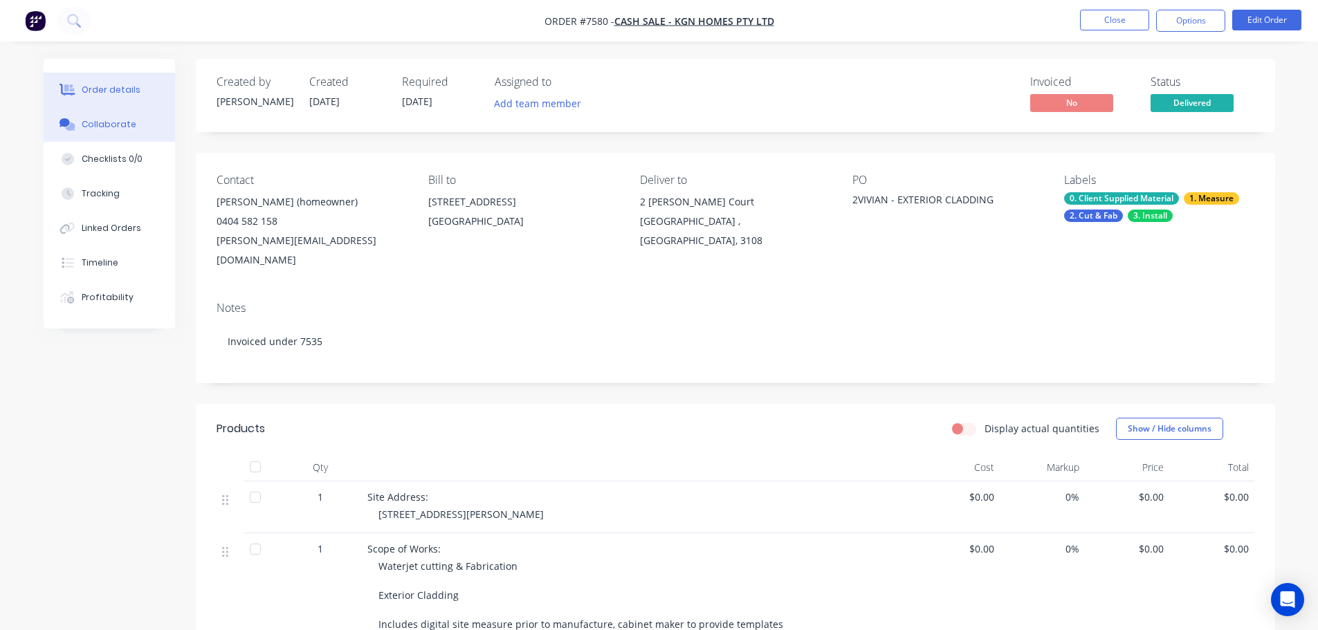
click at [116, 118] on div "Collaborate" at bounding box center [109, 124] width 55 height 12
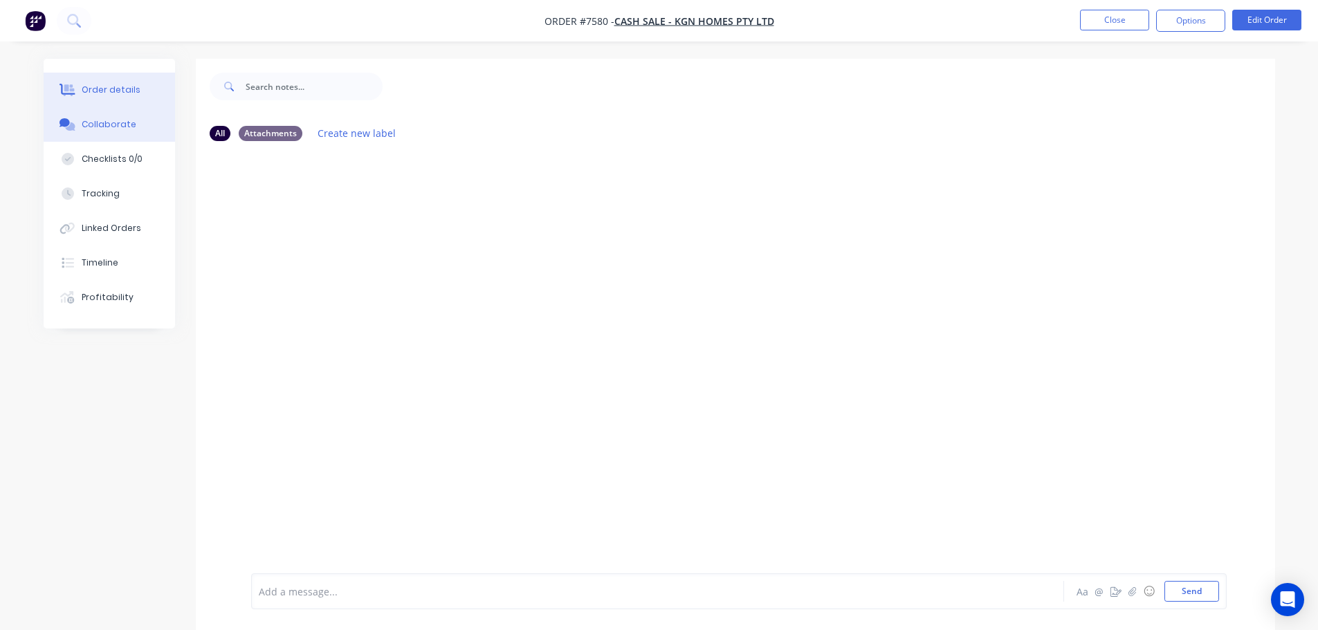
click at [119, 75] on button "Order details" at bounding box center [109, 90] width 131 height 35
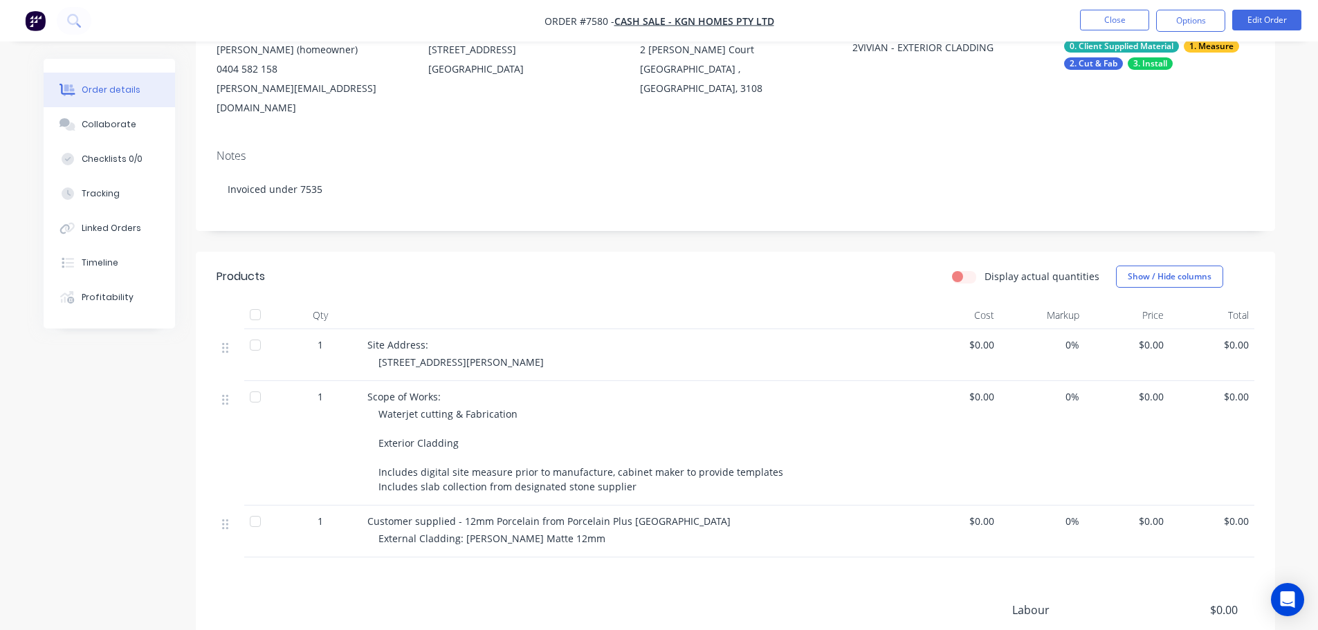
scroll to position [277, 0]
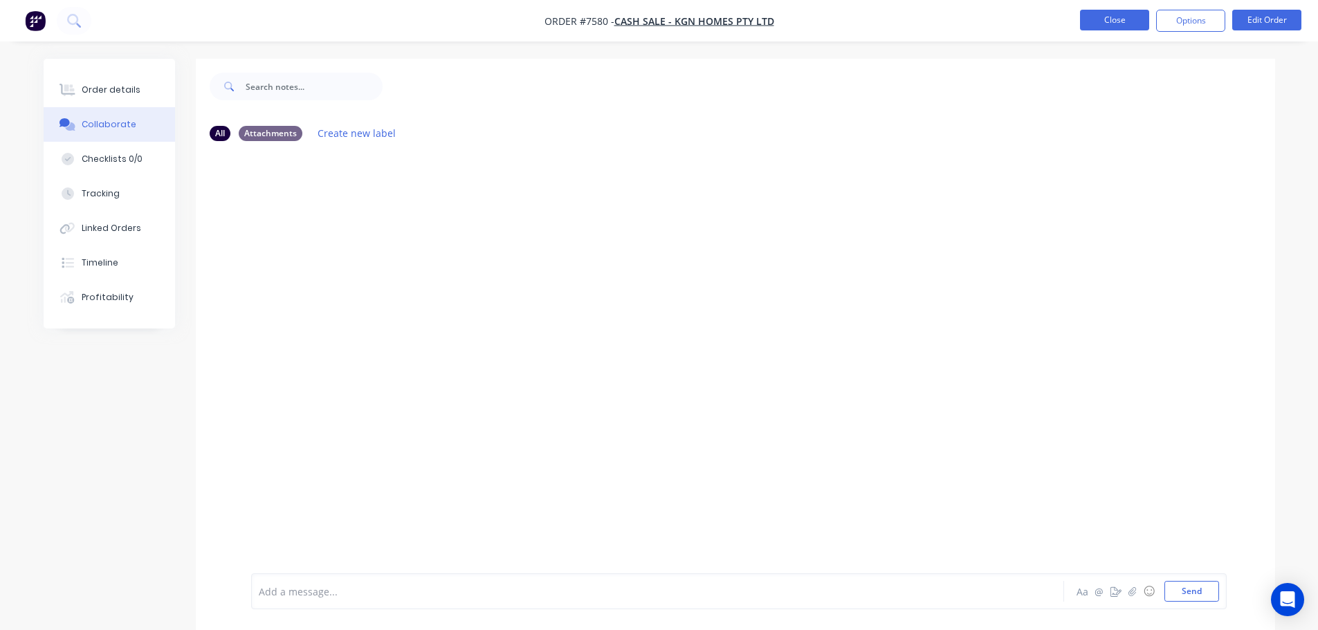
click at [1113, 15] on button "Close" at bounding box center [1114, 20] width 69 height 21
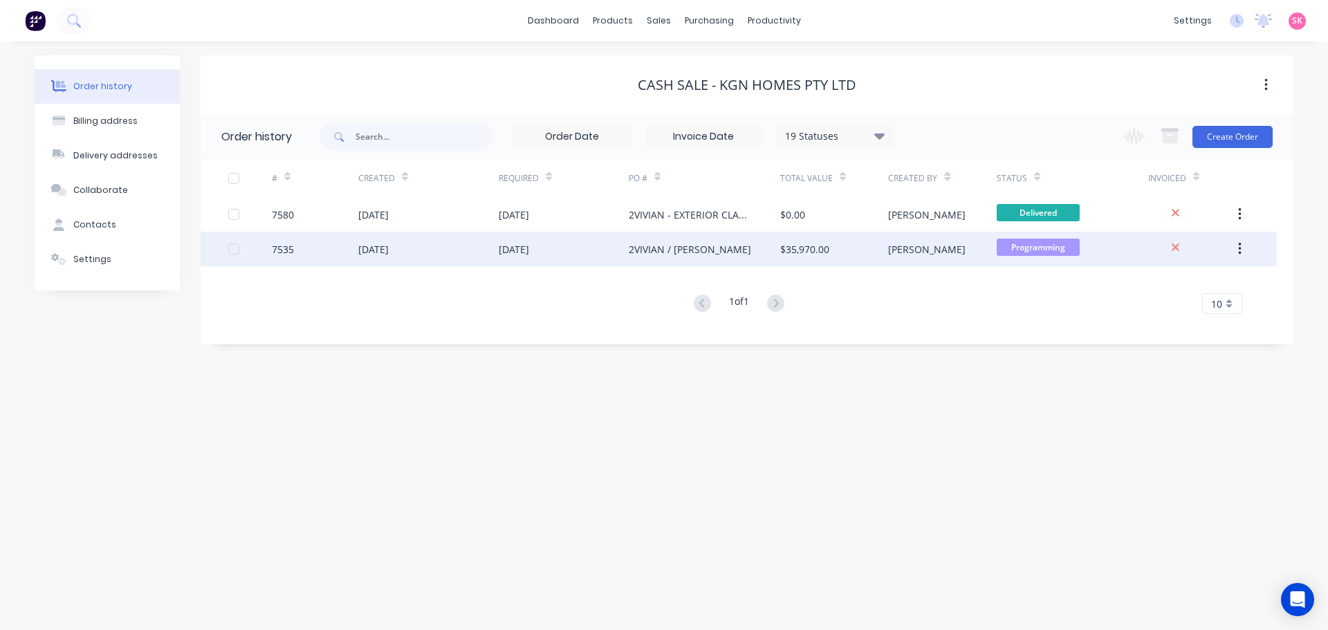
click at [338, 245] on div "7535" at bounding box center [315, 249] width 86 height 35
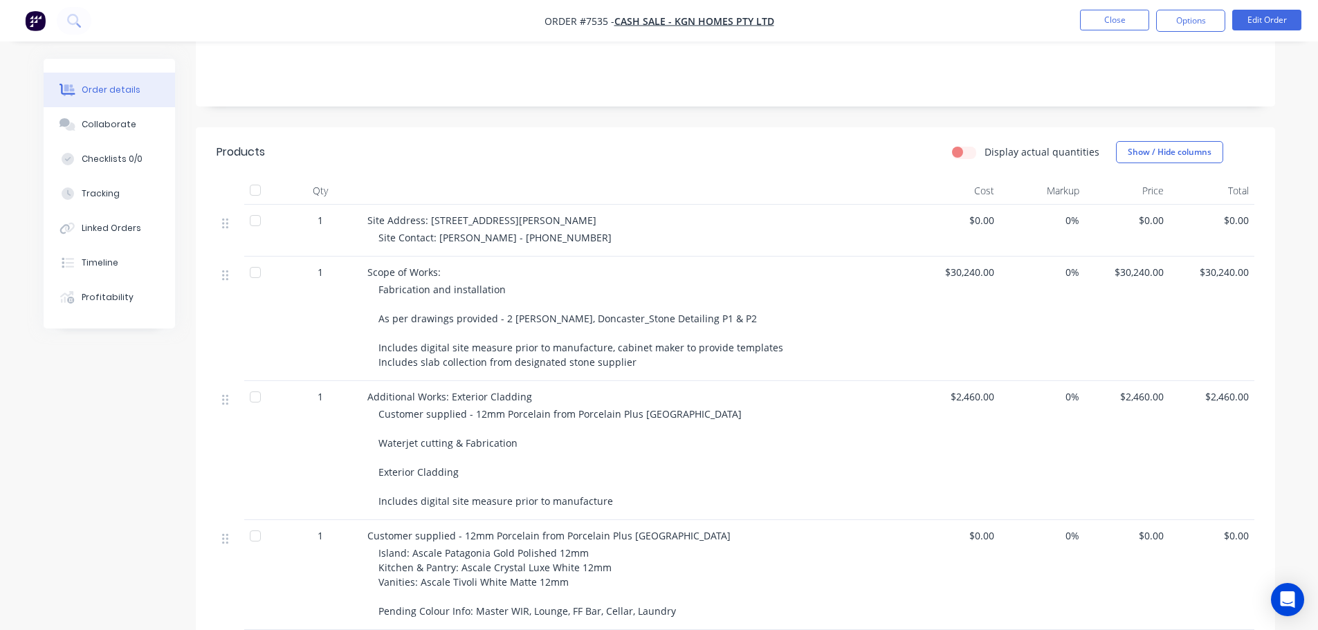
scroll to position [553, 0]
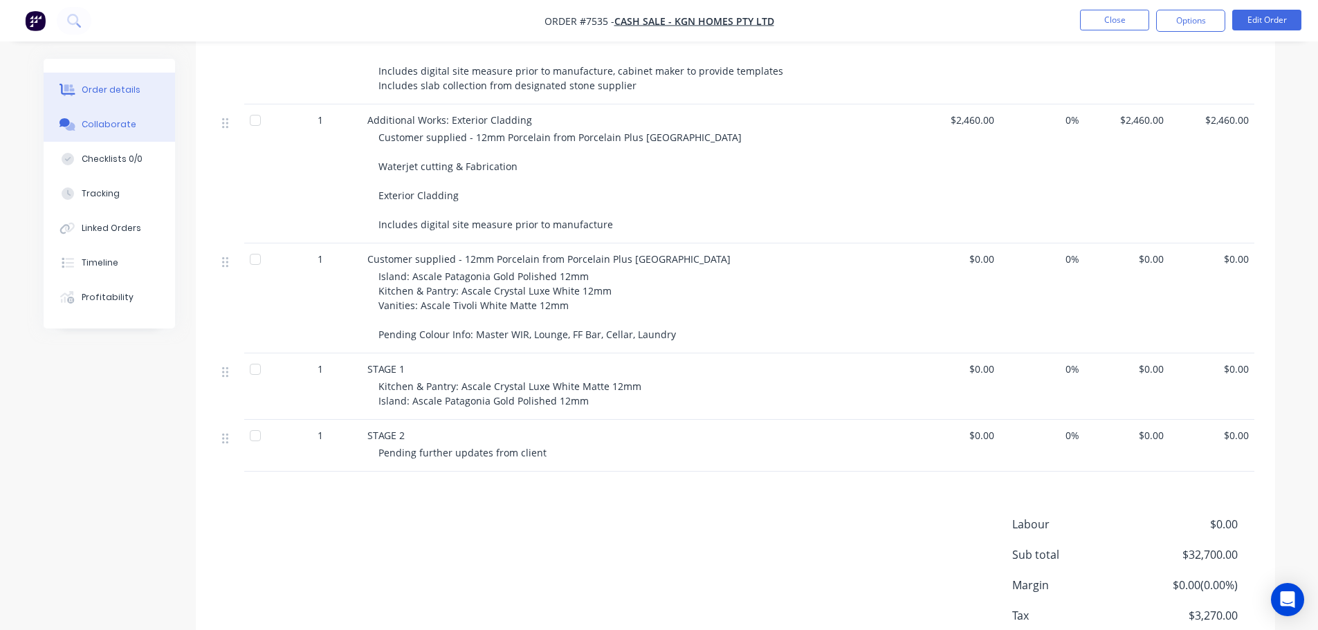
click at [125, 127] on div "Collaborate" at bounding box center [109, 124] width 55 height 12
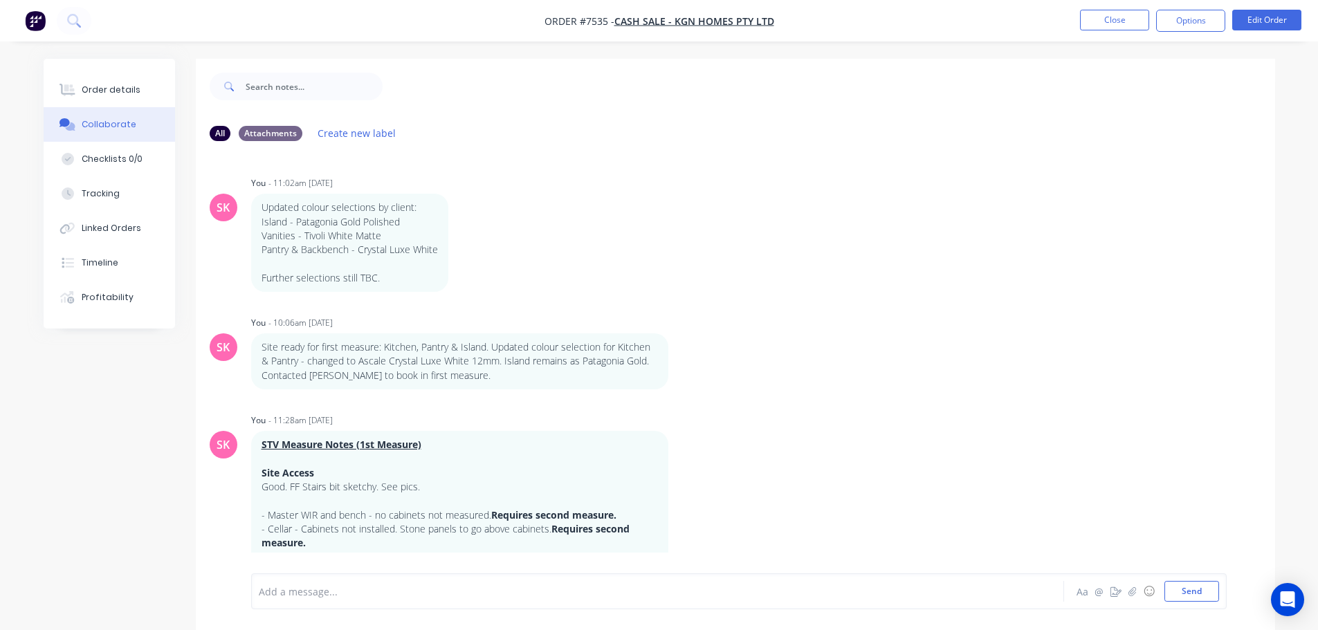
click at [401, 578] on div "Add a message... Aa @ ☺ Send" at bounding box center [739, 592] width 976 height 36
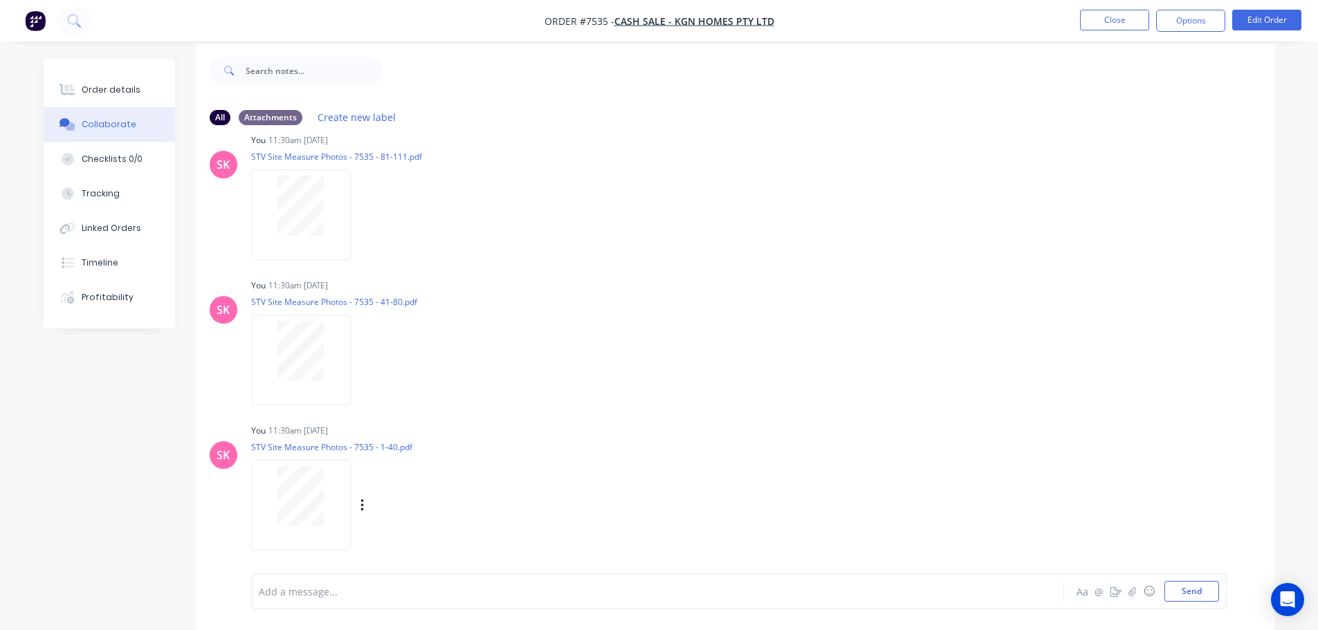
scroll to position [21, 0]
click at [330, 596] on div at bounding box center [619, 592] width 720 height 15
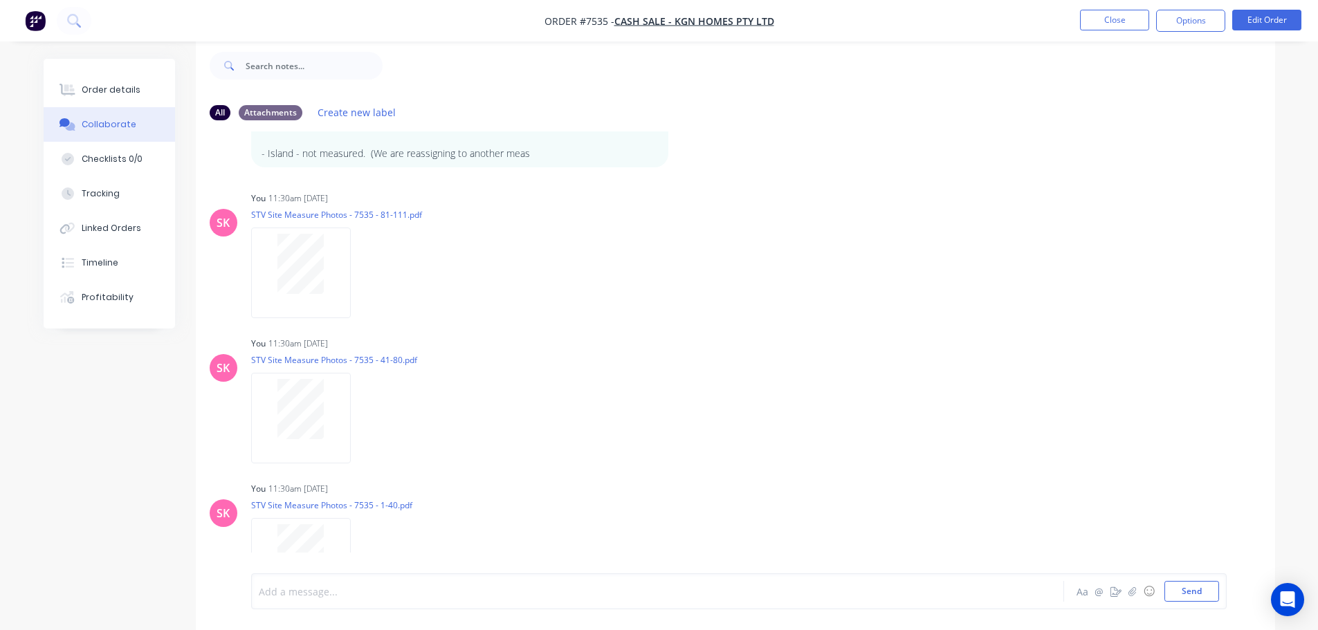
scroll to position [839, 0]
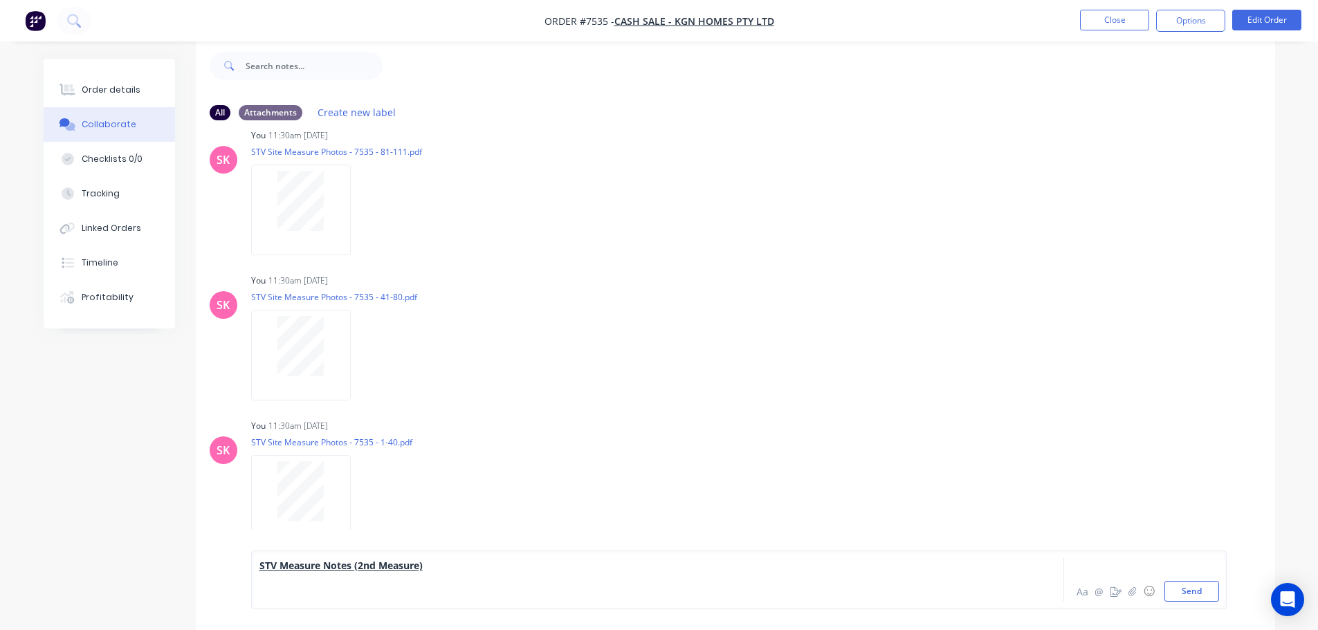
click at [328, 597] on div at bounding box center [619, 594] width 720 height 15
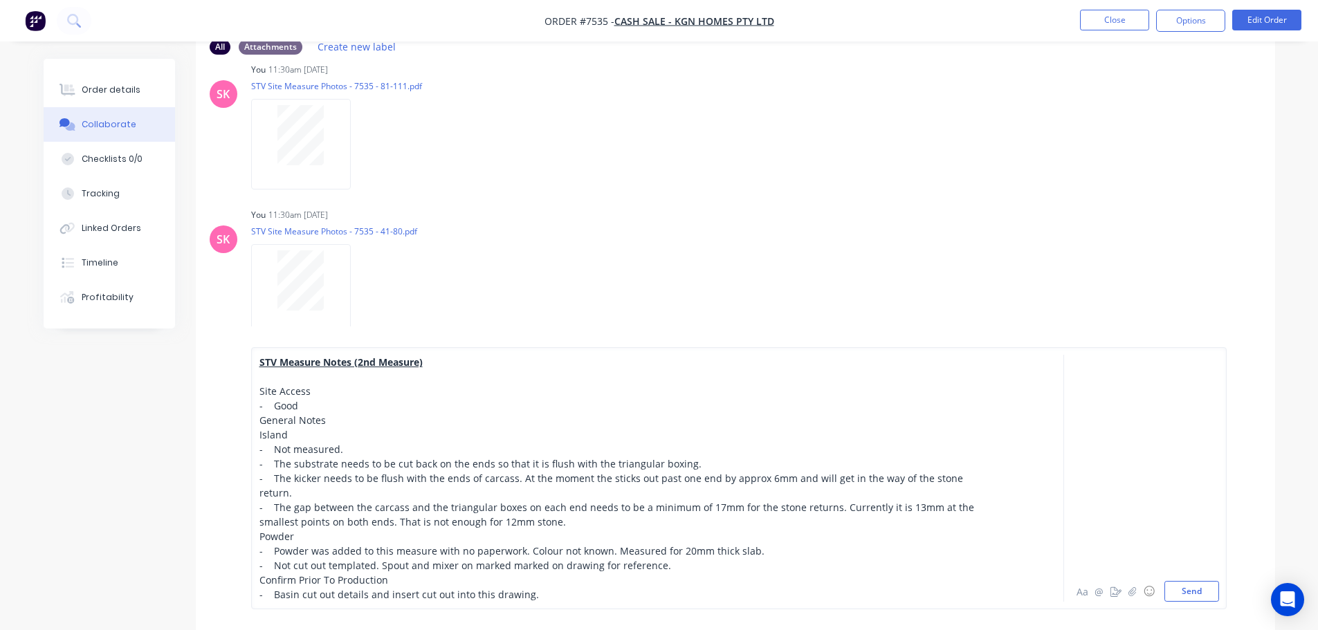
scroll to position [228, 0]
drag, startPoint x: 284, startPoint y: 408, endPoint x: 237, endPoint y: 408, distance: 47.0
click at [237, 408] on div "STV Measure Notes (2nd Measure) Site Access - Good General Notes Island - Not m…" at bounding box center [735, 479] width 1079 height 304
drag, startPoint x: 289, startPoint y: 450, endPoint x: 256, endPoint y: 451, distance: 32.5
click at [256, 451] on div "STV Measure Notes (2nd Measure) Site Access - Good General Notes Island - Not m…" at bounding box center [739, 478] width 976 height 262
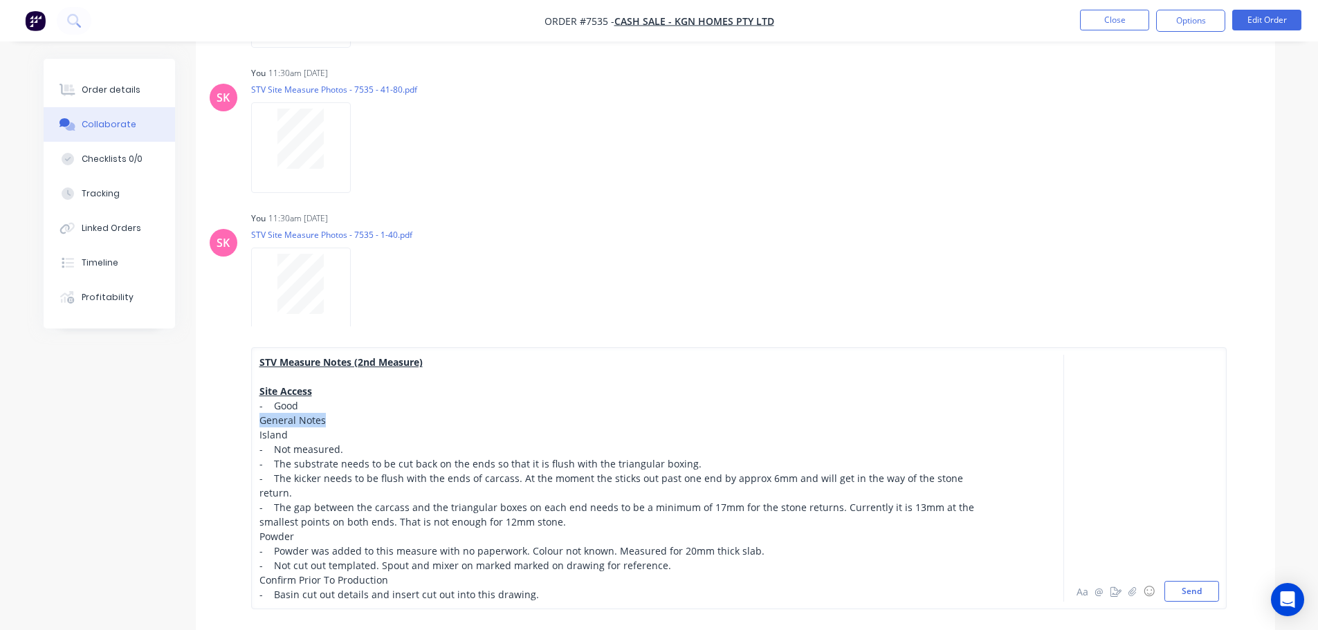
drag, startPoint x: 270, startPoint y: 435, endPoint x: 231, endPoint y: 434, distance: 38.8
click at [232, 435] on div "STV Measure Notes (2nd Measure) Site Access - Good General Notes Island - Not m…" at bounding box center [735, 479] width 1079 height 304
drag, startPoint x: 273, startPoint y: 537, endPoint x: 234, endPoint y: 536, distance: 38.8
click at [234, 536] on div "STV Measure Notes (2nd Measure) Site Access - Good General Notes Island - Not m…" at bounding box center [735, 479] width 1079 height 304
drag, startPoint x: 401, startPoint y: 576, endPoint x: 232, endPoint y: 577, distance: 169.5
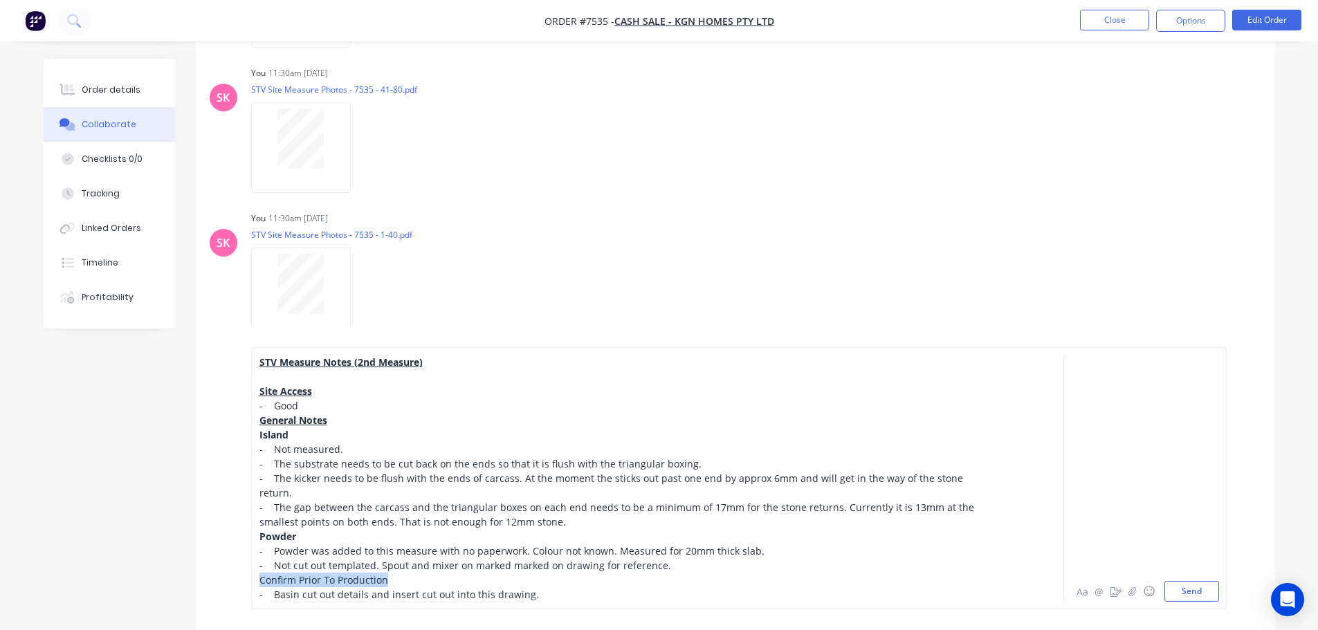
click at [234, 579] on div "STV Measure Notes (2nd Measure) Site Access - Good General Notes Island - Not m…" at bounding box center [735, 479] width 1079 height 304
click at [507, 529] on div "- The gap between the carcass and the triangular boxes on each end needs to be …" at bounding box center [619, 514] width 720 height 29
click at [1202, 594] on button "Send" at bounding box center [1191, 591] width 55 height 21
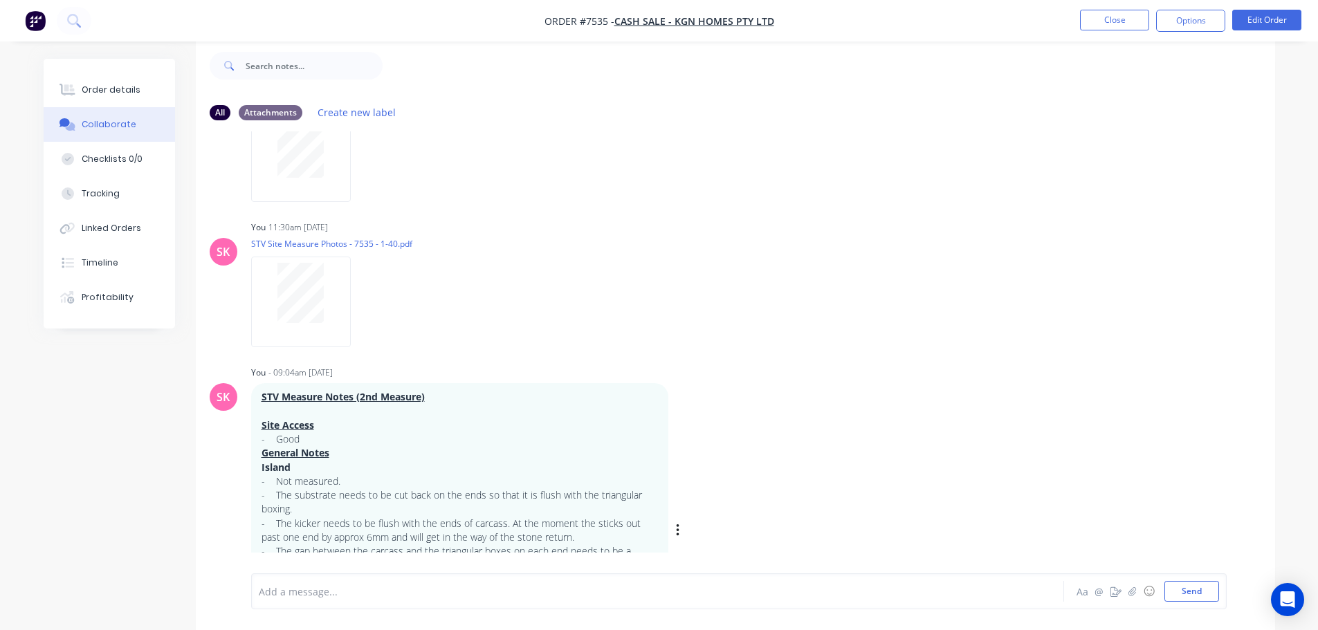
scroll to position [1163, 0]
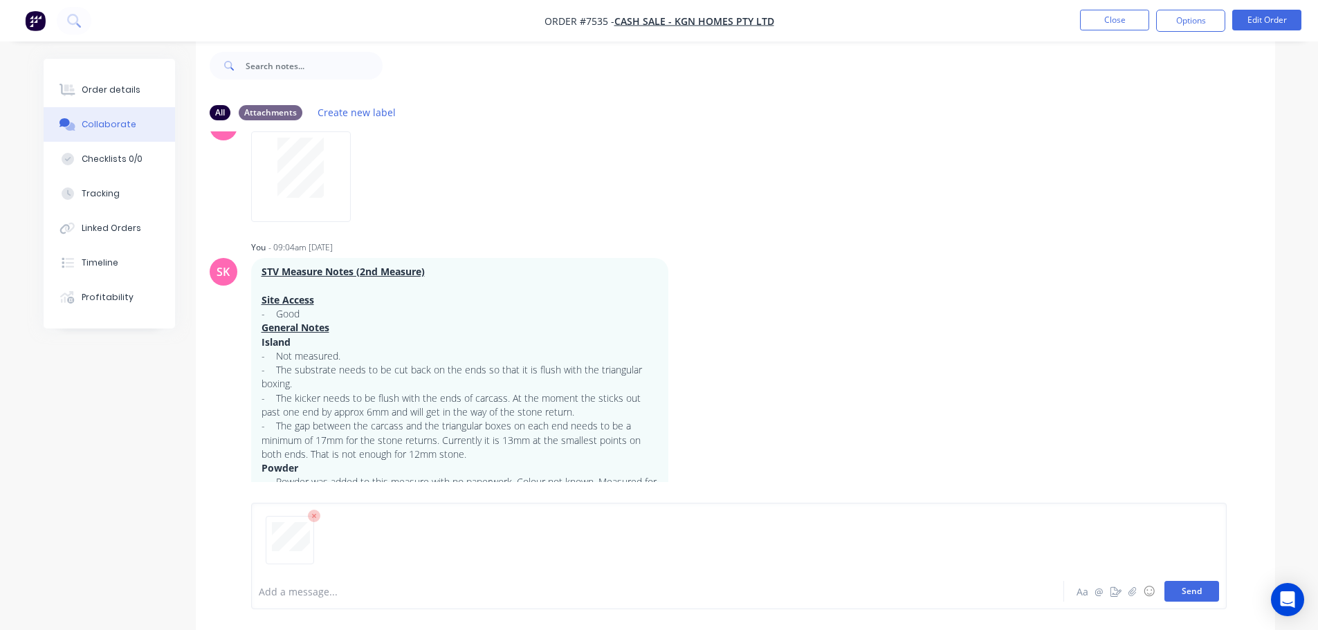
click at [1207, 598] on button "Send" at bounding box center [1191, 591] width 55 height 21
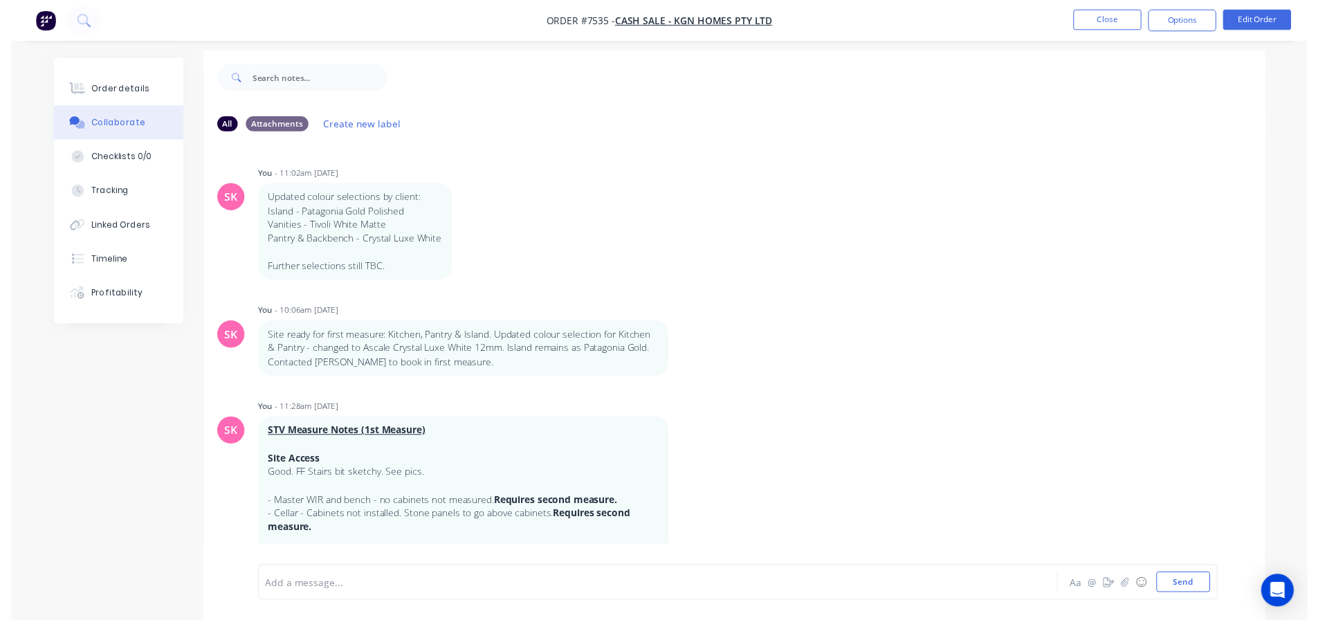
scroll to position [0, 0]
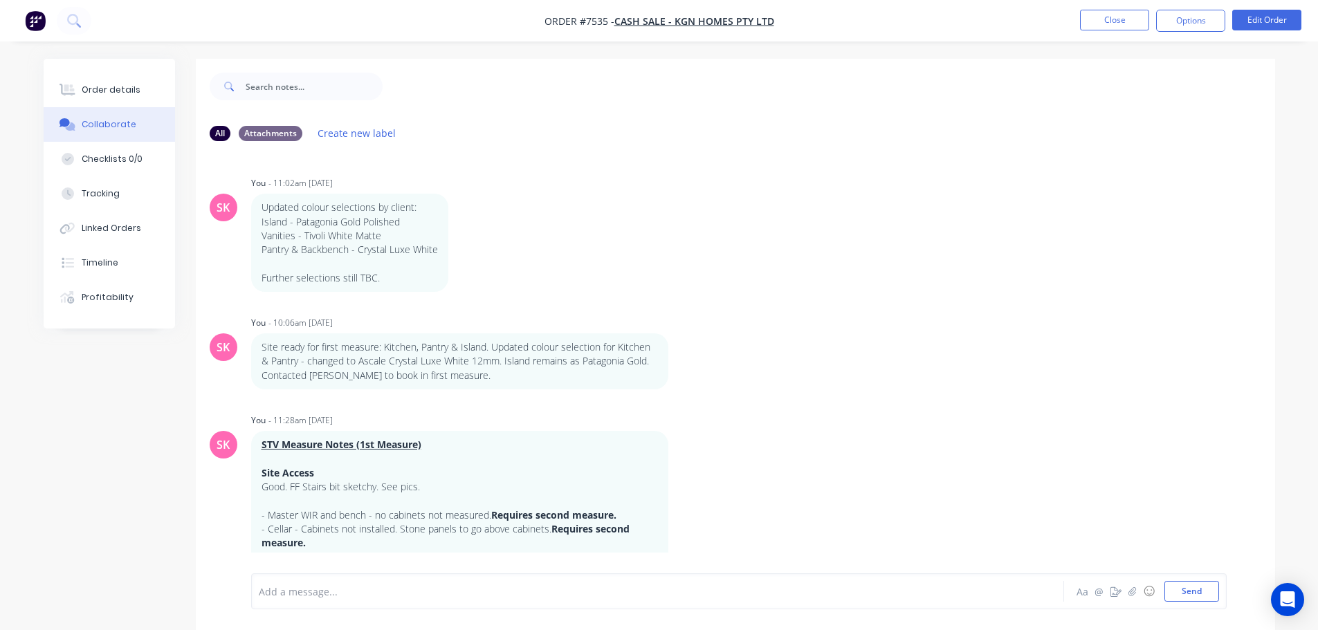
click at [1077, 14] on ul "Close Options Edit Order" at bounding box center [1190, 21] width 255 height 22
click at [1099, 17] on button "Close" at bounding box center [1114, 20] width 69 height 21
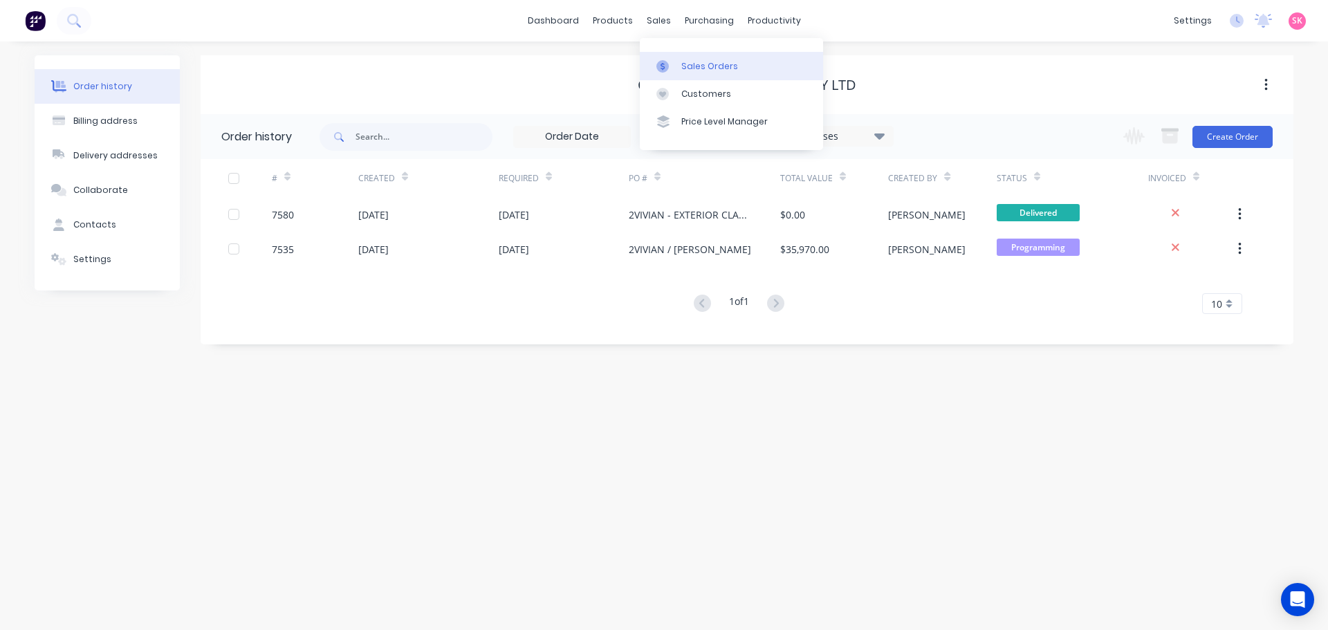
click at [659, 68] on icon at bounding box center [663, 66] width 12 height 12
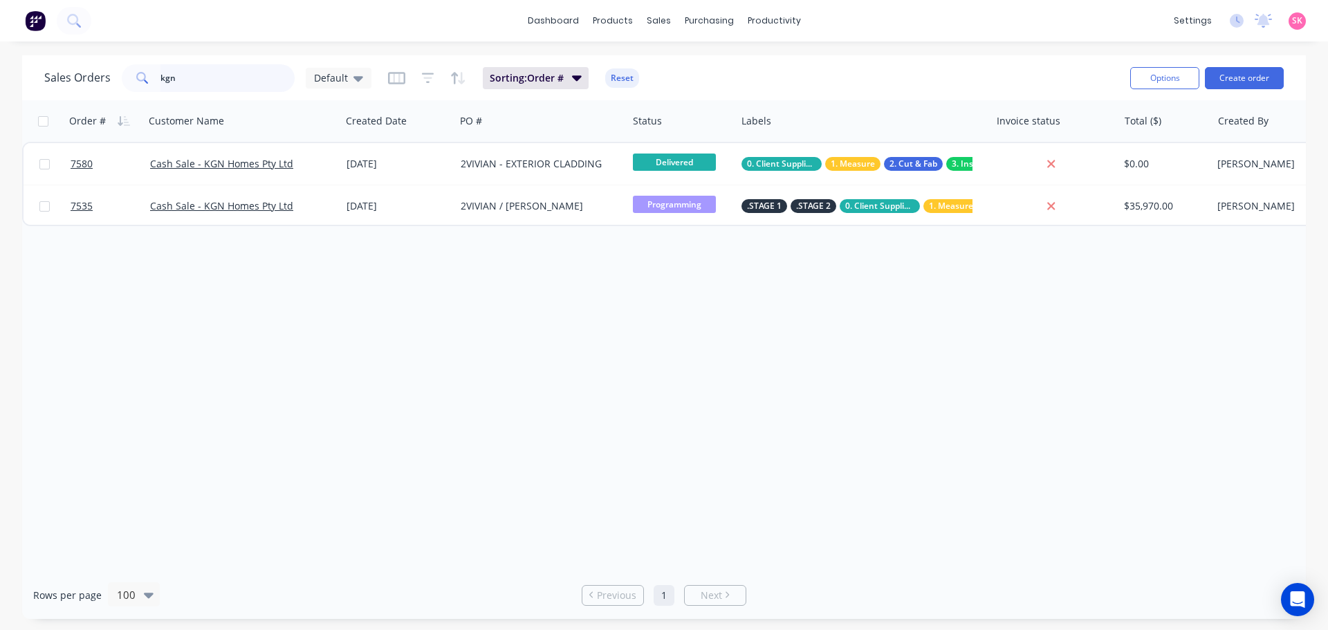
drag, startPoint x: 179, startPoint y: 84, endPoint x: 8, endPoint y: 93, distance: 171.9
click at [44, 92] on div "Sales Orders kgn Default Sorting: Order # Reset Options Create order" at bounding box center [664, 77] width 1284 height 45
type input "[PERSON_NAME]"
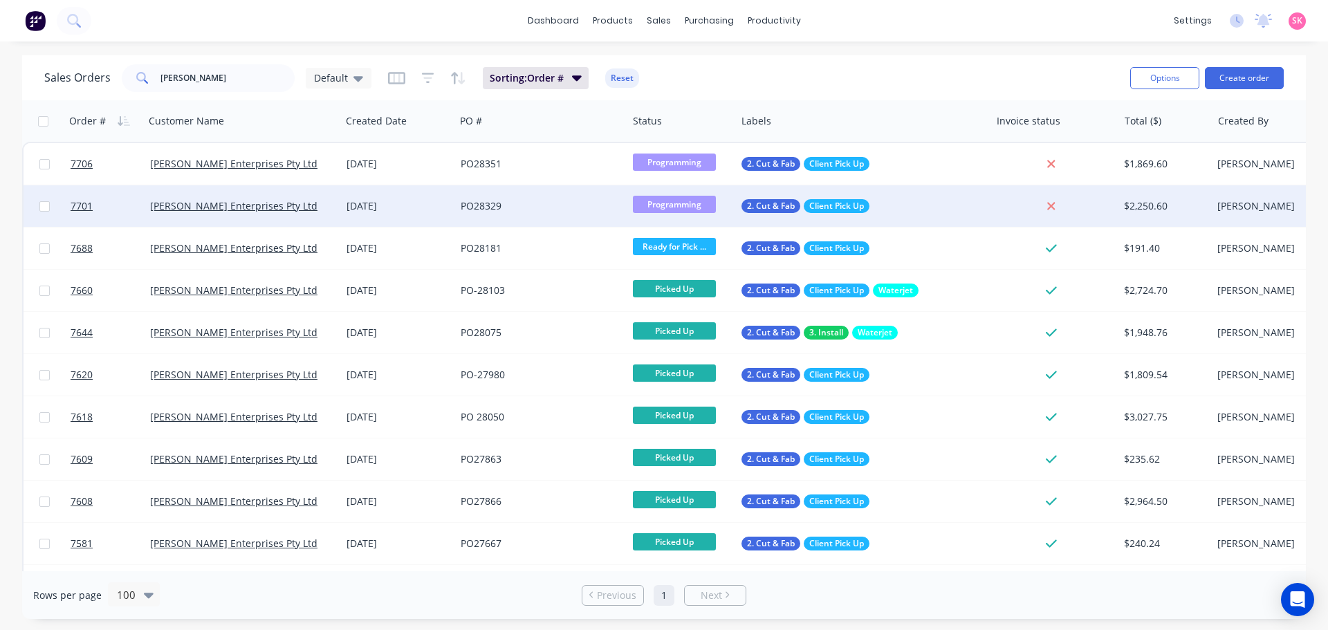
click at [308, 204] on div "[PERSON_NAME] Enterprises Pty Ltd" at bounding box center [238, 206] width 176 height 14
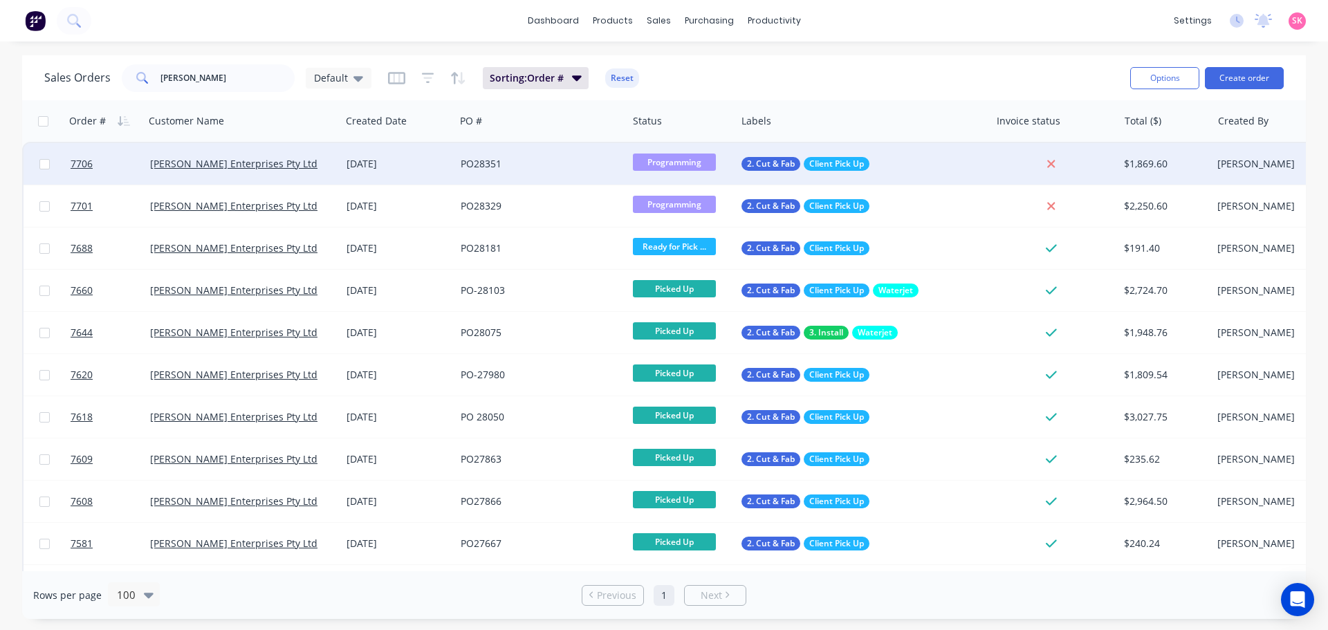
click at [289, 161] on div "[PERSON_NAME] Enterprises Pty Ltd" at bounding box center [238, 164] width 176 height 14
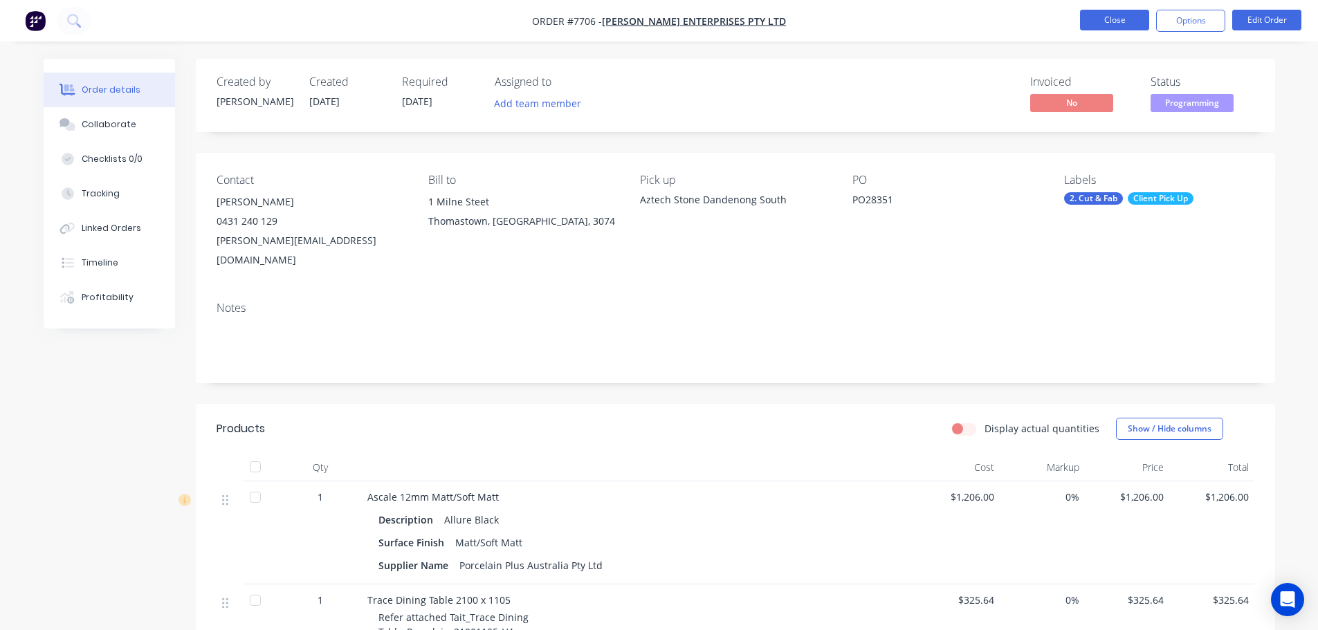
click at [1119, 21] on button "Close" at bounding box center [1114, 20] width 69 height 21
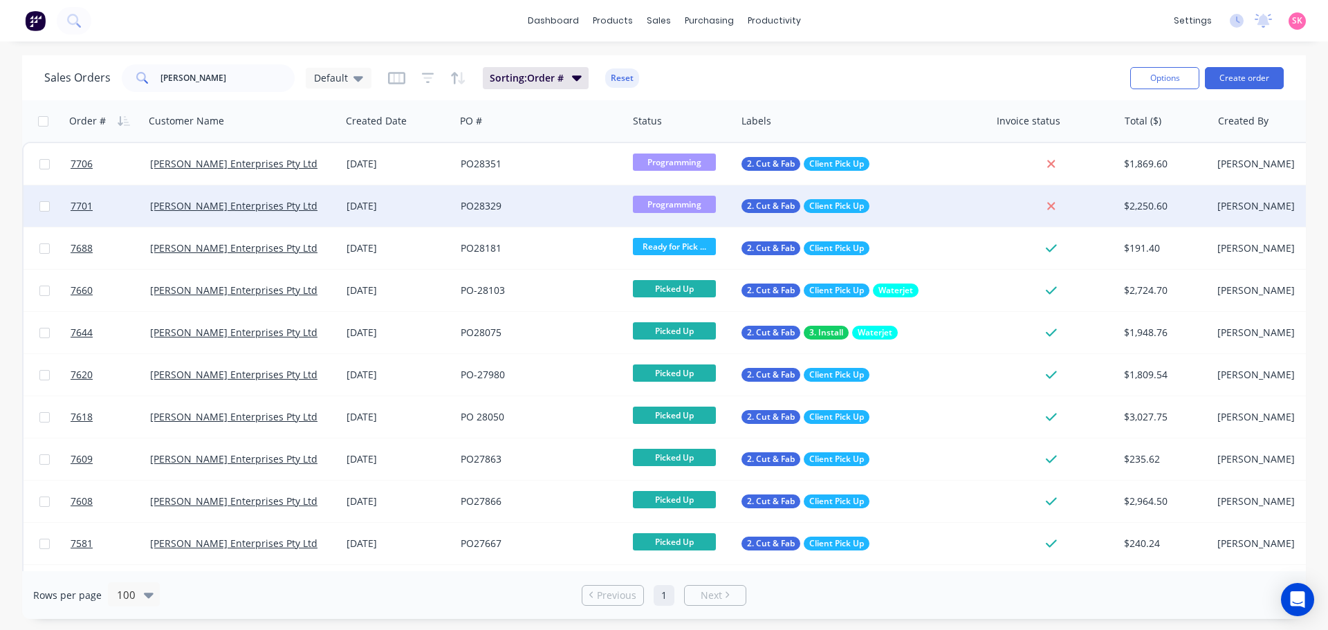
click at [653, 201] on span "Programming" at bounding box center [674, 204] width 83 height 17
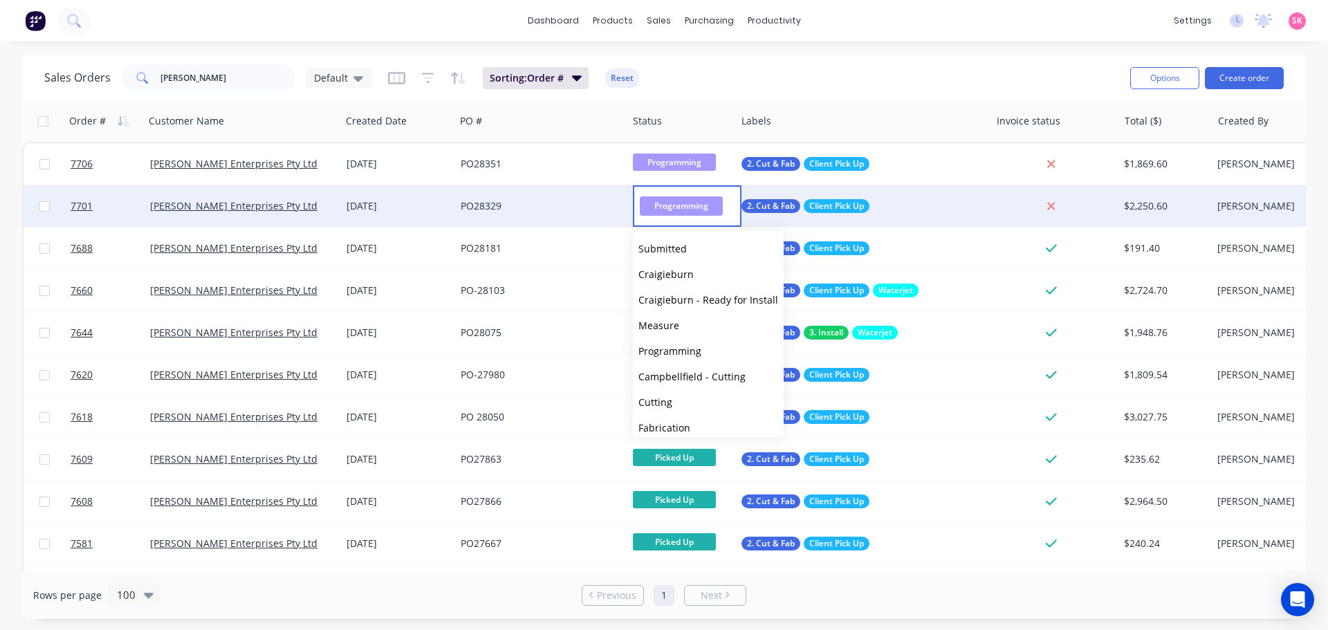
click at [329, 203] on div "[PERSON_NAME] Enterprises Pty Ltd" at bounding box center [242, 206] width 185 height 14
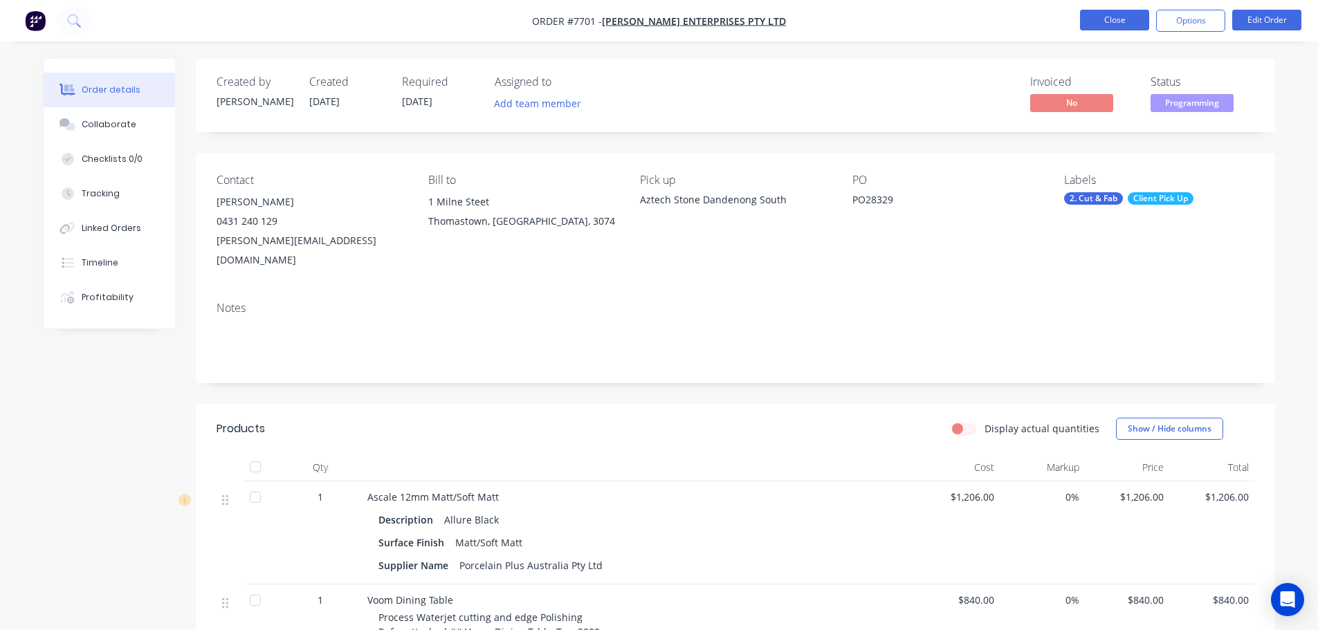
click at [1092, 19] on button "Close" at bounding box center [1114, 20] width 69 height 21
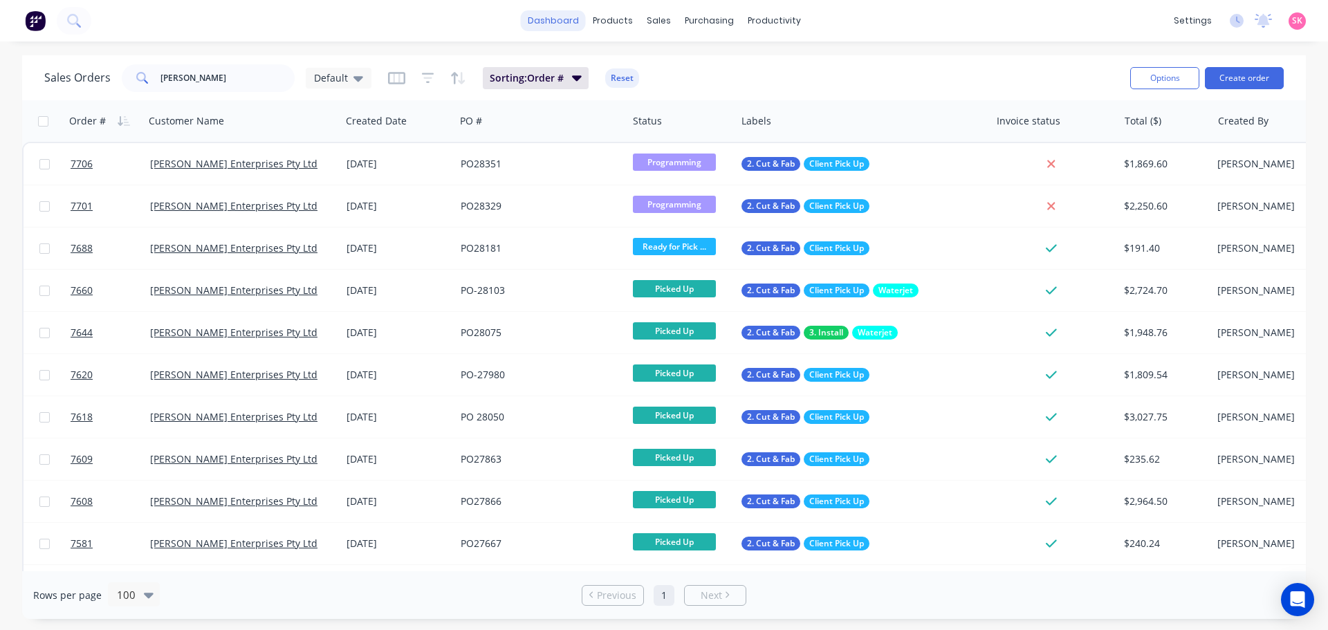
click at [549, 19] on link "dashboard" at bounding box center [553, 20] width 65 height 21
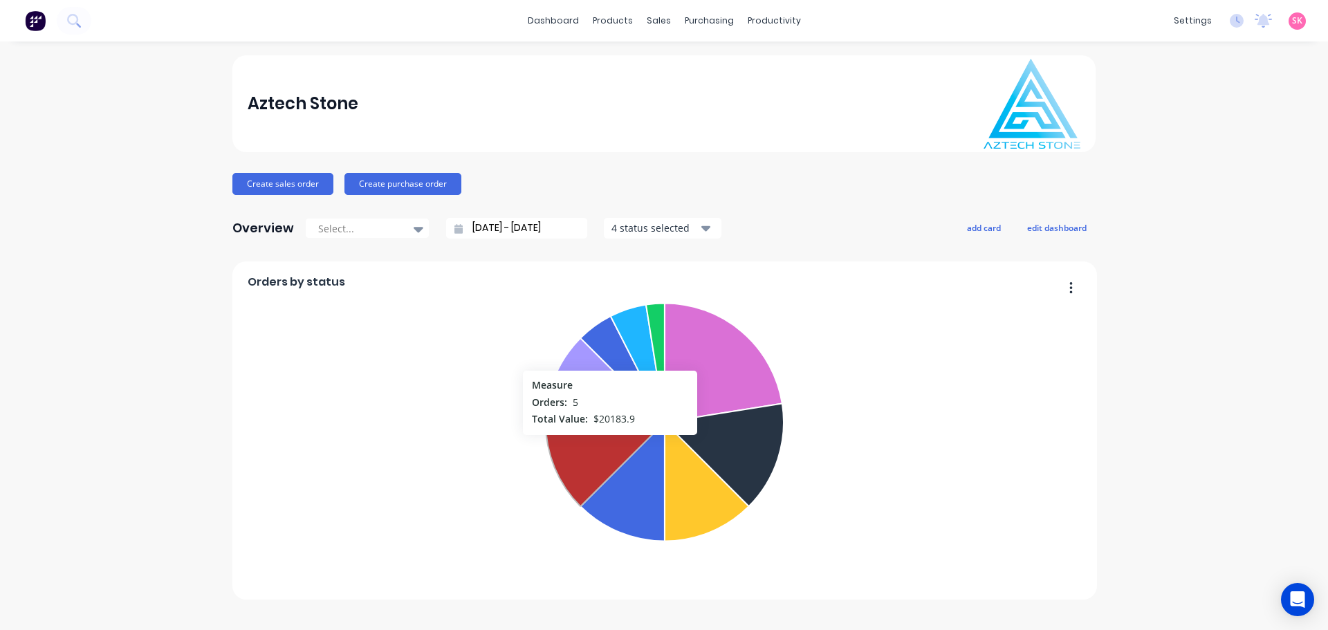
click at [618, 465] on icon at bounding box center [605, 465] width 118 height 84
click at [592, 402] on icon at bounding box center [605, 380] width 118 height 84
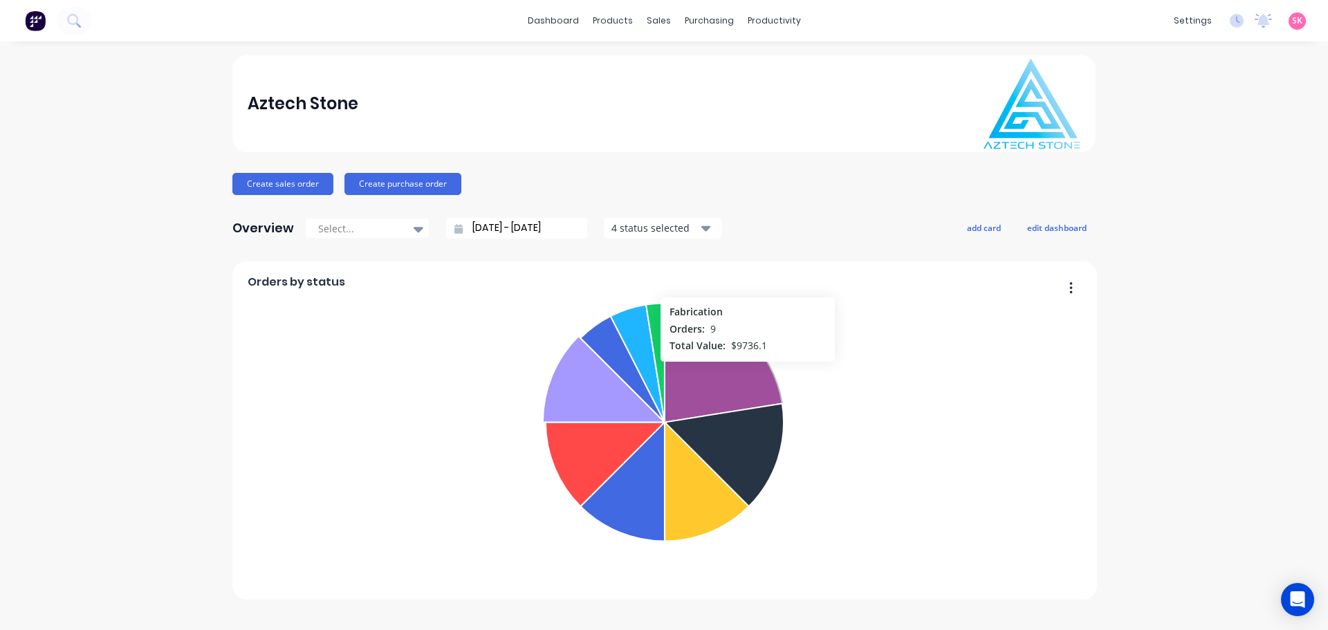
click at [748, 369] on icon at bounding box center [724, 362] width 118 height 119
click at [792, 470] on foreignobject "Fabrication Submitted Craigieburn Cutting Measure Programming Office Only Ready…" at bounding box center [665, 435] width 835 height 278
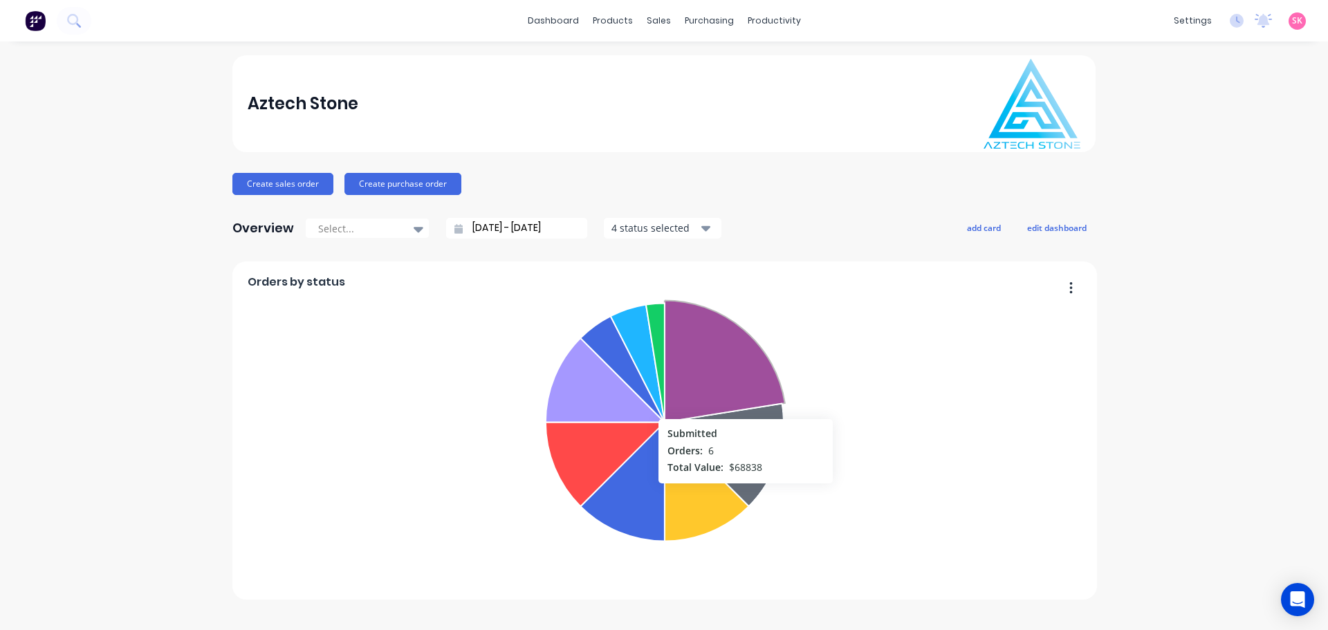
click at [740, 468] on icon at bounding box center [725, 455] width 118 height 103
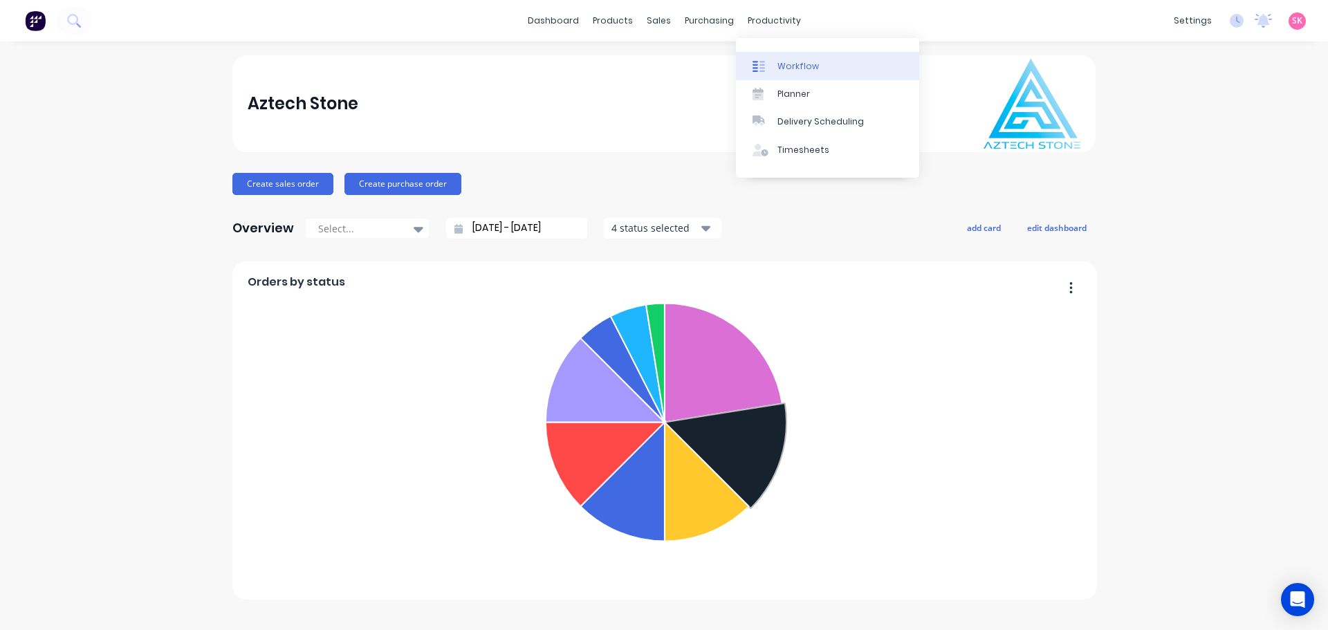
click at [778, 60] on div "Workflow" at bounding box center [799, 66] width 42 height 12
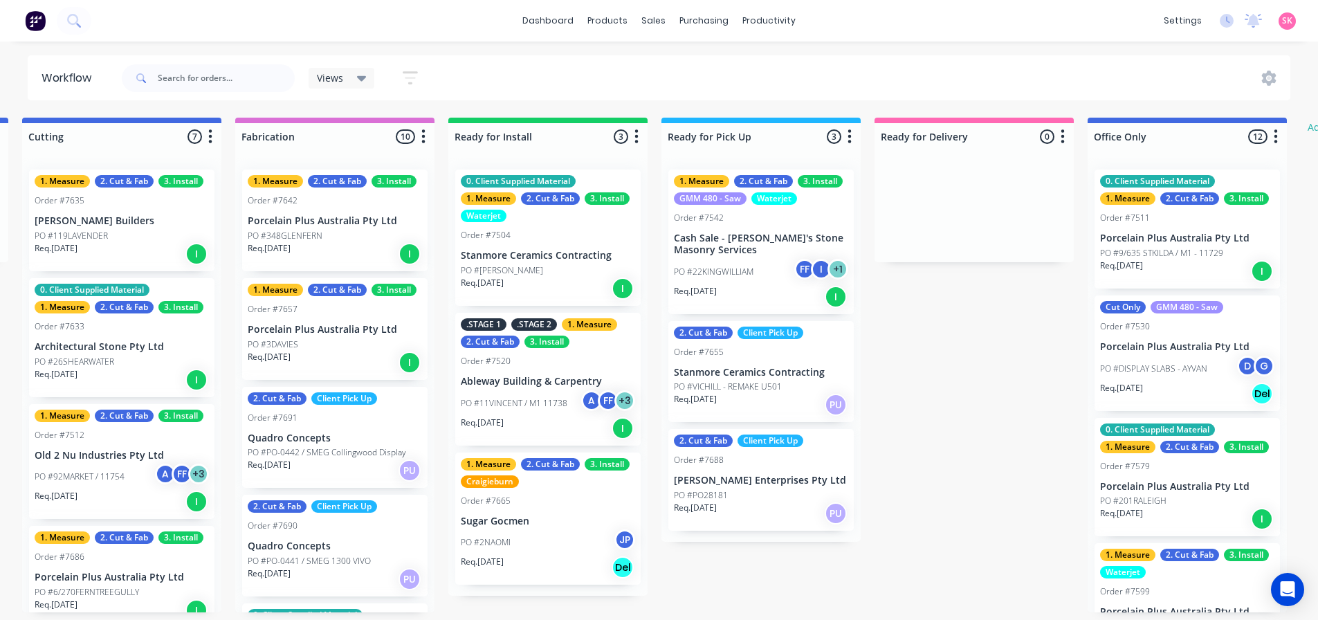
scroll to position [3, 1337]
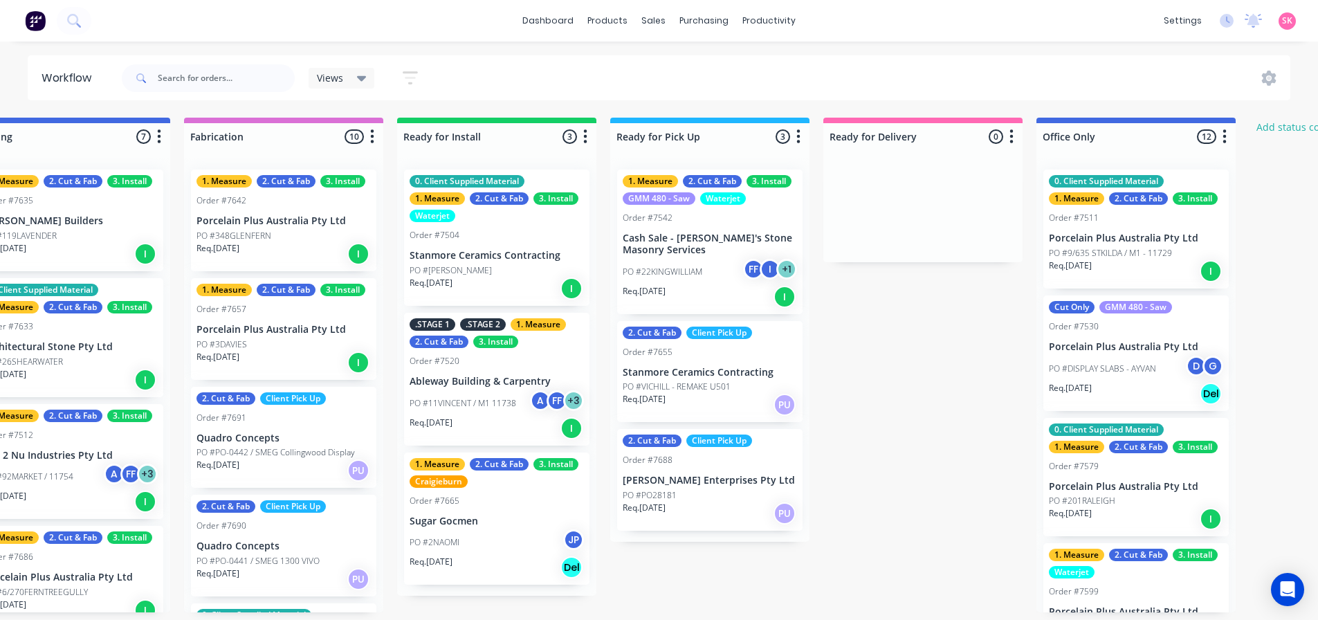
click at [694, 243] on p "Cash Sale - [PERSON_NAME]'s Stone Masonry Services" at bounding box center [710, 244] width 174 height 24
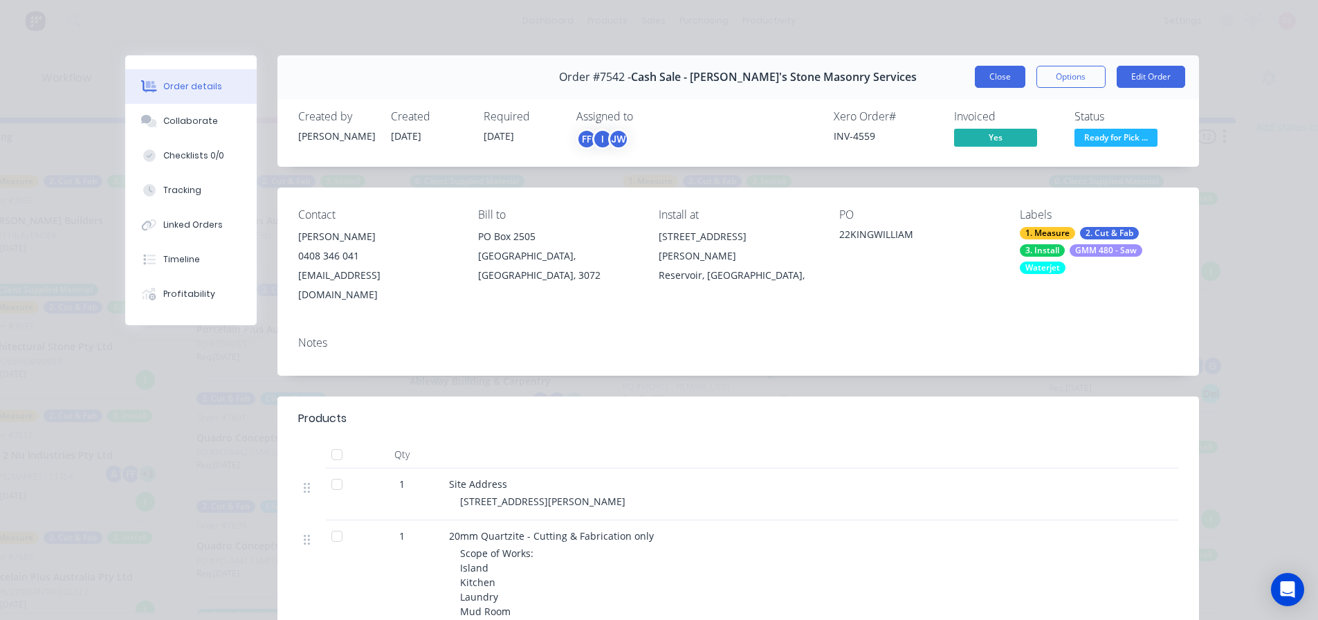
click at [998, 77] on button "Close" at bounding box center [1000, 77] width 51 height 22
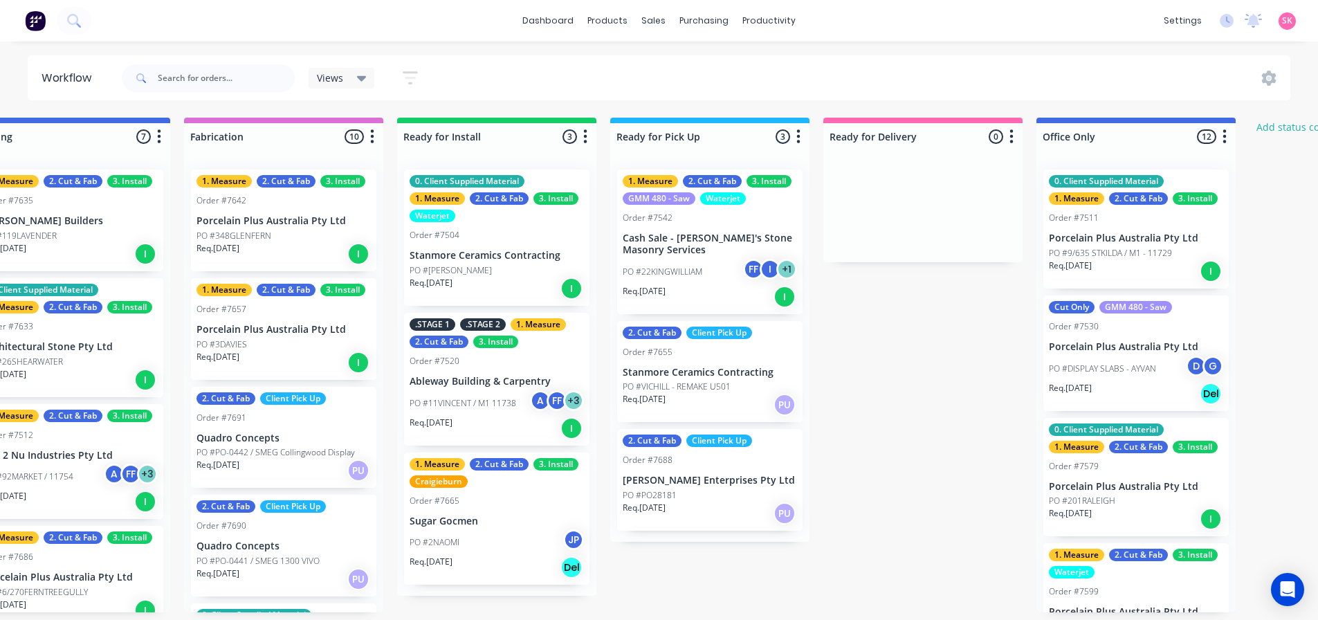
click at [672, 266] on p "PO #22KINGWILLIAM" at bounding box center [663, 272] width 80 height 12
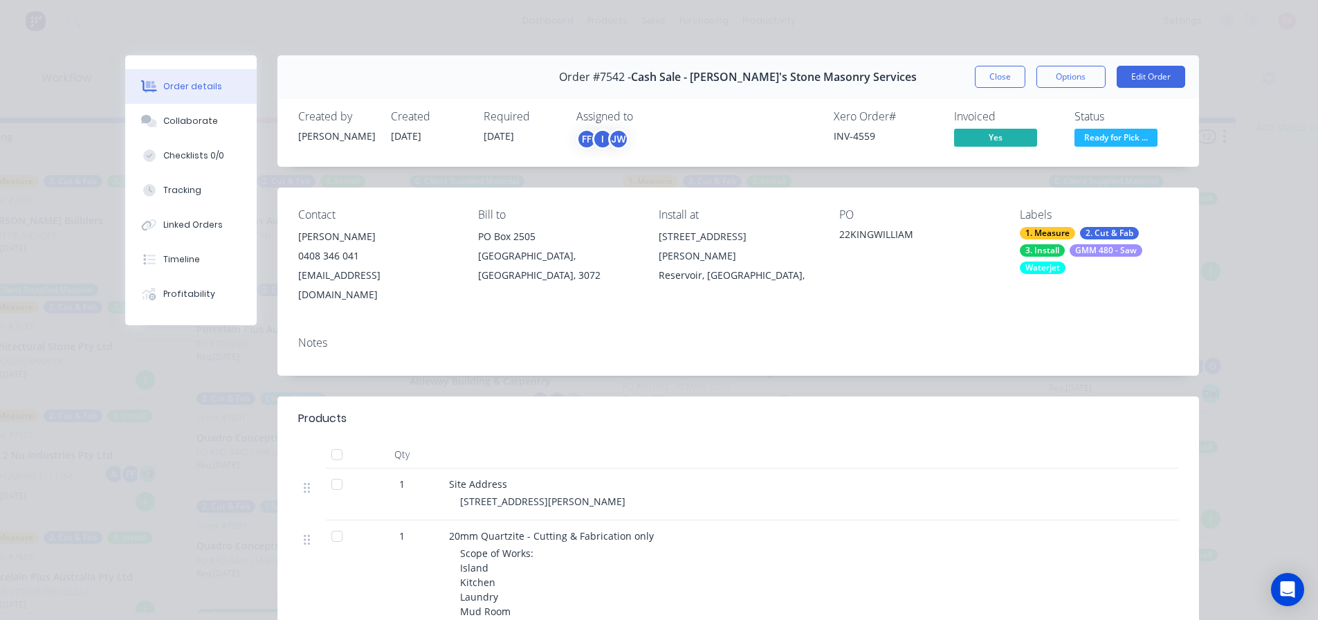
click at [1099, 140] on span "Ready for Pick ..." at bounding box center [1115, 137] width 83 height 17
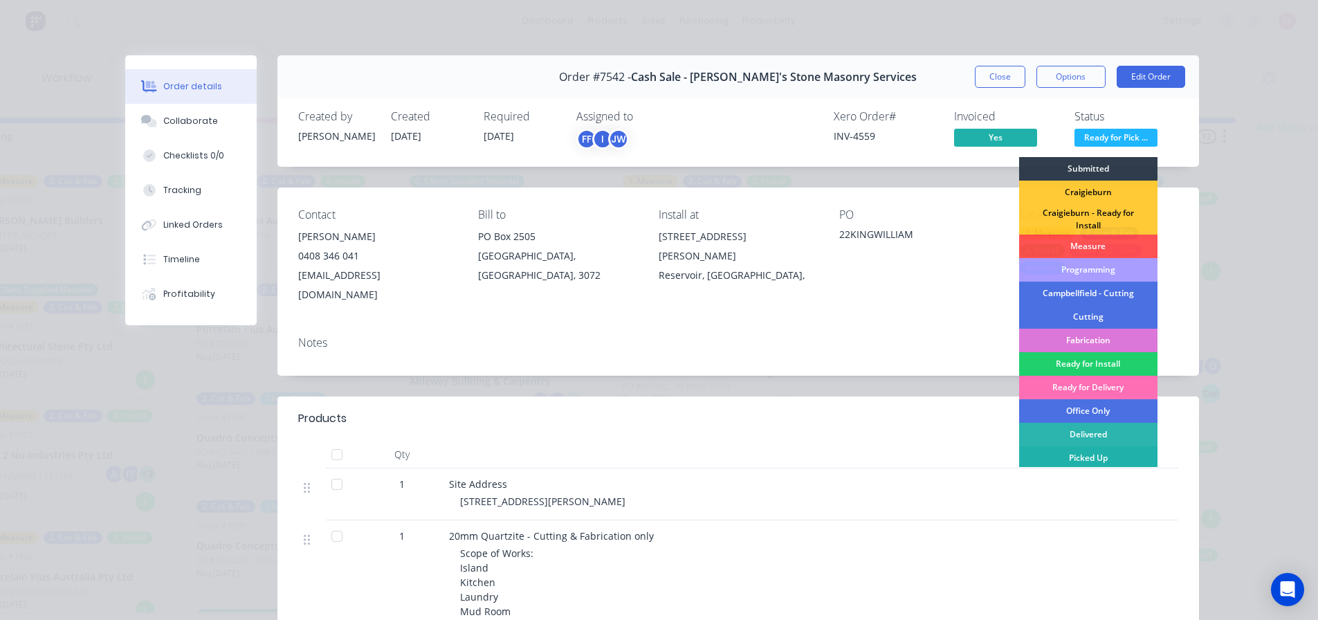
click at [1097, 458] on div "Picked Up" at bounding box center [1088, 458] width 138 height 24
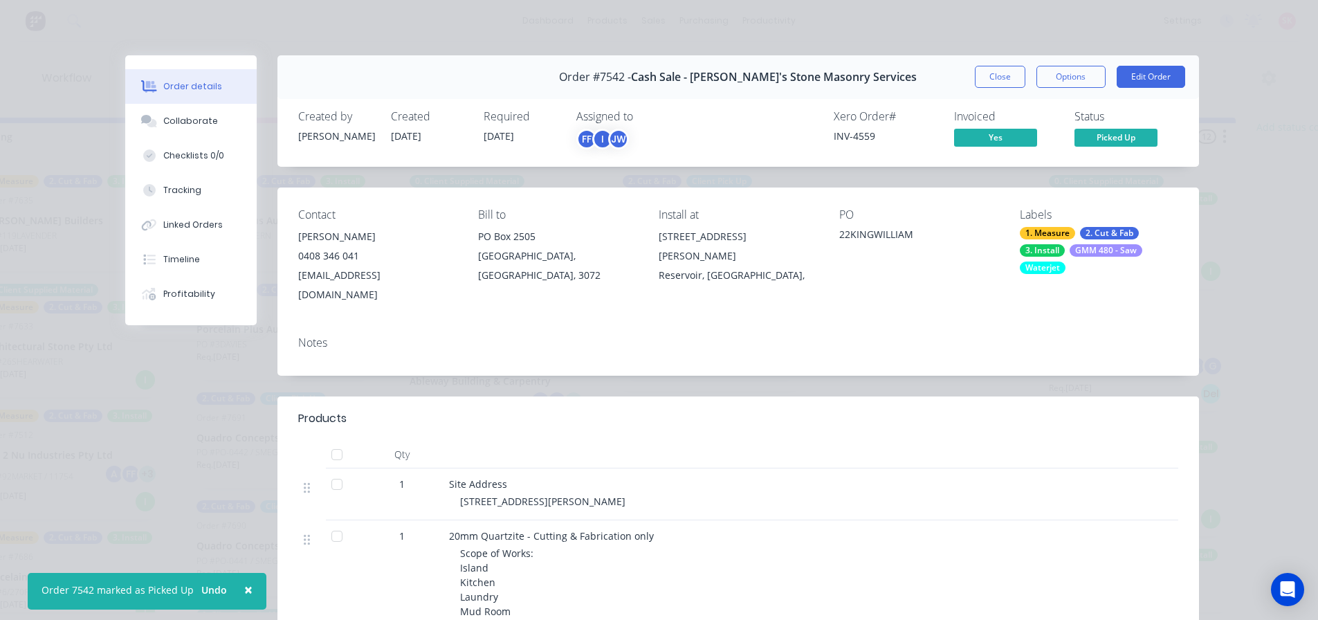
click at [1014, 84] on button "Close" at bounding box center [1000, 77] width 51 height 22
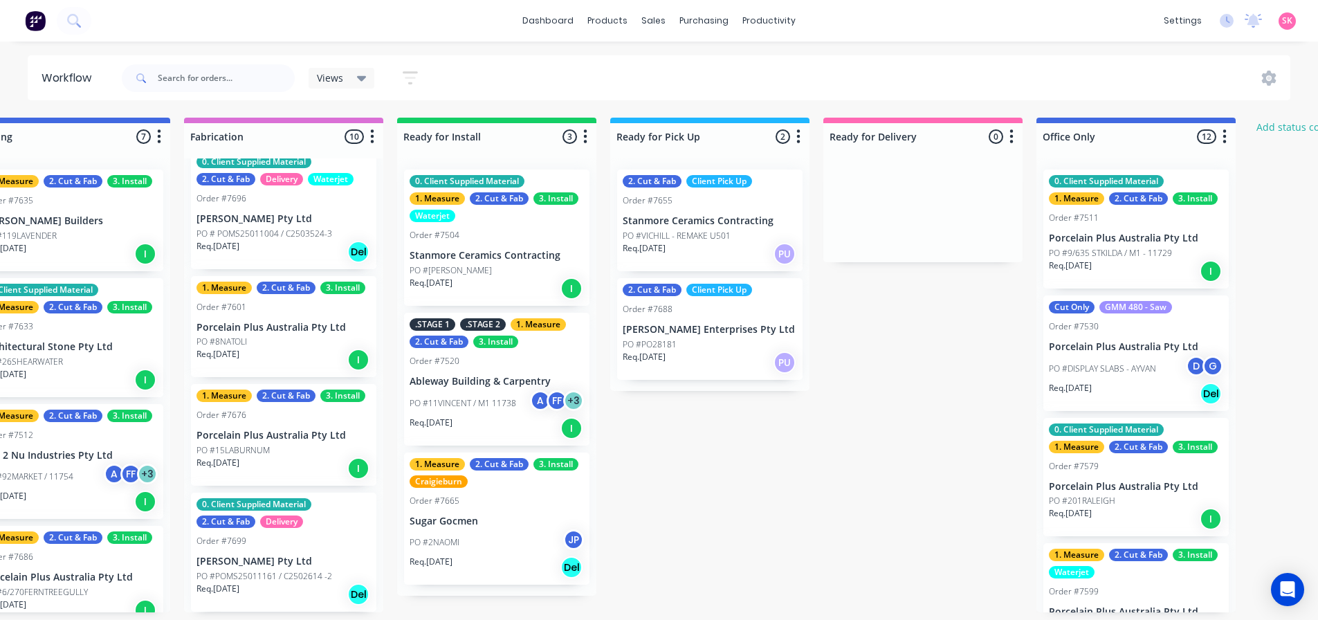
scroll to position [273, 0]
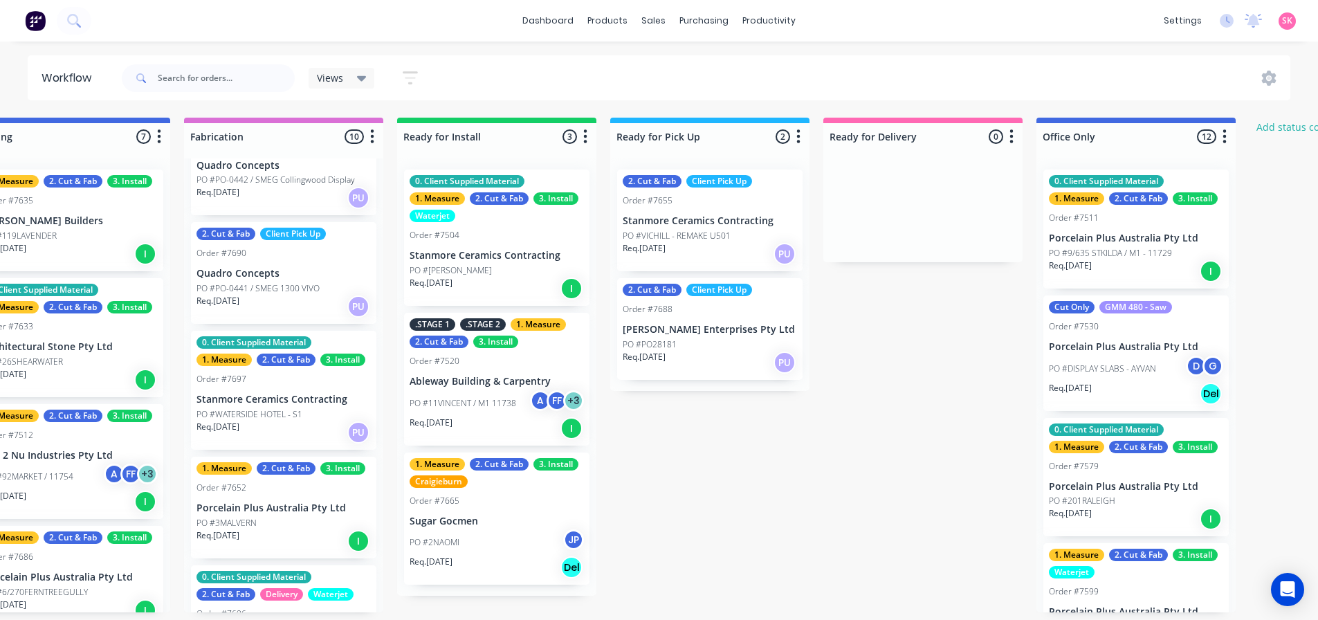
click at [320, 428] on div "Req. [DATE] PU" at bounding box center [283, 433] width 174 height 24
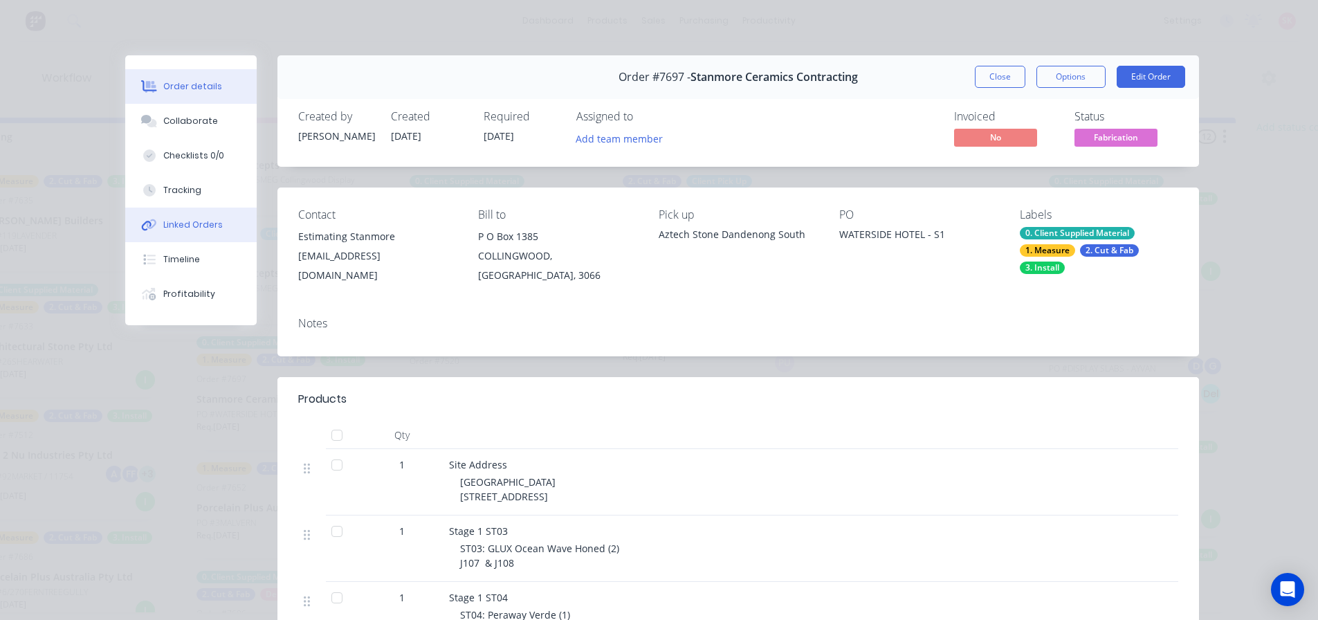
click at [204, 224] on div "Linked Orders" at bounding box center [193, 225] width 60 height 12
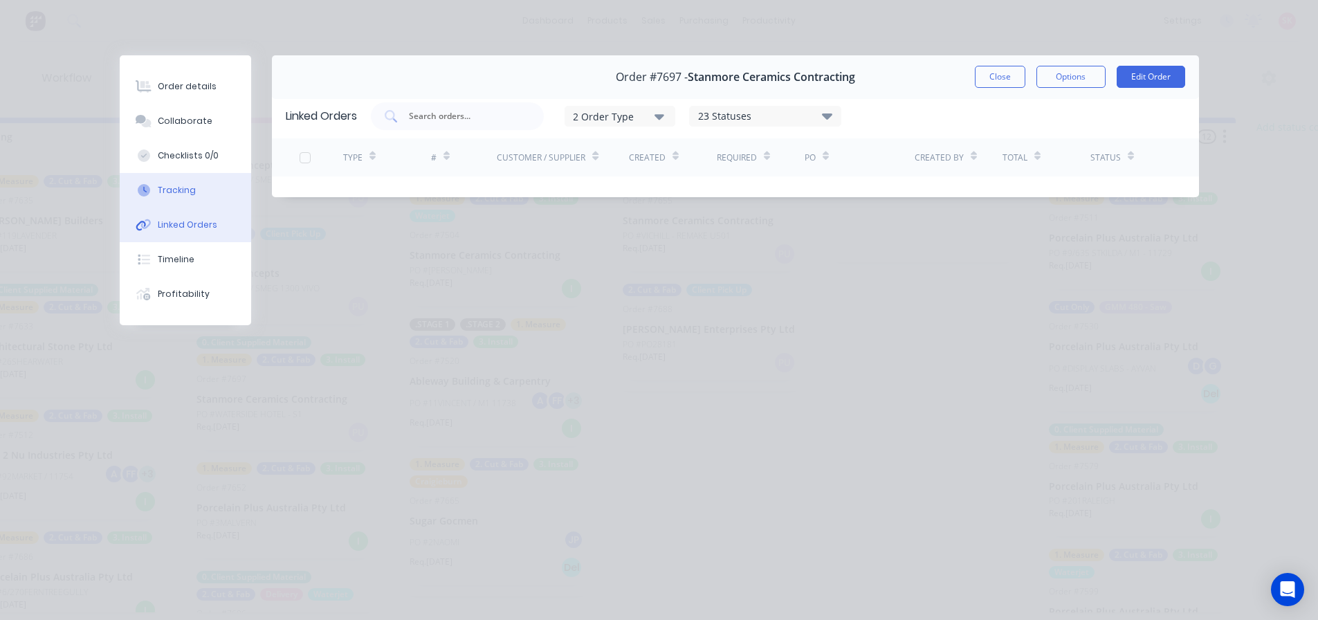
click at [197, 186] on button "Tracking" at bounding box center [185, 190] width 131 height 35
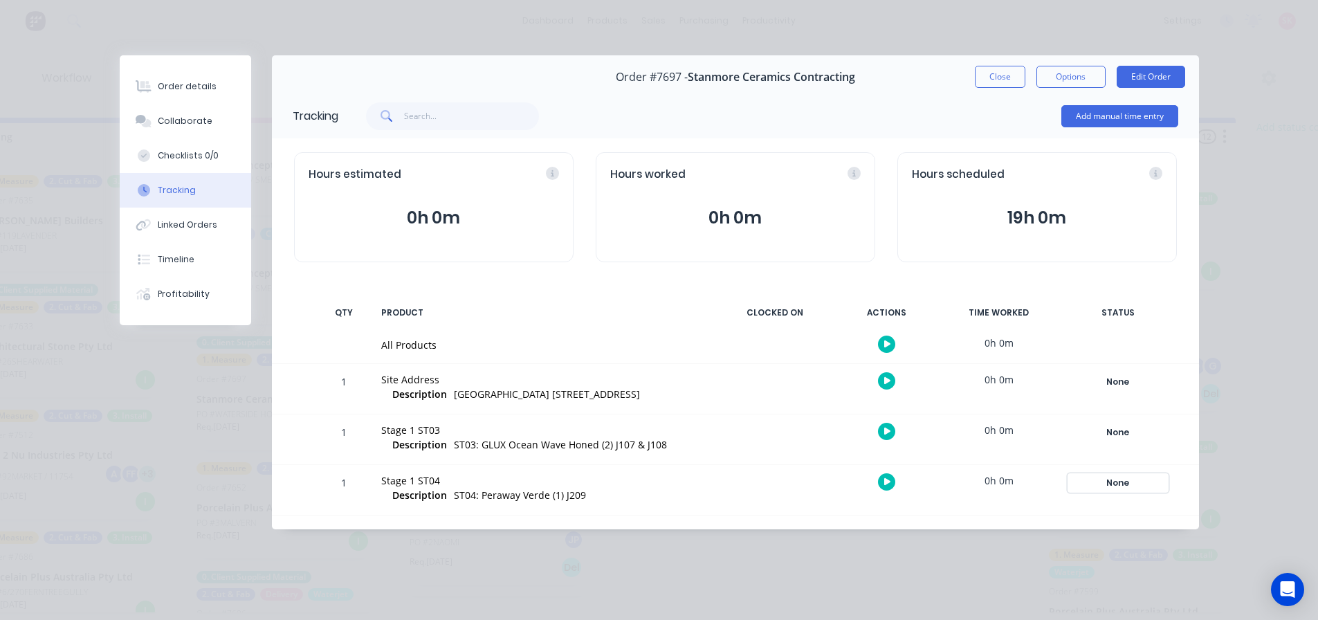
click at [1118, 485] on div "None" at bounding box center [1118, 483] width 100 height 18
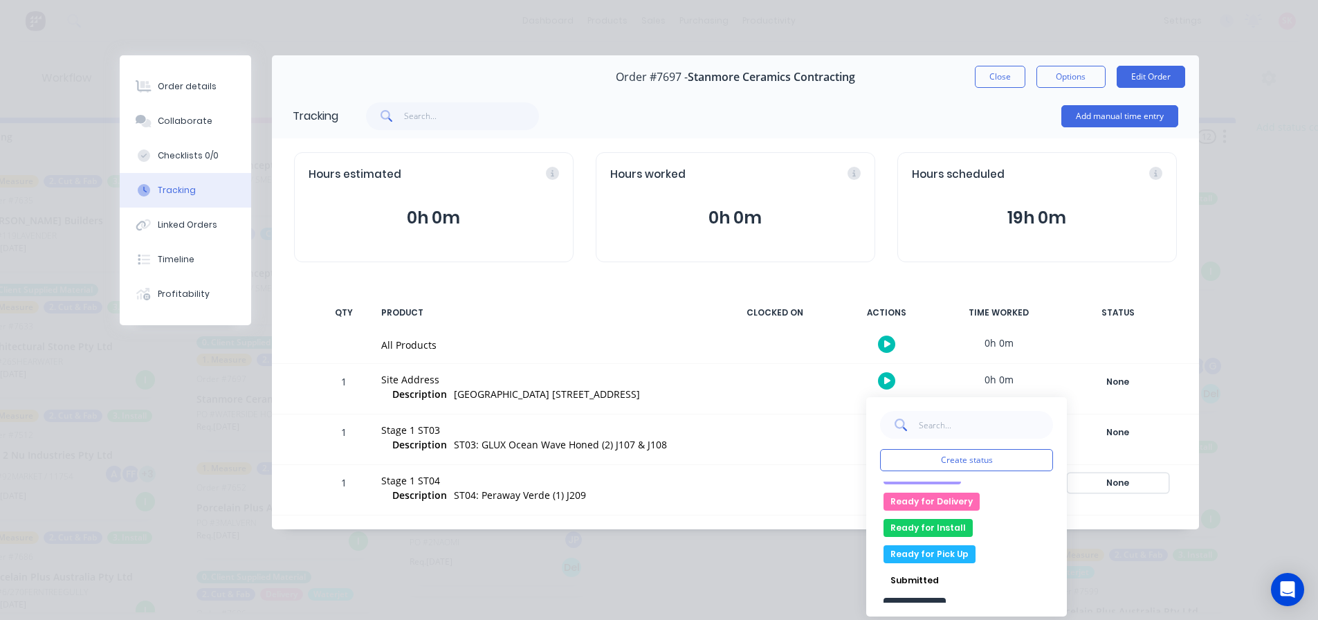
scroll to position [265, 0]
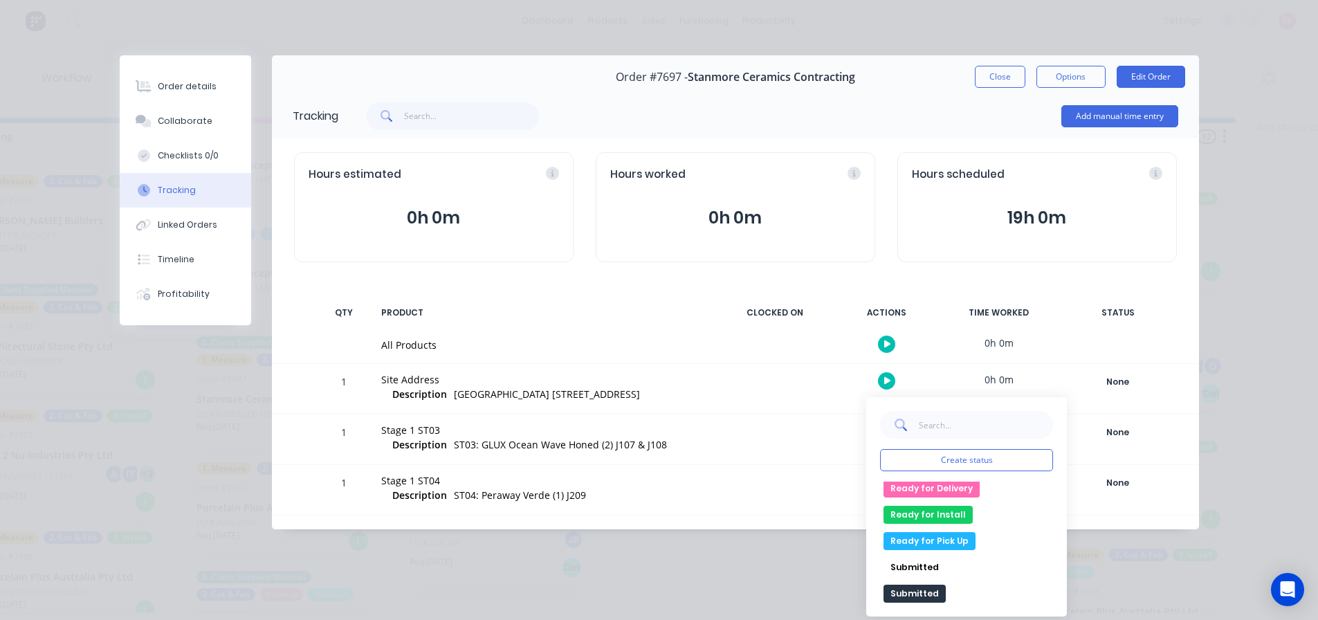
click at [935, 538] on button "Ready for Pick Up" at bounding box center [930, 541] width 92 height 18
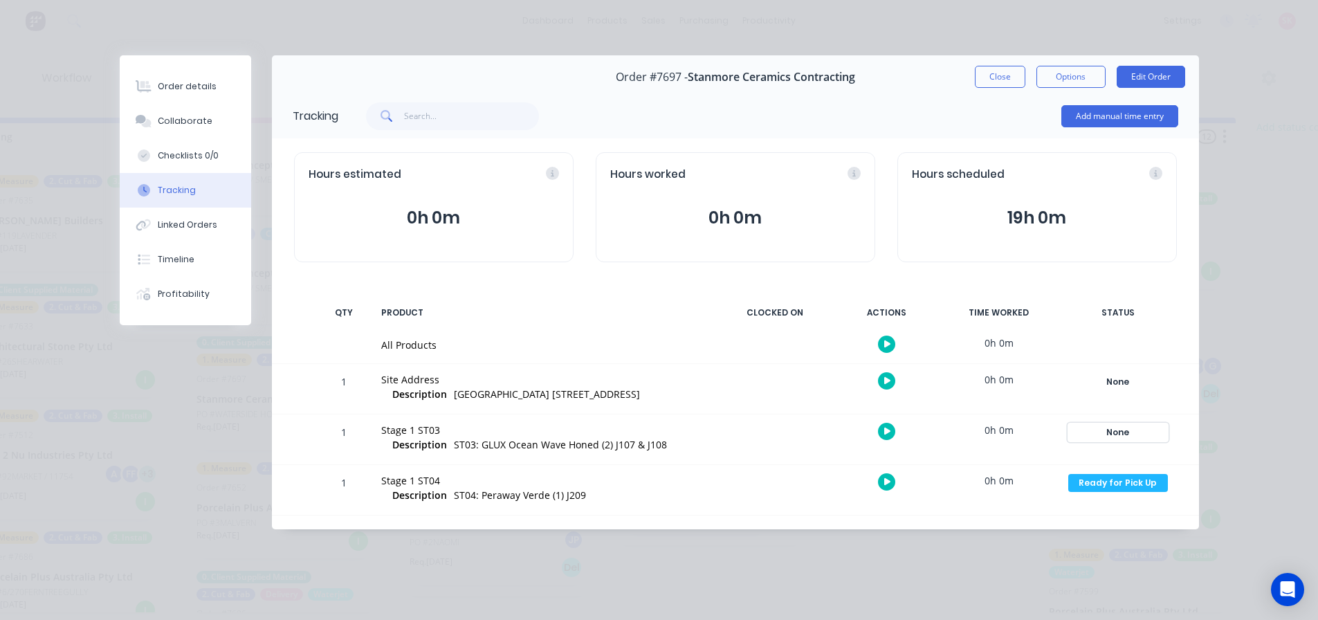
click at [1125, 432] on div "None" at bounding box center [1118, 432] width 100 height 18
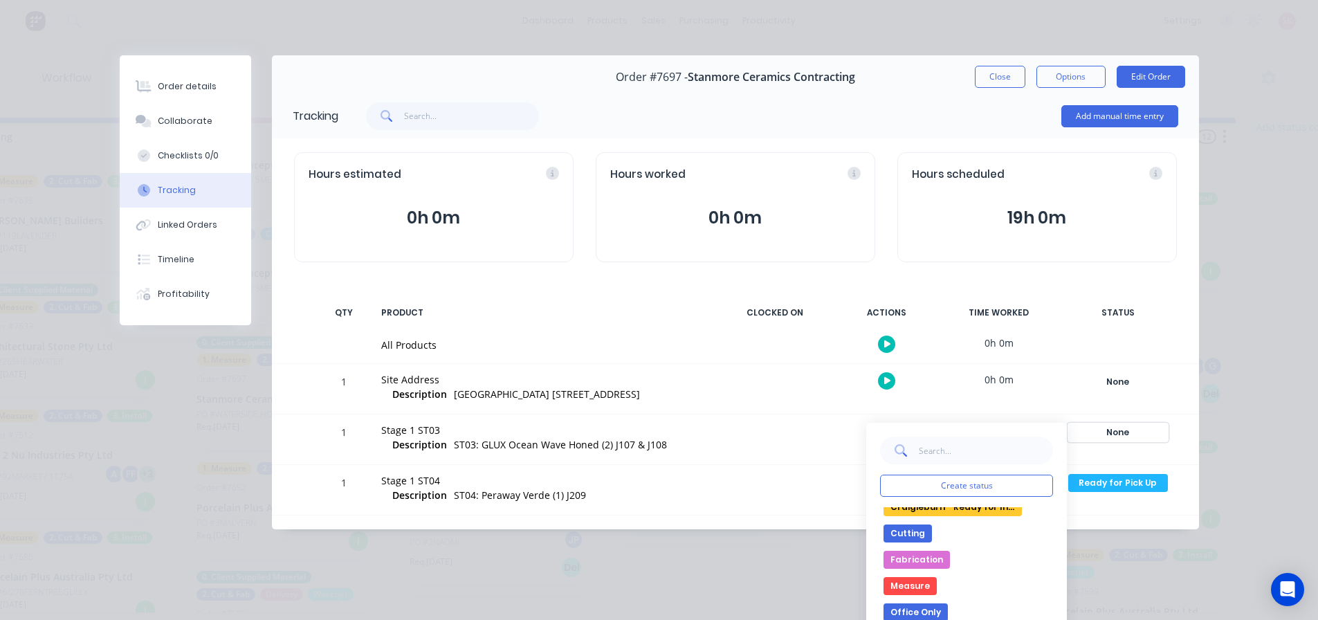
scroll to position [138, 0]
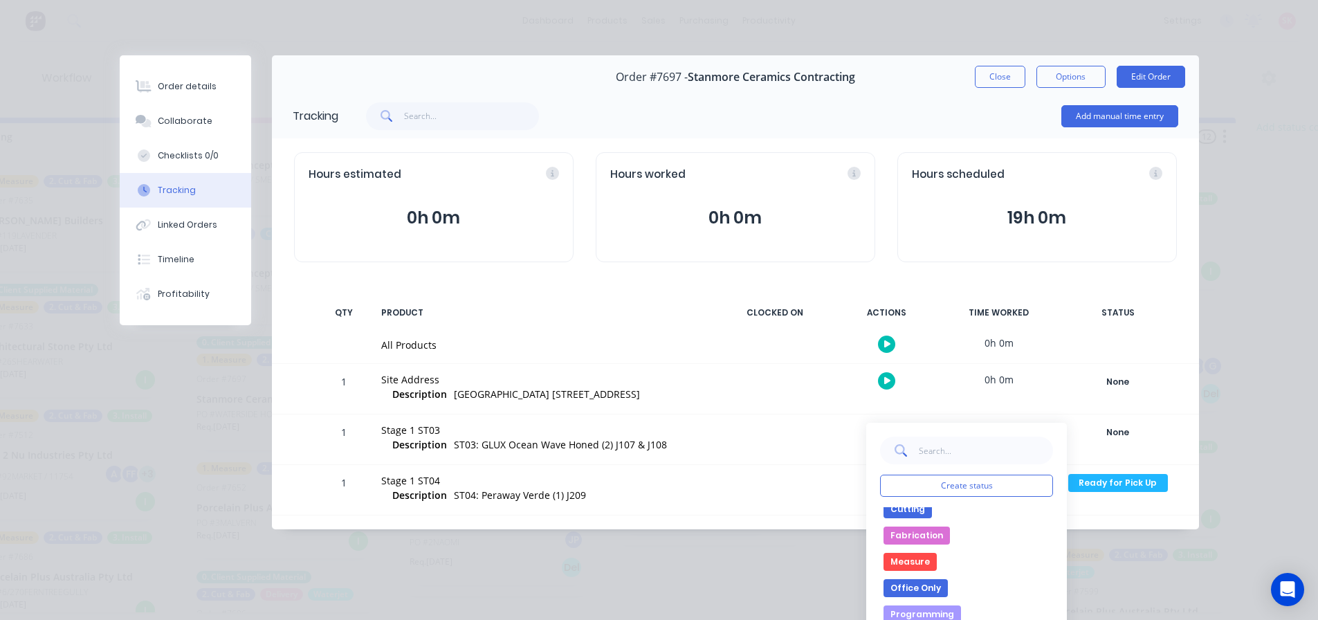
click at [927, 536] on button "Fabrication" at bounding box center [917, 536] width 66 height 18
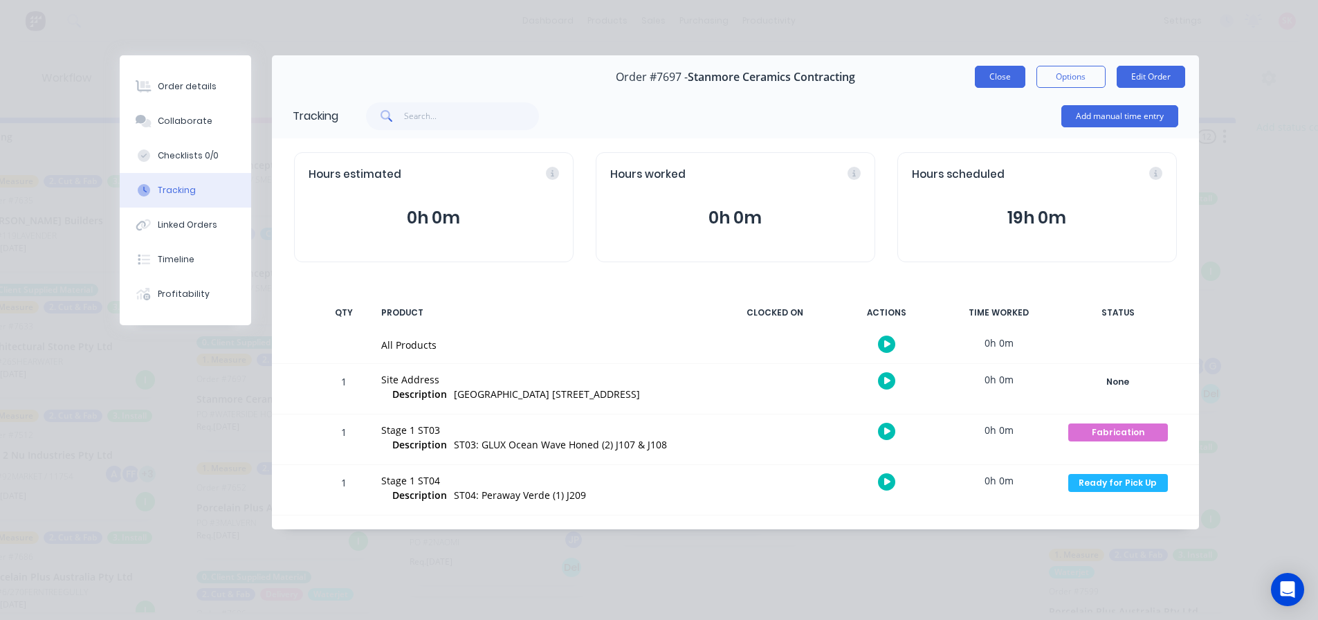
click at [1008, 76] on button "Close" at bounding box center [1000, 77] width 51 height 22
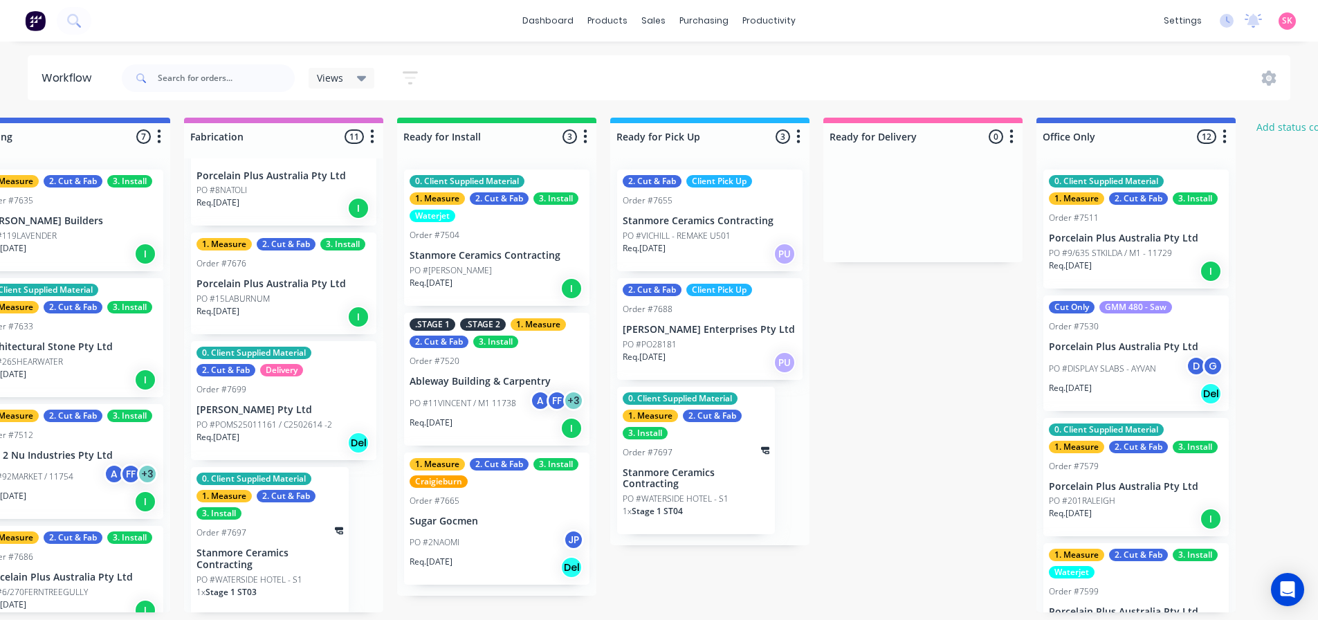
scroll to position [843, 0]
